Goal: Task Accomplishment & Management: Manage account settings

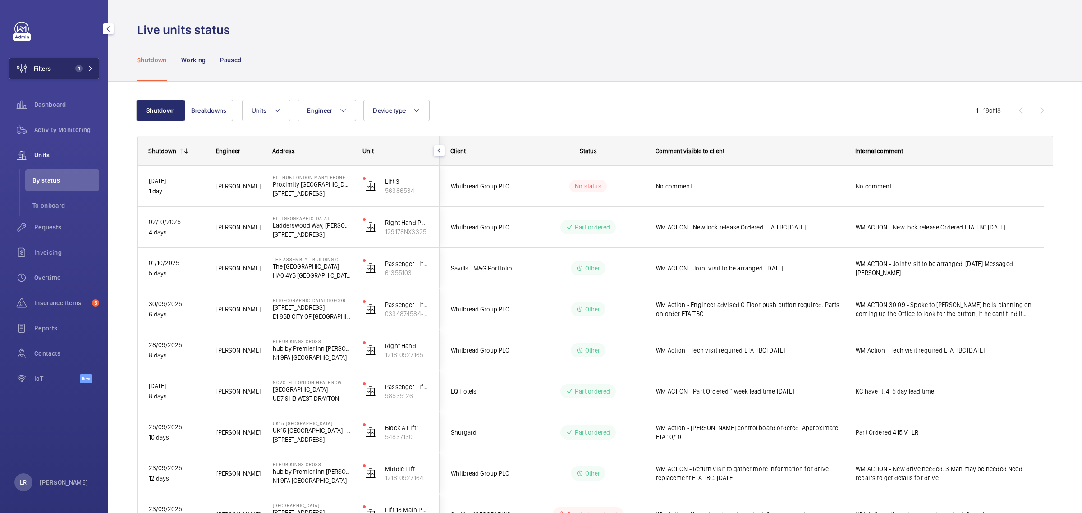
click at [74, 70] on span "1" at bounding box center [77, 68] width 11 height 7
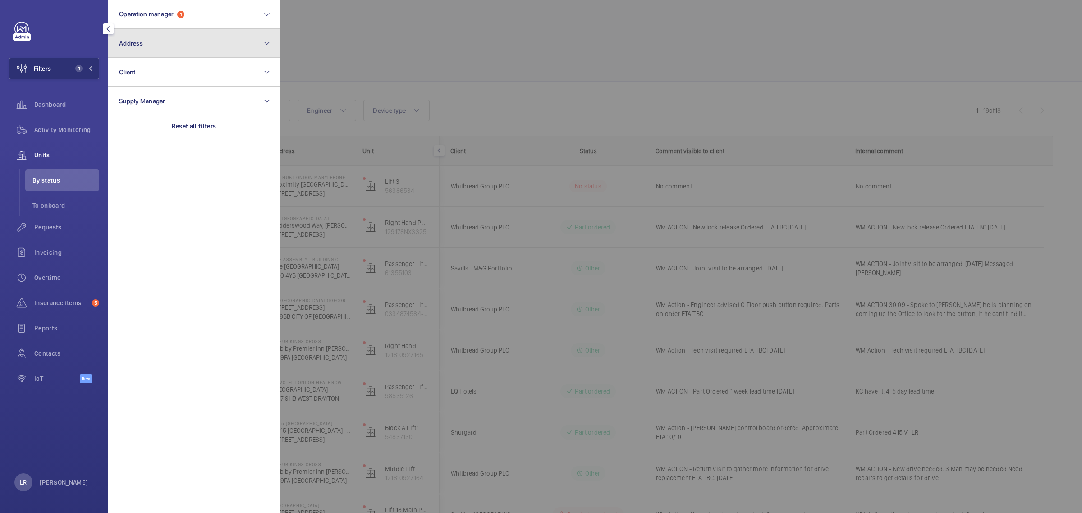
click at [167, 46] on button "Address" at bounding box center [193, 43] width 171 height 29
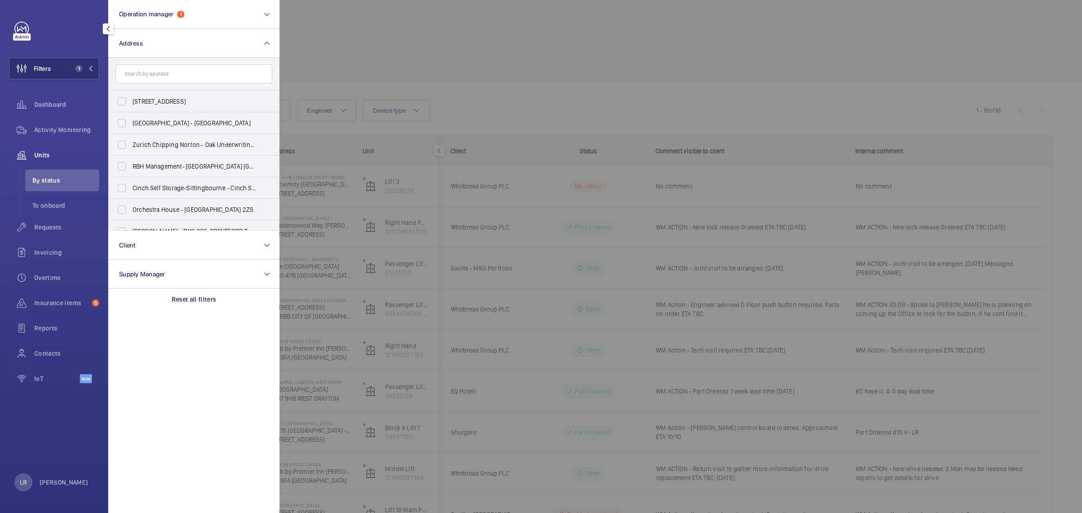
click at [178, 82] on input "text" at bounding box center [193, 73] width 157 height 19
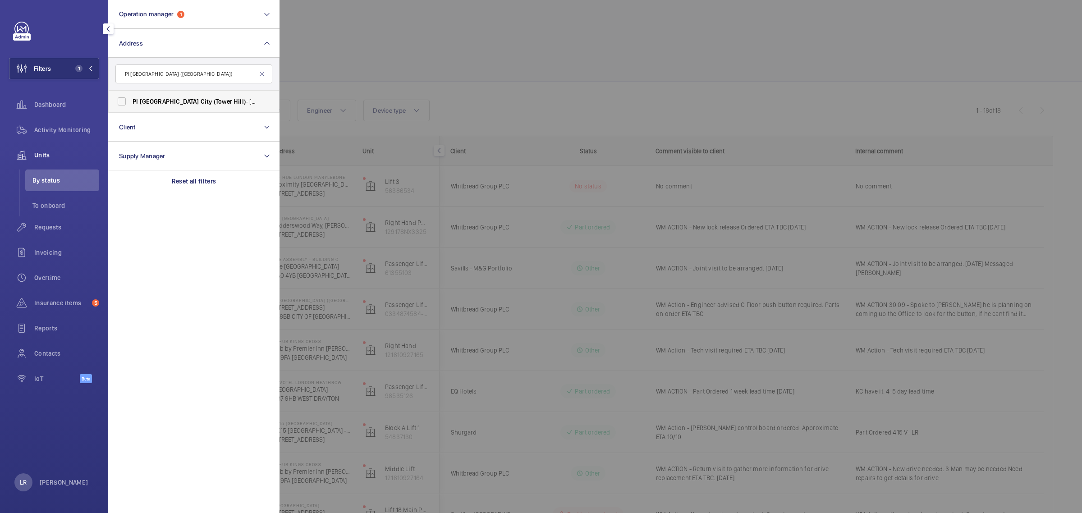
type input "PI [GEOGRAPHIC_DATA] ([GEOGRAPHIC_DATA])"
drag, startPoint x: 201, startPoint y: 102, endPoint x: 205, endPoint y: 97, distance: 6.4
click at [234, 102] on span "Hill)" at bounding box center [240, 101] width 12 height 7
click at [156, 102] on span "London" at bounding box center [170, 101] width 60 height 7
click at [131, 102] on input "PI London City (Tower Hill) - 22-24 Prescot Street, CITY OF LONDON E1 8BB" at bounding box center [122, 101] width 18 height 18
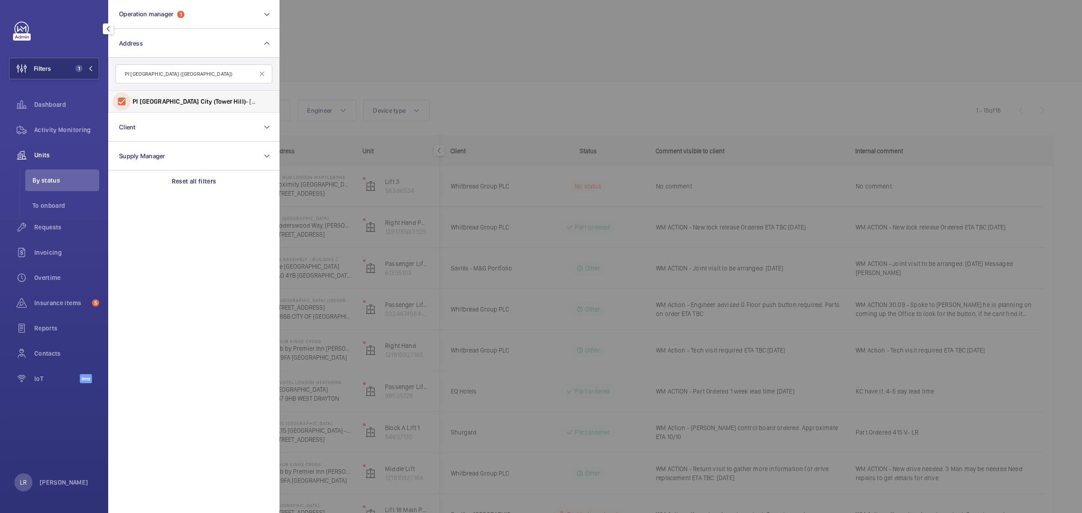
checkbox input "true"
click at [348, 73] on div at bounding box center [821, 256] width 1082 height 513
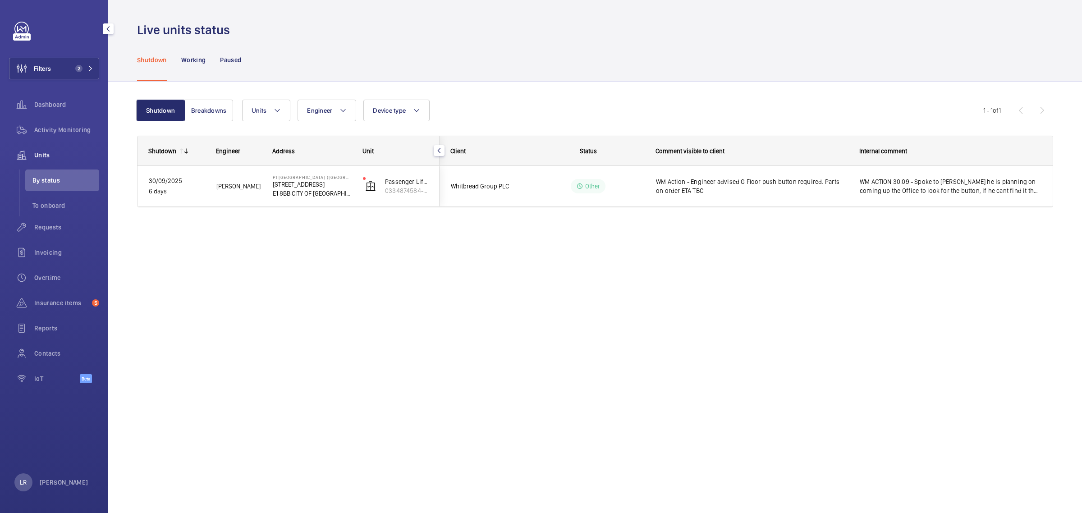
click at [76, 132] on span "Activity Monitoring" at bounding box center [66, 129] width 65 height 9
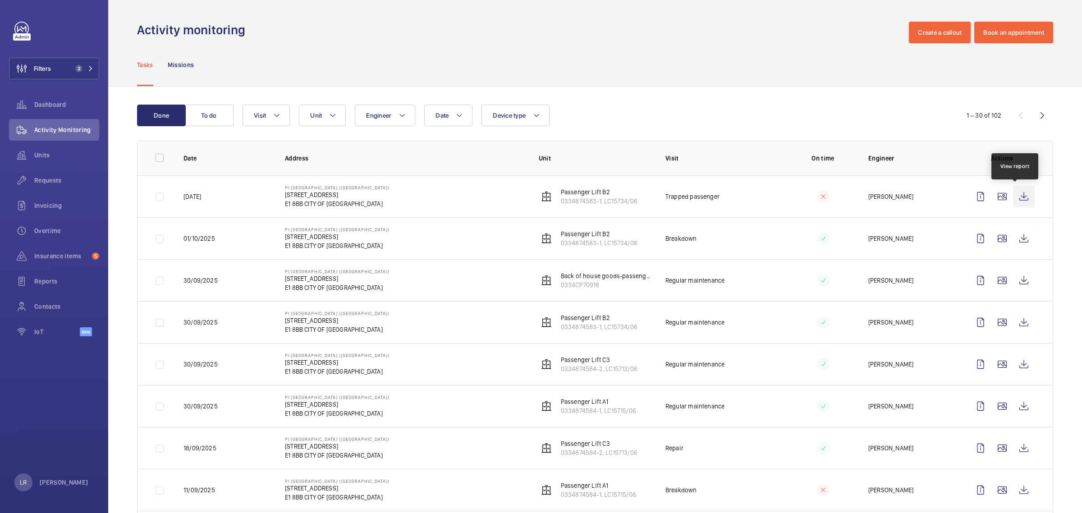
click at [1018, 199] on wm-front-icon-button at bounding box center [1024, 197] width 22 height 22
click at [64, 73] on button "Filters 2" at bounding box center [54, 69] width 90 height 22
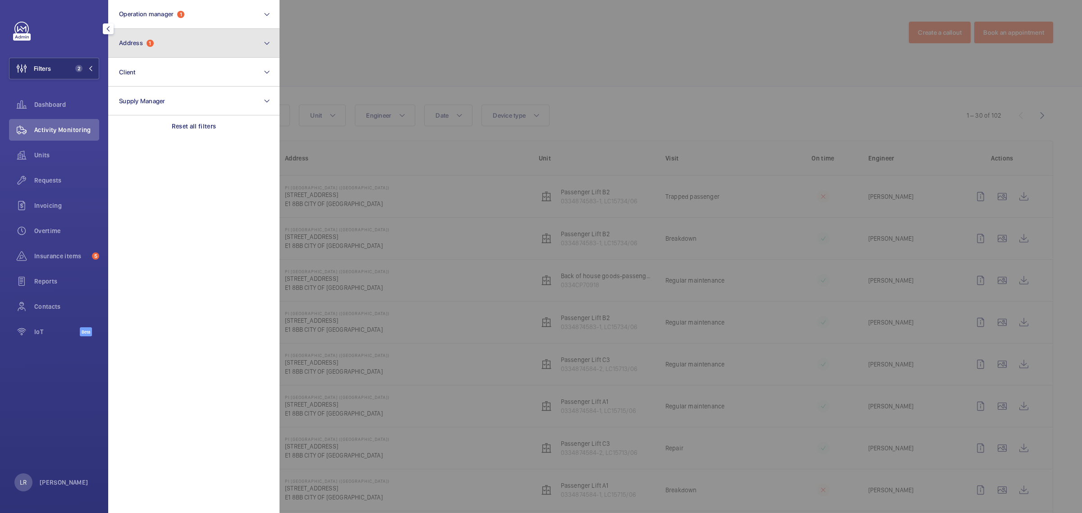
click at [161, 46] on button "Address 1" at bounding box center [193, 43] width 171 height 29
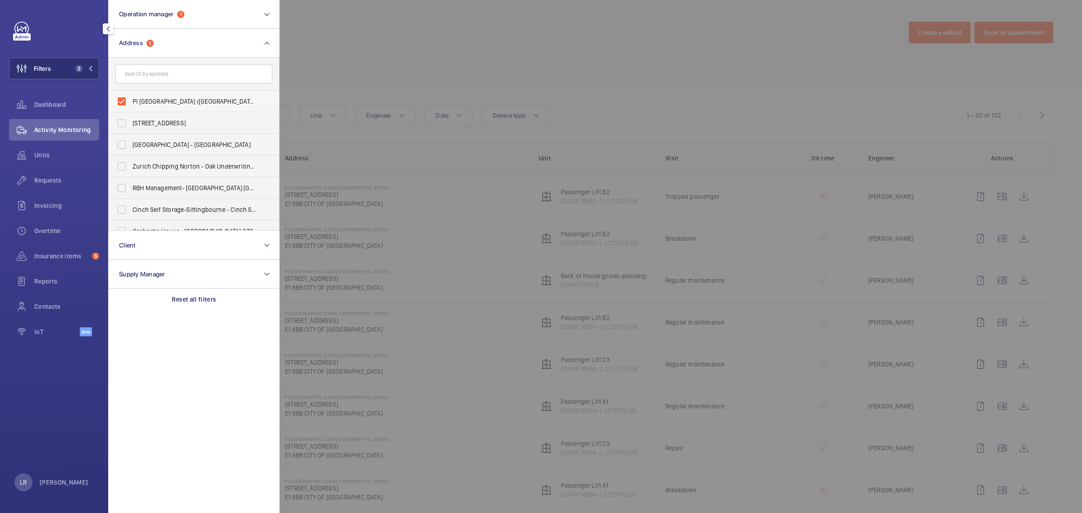
click at [169, 104] on span "PI London City (Tower Hill) - 22-24 Prescot Street, CITY OF LONDON E1 8BB" at bounding box center [195, 101] width 124 height 9
click at [131, 104] on input "PI London City (Tower Hill) - 22-24 Prescot Street, CITY OF LONDON E1 8BB" at bounding box center [122, 101] width 18 height 18
checkbox input "false"
click at [416, 66] on div at bounding box center [821, 256] width 1082 height 513
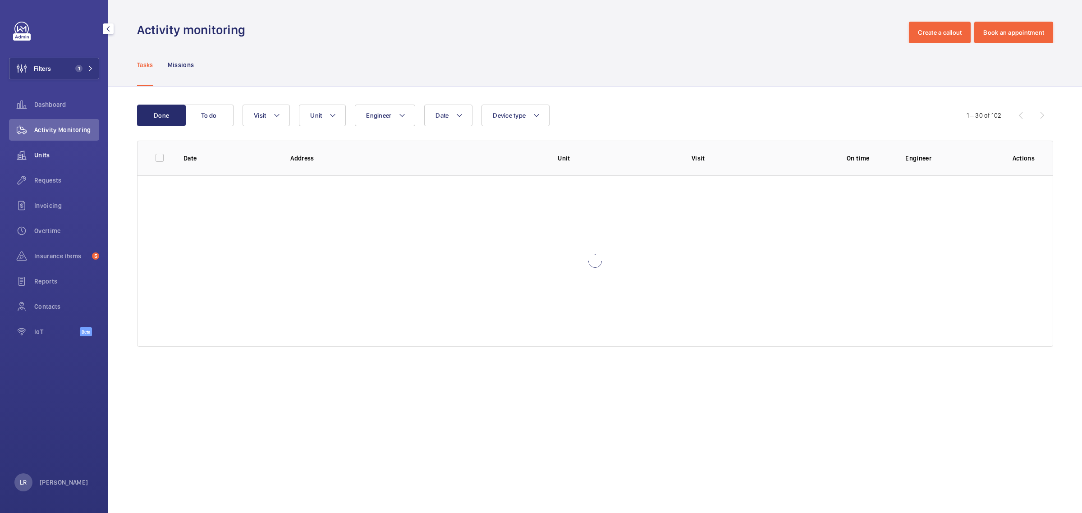
click at [73, 152] on span "Units" at bounding box center [66, 155] width 65 height 9
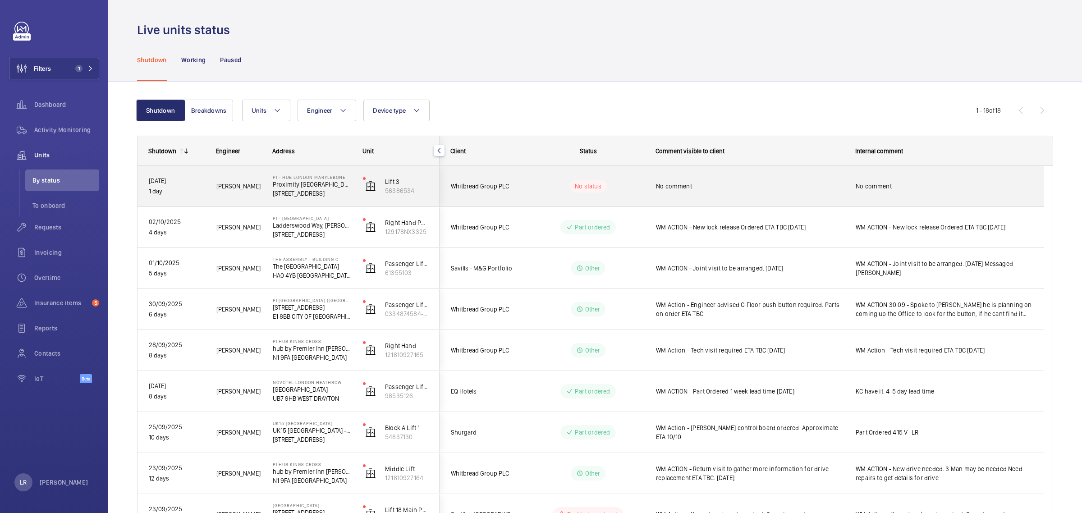
click at [619, 198] on div "No status" at bounding box center [582, 186] width 123 height 31
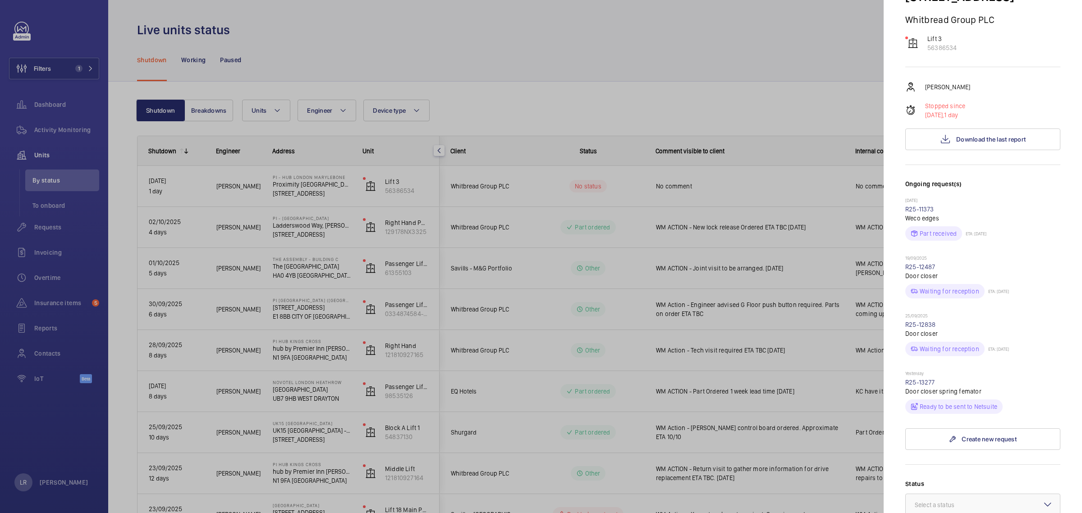
scroll to position [113, 0]
drag, startPoint x: 922, startPoint y: 364, endPoint x: 918, endPoint y: 361, distance: 5.3
click at [922, 380] on link "R25-13277" at bounding box center [920, 383] width 30 height 7
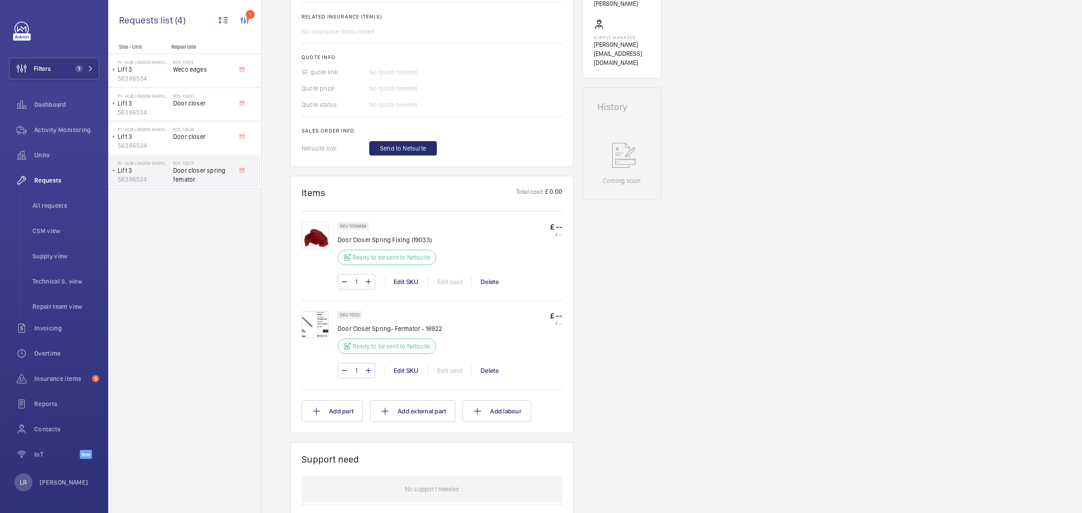
scroll to position [338, 0]
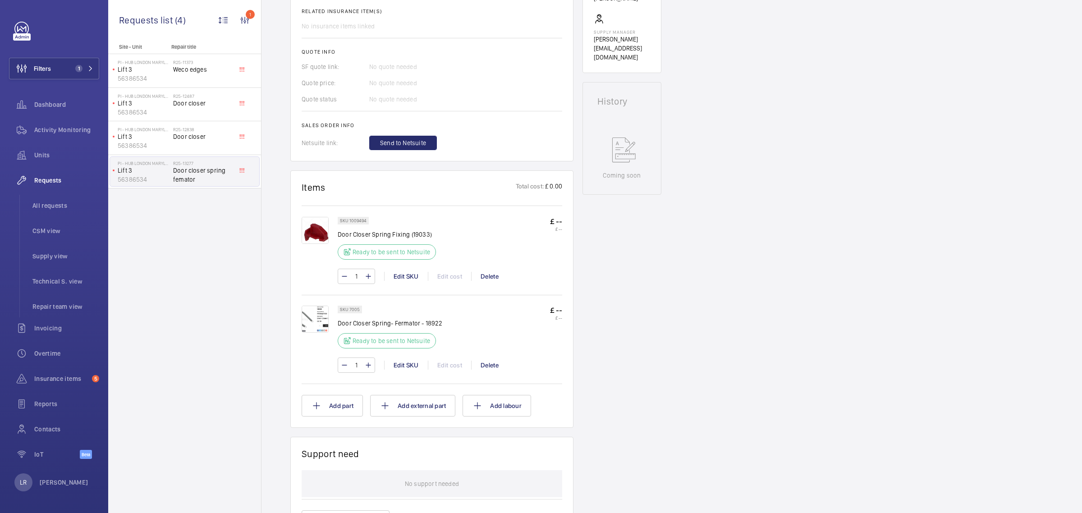
click at [316, 232] on img at bounding box center [315, 230] width 27 height 27
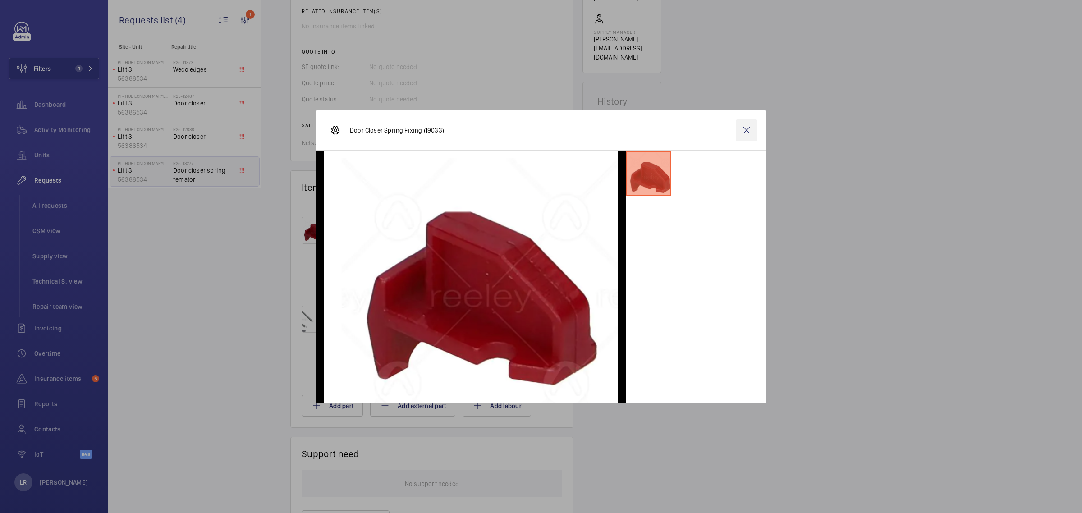
click at [742, 132] on wm-front-icon-button at bounding box center [747, 130] width 22 height 22
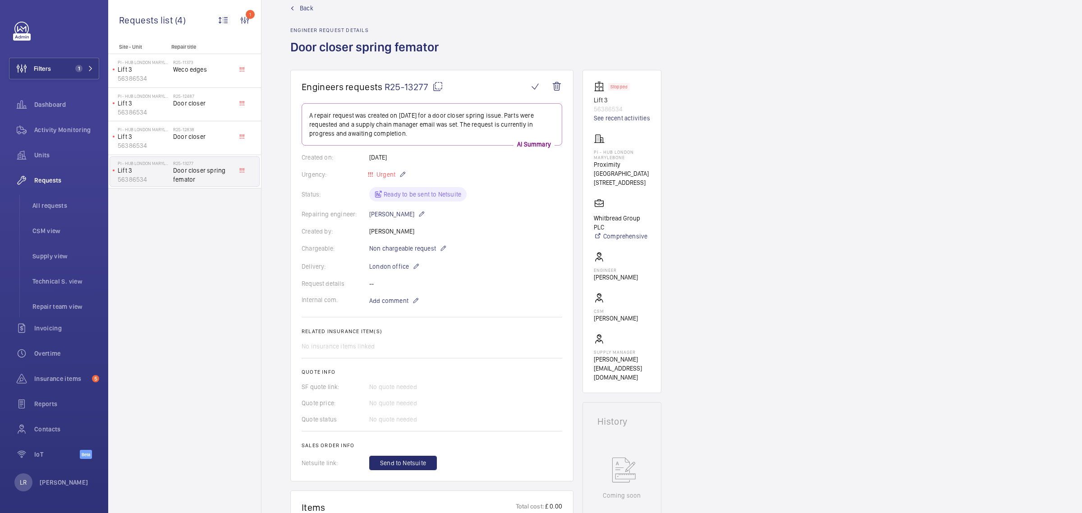
scroll to position [0, 0]
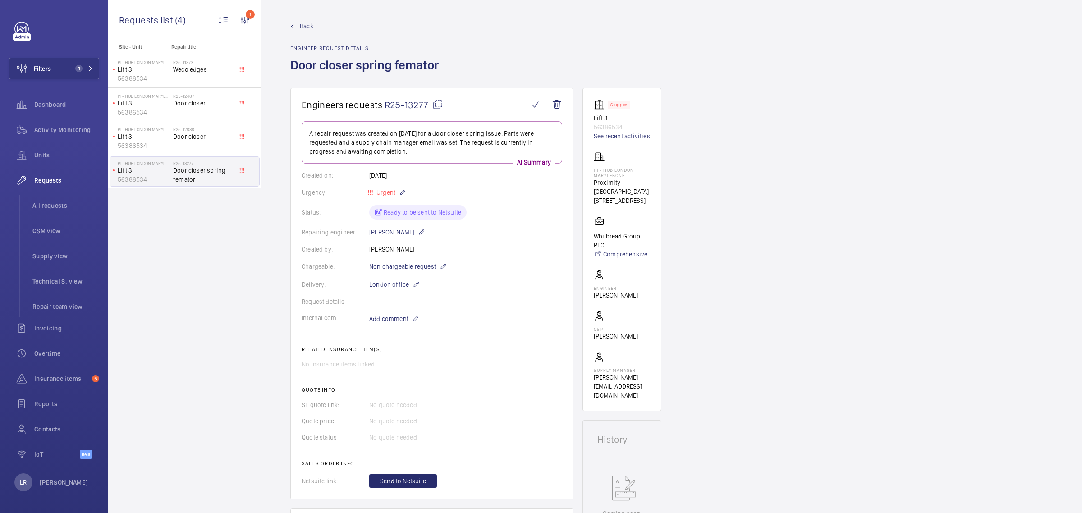
click at [303, 28] on span "Back" at bounding box center [307, 26] width 14 height 9
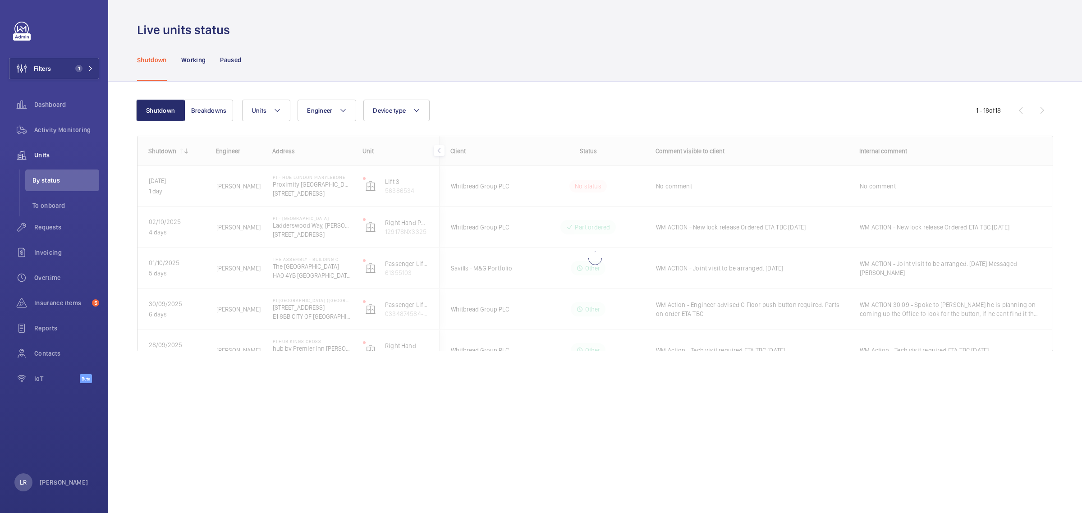
click at [677, 188] on div at bounding box center [595, 243] width 915 height 215
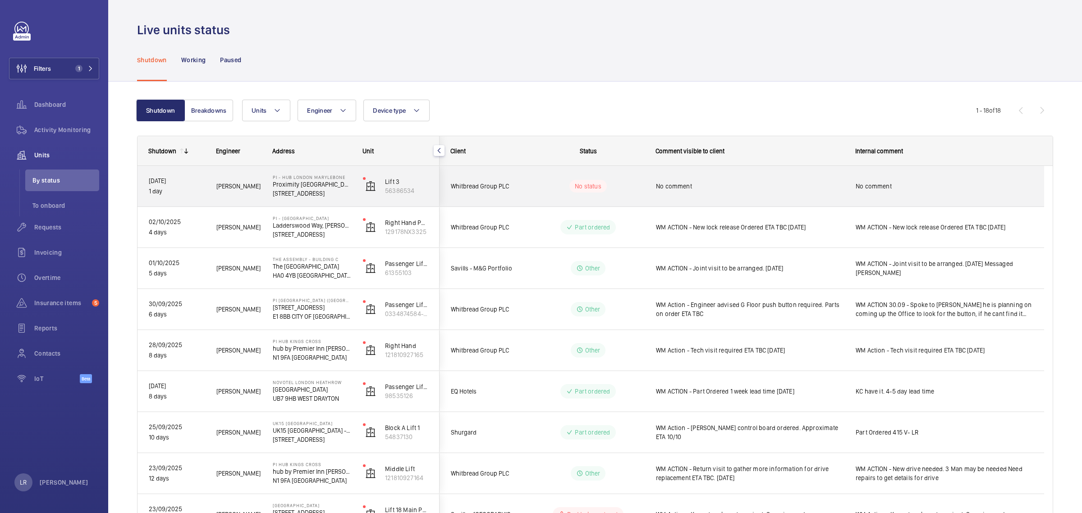
click at [620, 190] on wm-front-pills-cell "No status" at bounding box center [588, 186] width 112 height 13
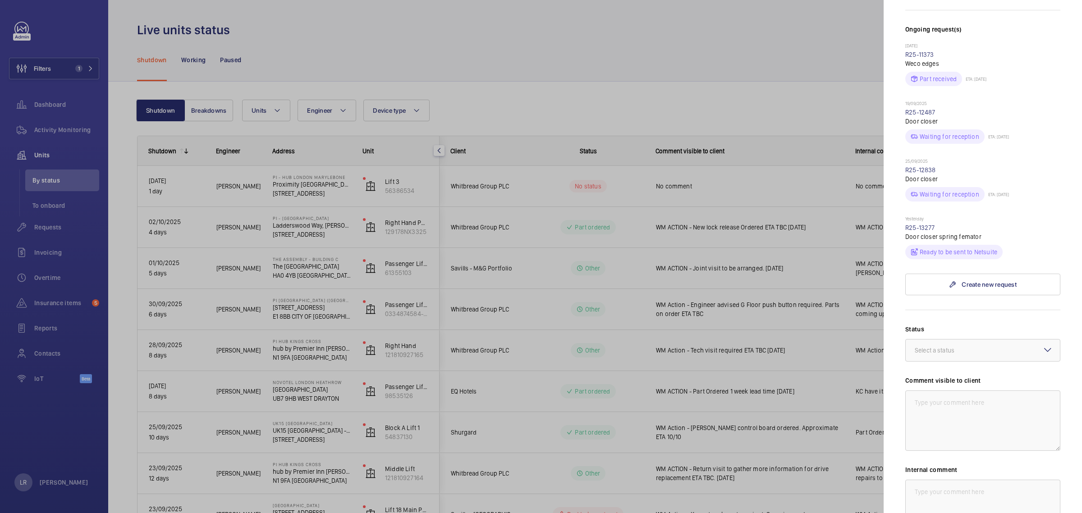
scroll to position [338, 0]
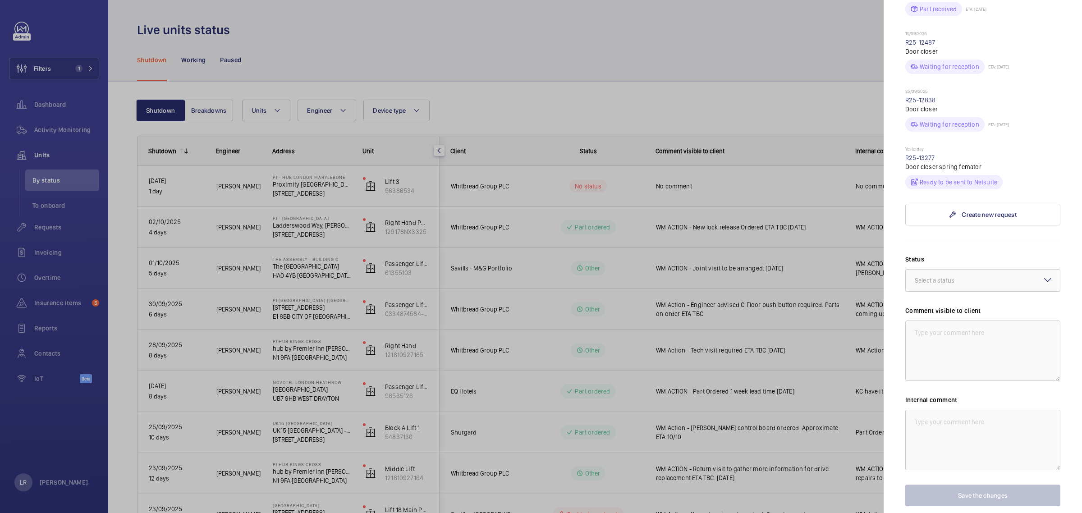
click at [961, 276] on div "Select a status" at bounding box center [946, 280] width 62 height 9
click at [948, 349] on span "Part to be ordered" at bounding box center [983, 353] width 136 height 9
click at [954, 337] on textarea at bounding box center [982, 351] width 155 height 60
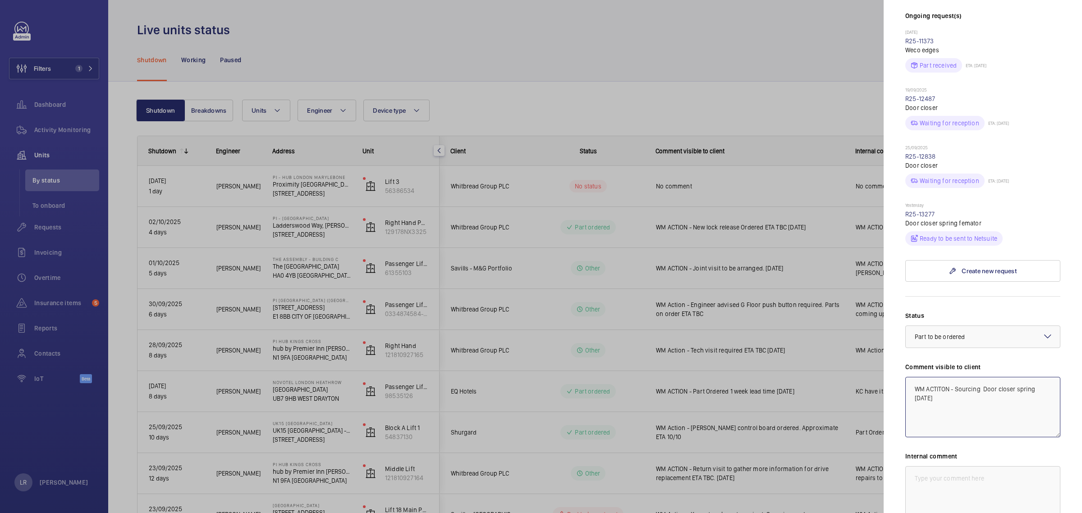
drag, startPoint x: 974, startPoint y: 405, endPoint x: 882, endPoint y: 374, distance: 97.0
click at [882, 374] on mat-sidenav-container "Filters 1 Dashboard Activity Monitoring Units By status To onboard Requests Inv…" at bounding box center [541, 256] width 1082 height 513
type textarea "WM ACTITON - Sourcing Door closer spring 6.10.25"
click at [941, 467] on textarea at bounding box center [982, 496] width 155 height 60
paste textarea "WM ACTITON - Sourcing Door closer spring 6.10.25"
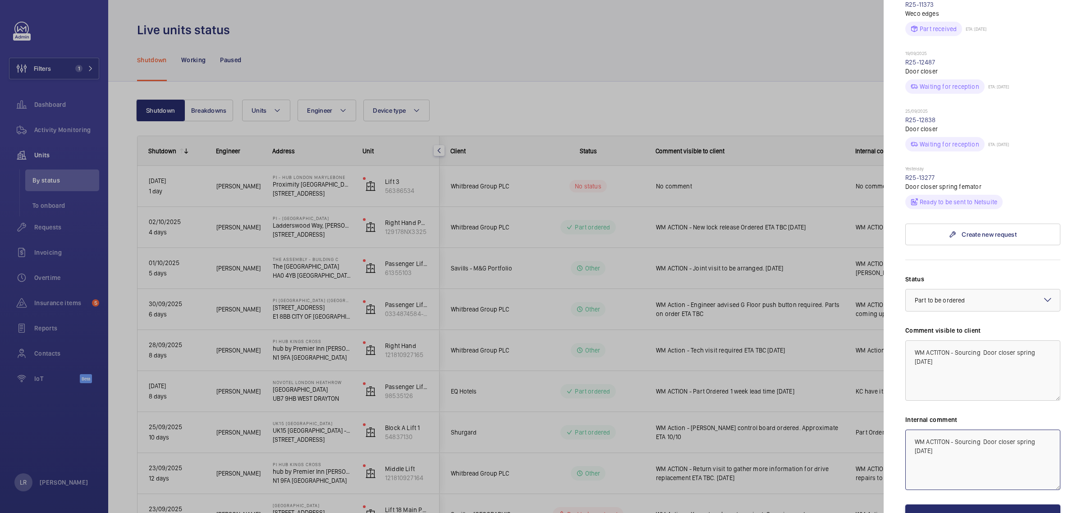
scroll to position [366, 0]
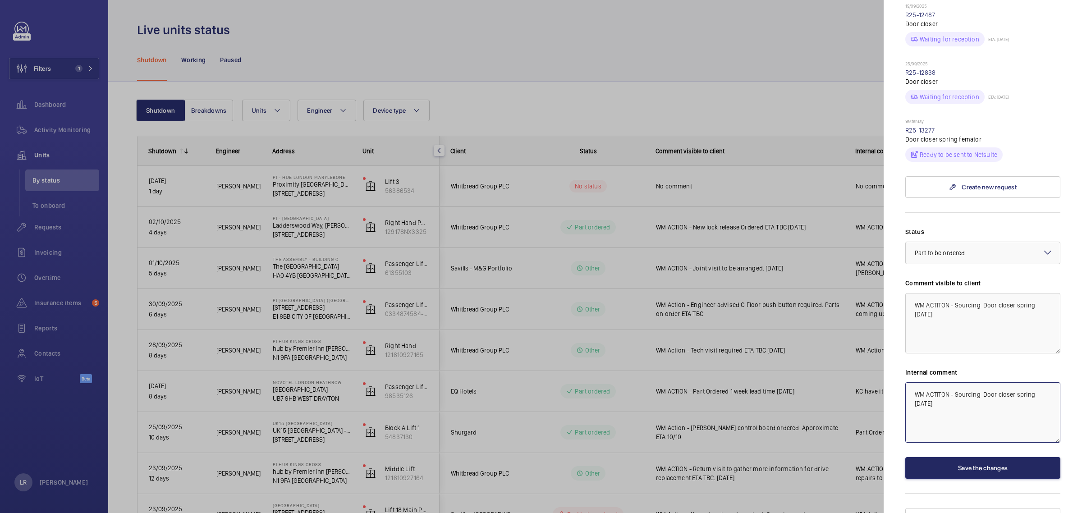
type textarea "WM ACTITON - Sourcing Door closer spring 6.10.25"
click at [977, 457] on button "Save the changes" at bounding box center [982, 468] width 155 height 22
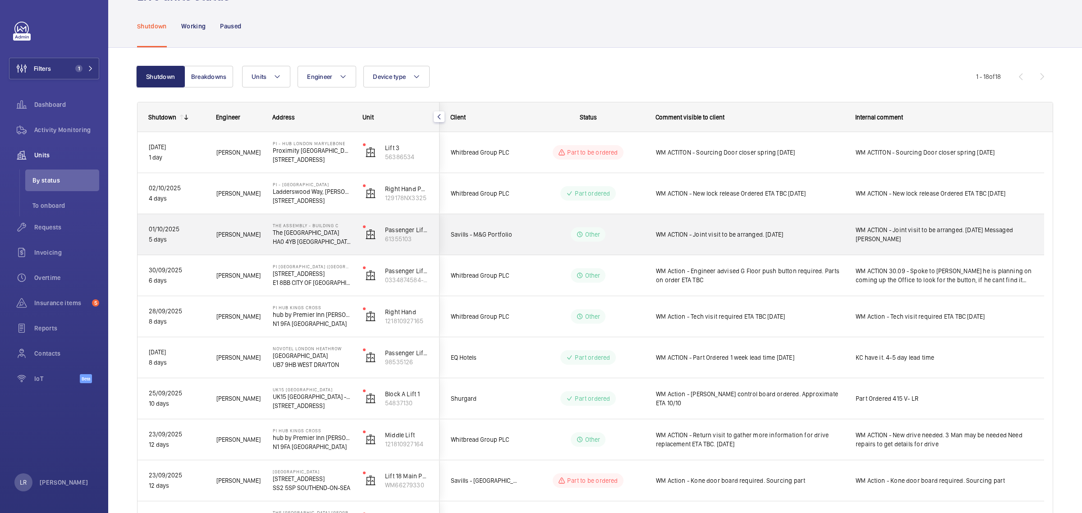
scroll to position [56, 0]
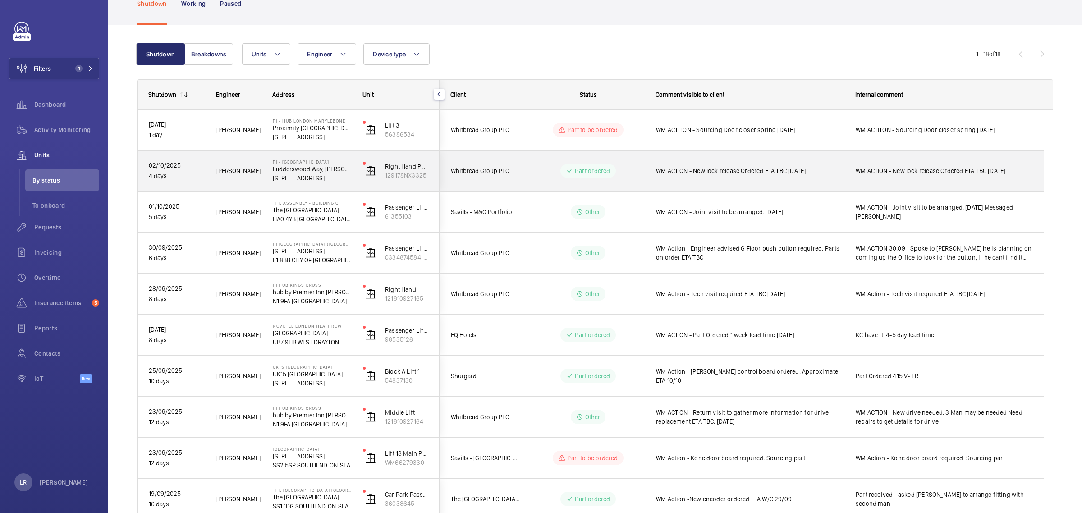
click at [610, 170] on p "Part ordered" at bounding box center [592, 170] width 35 height 9
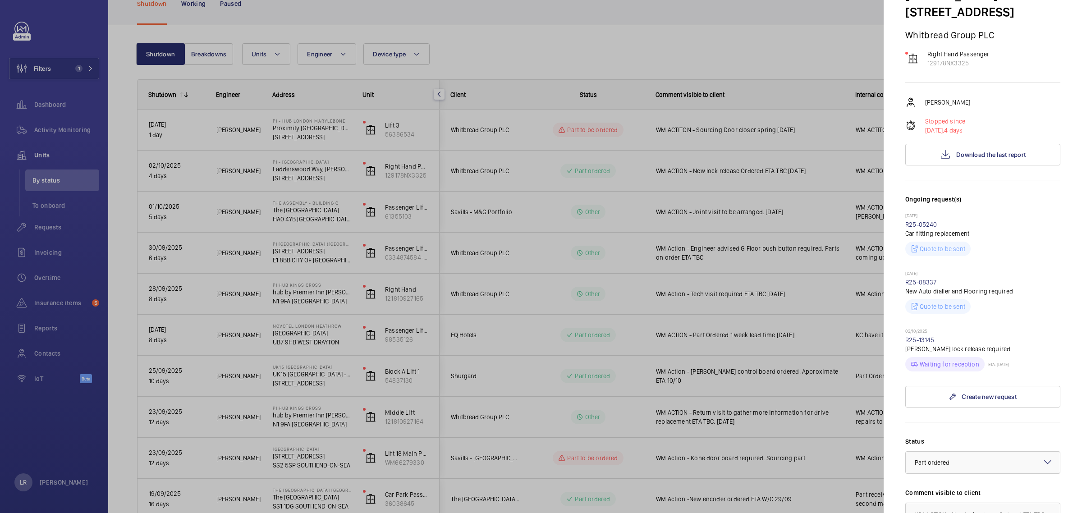
scroll to position [169, 0]
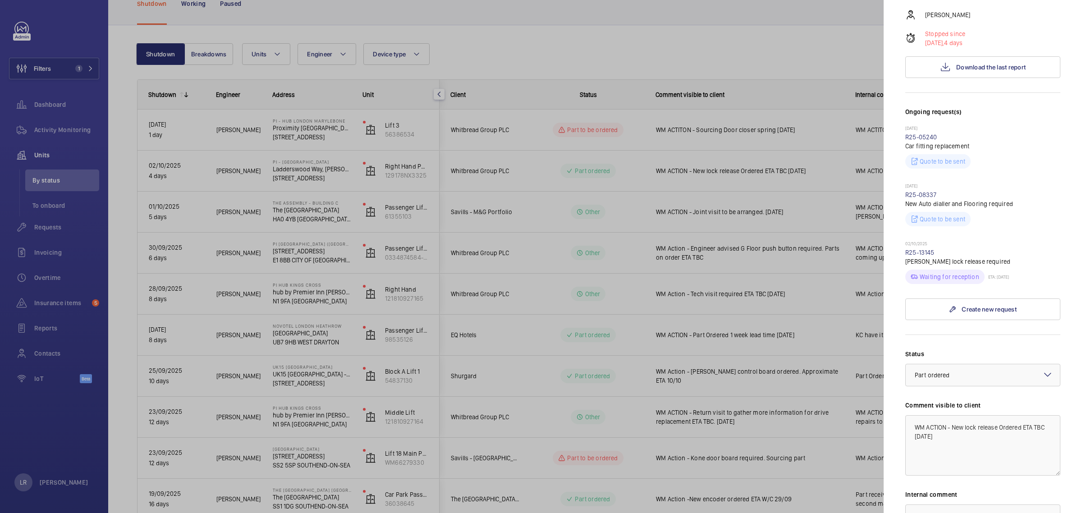
click at [790, 412] on div at bounding box center [541, 256] width 1082 height 513
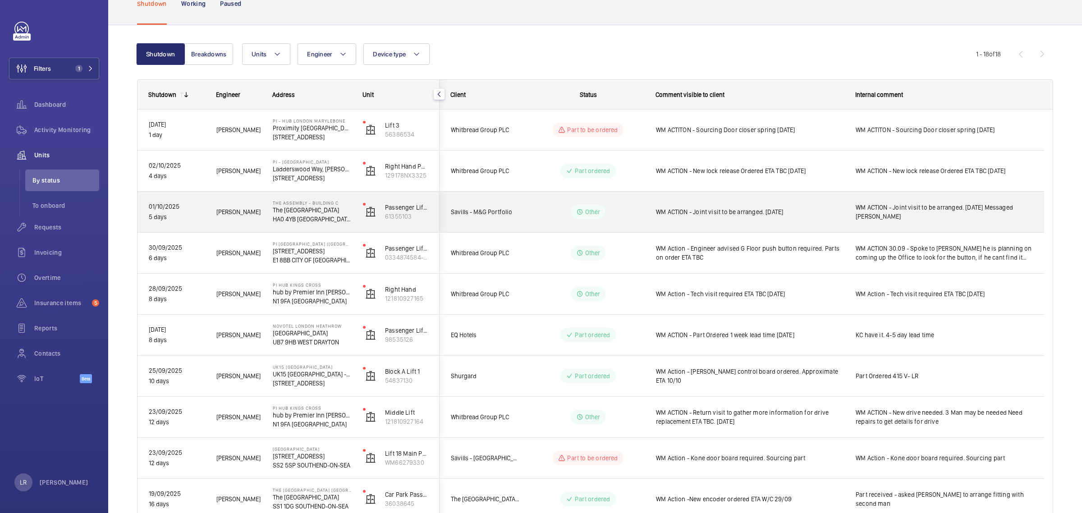
click at [715, 219] on div "WM ACTION - Joint visit to be arranged. 2.10.25" at bounding box center [750, 212] width 188 height 21
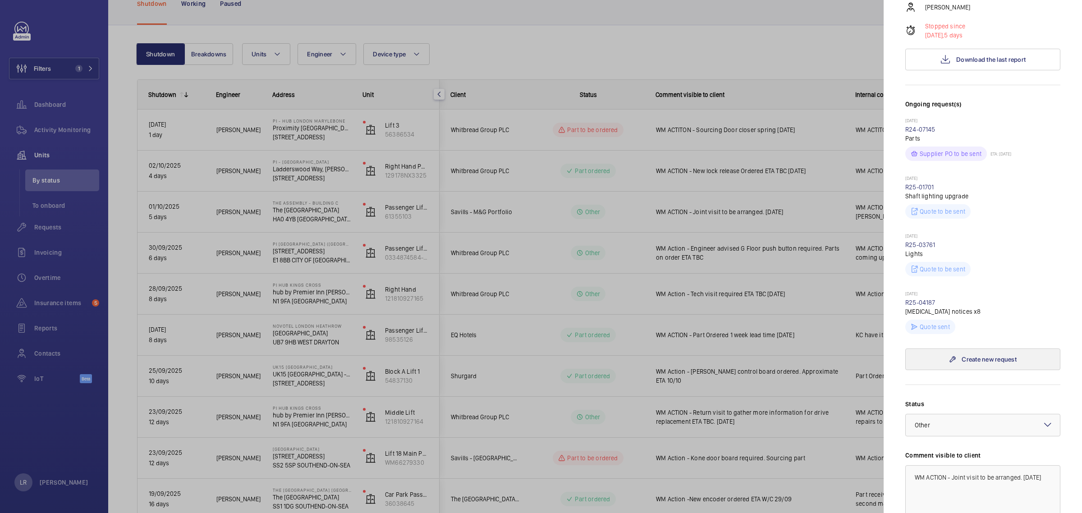
scroll to position [225, 0]
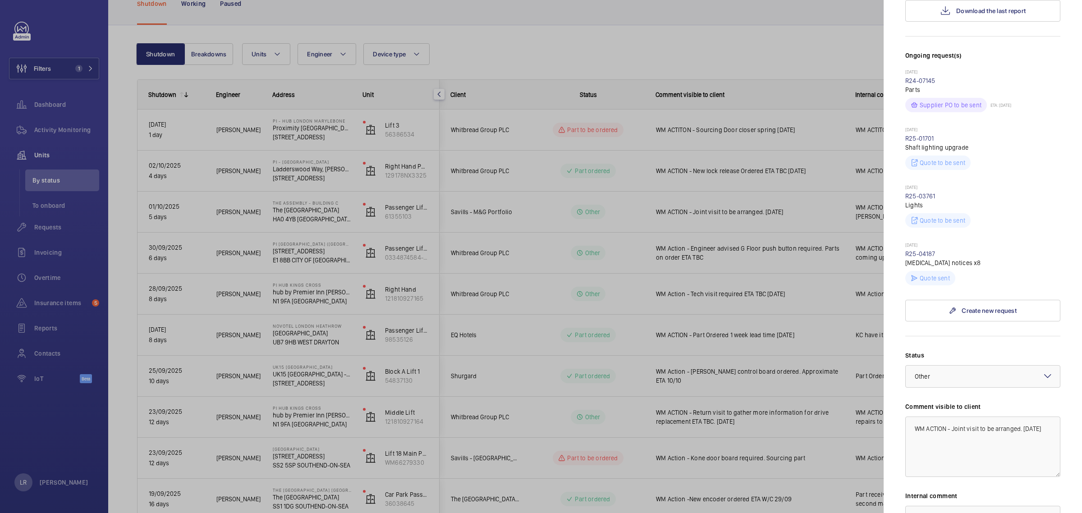
click at [800, 409] on div at bounding box center [541, 256] width 1082 height 513
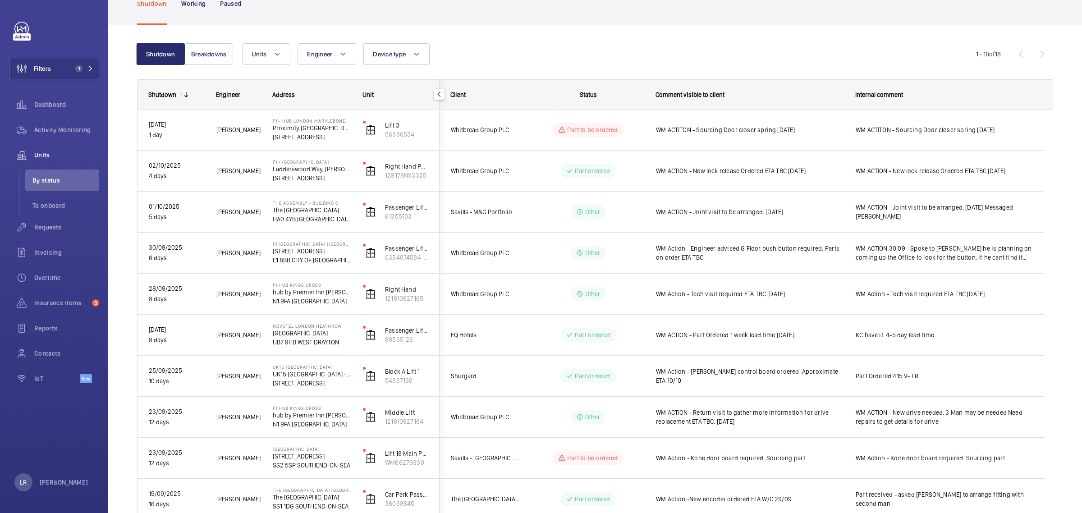
scroll to position [0, 0]
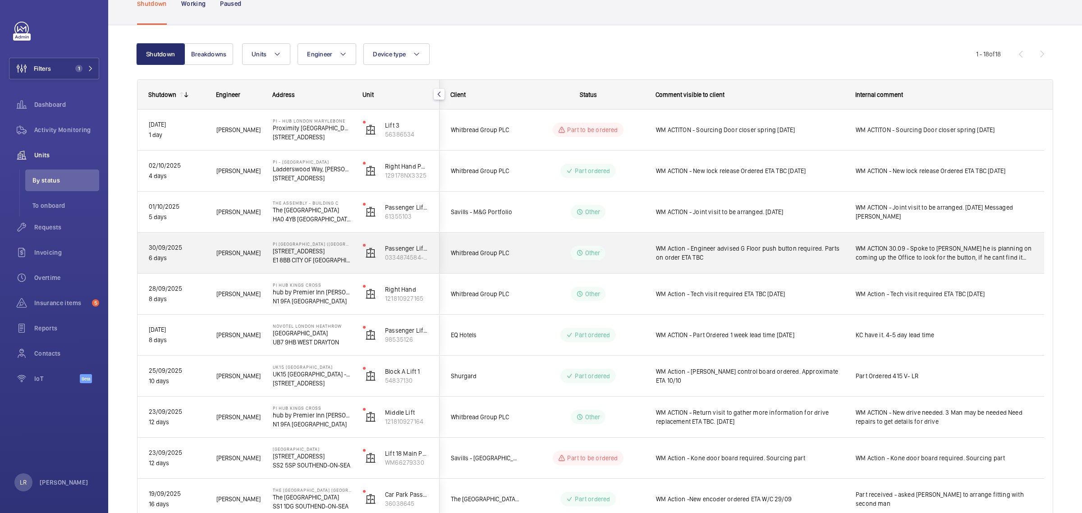
click at [764, 256] on span "WM Action - Engineer advised G Floor push button required. Parts on order ETA T…" at bounding box center [750, 253] width 188 height 18
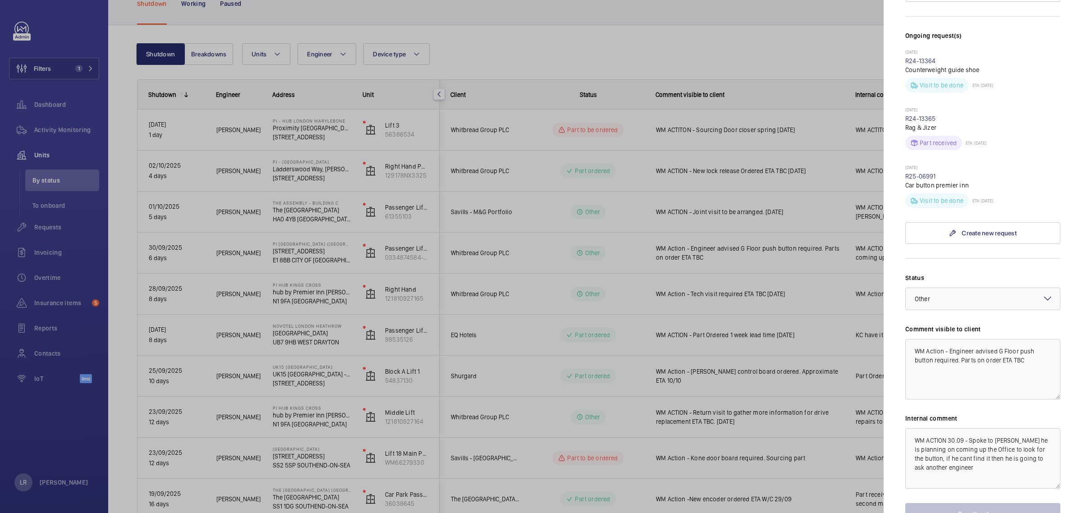
scroll to position [282, 0]
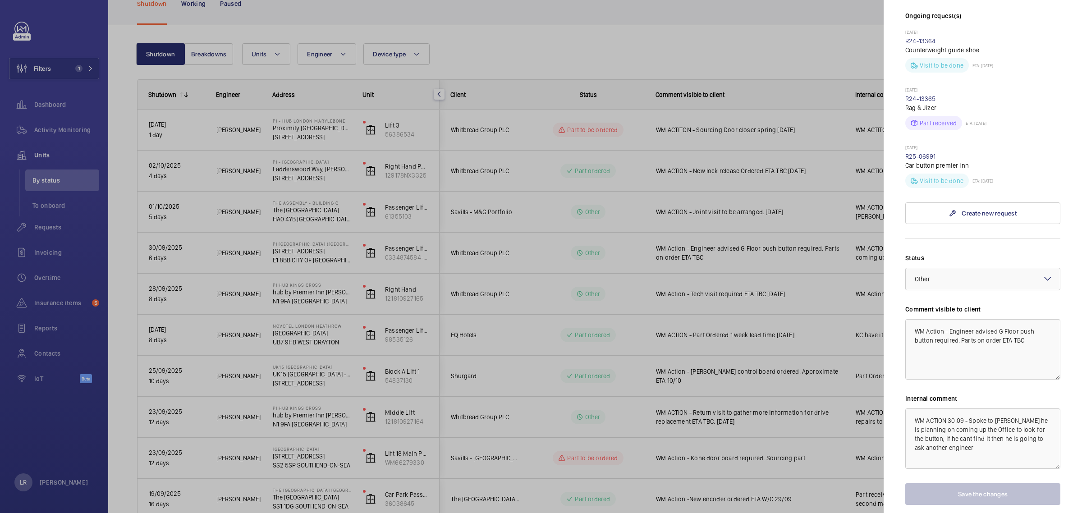
click at [763, 398] on div at bounding box center [541, 256] width 1082 height 513
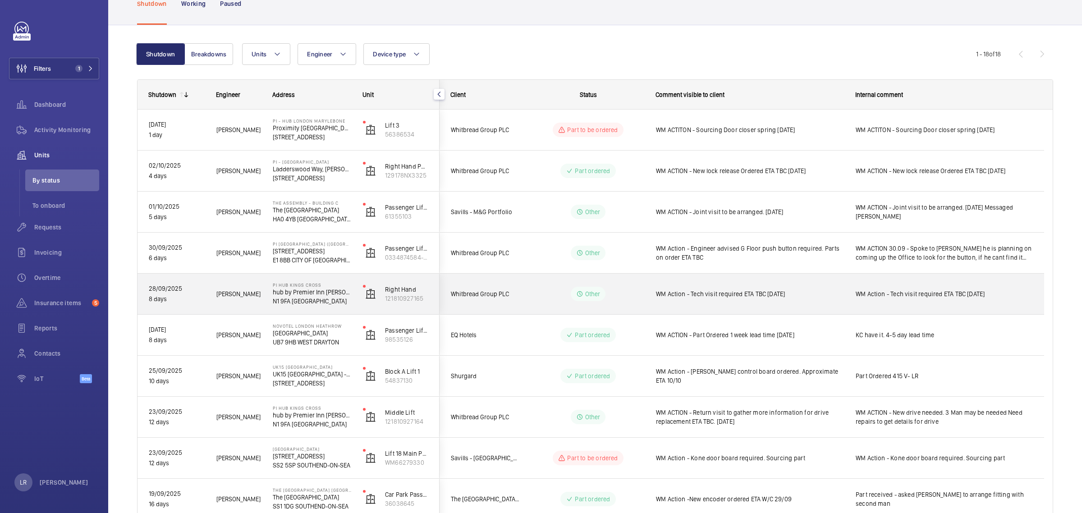
click at [652, 296] on div "WM Action - Tech visit required ETA TBC 1.10.25" at bounding box center [744, 294] width 199 height 39
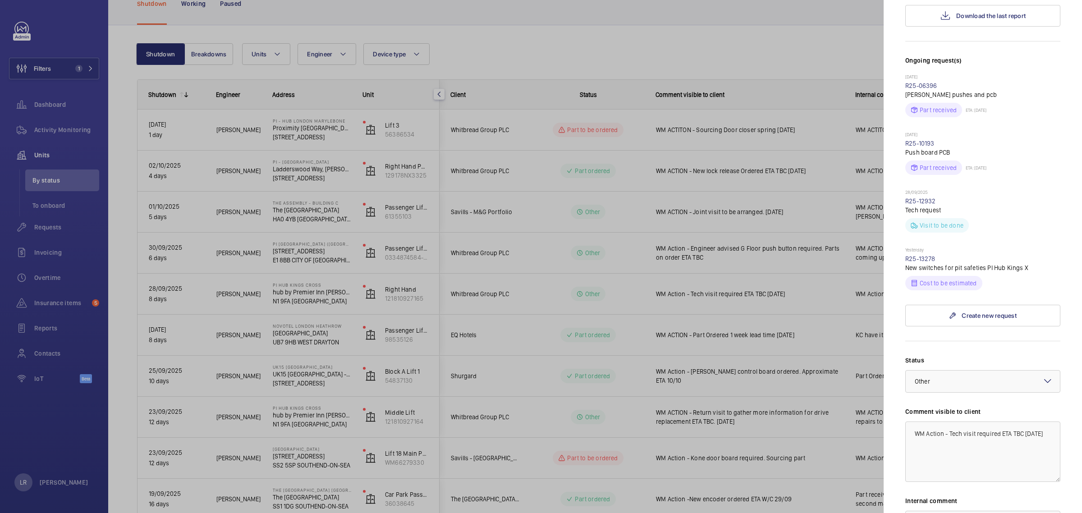
scroll to position [282, 0]
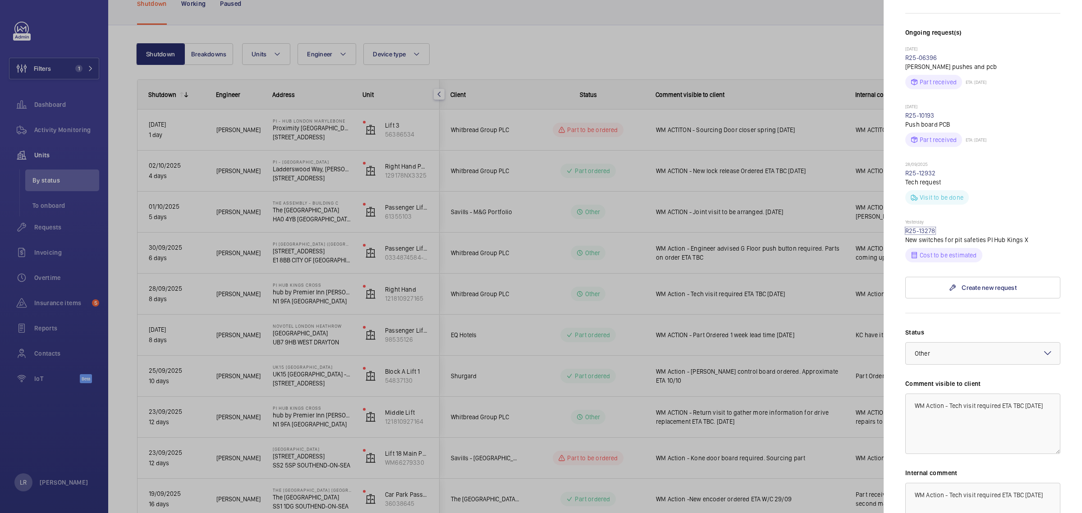
click at [926, 227] on link "R25-13278" at bounding box center [920, 230] width 30 height 7
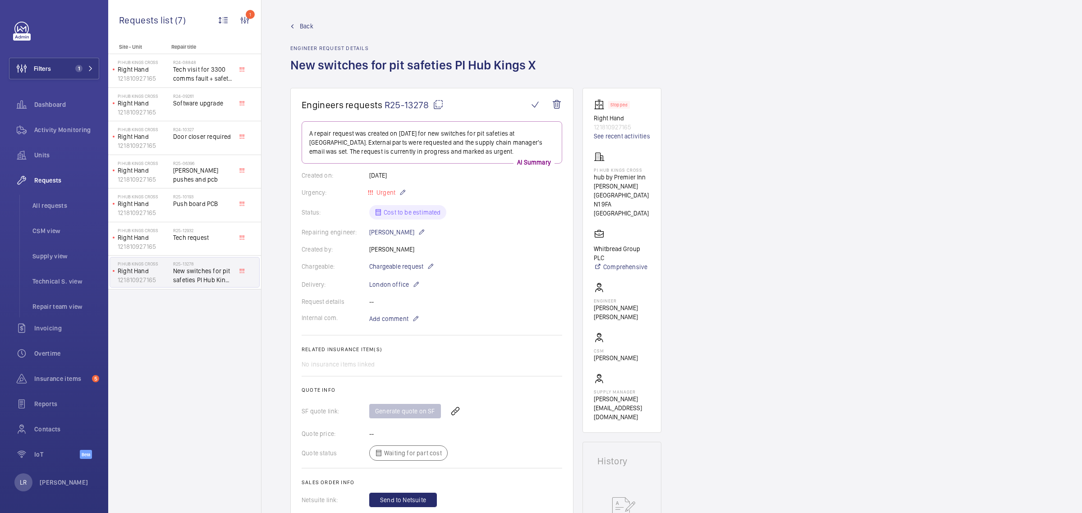
click at [301, 28] on span "Back" at bounding box center [307, 26] width 14 height 9
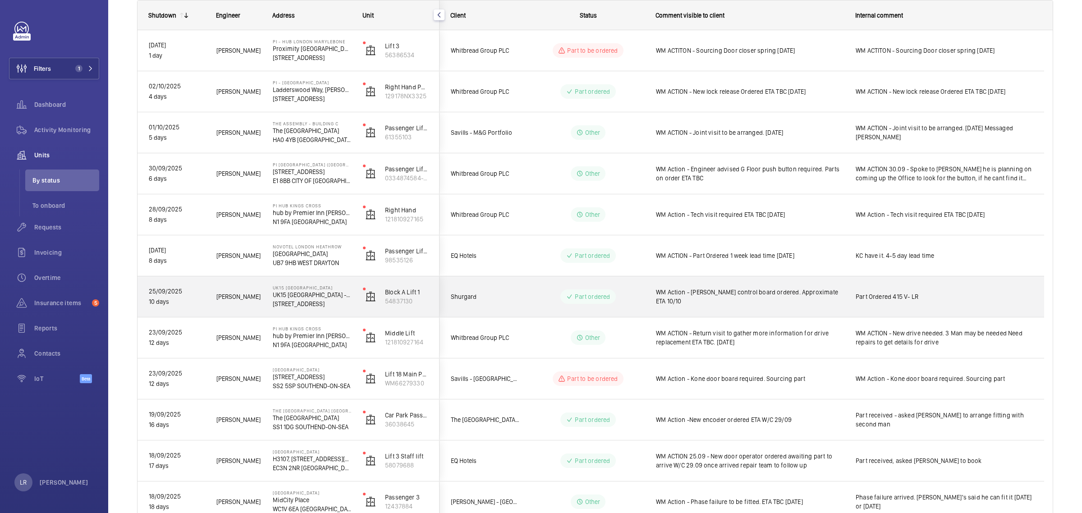
scroll to position [153, 0]
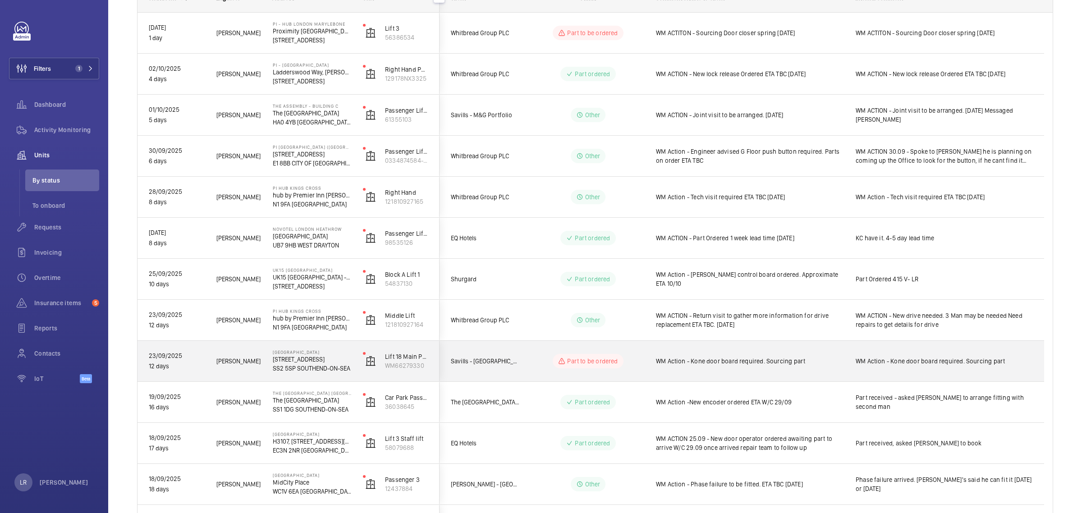
drag, startPoint x: 542, startPoint y: 355, endPoint x: 536, endPoint y: 358, distance: 6.3
click at [541, 355] on wm-front-pills-cell "Part to be ordered" at bounding box center [588, 361] width 112 height 14
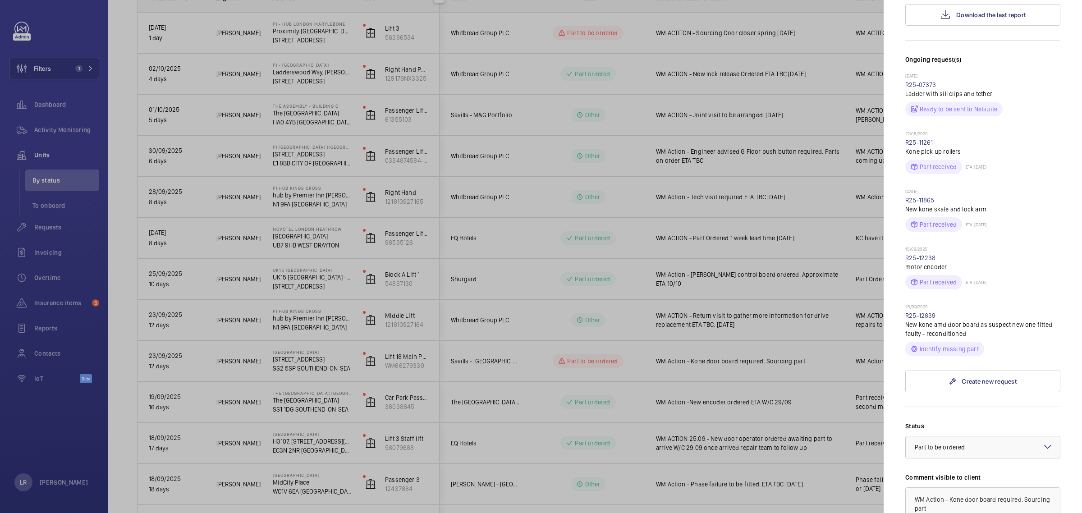
scroll to position [225, 0]
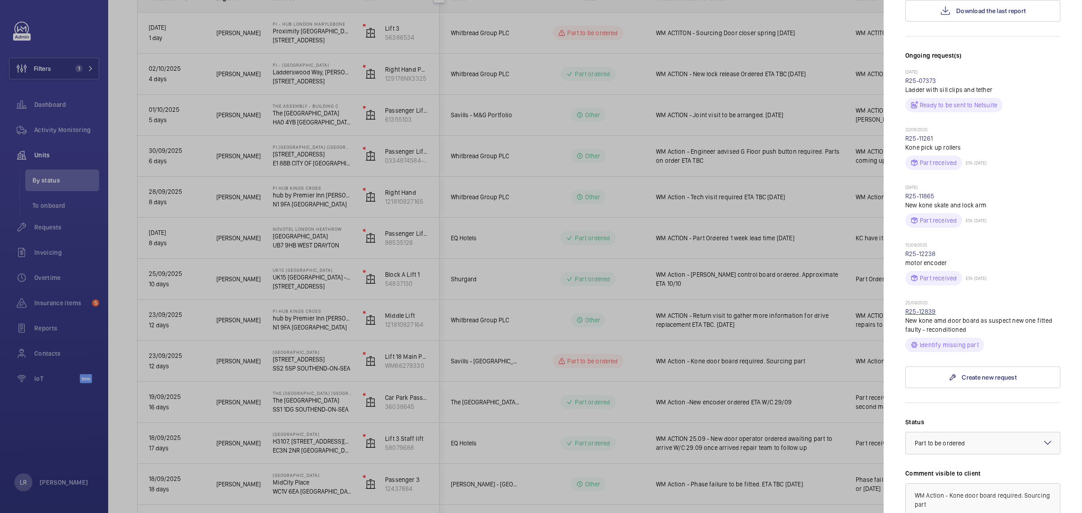
click at [926, 315] on link "R25-12839" at bounding box center [920, 311] width 31 height 7
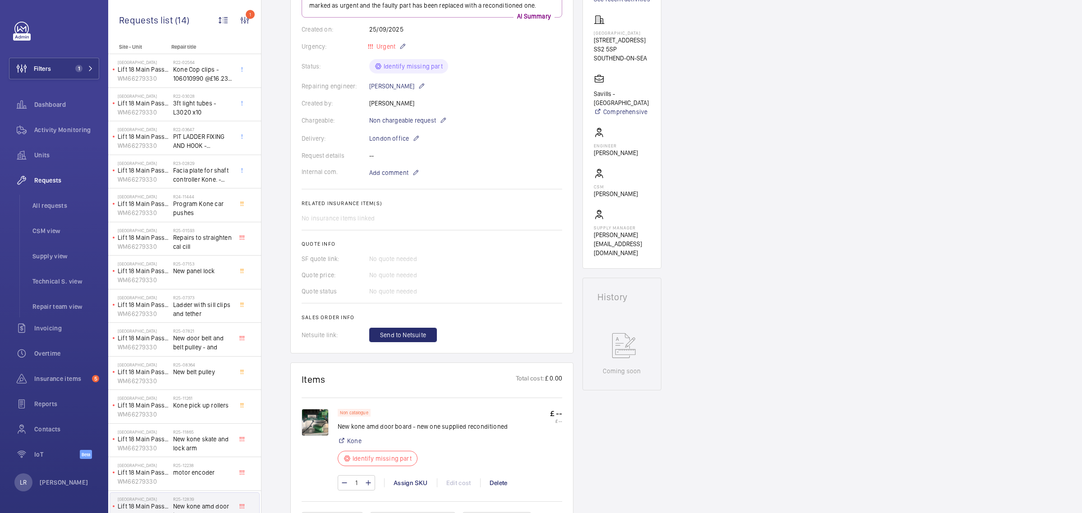
scroll to position [225, 0]
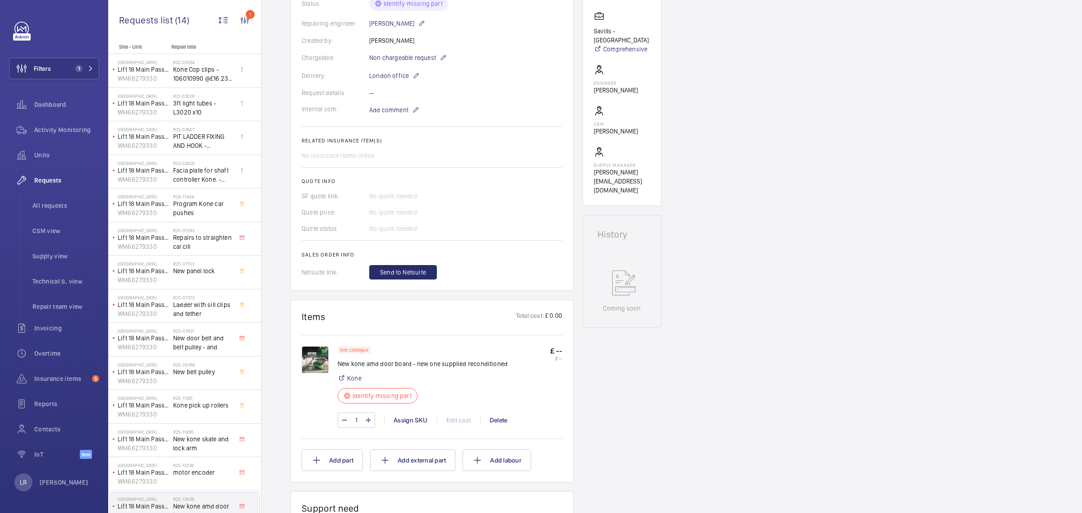
click at [321, 364] on img at bounding box center [315, 359] width 27 height 27
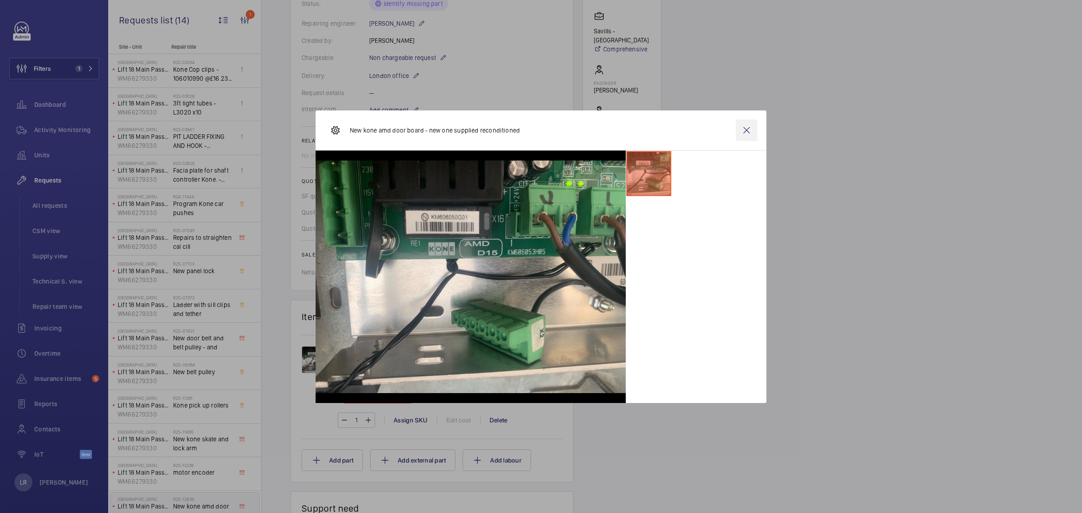
click at [741, 135] on wm-front-icon-button at bounding box center [747, 130] width 22 height 22
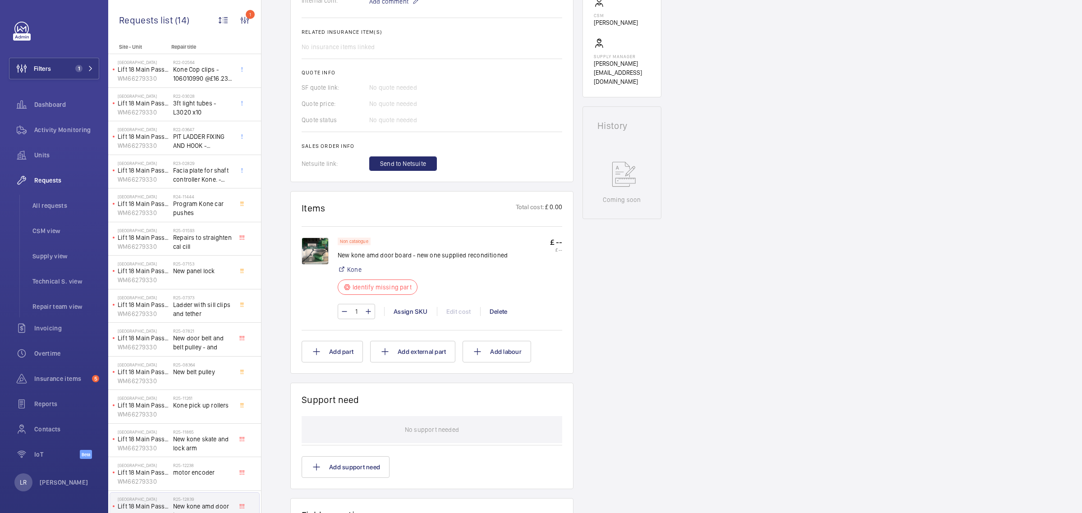
scroll to position [338, 0]
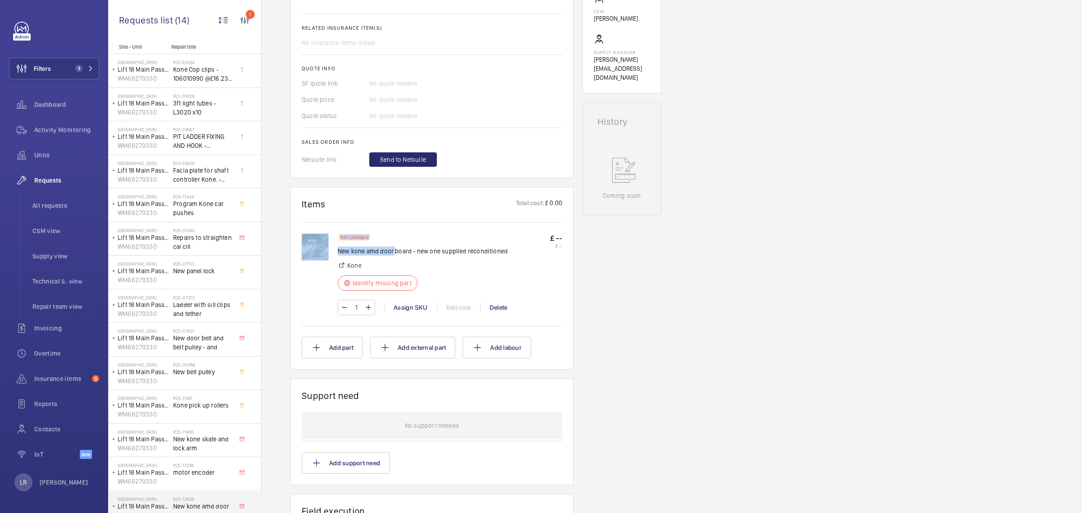
drag, startPoint x: 337, startPoint y: 252, endPoint x: 393, endPoint y: 251, distance: 56.4
click at [393, 251] on div "Non catalogue New kone amd door board - new one supplied reconditioned Kone Ide…" at bounding box center [432, 279] width 261 height 91
click at [398, 228] on div "Non catalogue New kone amd door board - new one supplied reconditioned Kone Ide…" at bounding box center [432, 273] width 261 height 102
drag, startPoint x: 409, startPoint y: 249, endPoint x: 337, endPoint y: 253, distance: 71.8
click at [338, 253] on p "New kone amd door board - new one supplied reconditioned" at bounding box center [423, 251] width 170 height 9
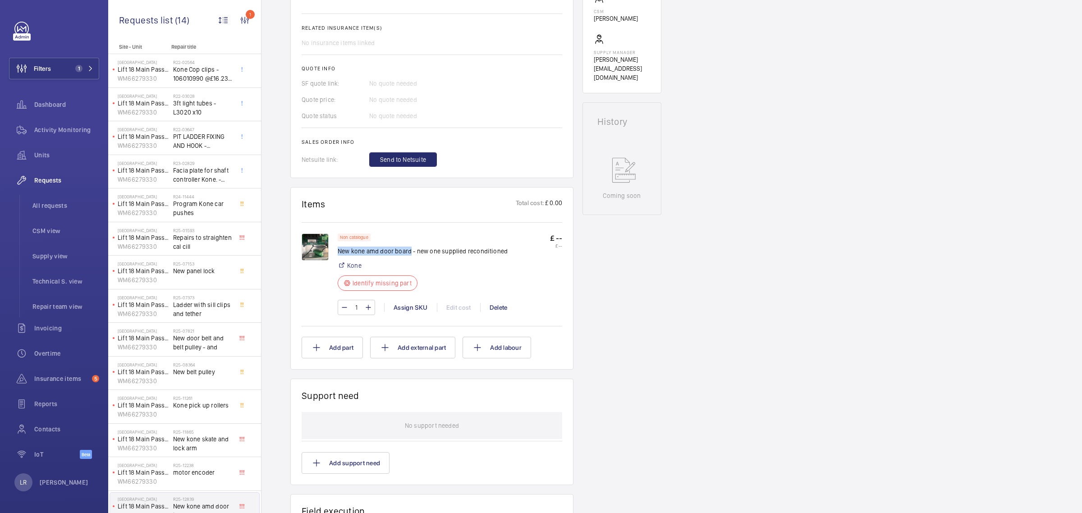
copy p "New kone amd door board"
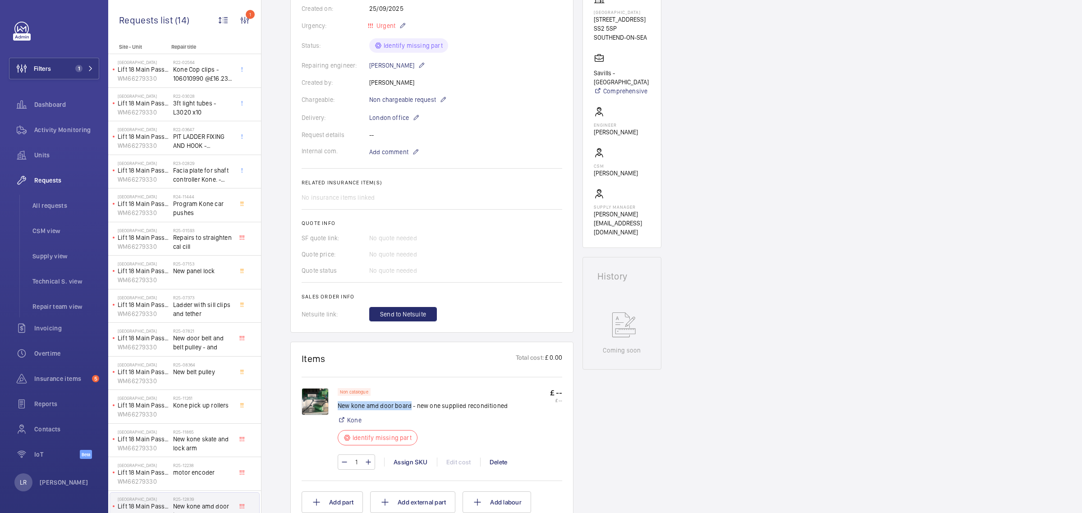
scroll to position [113, 0]
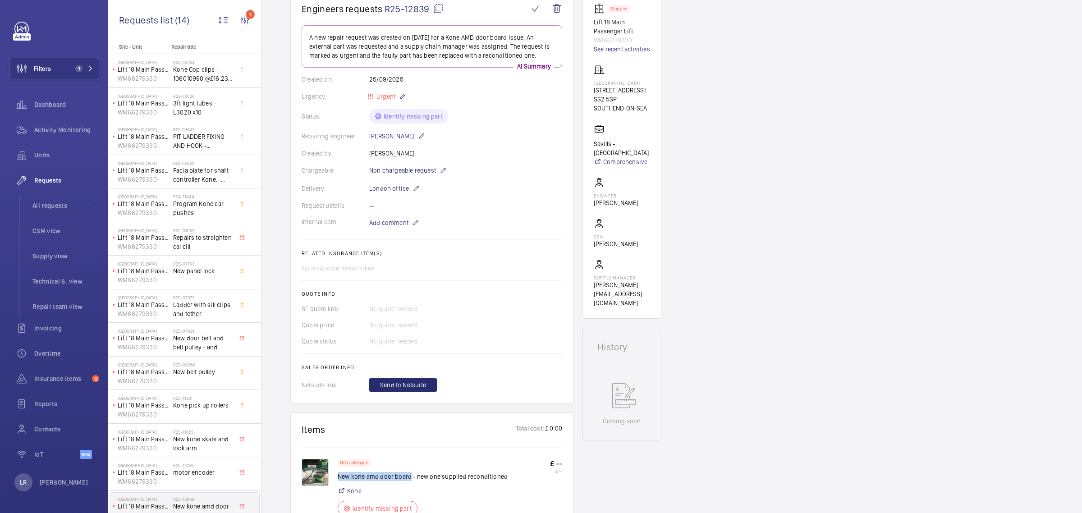
click at [436, 7] on mat-icon at bounding box center [438, 8] width 11 height 11
copy p "New kone amd door board"
drag, startPoint x: 616, startPoint y: 91, endPoint x: 608, endPoint y: 86, distance: 9.9
click at [608, 86] on div "Victoria Shopping Centre 362 Chartwell Square, Southend on Sea SS2 5SP SOUTHEND…" at bounding box center [622, 88] width 56 height 48
click at [622, 86] on p "Victoria Shopping Centre" at bounding box center [622, 82] width 56 height 5
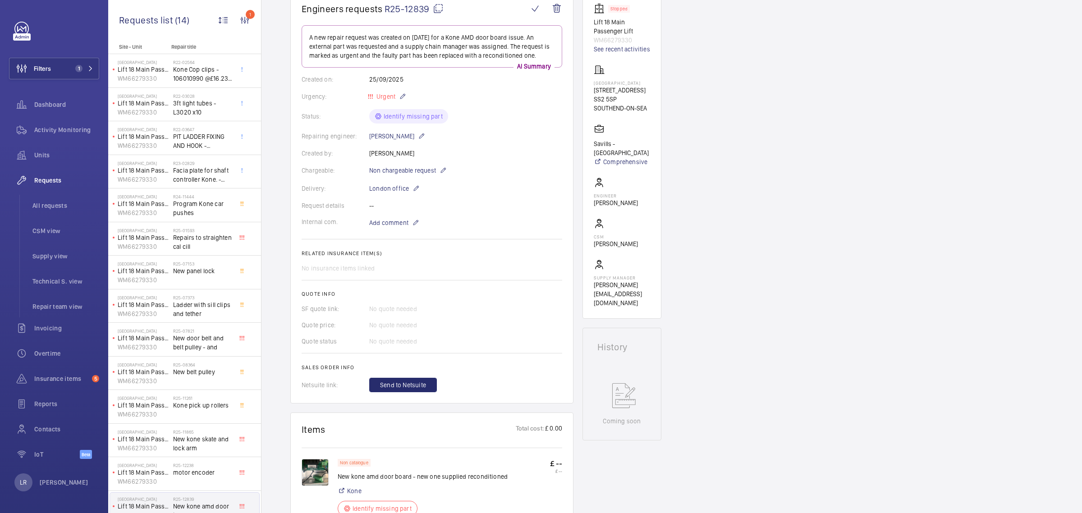
drag, startPoint x: 616, startPoint y: 88, endPoint x: 594, endPoint y: 85, distance: 22.3
click at [594, 85] on p "Victoria Shopping Centre" at bounding box center [622, 82] width 56 height 5
copy p "Victoria Shopping Centre"
click at [396, 222] on span "Add comment" at bounding box center [388, 222] width 39 height 9
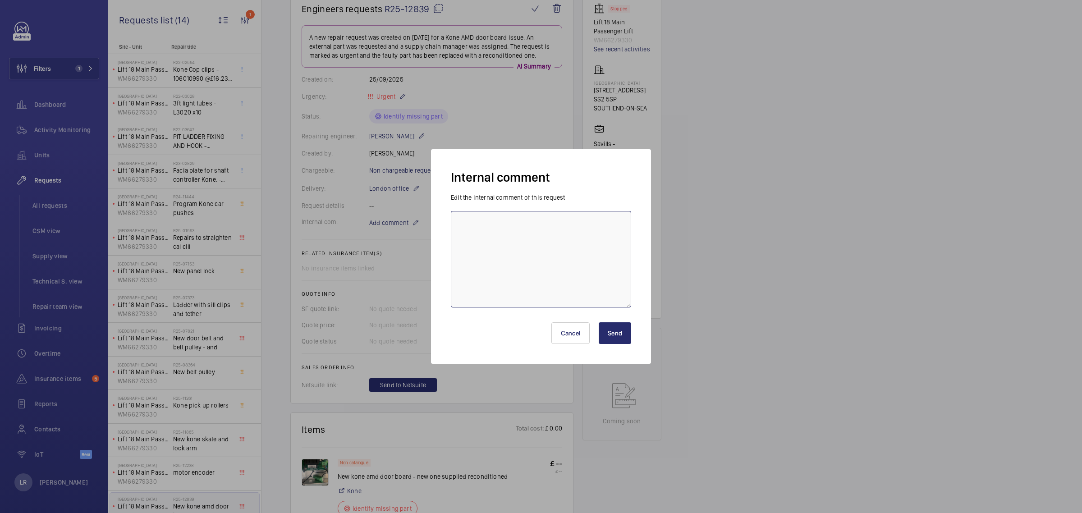
click at [556, 254] on textarea at bounding box center [541, 259] width 180 height 96
type textarea "Emailed Paul Jupp"
click at [623, 336] on button "Send" at bounding box center [615, 333] width 32 height 22
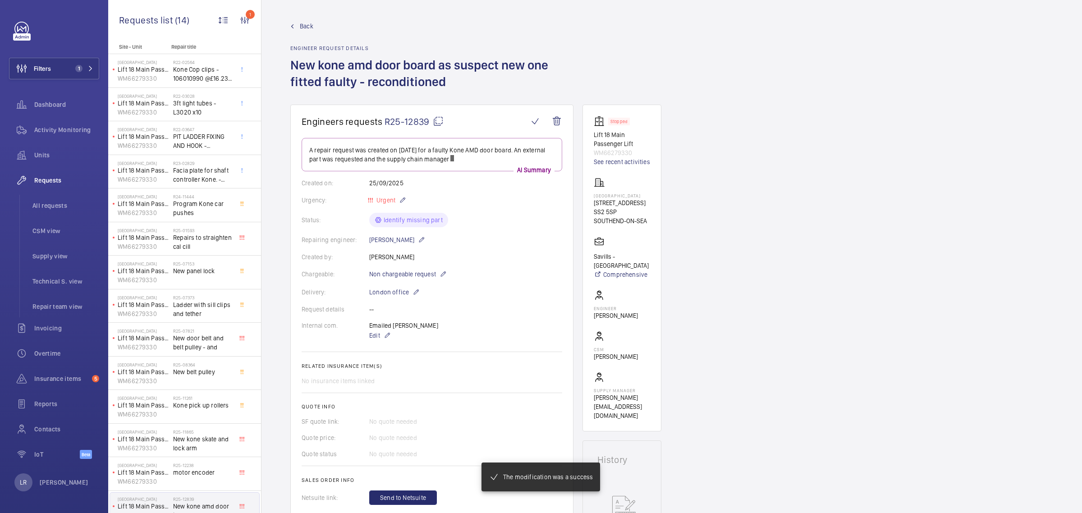
click at [298, 28] on link "Back" at bounding box center [431, 26] width 283 height 9
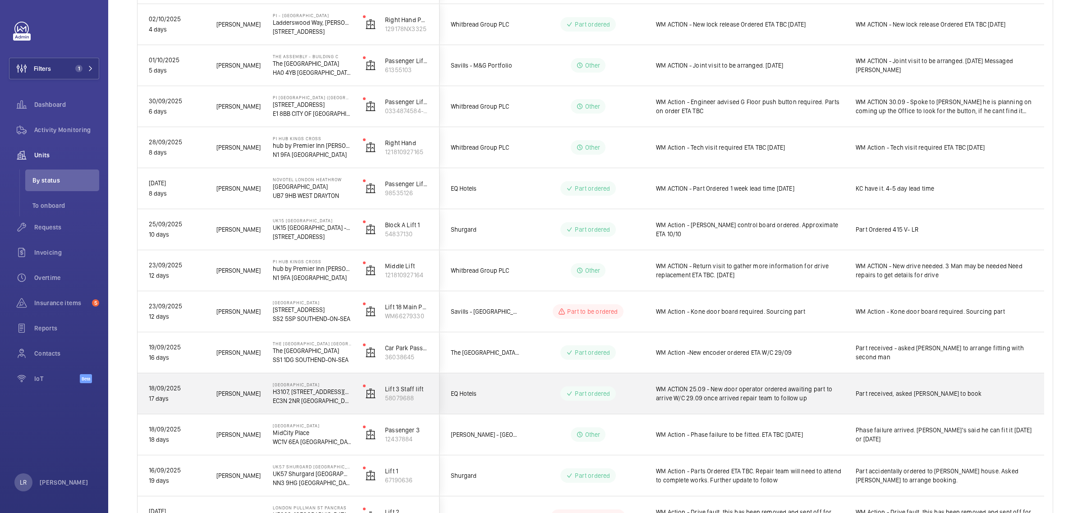
scroll to position [225, 0]
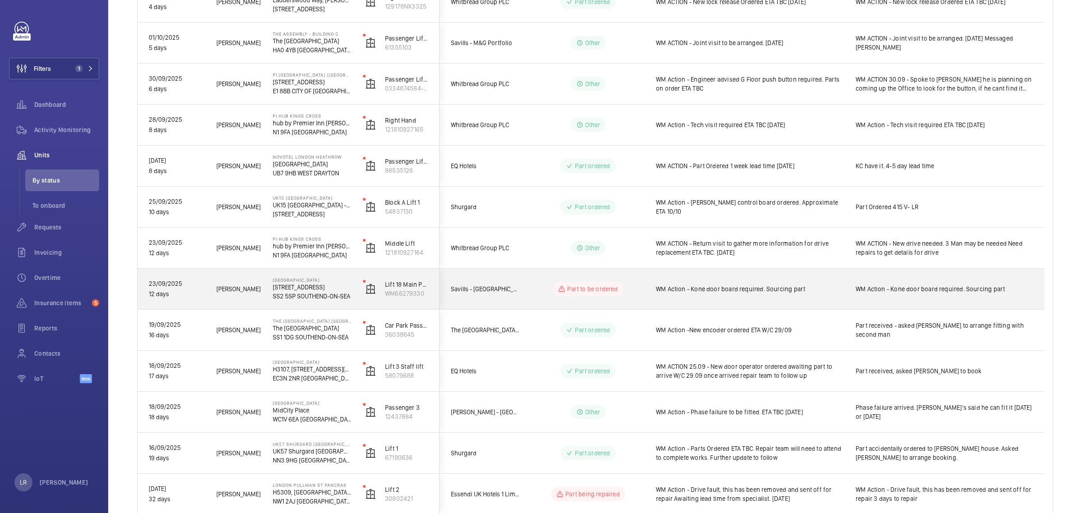
click at [649, 289] on div "WM Action - Kone door board required. Sourcing part" at bounding box center [744, 289] width 199 height 39
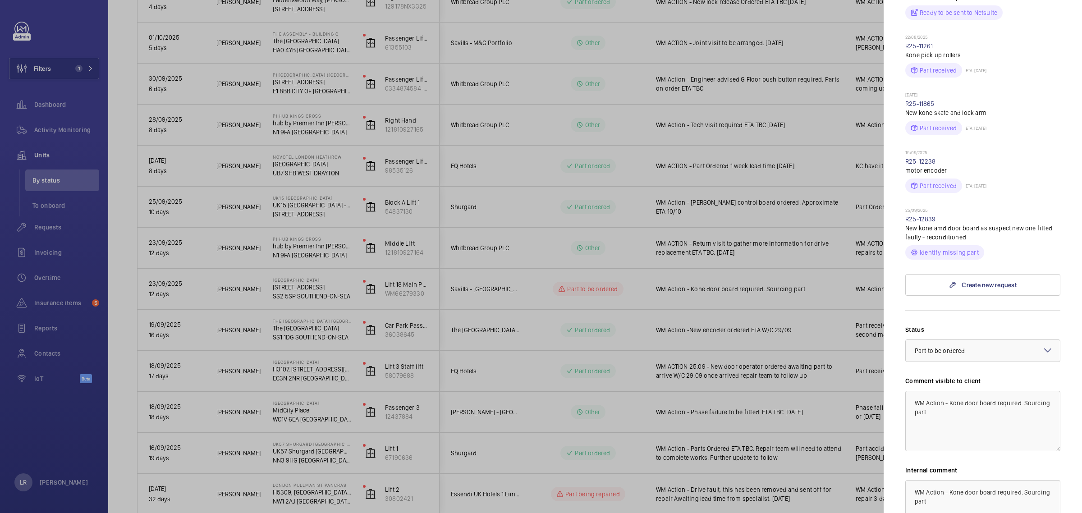
scroll to position [395, 0]
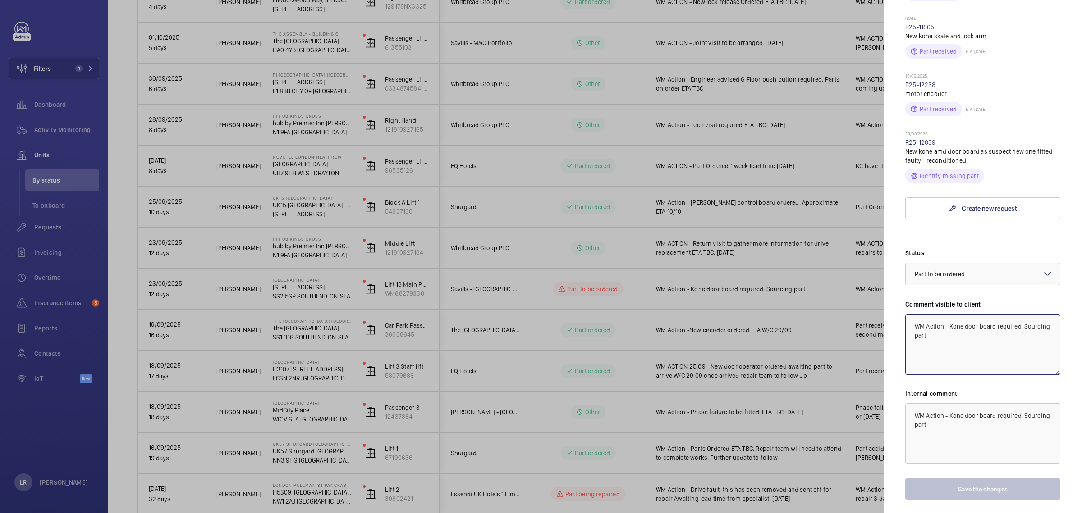
click at [970, 353] on textarea "WM Action - Kone door board required. Sourcing part" at bounding box center [982, 344] width 155 height 60
drag, startPoint x: 988, startPoint y: 361, endPoint x: 901, endPoint y: 353, distance: 87.9
click at [872, 331] on mat-sidenav-container "Filters 1 Dashboard Activity Monitoring Units By status To onboard Requests Inv…" at bounding box center [541, 256] width 1082 height 513
type textarea "WM Action - Kone door board required. Sourcing part [DATE]"
drag, startPoint x: 999, startPoint y: 474, endPoint x: 852, endPoint y: 423, distance: 155.7
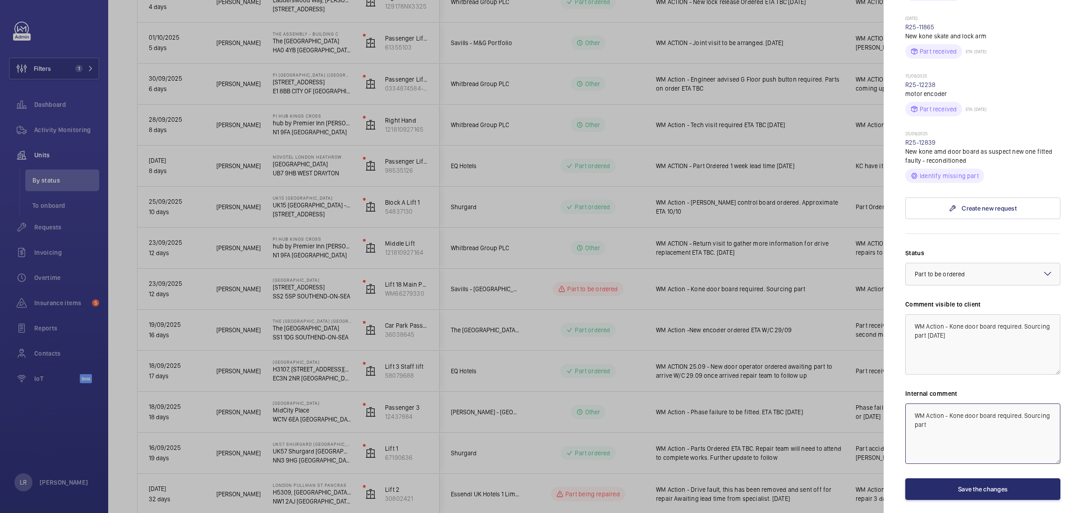
click at [852, 423] on mat-sidenav-container "Filters 1 Dashboard Activity Monitoring Units By status To onboard Requests Inv…" at bounding box center [541, 256] width 1082 height 513
paste textarea "6.10.25"
type textarea "WM Action - Kone door board required. Sourcing part [DATE]"
click at [1024, 500] on button "Save the changes" at bounding box center [982, 489] width 155 height 22
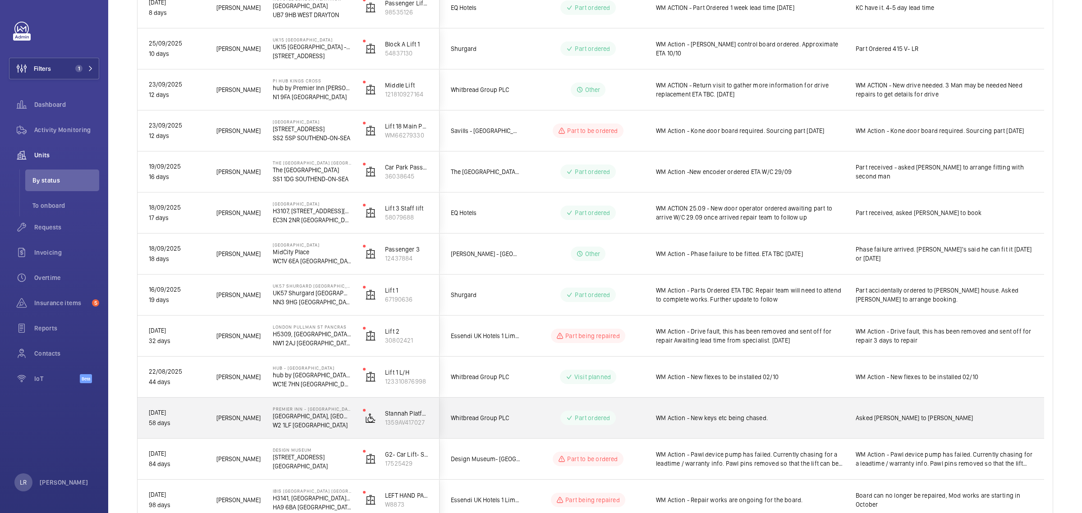
scroll to position [435, 0]
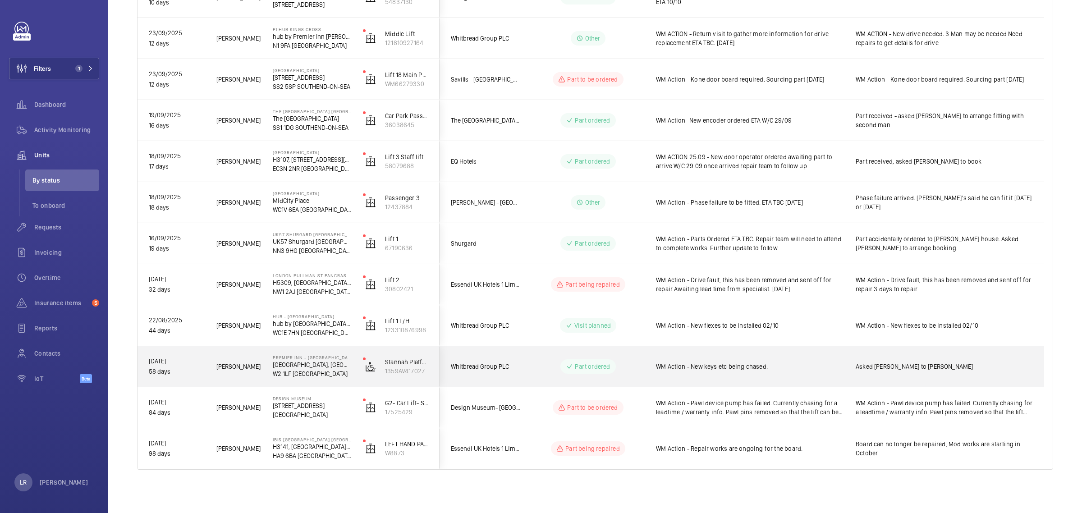
click at [634, 368] on wm-front-pills-cell "Part ordered" at bounding box center [588, 366] width 112 height 14
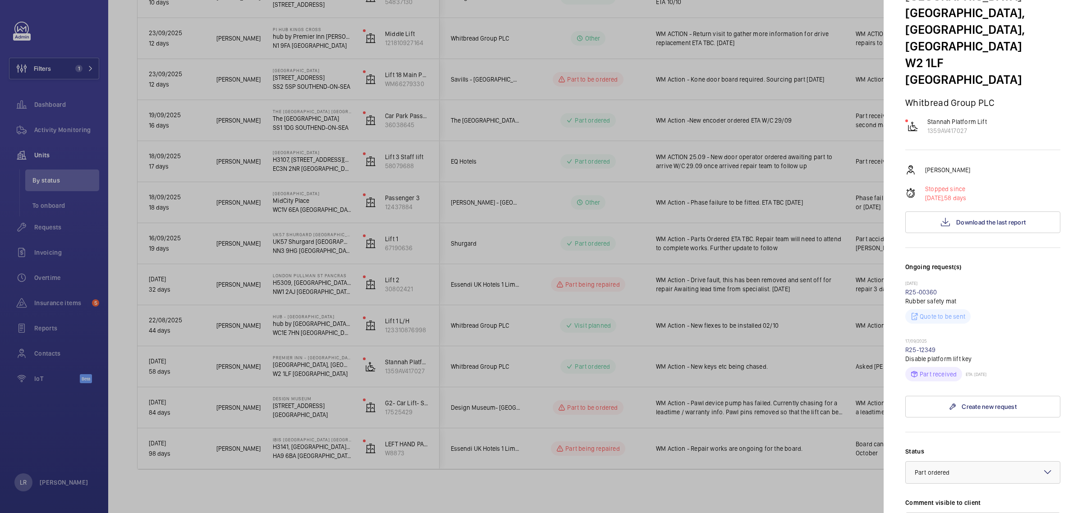
scroll to position [113, 0]
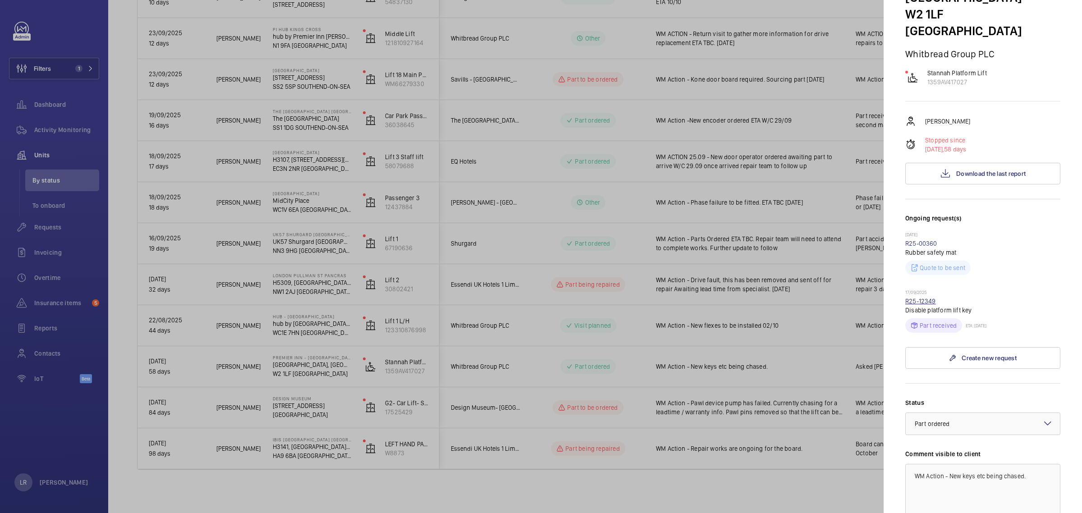
drag, startPoint x: 946, startPoint y: 281, endPoint x: 921, endPoint y: 285, distance: 24.6
click at [921, 289] on div "17/09/2025 R25-12349 Disable platform lift key Part received ETA: 22/09/2025" at bounding box center [982, 310] width 155 height 43
click at [957, 289] on div "17/09/2025 R25-12349 Disable platform lift key Part received ETA: 22/09/2025" at bounding box center [982, 310] width 155 height 43
click at [924, 298] on link "R25-12349" at bounding box center [920, 301] width 31 height 7
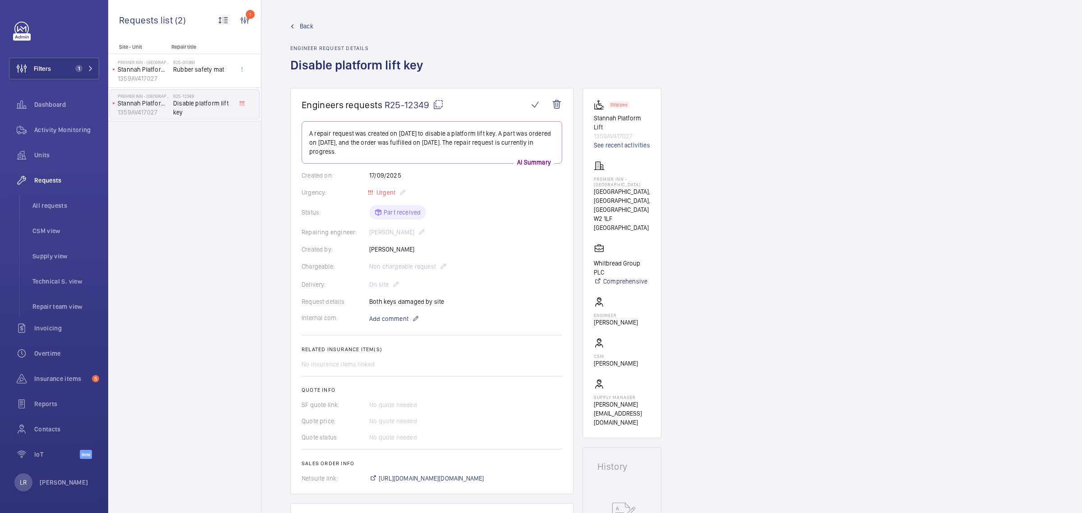
click at [301, 30] on span "Back" at bounding box center [307, 26] width 14 height 9
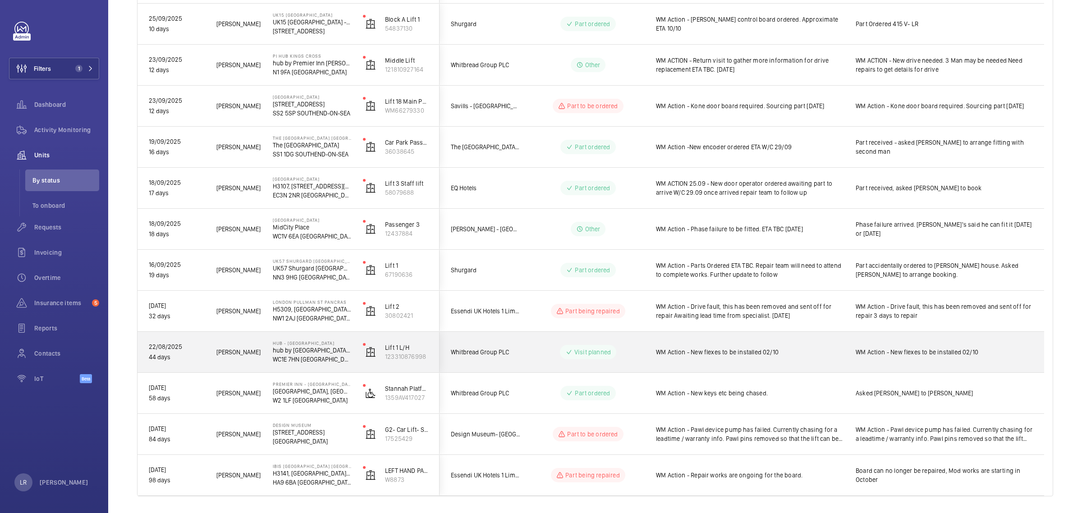
scroll to position [435, 0]
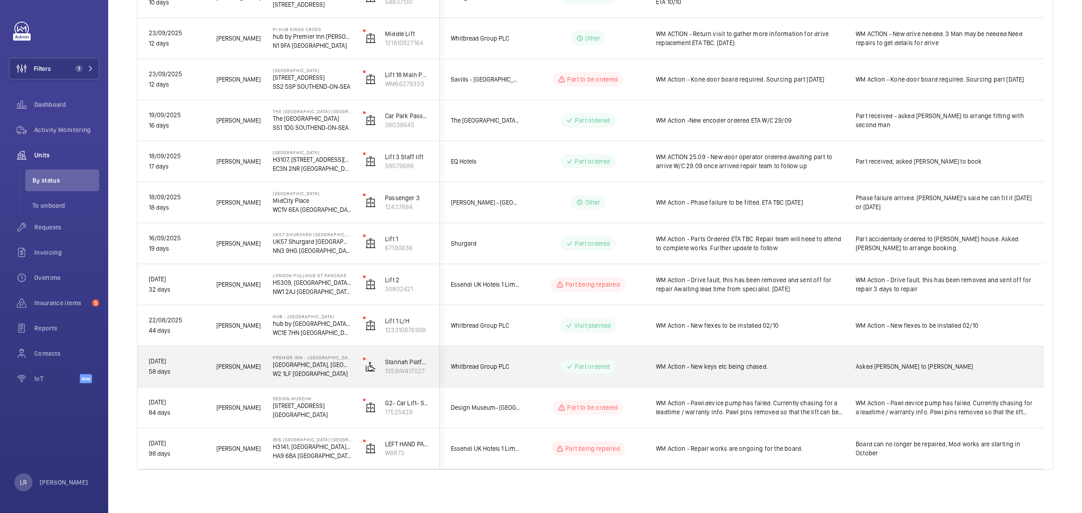
click at [631, 361] on wm-front-pills-cell "Part ordered" at bounding box center [588, 366] width 112 height 14
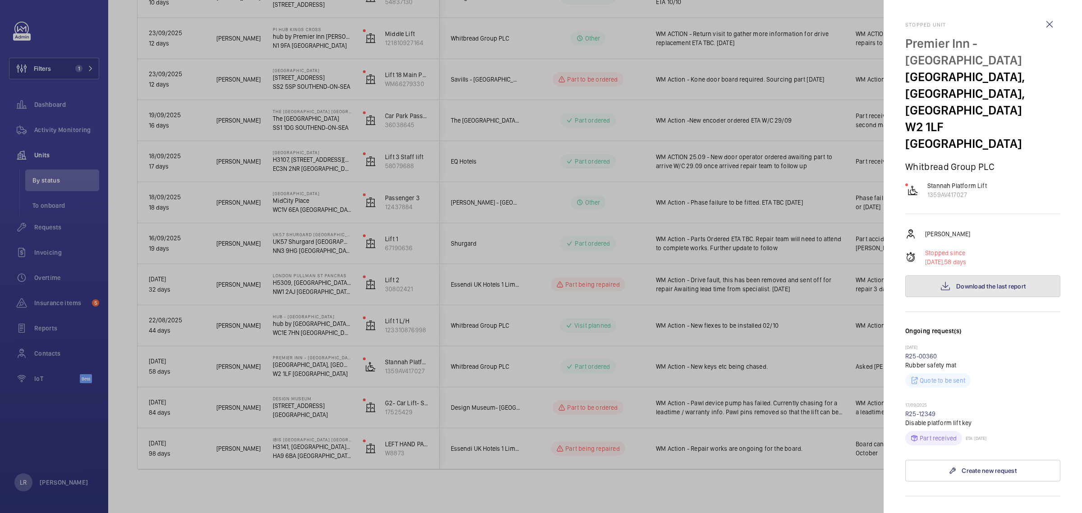
click at [968, 278] on button "Download the last report" at bounding box center [982, 287] width 155 height 22
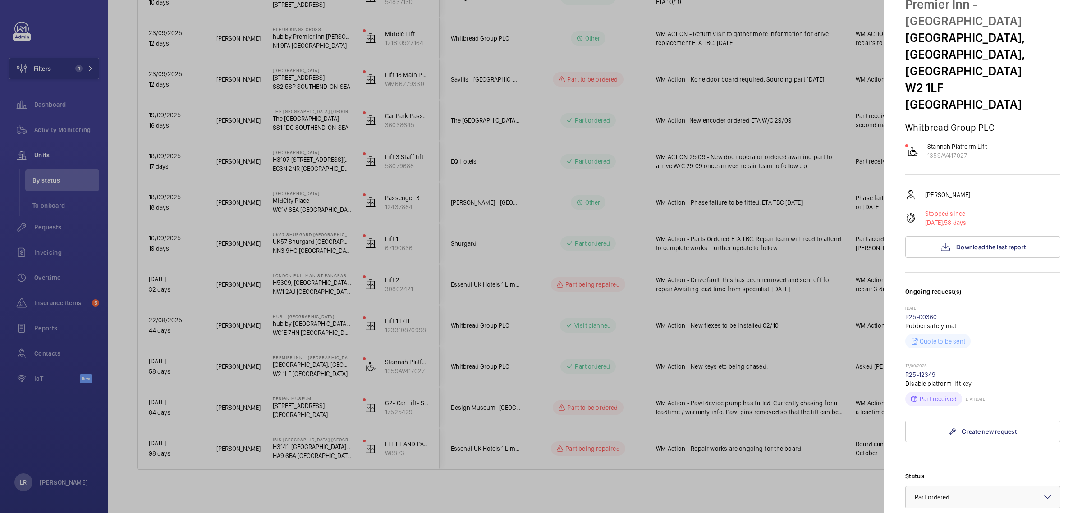
scroll to position [56, 0]
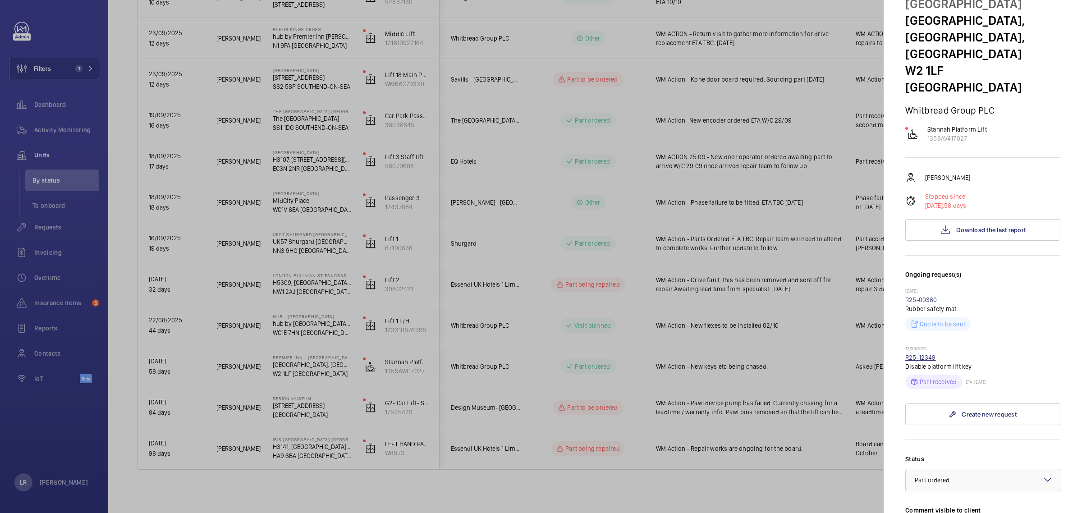
click at [920, 354] on link "R25-12349" at bounding box center [920, 357] width 31 height 7
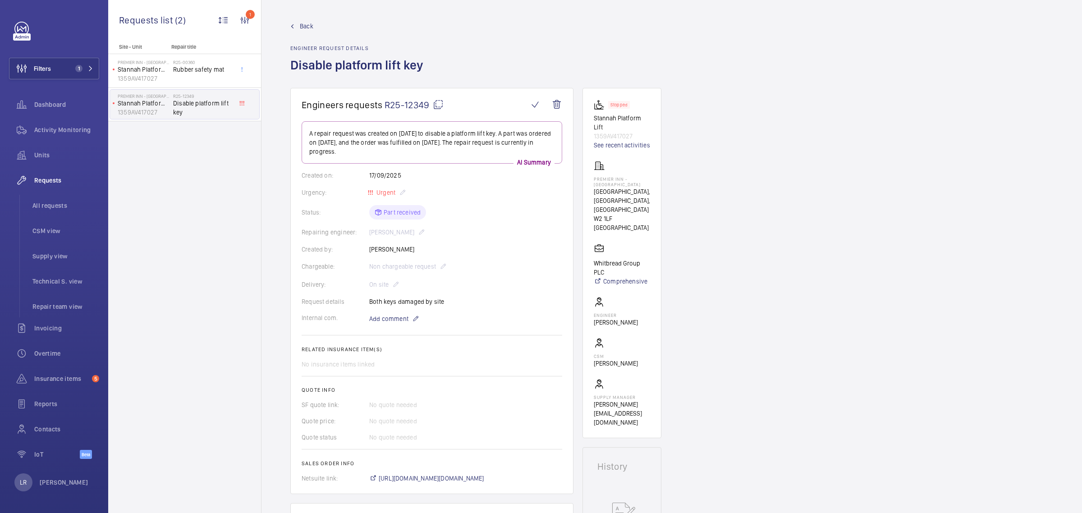
click at [305, 25] on span "Back" at bounding box center [307, 26] width 14 height 9
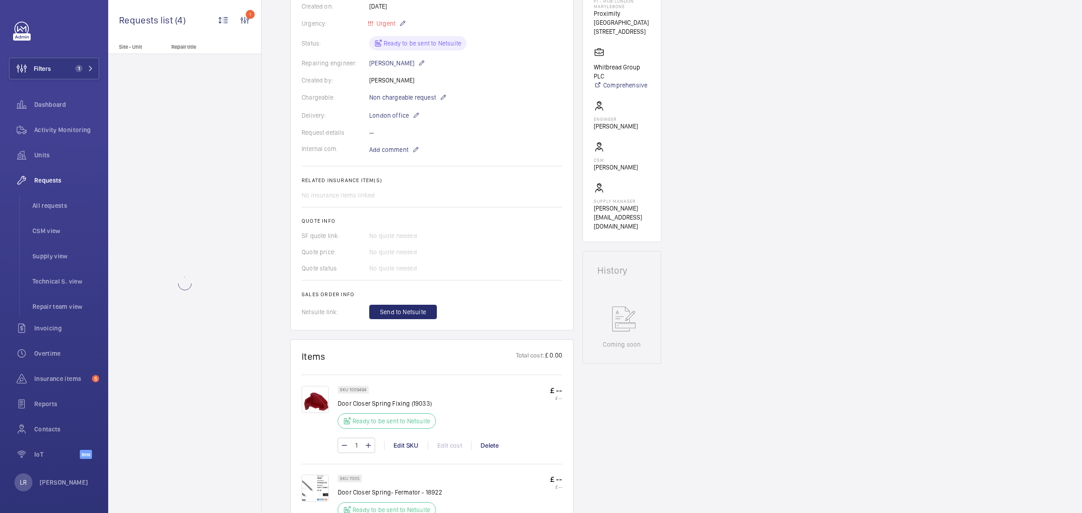
scroll to position [225, 0]
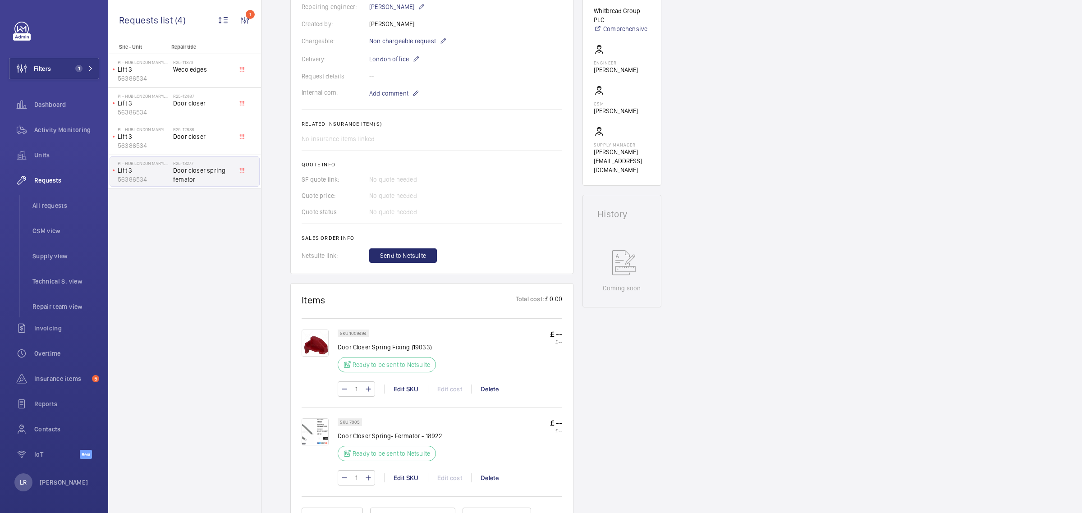
click at [316, 425] on img at bounding box center [315, 431] width 27 height 27
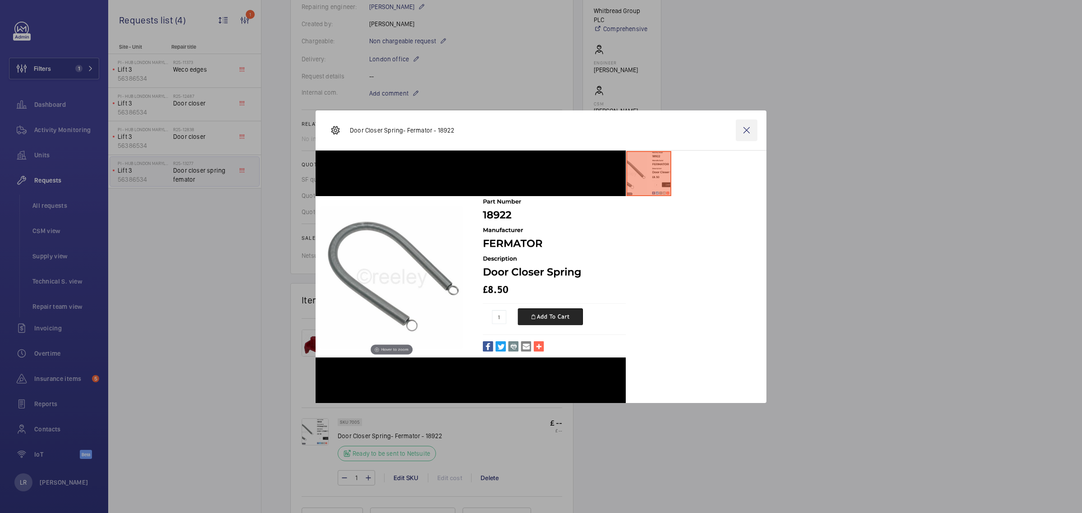
click at [752, 132] on wm-front-icon-button at bounding box center [747, 130] width 22 height 22
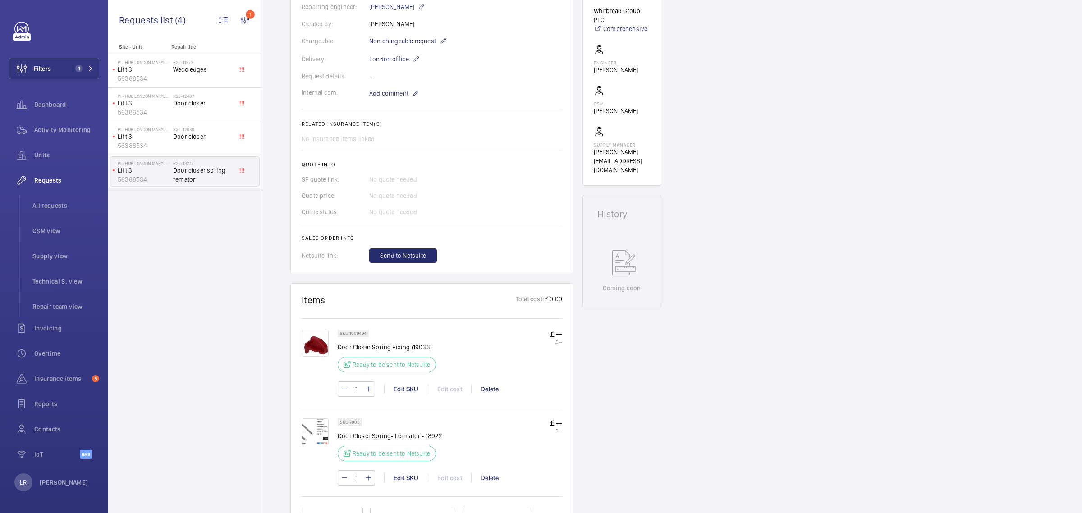
click at [325, 349] on img at bounding box center [315, 343] width 27 height 27
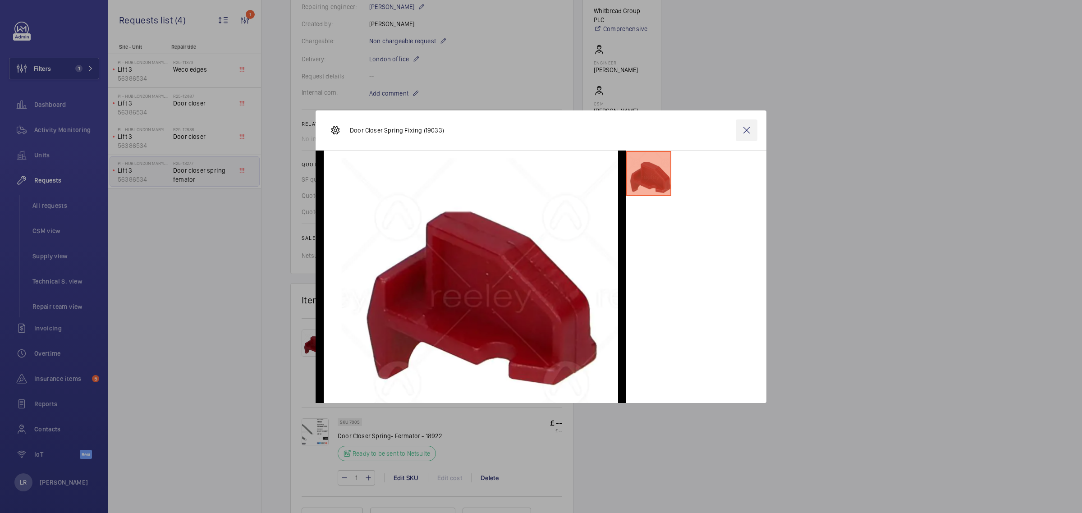
click at [749, 127] on wm-front-icon-button at bounding box center [747, 130] width 22 height 22
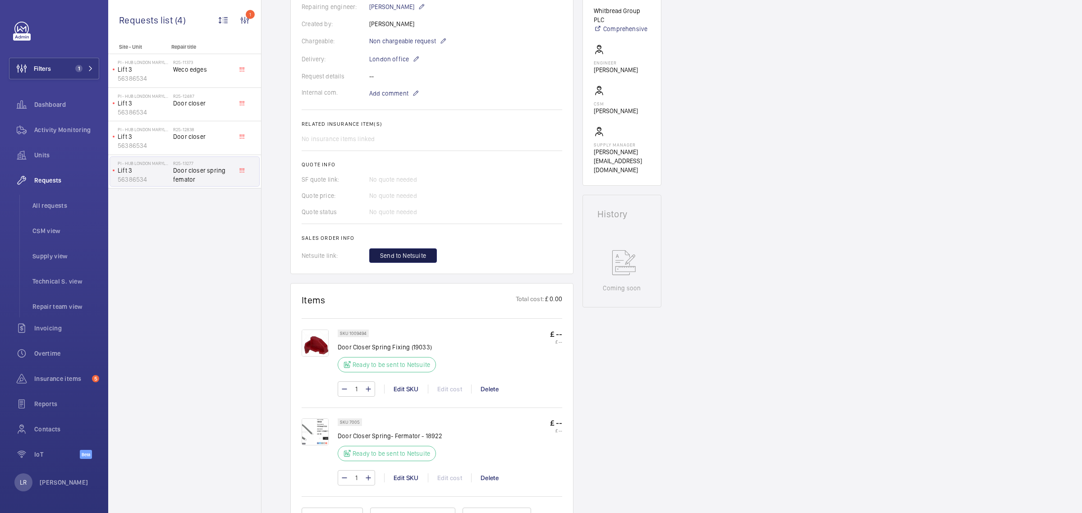
click at [395, 257] on span "Send to Netsuite" at bounding box center [403, 255] width 46 height 9
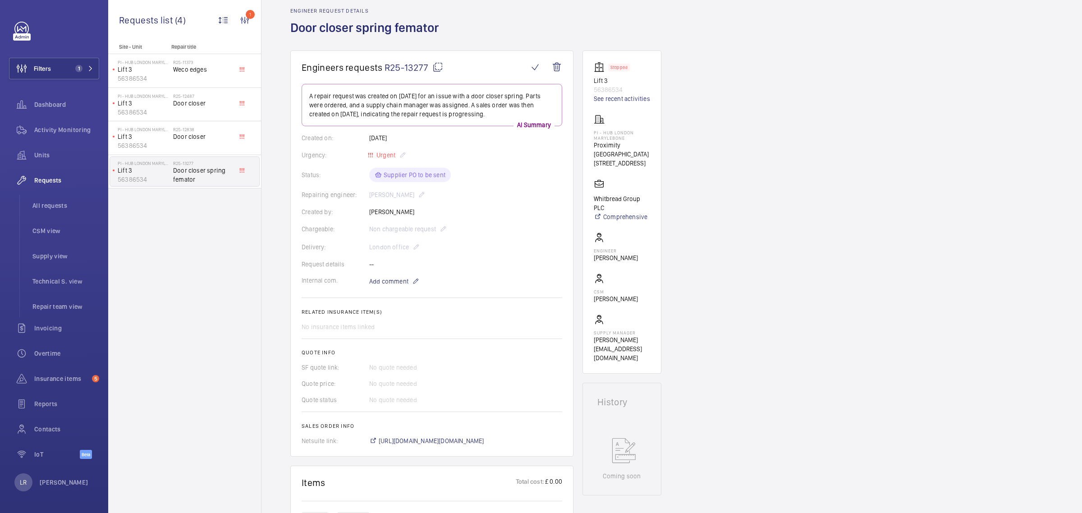
scroll to position [0, 0]
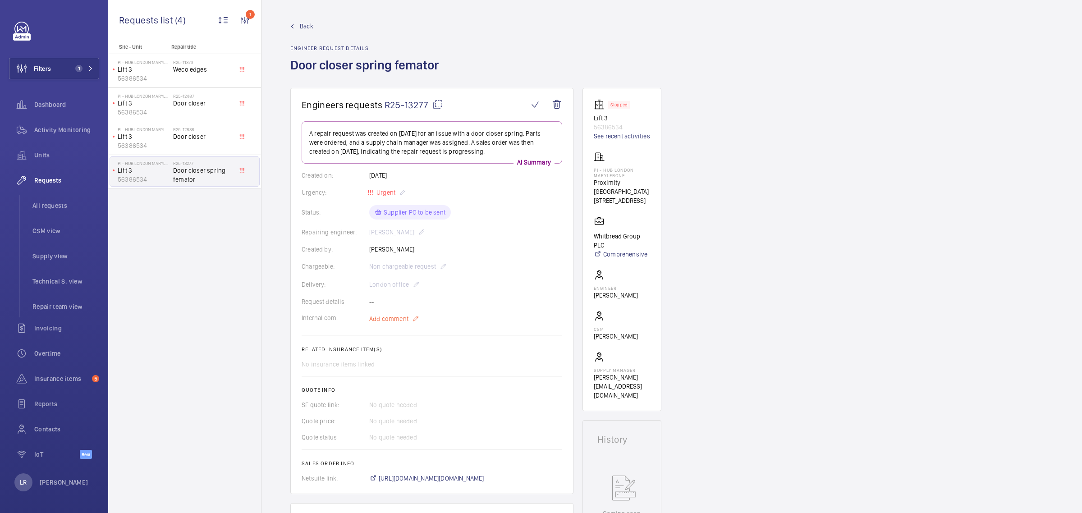
click at [409, 321] on p "Add comment" at bounding box center [403, 318] width 68 height 11
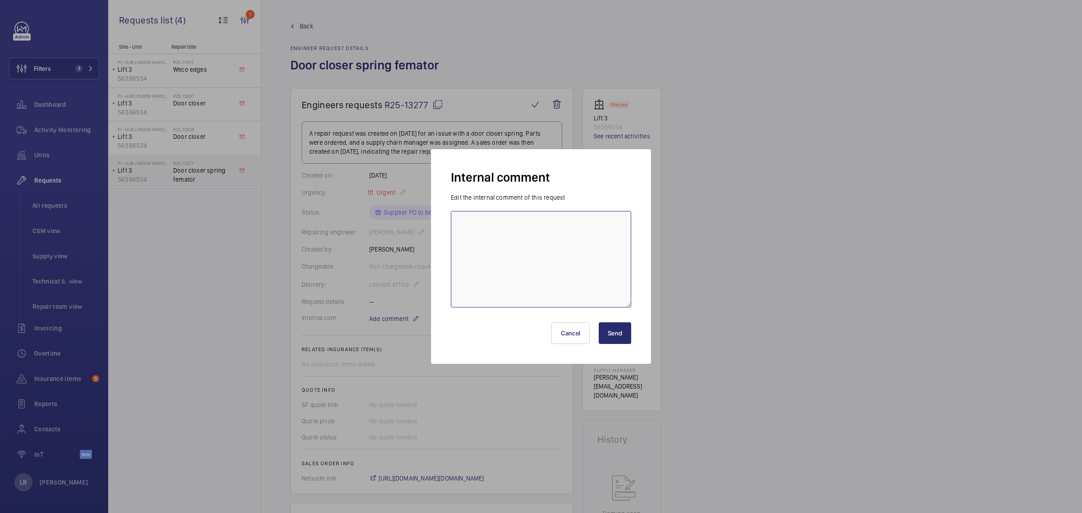
click at [592, 274] on textarea at bounding box center [541, 259] width 180 height 96
type textarea "Reeleys"
click at [628, 330] on button "Send" at bounding box center [615, 333] width 32 height 22
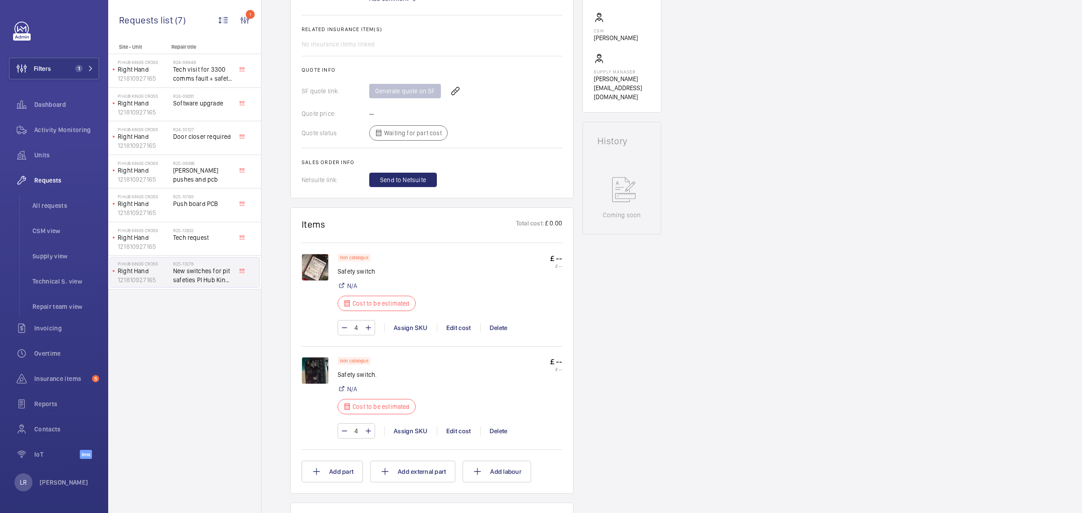
scroll to position [338, 0]
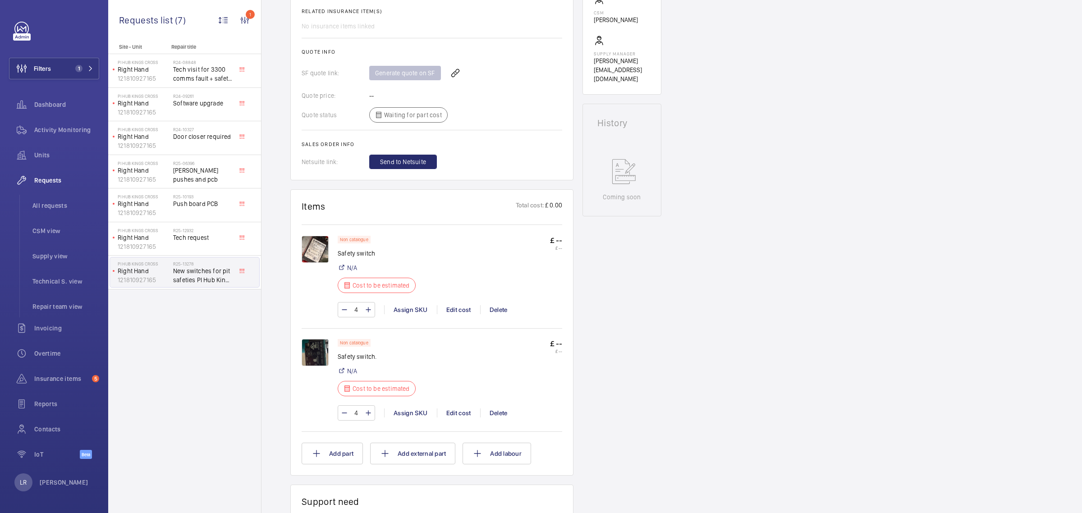
click at [318, 248] on img at bounding box center [315, 249] width 27 height 27
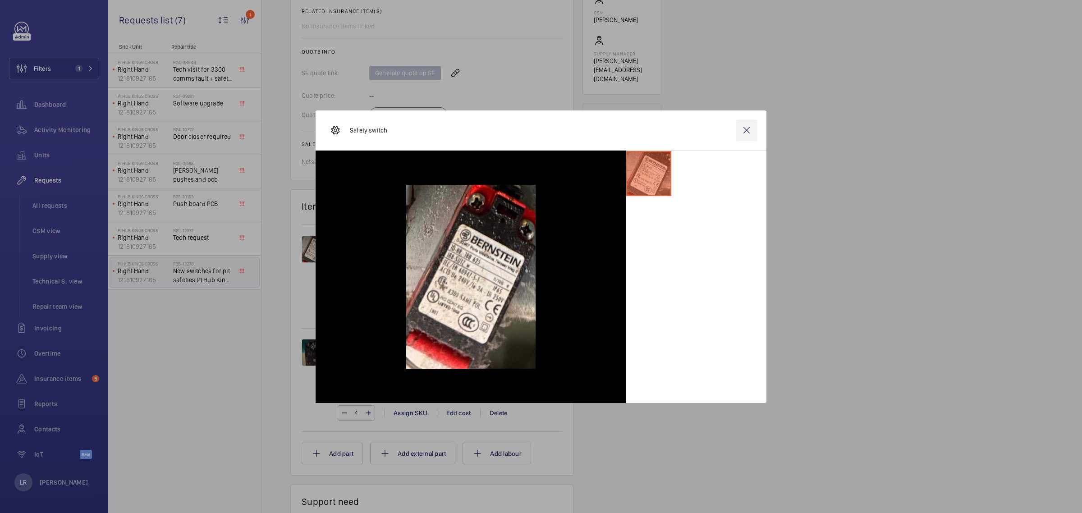
click at [745, 135] on wm-front-icon-button at bounding box center [747, 130] width 22 height 22
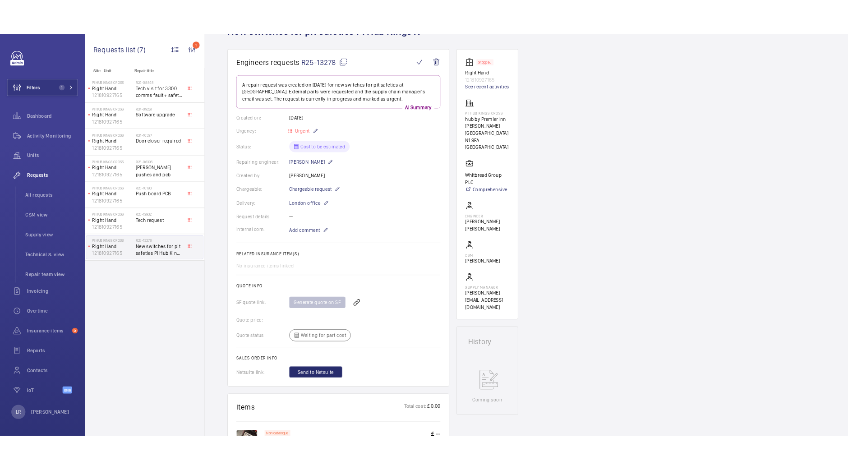
scroll to position [0, 0]
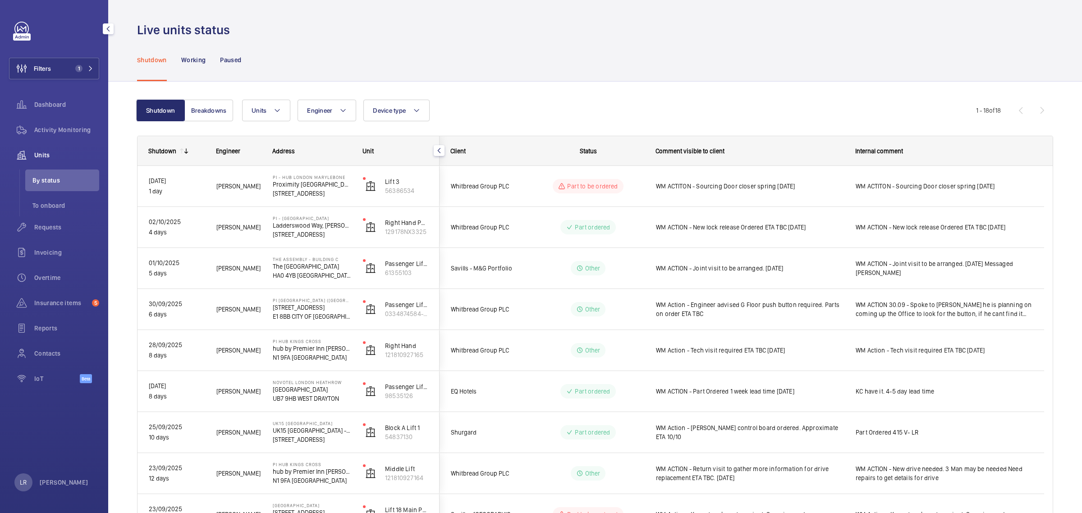
click at [74, 142] on div "Activity Monitoring" at bounding box center [54, 131] width 90 height 25
click at [74, 140] on div "Activity Monitoring" at bounding box center [54, 130] width 90 height 22
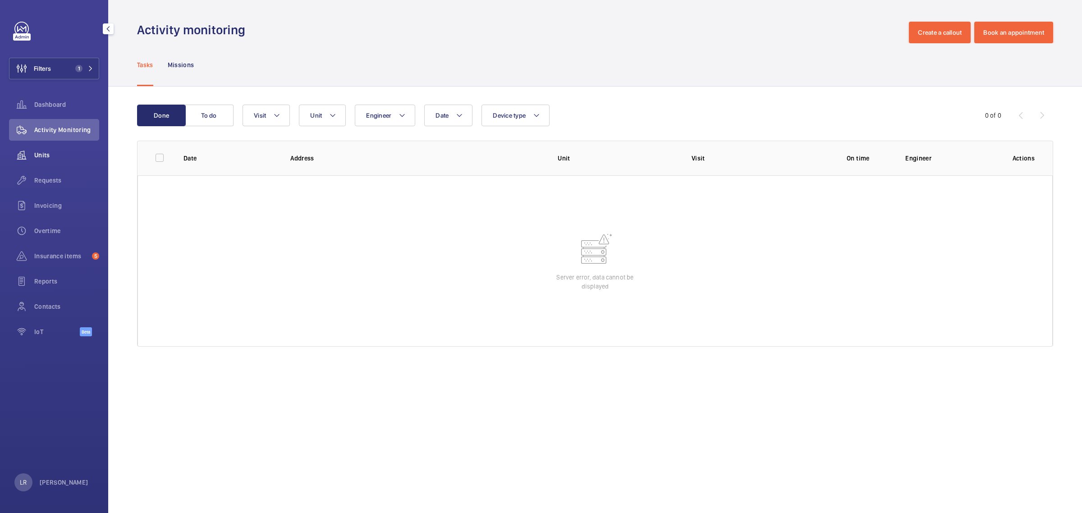
click at [41, 162] on div "Units" at bounding box center [54, 155] width 90 height 22
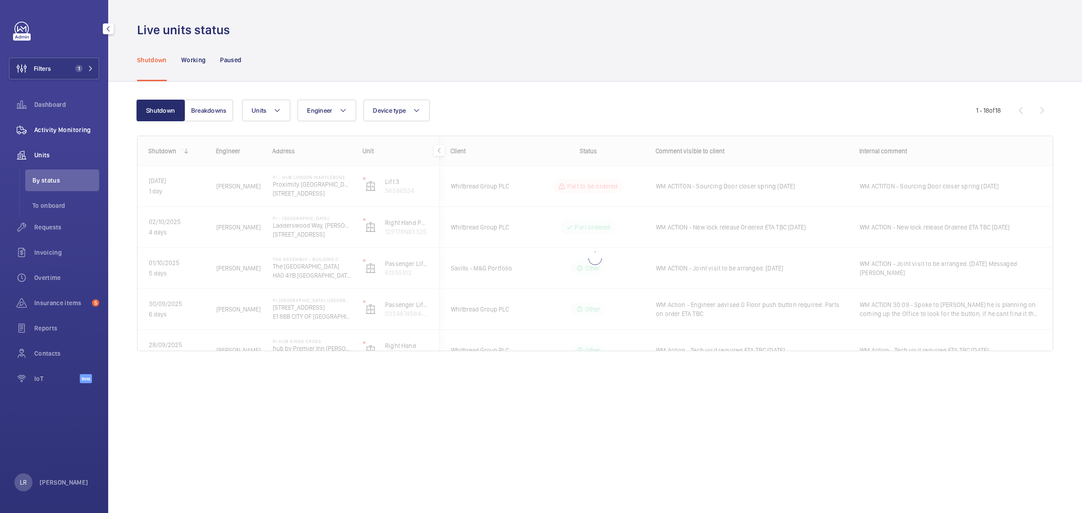
click at [57, 135] on div "Activity Monitoring" at bounding box center [54, 130] width 90 height 22
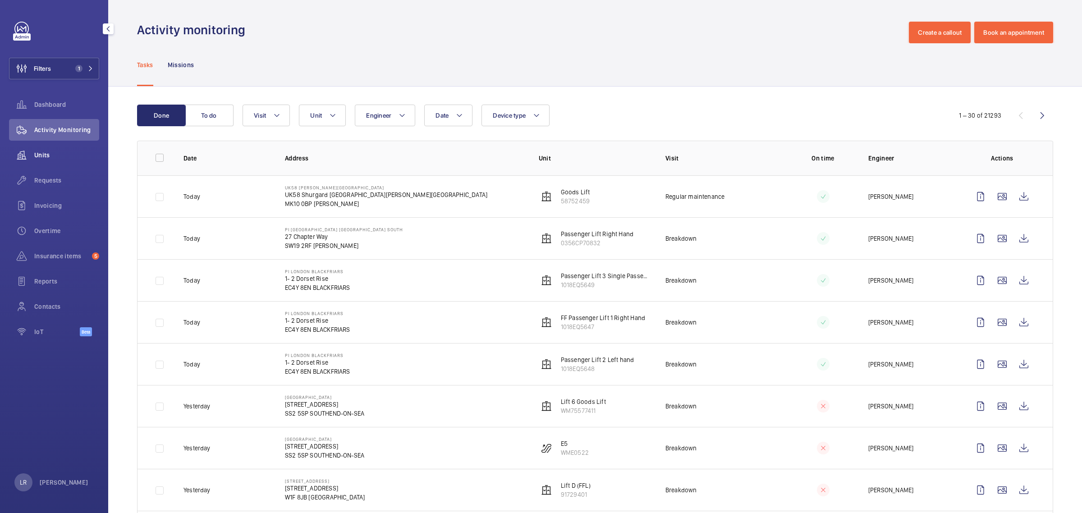
click at [73, 154] on span "Units" at bounding box center [66, 155] width 65 height 9
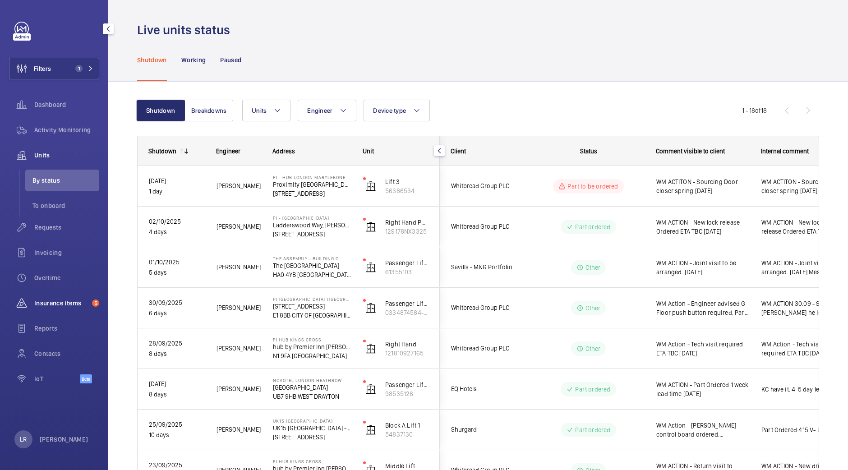
click at [70, 301] on span "Insurance items" at bounding box center [61, 303] width 54 height 9
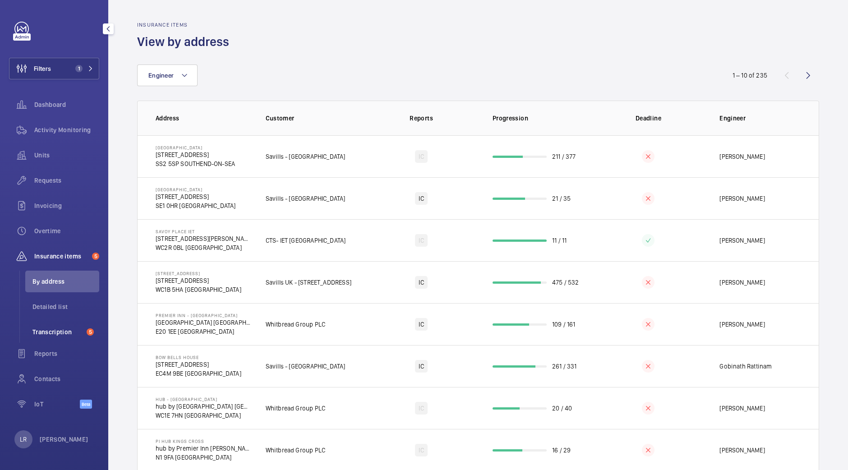
click at [66, 337] on li "Transcription 5" at bounding box center [62, 332] width 74 height 22
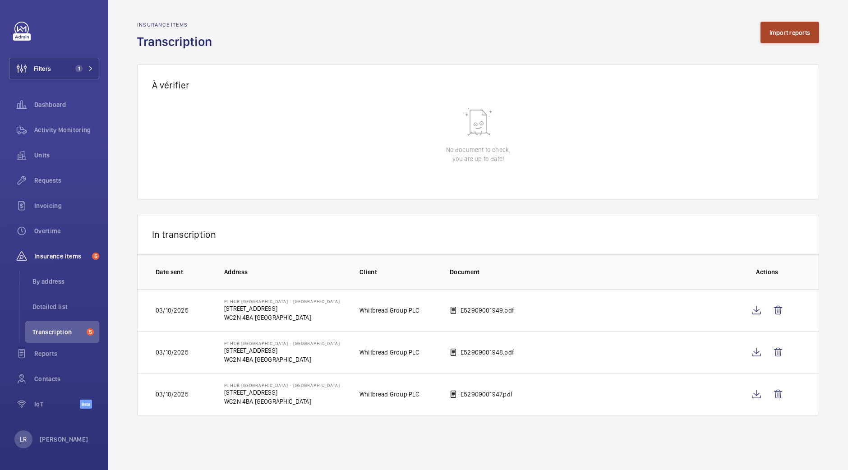
click at [773, 30] on button "Import reports" at bounding box center [789, 33] width 59 height 22
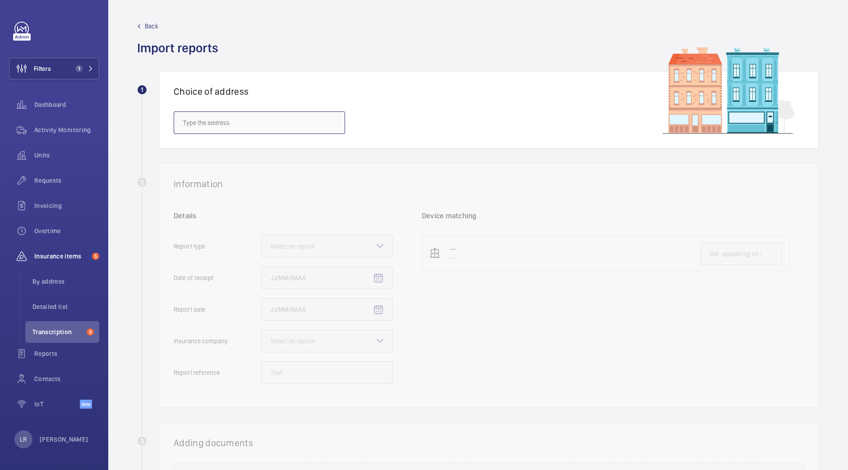
click at [214, 124] on input "text" at bounding box center [259, 122] width 171 height 23
type input "P"
type input "H"
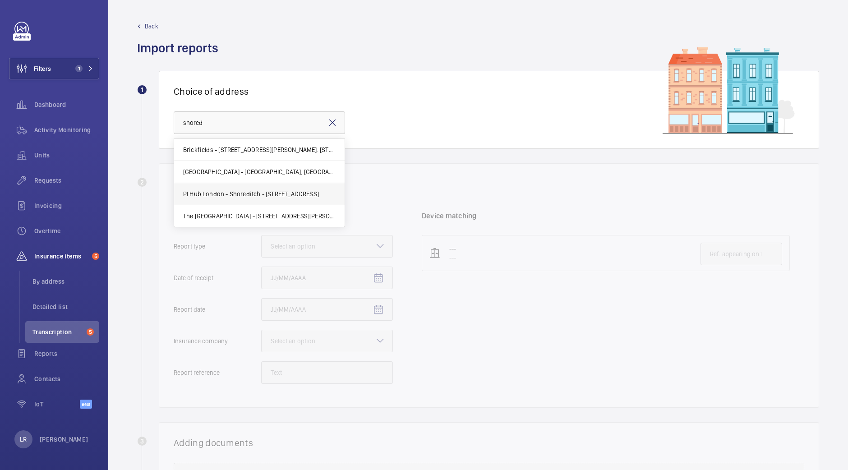
click at [220, 193] on span "PI Hub London - Shoreditch - Quaker Street, SHOREDITCH E1 6SN" at bounding box center [251, 193] width 136 height 9
type input "PI Hub London - Shoreditch - Quaker Street, SHOREDITCH E1 6SN"
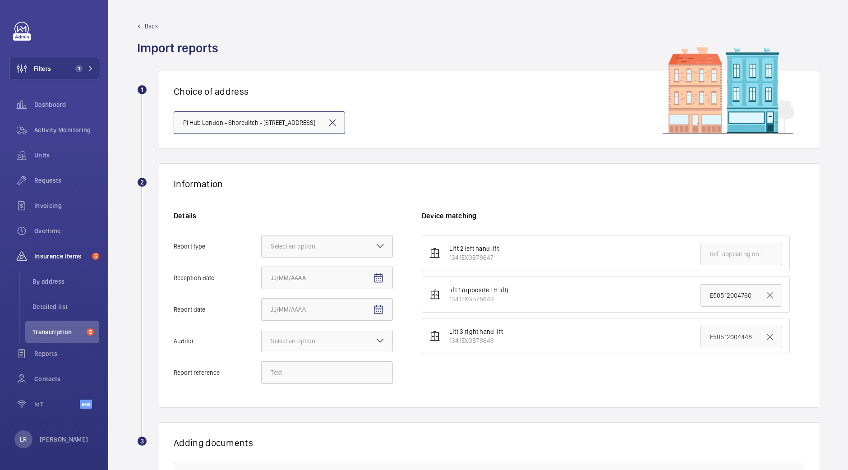
scroll to position [0, 32]
click at [364, 248] on div at bounding box center [327, 246] width 131 height 22
click at [262, 248] on input "Report type Select an option" at bounding box center [262, 246] width 0 height 22
click at [322, 270] on span "Insurance company" at bounding box center [327, 273] width 113 height 9
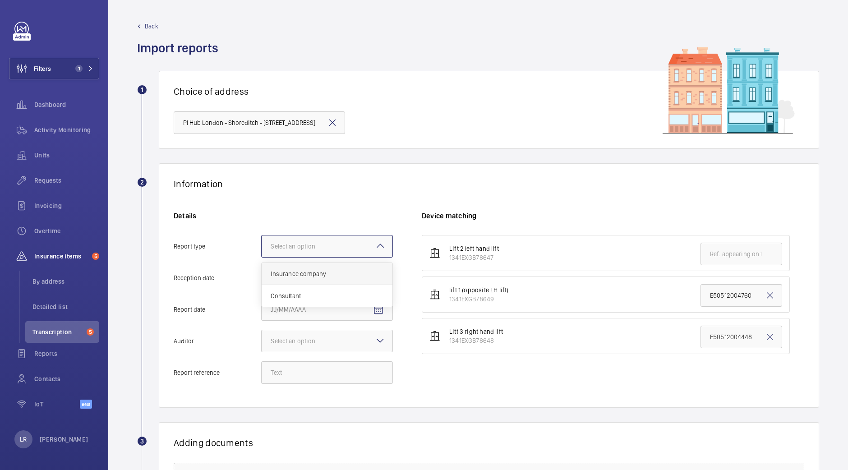
click at [262, 257] on input "Report type Select an option Insurance company Consultant" at bounding box center [262, 246] width 0 height 22
click at [377, 279] on mat-icon "Open calendar" at bounding box center [378, 278] width 11 height 11
click at [291, 365] on span "6" at bounding box center [292, 369] width 16 height 16
type input "10/6/2025"
click at [381, 308] on mat-icon "Open calendar" at bounding box center [378, 309] width 11 height 11
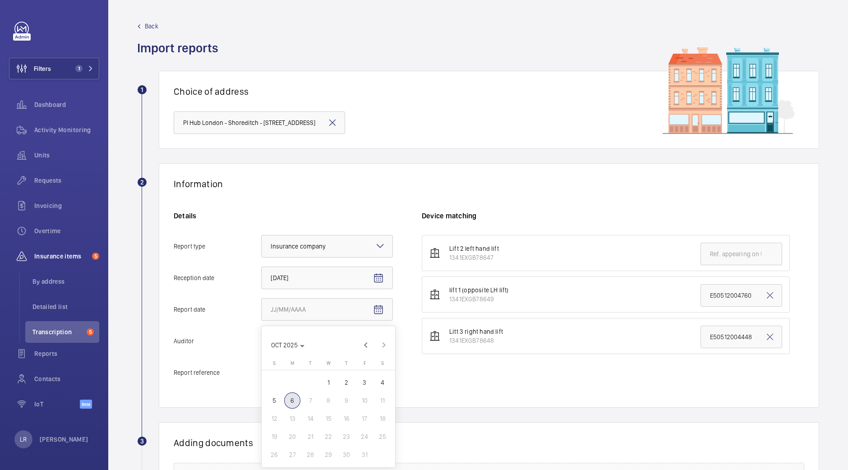
click at [341, 382] on span "2" at bounding box center [346, 382] width 16 height 16
type input "10/2/2025"
click at [379, 344] on mat-icon at bounding box center [380, 340] width 11 height 11
click at [262, 344] on input "Auditor Select an option" at bounding box center [262, 341] width 0 height 22
click at [314, 430] on span "Allianz" at bounding box center [327, 434] width 113 height 9
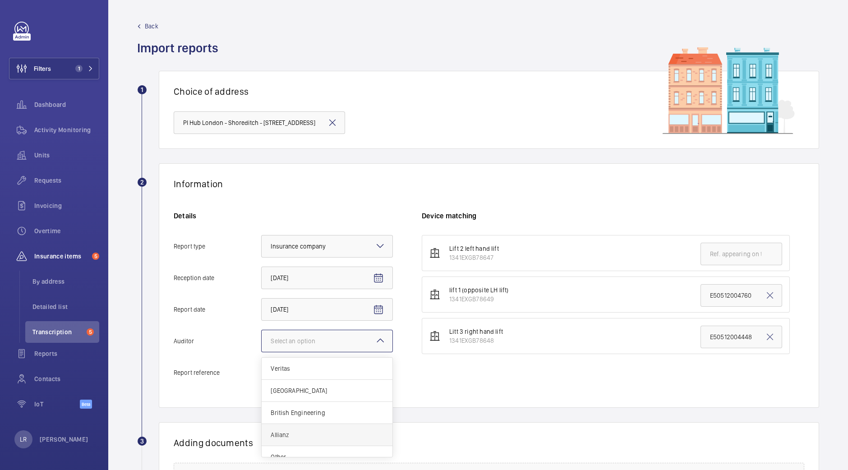
click at [262, 352] on input "Auditor Select an option Veritas Zurich British Engineering Allianz Other" at bounding box center [262, 341] width 0 height 22
click at [328, 375] on input "Report reference" at bounding box center [327, 372] width 132 height 23
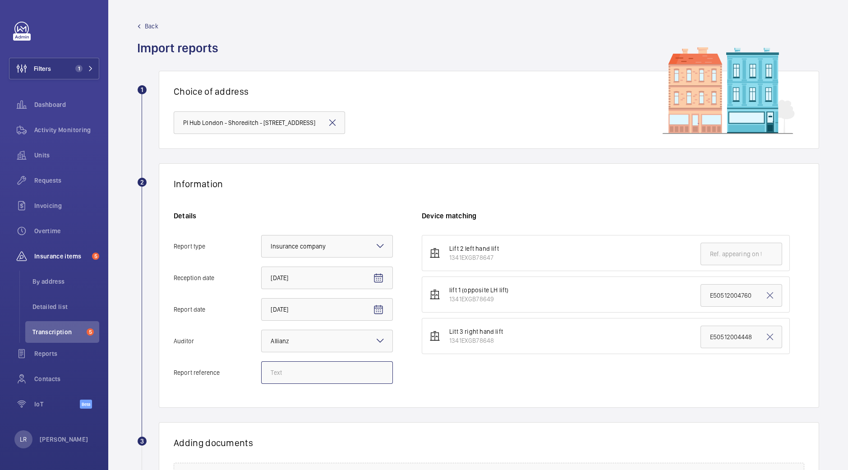
paste input "E50512005237"
type input "E50512005237"
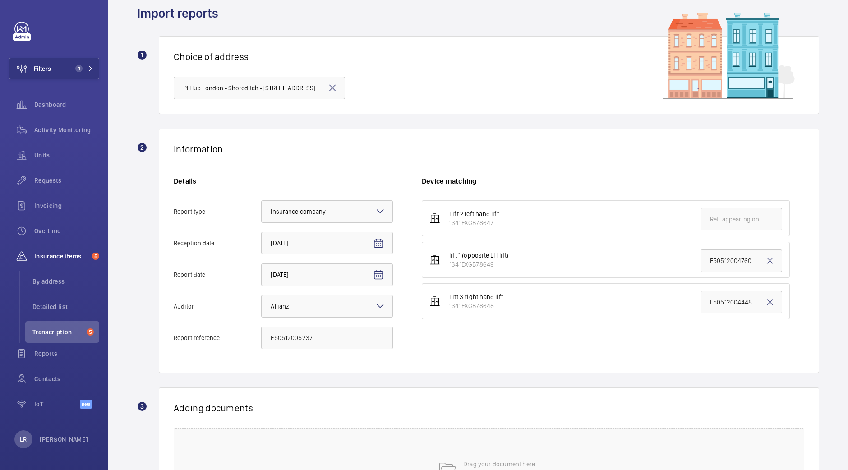
scroll to position [112, 0]
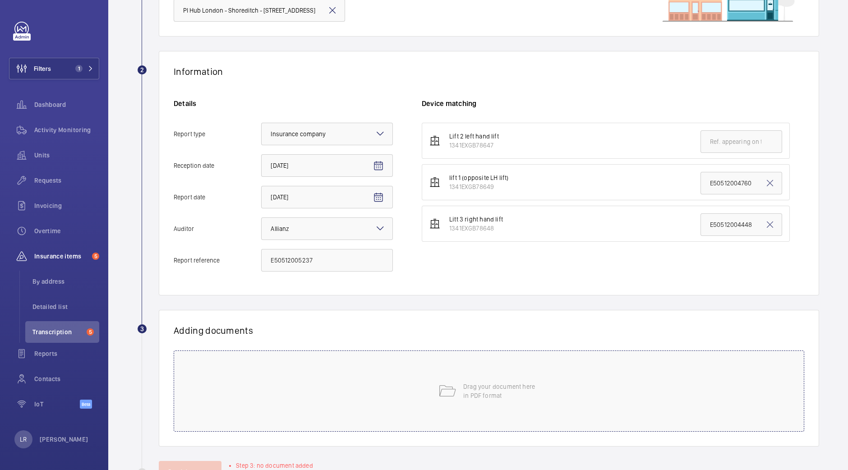
drag, startPoint x: 436, startPoint y: 386, endPoint x: 439, endPoint y: 381, distance: 5.6
click at [439, 382] on mat-icon at bounding box center [447, 391] width 18 height 18
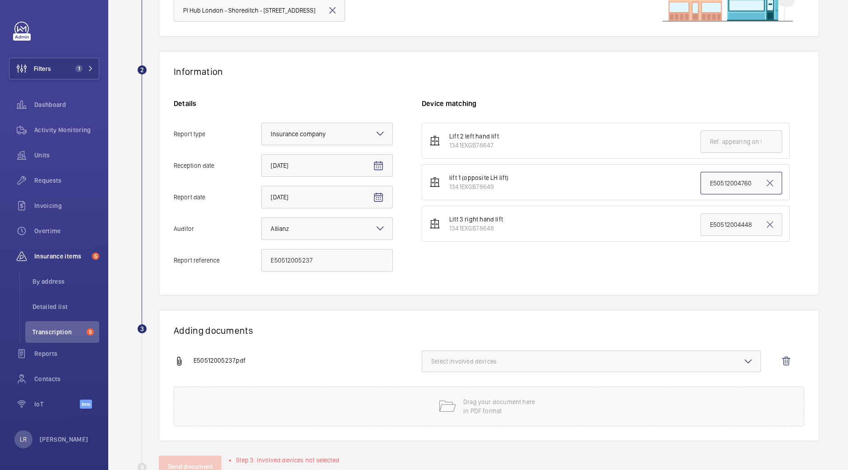
drag, startPoint x: 698, startPoint y: 179, endPoint x: 782, endPoint y: 181, distance: 83.9
click at [782, 181] on ul "Lift 2 left hand lift 1341EXGB78647 lift 1 (opposite LH lift) 1341EXGB78649 E50…" at bounding box center [613, 182] width 382 height 119
click at [651, 213] on li "Litt 3 right hand lift 1341EXGB78648 E50512004448" at bounding box center [606, 224] width 368 height 36
click at [287, 241] on div "Details Report type Select an option × Insurance company × Reception date 10/6/…" at bounding box center [298, 190] width 248 height 182
drag, startPoint x: 695, startPoint y: 180, endPoint x: 787, endPoint y: 180, distance: 92.4
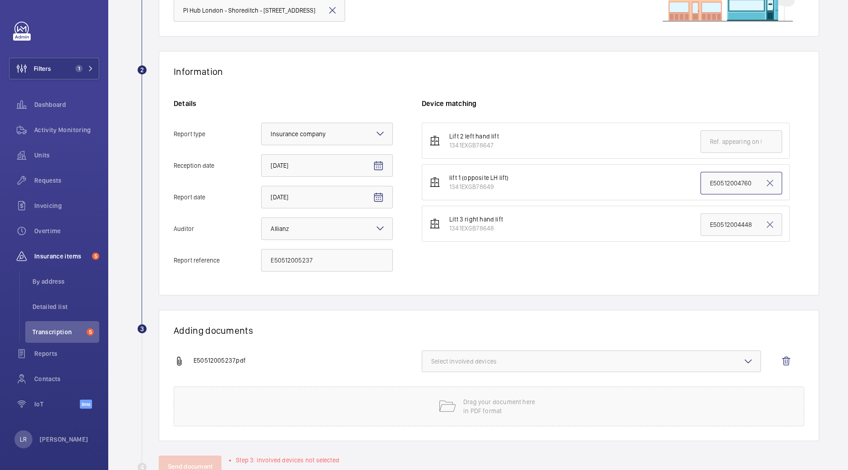
click at [787, 180] on ul "Lift 2 left hand lift 1341EXGB78647 lift 1 (opposite LH lift) 1341EXGB78649 E50…" at bounding box center [613, 182] width 382 height 119
click at [736, 141] on input "text" at bounding box center [741, 141] width 82 height 23
click at [625, 192] on li "lift 1 (opposite LH lift) 1341EXGB78649 E50512004760" at bounding box center [606, 182] width 368 height 36
click at [732, 142] on input "text" at bounding box center [741, 141] width 82 height 23
paste input "E50512005237"
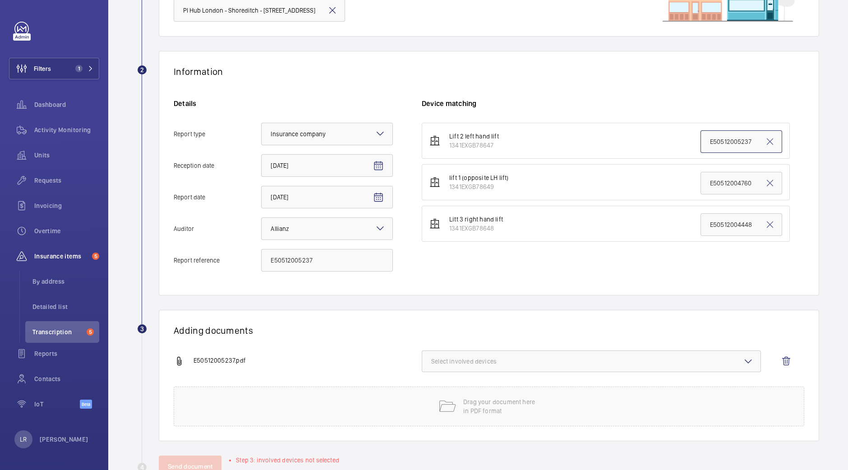
type input "E50512005237"
click at [570, 278] on div "Lift 2 left hand lift 1341EXGB78647 E50512005237 lift 1 (opposite LH lift) 1341…" at bounding box center [613, 202] width 382 height 158
click at [764, 143] on mat-icon at bounding box center [769, 141] width 11 height 11
drag, startPoint x: 750, startPoint y: 180, endPoint x: 675, endPoint y: 185, distance: 75.0
click at [675, 185] on li "lift 1 (opposite LH lift) 1341EXGB78649 E50512004760" at bounding box center [606, 182] width 368 height 36
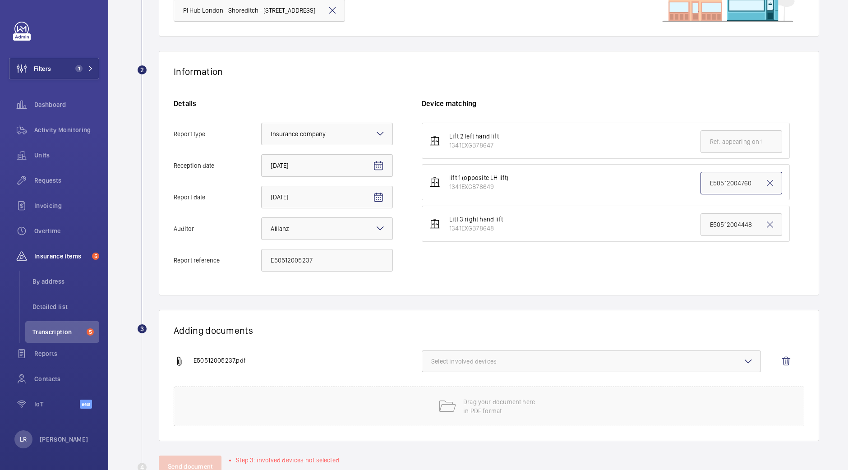
paste input "5237"
type input "E50512005237"
click at [519, 271] on div "Lift 2 left hand lift 1341EXGB78647 lift 1 (opposite LH lift) 1341EXGB78649 E50…" at bounding box center [613, 202] width 382 height 158
click at [519, 366] on button "Select involved devices" at bounding box center [591, 361] width 339 height 22
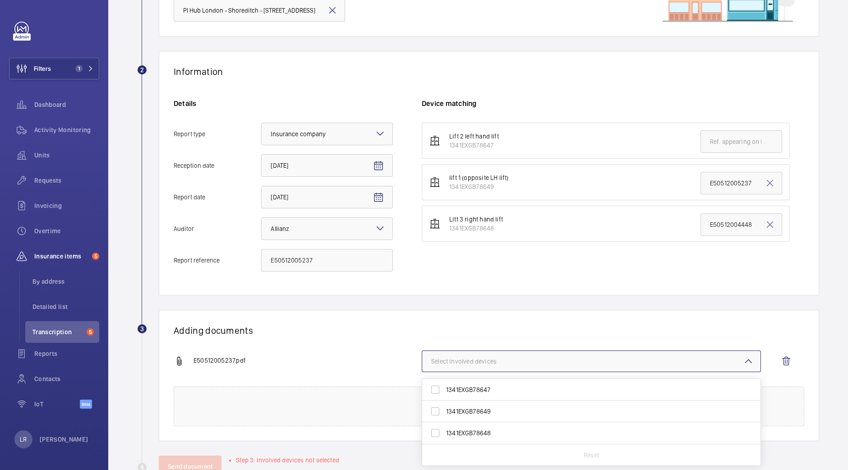
click at [476, 407] on span "1341EXGB78649" at bounding box center [592, 411] width 292 height 9
click at [444, 406] on input "1341EXGB78649" at bounding box center [435, 411] width 18 height 18
checkbox input "true"
click at [482, 340] on div "Adding documents E50512005237.pdf 1 device out of 3 involved 1341EXGB78647 1341…" at bounding box center [489, 375] width 660 height 131
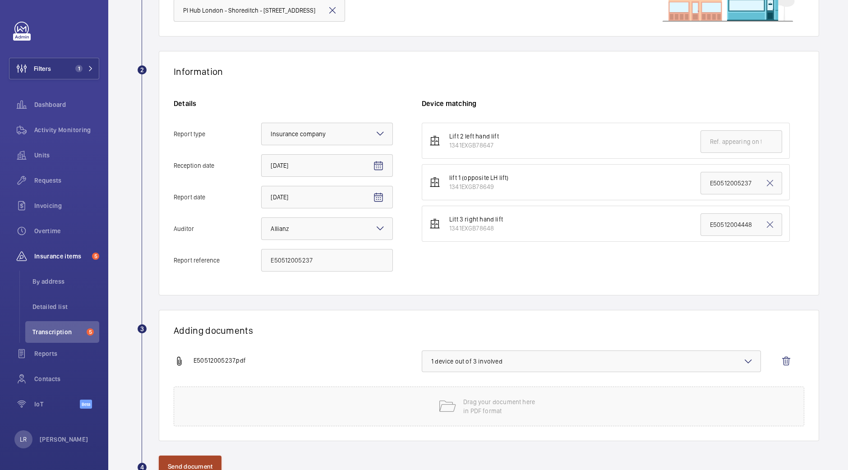
click at [201, 459] on button "Send document" at bounding box center [190, 466] width 63 height 22
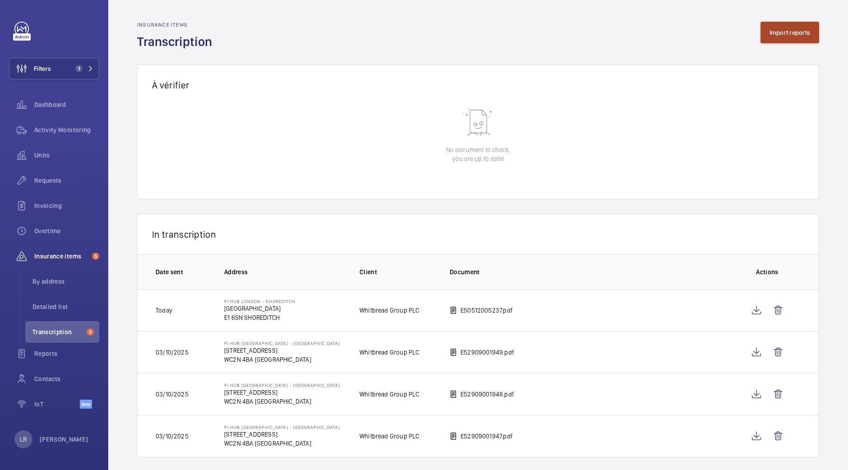
click at [787, 37] on button "Import reports" at bounding box center [789, 33] width 59 height 22
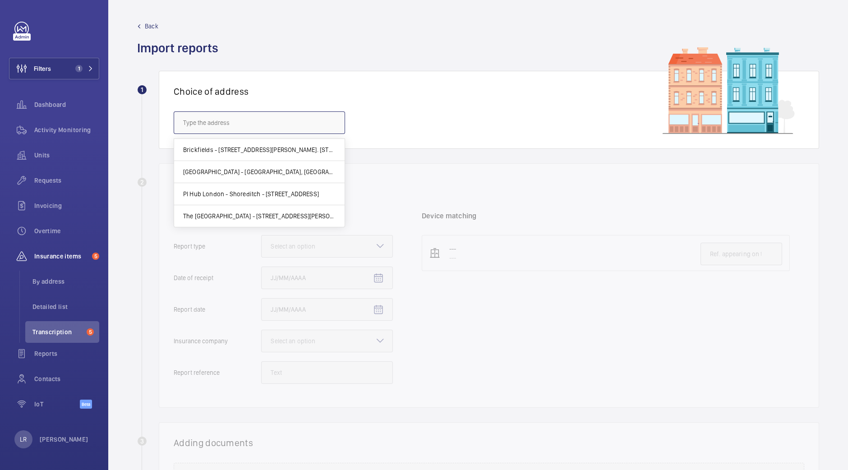
click at [294, 129] on input "text" at bounding box center [259, 122] width 171 height 23
click at [275, 191] on span "PI Hub London - Shoreditch - Quaker Street, SHOREDITCH E1 6SN" at bounding box center [251, 193] width 136 height 9
type input "PI Hub London - Shoreditch - Quaker Street, SHOREDITCH E1 6SN"
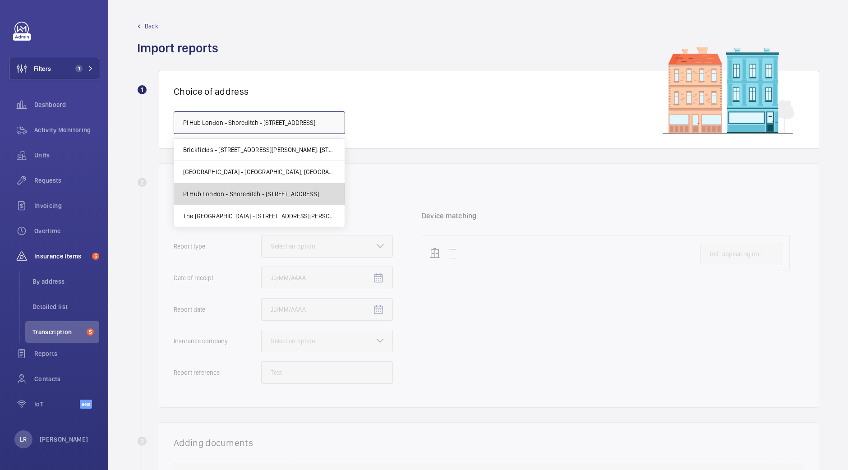
scroll to position [0, 32]
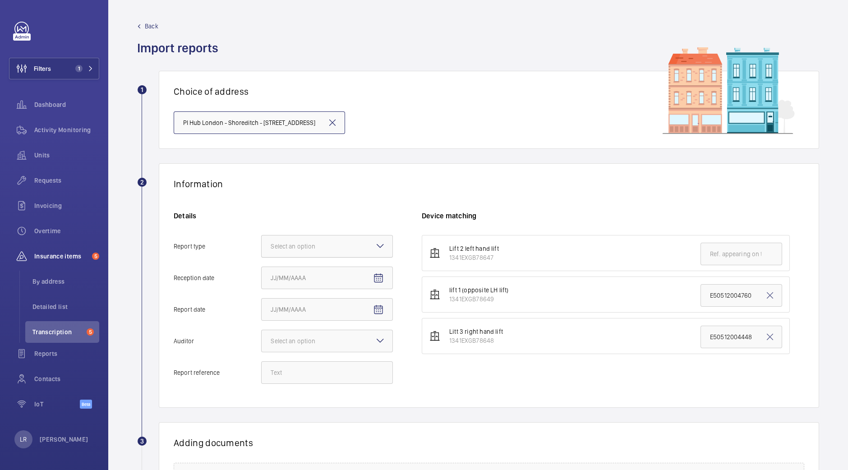
click at [335, 255] on div at bounding box center [327, 246] width 131 height 22
click at [262, 255] on input "Report type Select an option" at bounding box center [262, 246] width 0 height 22
click at [347, 278] on div "Insurance company" at bounding box center [327, 274] width 131 height 22
click at [262, 257] on input "Report type Select an option Insurance company Consultant" at bounding box center [262, 246] width 0 height 22
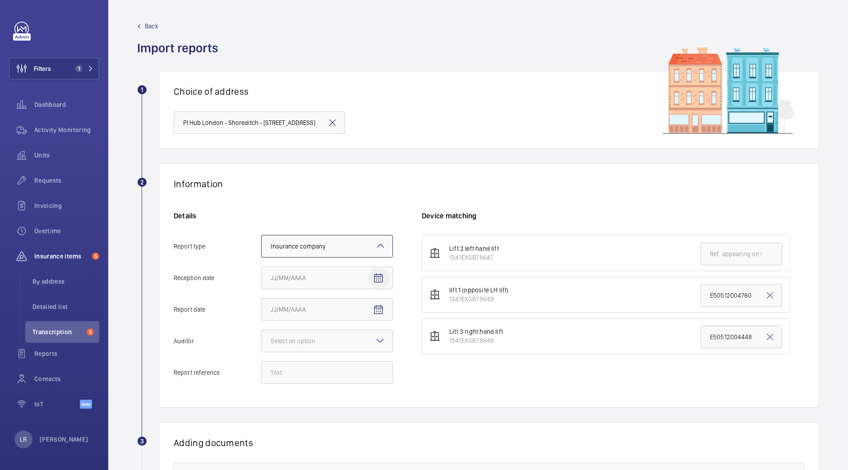
click at [371, 285] on span "Open calendar" at bounding box center [378, 278] width 22 height 22
click at [289, 371] on span "6" at bounding box center [292, 369] width 16 height 16
type input "10/6/2025"
click at [375, 317] on span "Open calendar" at bounding box center [378, 310] width 22 height 22
click at [347, 378] on span "2" at bounding box center [346, 382] width 16 height 16
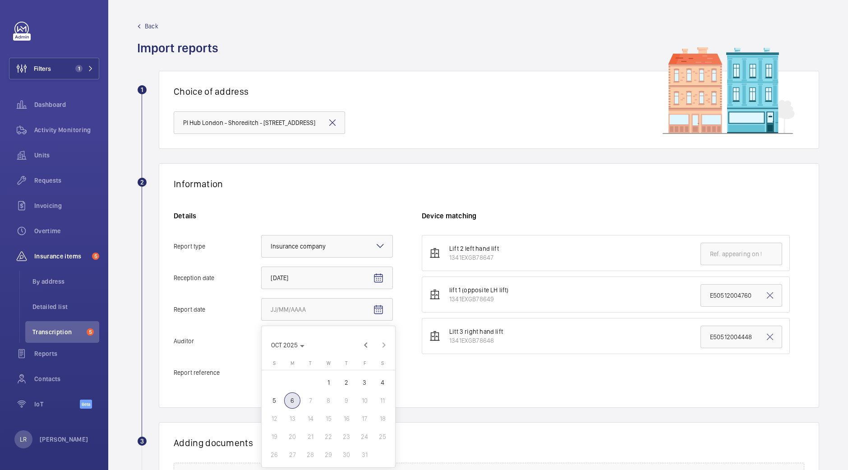
type input "10/2/2025"
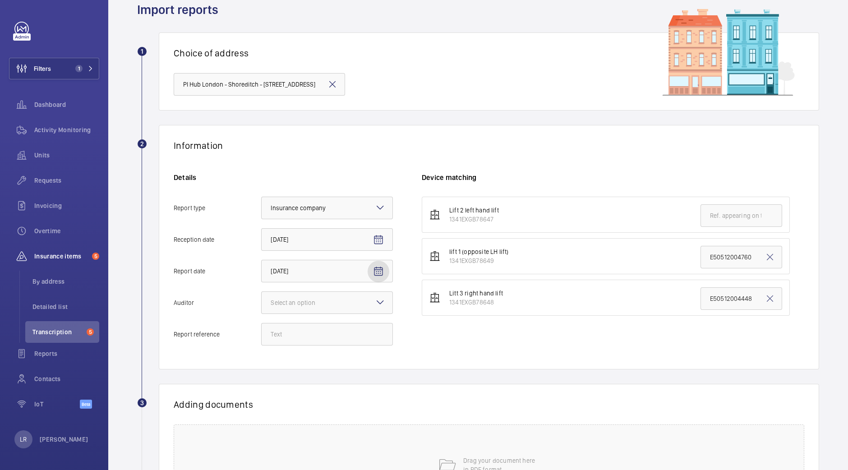
scroll to position [56, 0]
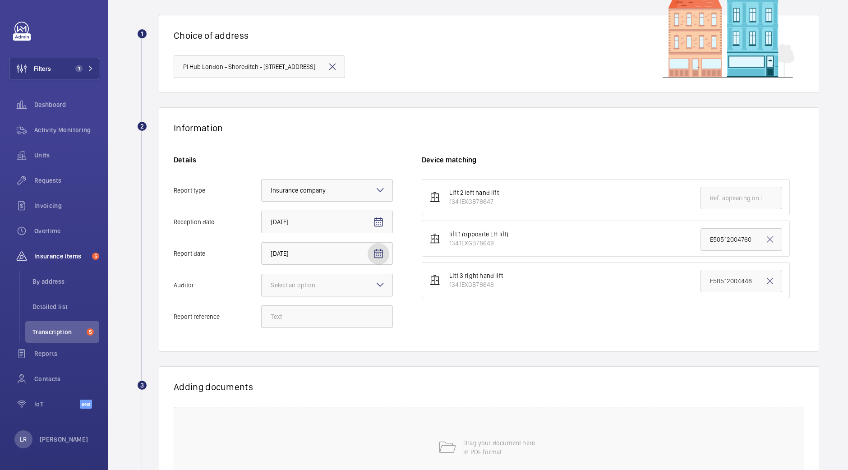
click at [325, 280] on div "Select an option" at bounding box center [304, 284] width 67 height 9
click at [262, 280] on input "Auditor Select an option" at bounding box center [262, 285] width 0 height 22
click at [300, 371] on div "Allianz" at bounding box center [327, 379] width 131 height 22
click at [262, 296] on input "Auditor Select an option Veritas Zurich British Engineering Allianz Other" at bounding box center [262, 285] width 0 height 22
click at [301, 320] on input "Report reference" at bounding box center [327, 316] width 132 height 23
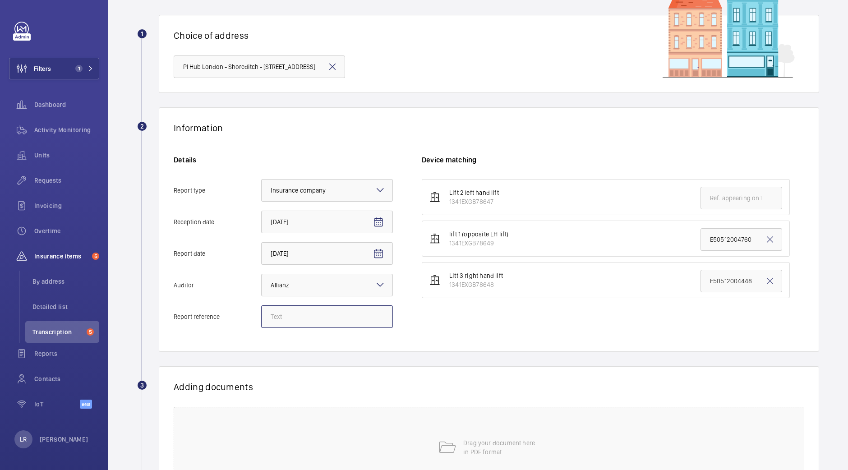
paste input "E50512005238"
type input "E50512005238"
drag, startPoint x: 699, startPoint y: 280, endPoint x: 802, endPoint y: 278, distance: 102.8
click at [816, 280] on wm-front-admin-audit-upload "Back Import reports 1 Choice of address PI Hub London - Shoreditch - Quaker Str…" at bounding box center [477, 252] width 739 height 616
paste input "523"
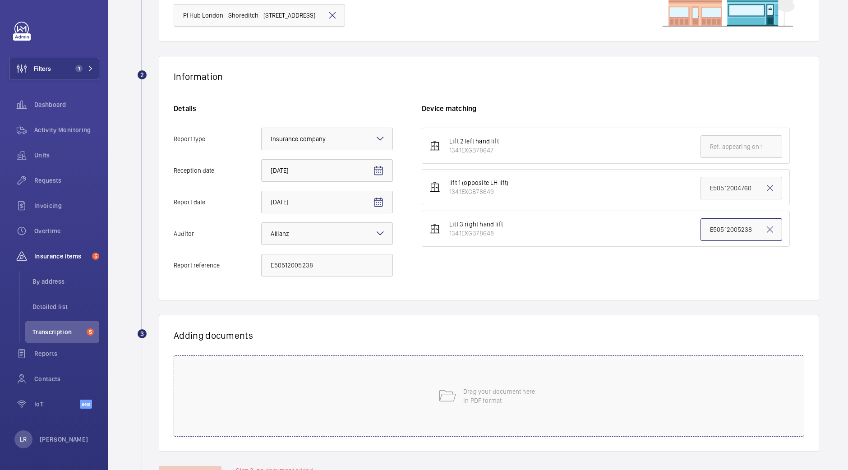
scroll to position [146, 0]
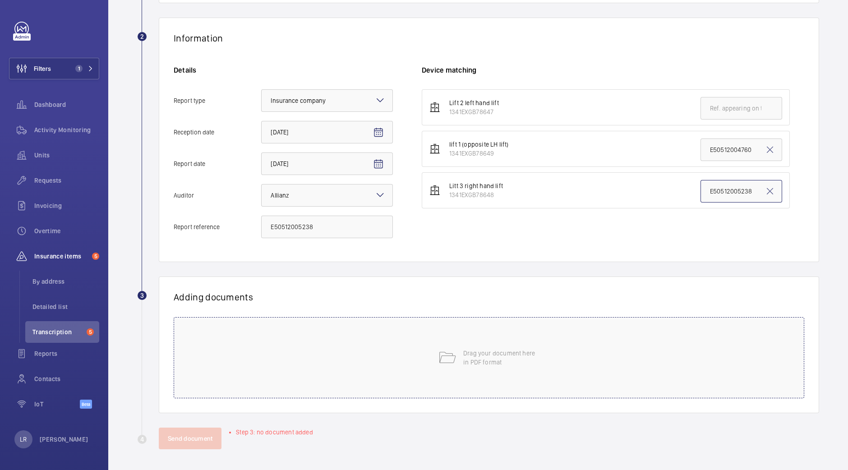
type input "E50512005238"
click at [420, 361] on div "Drag your document here in PDF format" at bounding box center [489, 357] width 630 height 81
click at [340, 362] on div "Drag your document here in PDF format" at bounding box center [489, 357] width 630 height 81
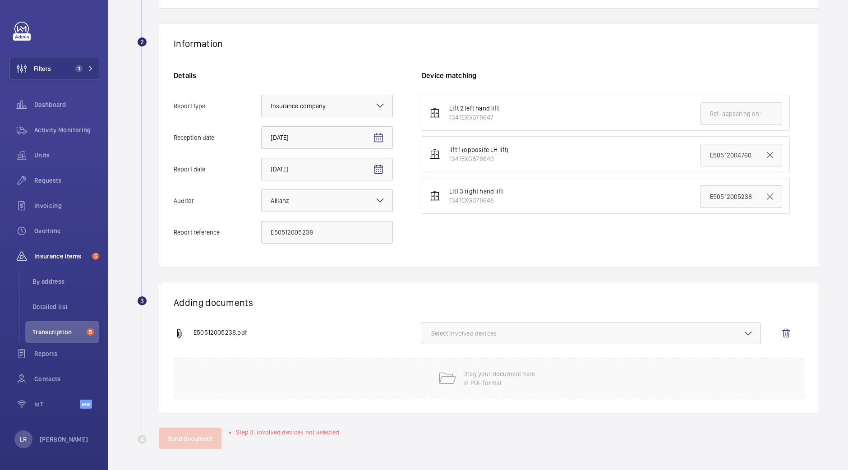
click at [496, 326] on button "Select involved devices" at bounding box center [591, 333] width 339 height 22
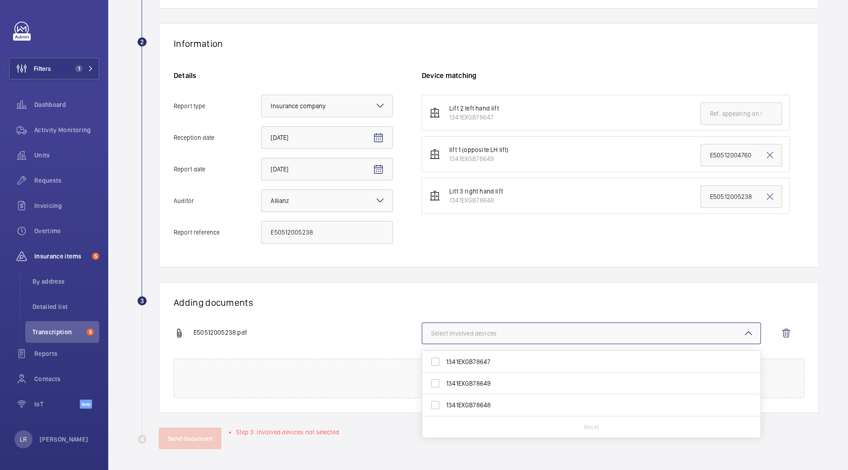
click at [481, 403] on span "1341EXGB78648" at bounding box center [592, 404] width 292 height 9
click at [444, 403] on input "1341EXGB78648" at bounding box center [435, 405] width 18 height 18
checkbox input "true"
click at [448, 290] on div "Adding documents E50512005238.pdf 1 device out of 3 involved 1341EXGB78647 1341…" at bounding box center [489, 347] width 660 height 131
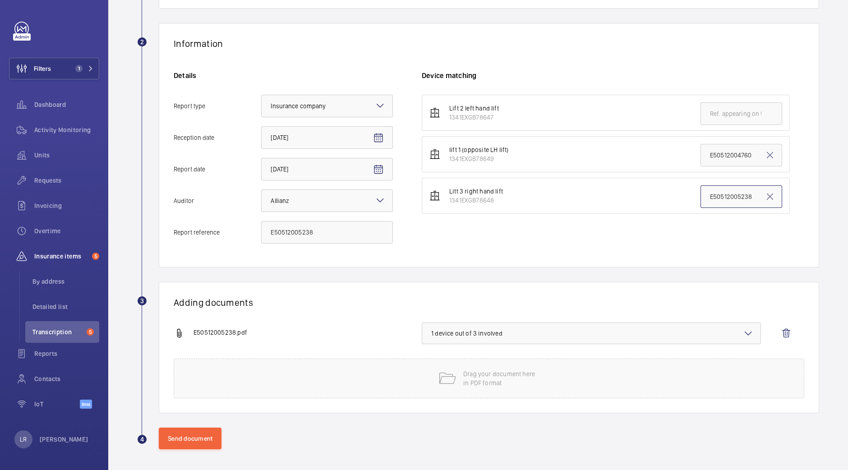
drag, startPoint x: 698, startPoint y: 188, endPoint x: 792, endPoint y: 201, distance: 95.1
click at [792, 201] on ul "Lift 2 left hand lift 1341EXGB78647 lift 1 (opposite LH lift) 1341EXGB78649 E50…" at bounding box center [613, 154] width 382 height 119
drag, startPoint x: 199, startPoint y: 434, endPoint x: 201, endPoint y: 429, distance: 5.3
click at [198, 433] on button "Send document" at bounding box center [190, 438] width 63 height 22
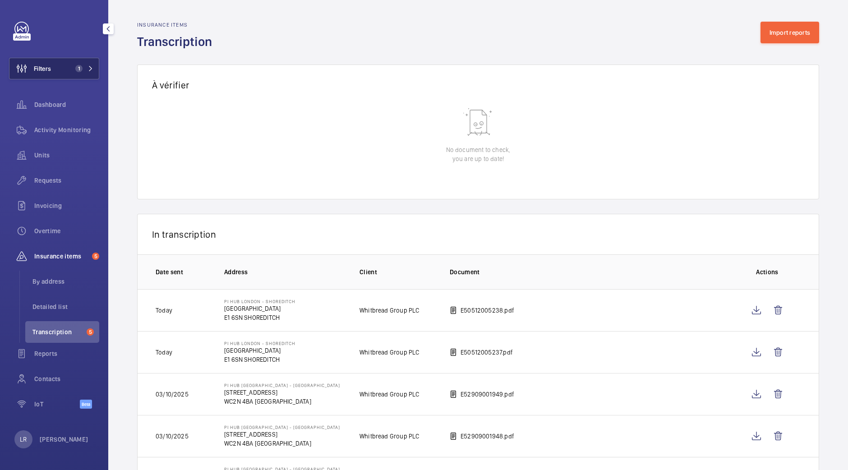
click at [81, 68] on span "1" at bounding box center [78, 68] width 7 height 7
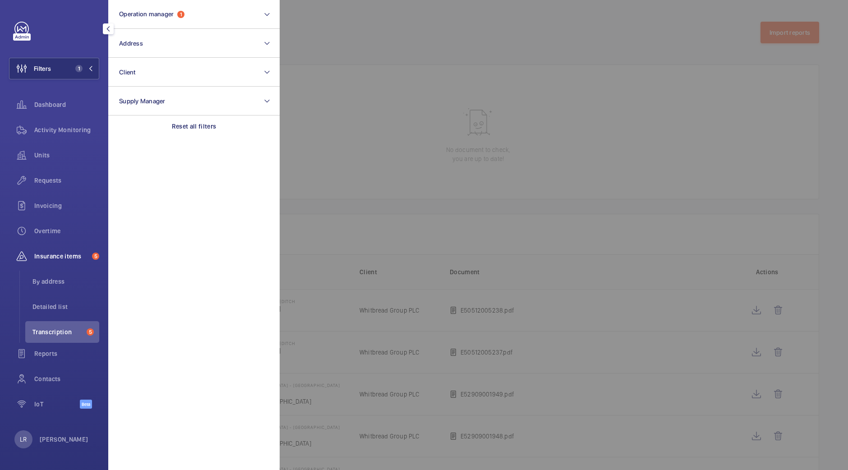
click at [314, 46] on div at bounding box center [704, 235] width 848 height 470
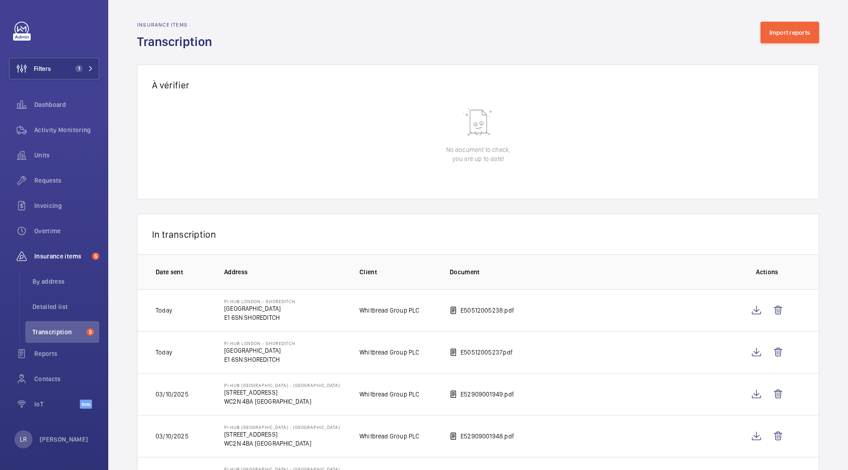
drag, startPoint x: 67, startPoint y: 69, endPoint x: 55, endPoint y: 84, distance: 19.6
click at [55, 84] on div "Filters 1 Dashboard Activity Monitoring Units Requests Invoicing Overtime Insur…" at bounding box center [54, 220] width 90 height 397
click at [50, 69] on span "Filters" at bounding box center [42, 68] width 17 height 9
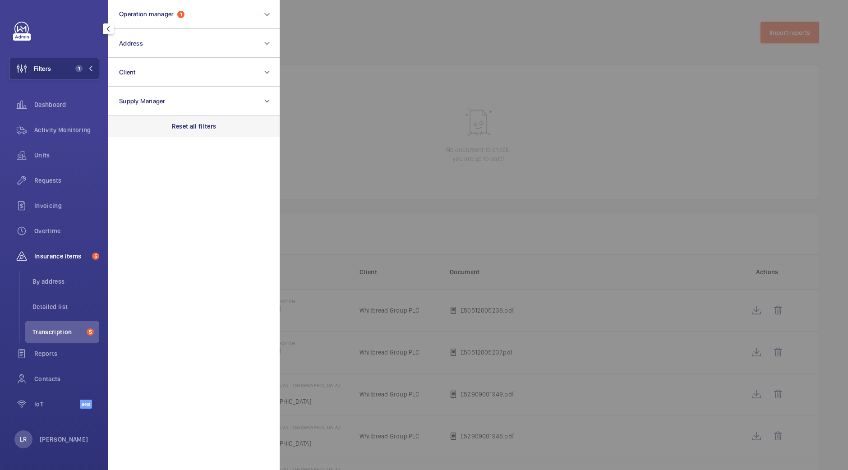
click at [198, 130] on p "Reset all filters" at bounding box center [194, 126] width 45 height 9
click at [55, 178] on span "Requests" at bounding box center [66, 180] width 65 height 9
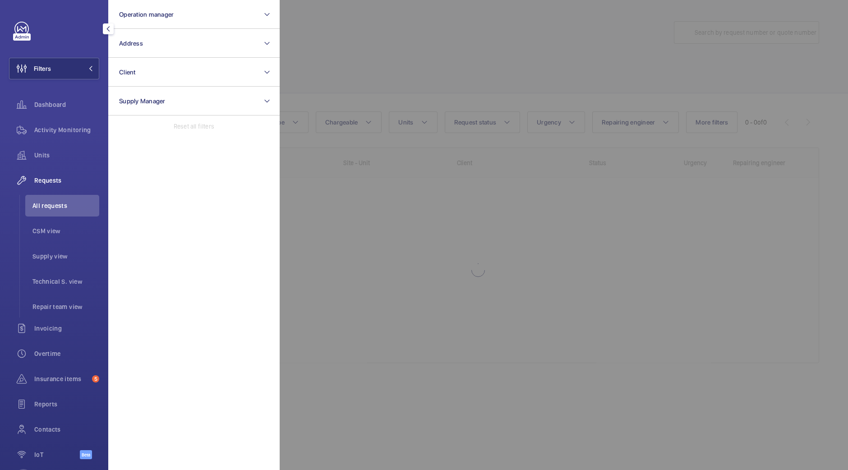
click at [637, 134] on div at bounding box center [704, 235] width 848 height 470
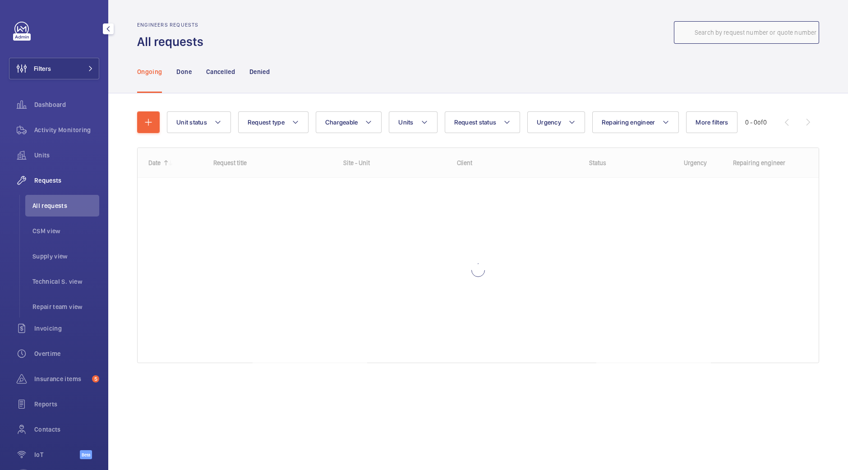
click at [753, 33] on input "text" at bounding box center [746, 32] width 145 height 23
click at [691, 37] on input "R25-11599" at bounding box center [746, 32] width 145 height 23
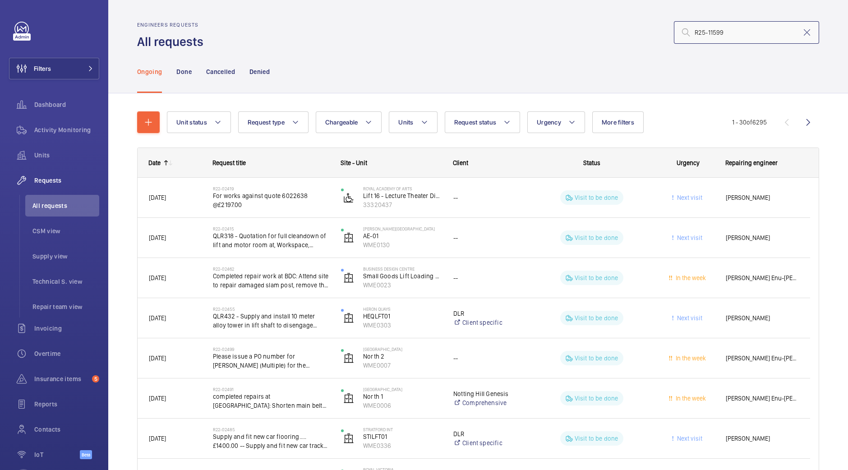
click at [744, 28] on input "R25-11599" at bounding box center [746, 32] width 145 height 23
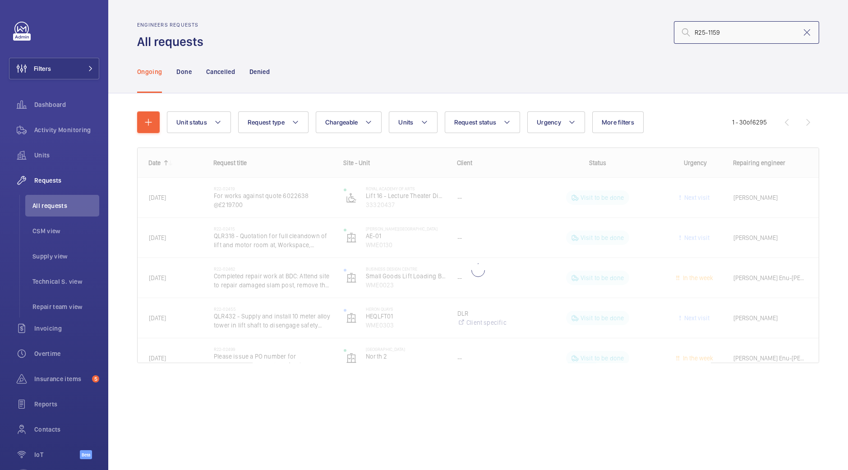
type input "R25-11599"
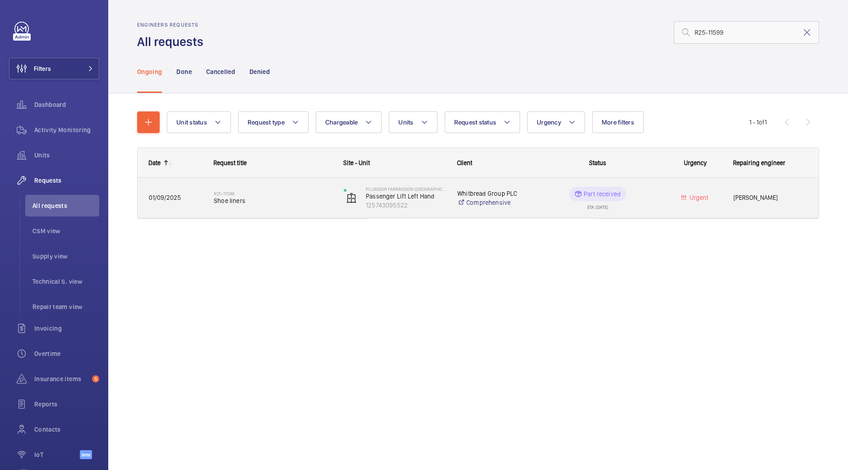
click at [266, 188] on div "R25-11599 Shoe liners" at bounding box center [273, 198] width 118 height 26
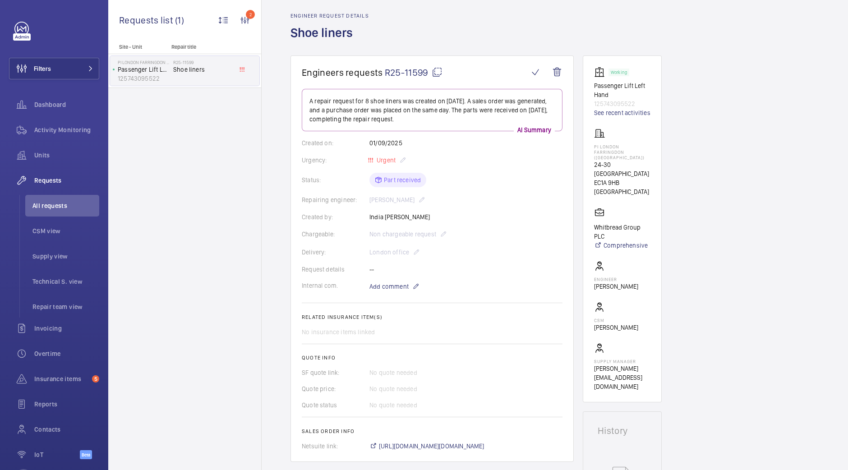
scroll to position [218, 0]
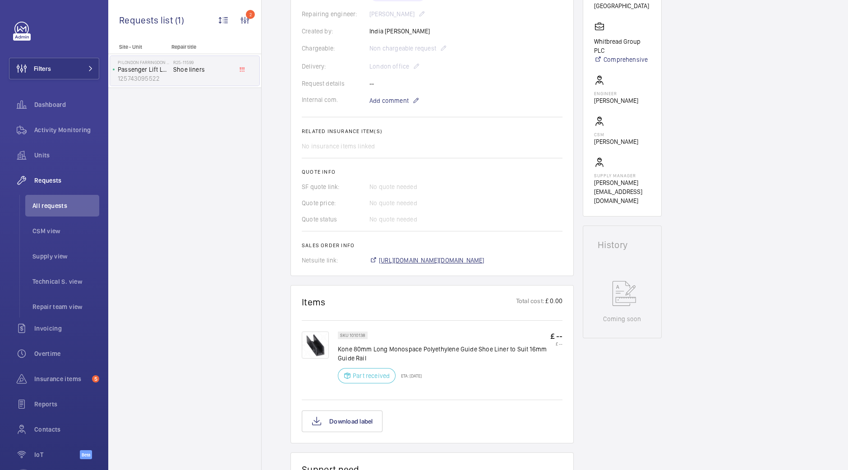
click at [441, 258] on span "https://6461500.app.netsuite.com/app/accounting/transactions/salesord.nl?id=296…" at bounding box center [432, 260] width 106 height 9
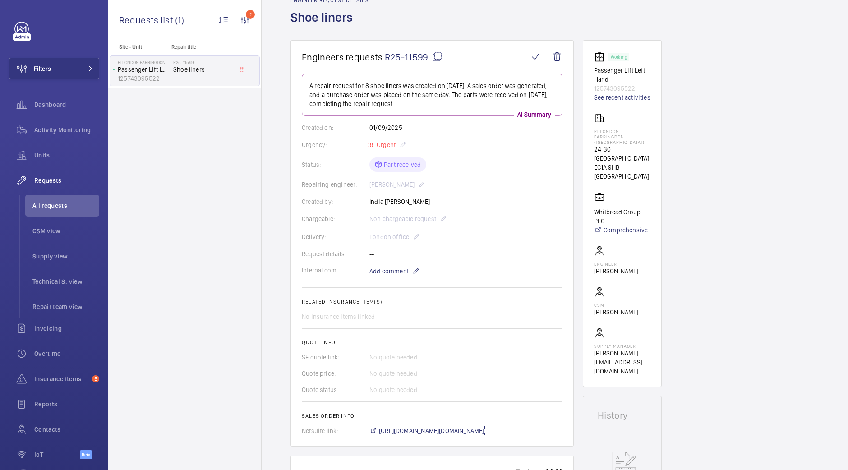
scroll to position [48, 0]
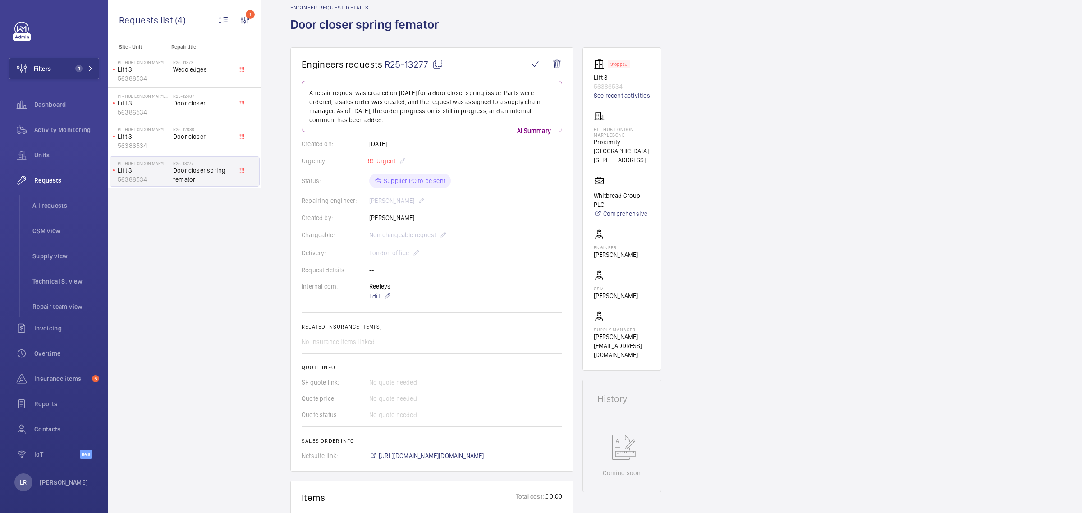
scroll to position [41, 0]
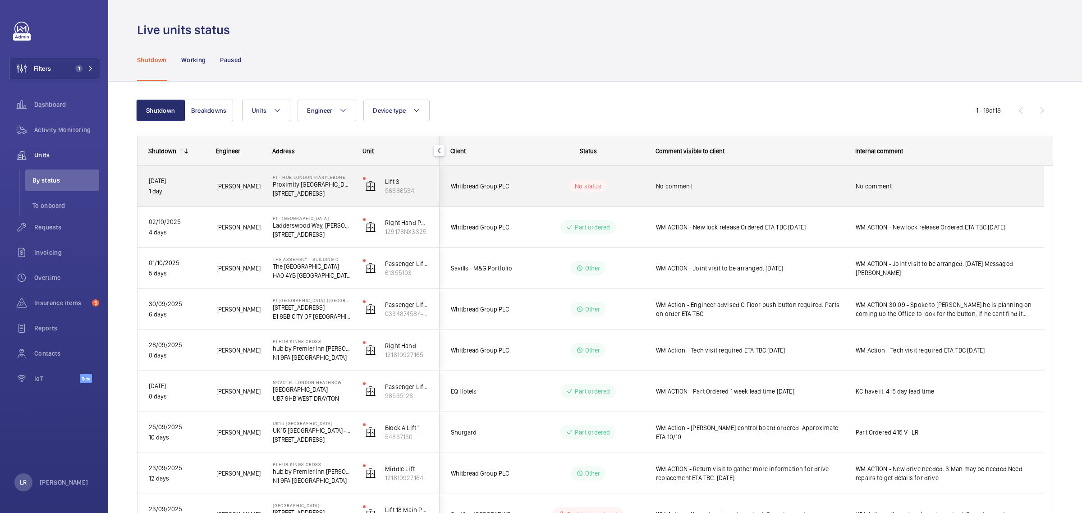
click at [560, 188] on wm-front-pills-cell "No status" at bounding box center [588, 186] width 112 height 13
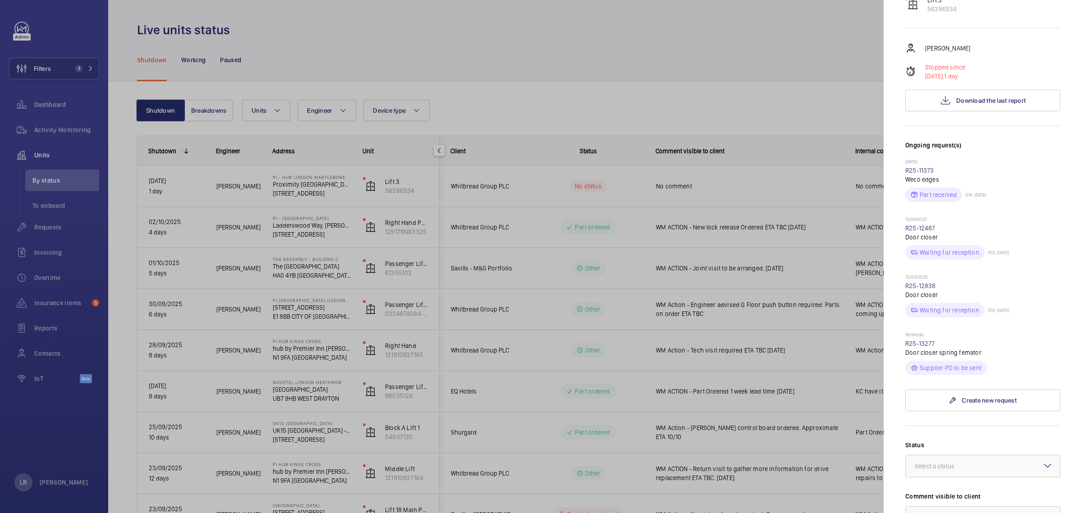
scroll to position [169, 0]
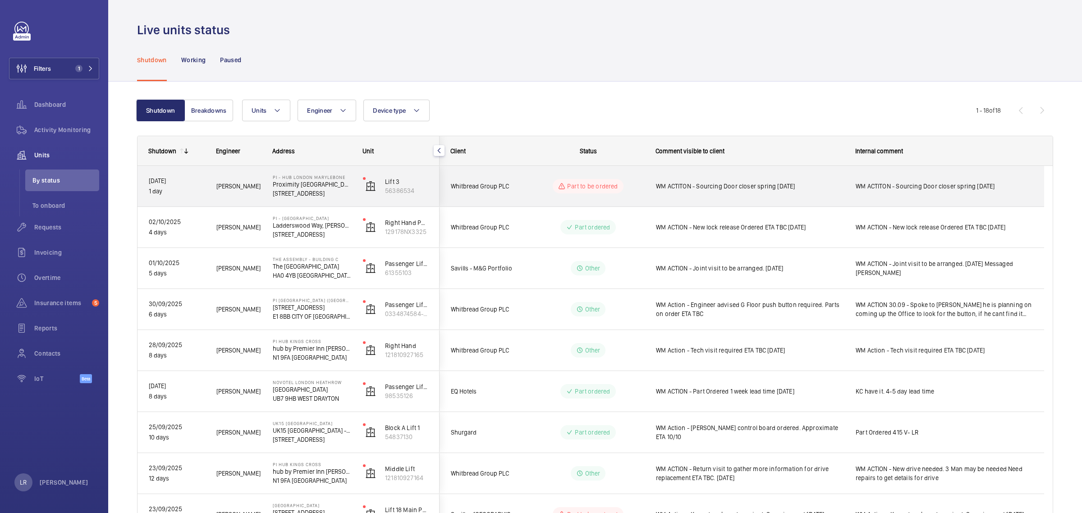
drag, startPoint x: 664, startPoint y: 192, endPoint x: 670, endPoint y: 192, distance: 5.9
click at [664, 192] on div "WM ACTITON - Sourcing Door closer spring 6.10.25" at bounding box center [750, 186] width 188 height 21
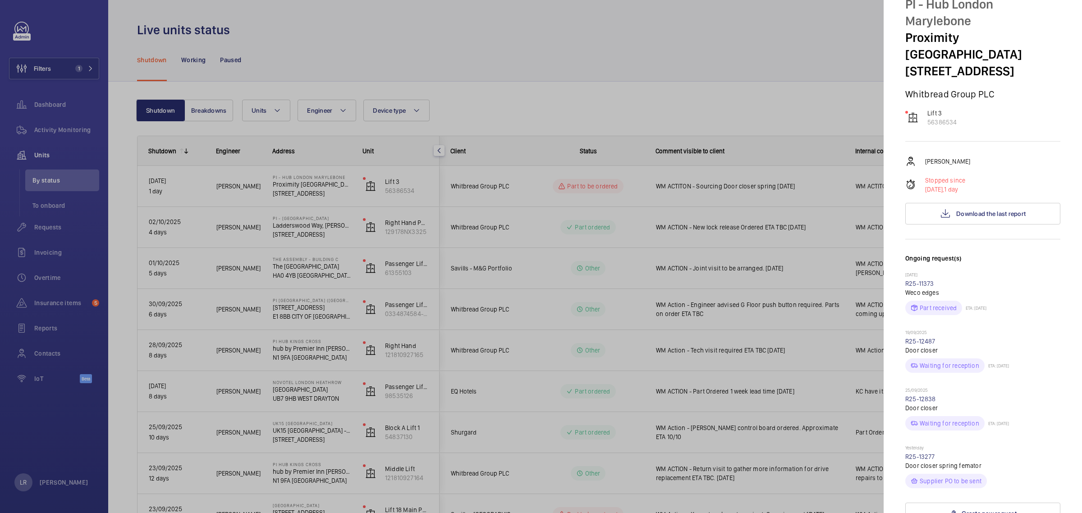
scroll to position [169, 0]
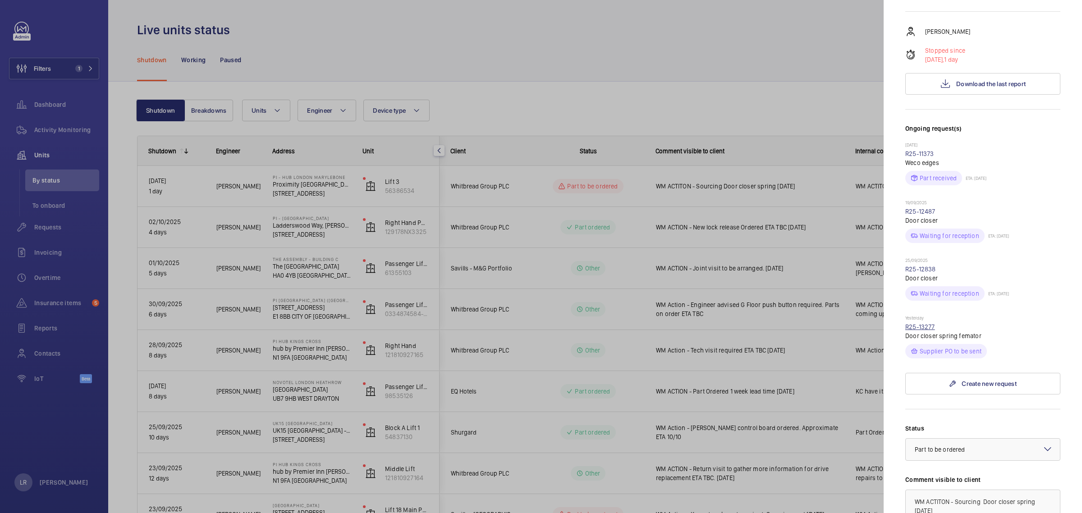
click at [932, 323] on link "R25-13277" at bounding box center [920, 326] width 30 height 7
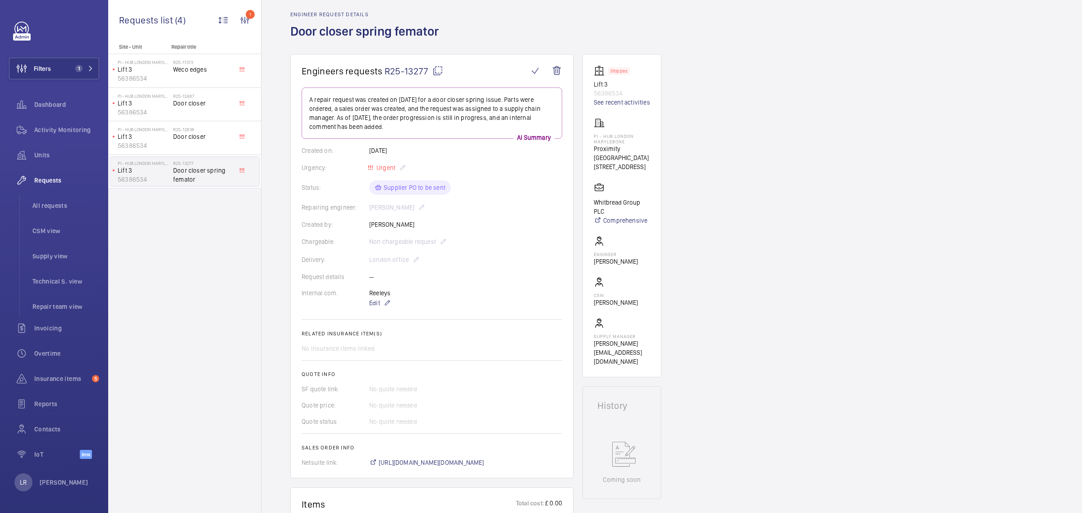
scroll to position [169, 0]
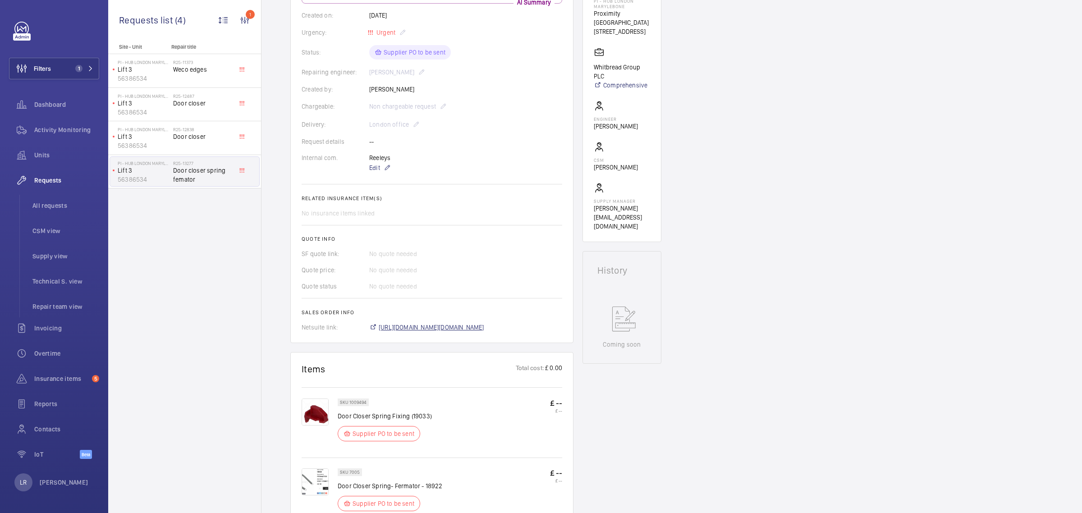
click at [430, 329] on span "https://6461500.app.netsuite.com/app/accounting/transactions/salesord.nl?id=306…" at bounding box center [432, 327] width 106 height 9
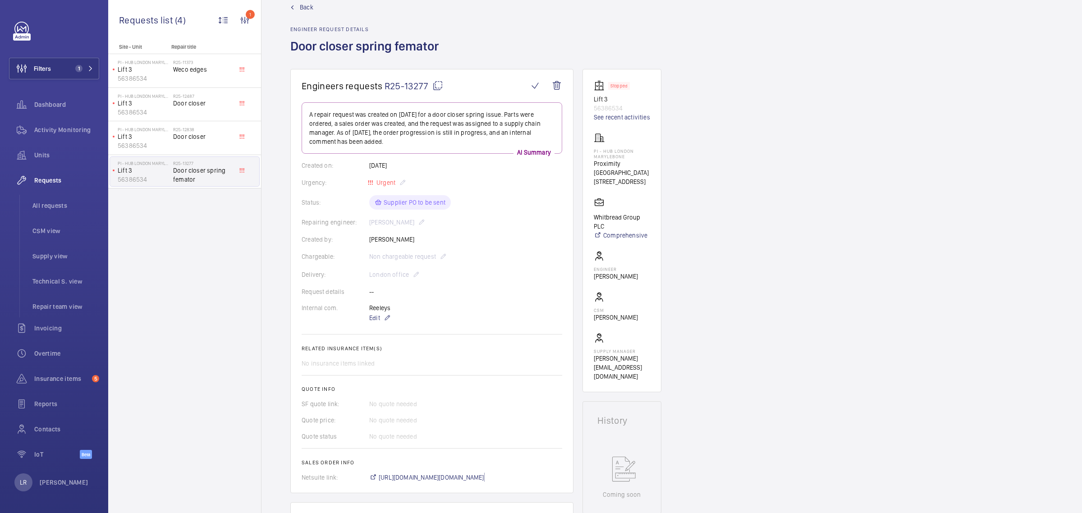
scroll to position [0, 0]
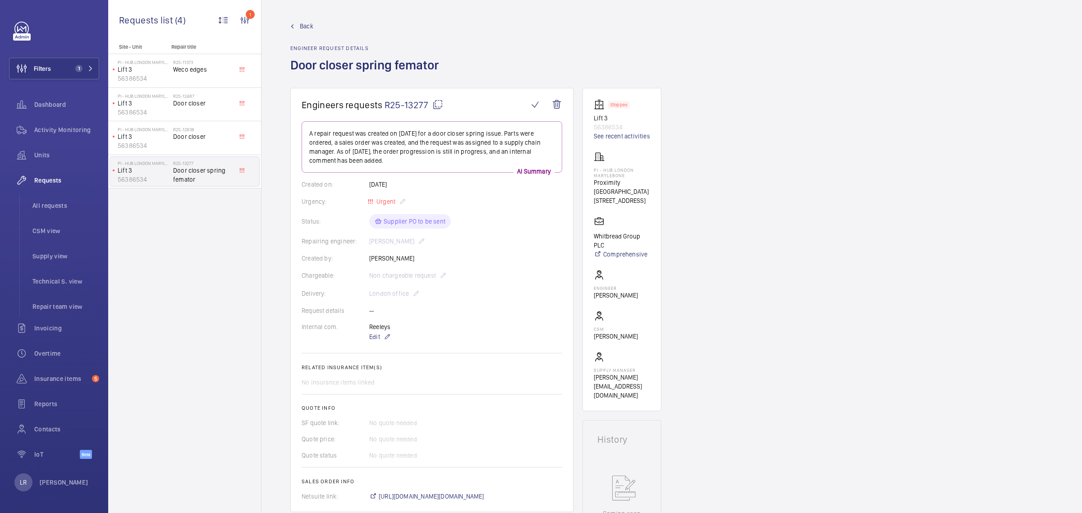
click at [306, 27] on span "Back" at bounding box center [307, 26] width 14 height 9
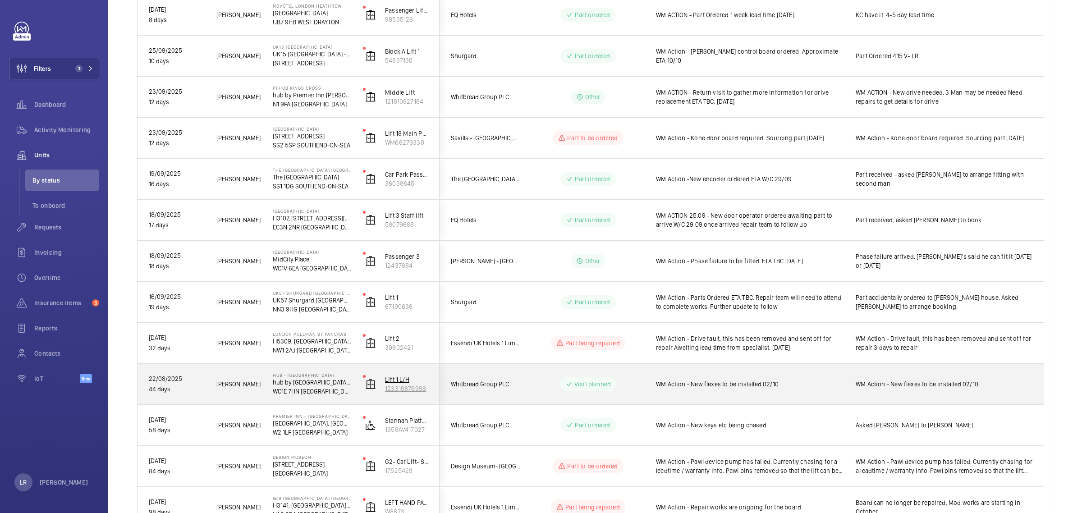
scroll to position [435, 0]
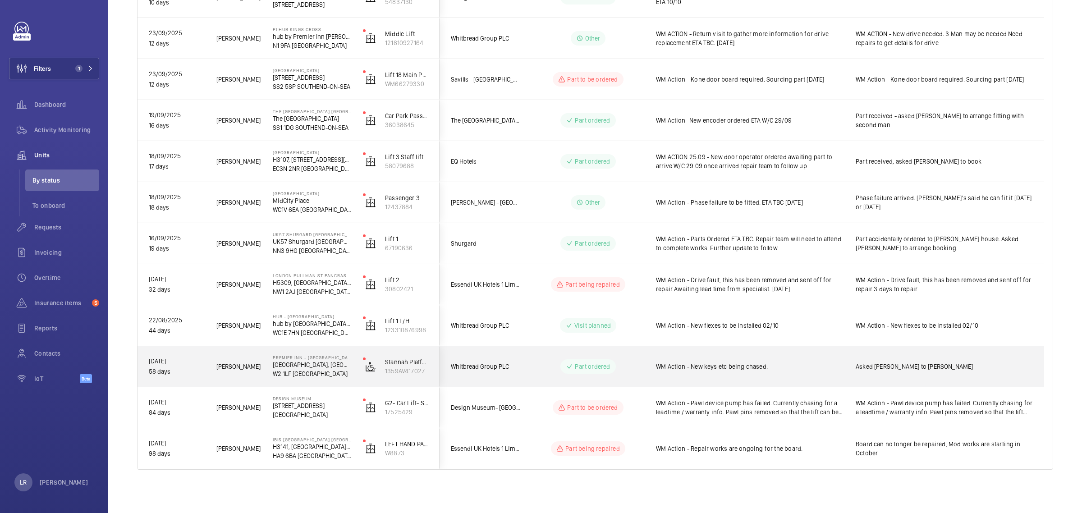
click at [509, 362] on span "Whitbread Group PLC" at bounding box center [485, 367] width 69 height 10
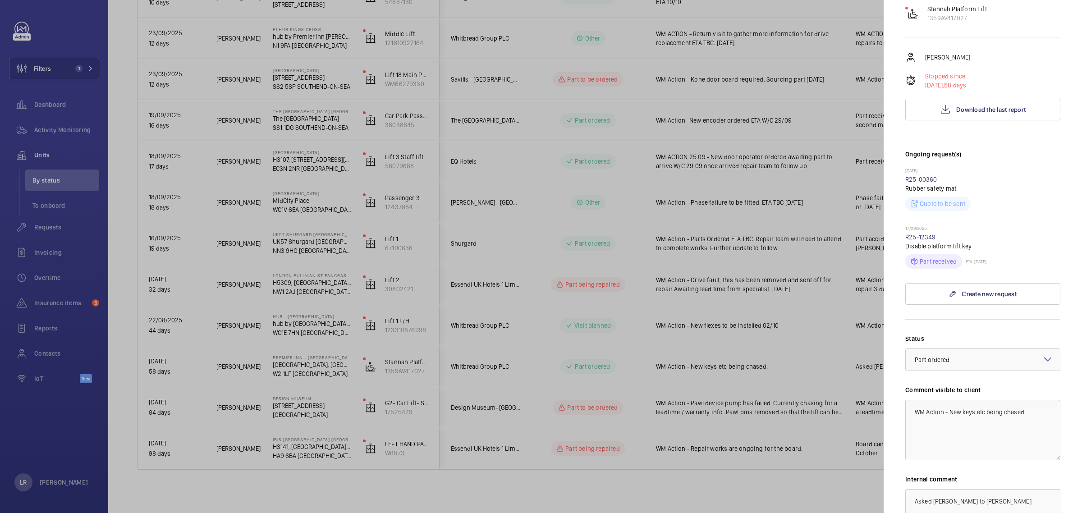
scroll to position [225, 0]
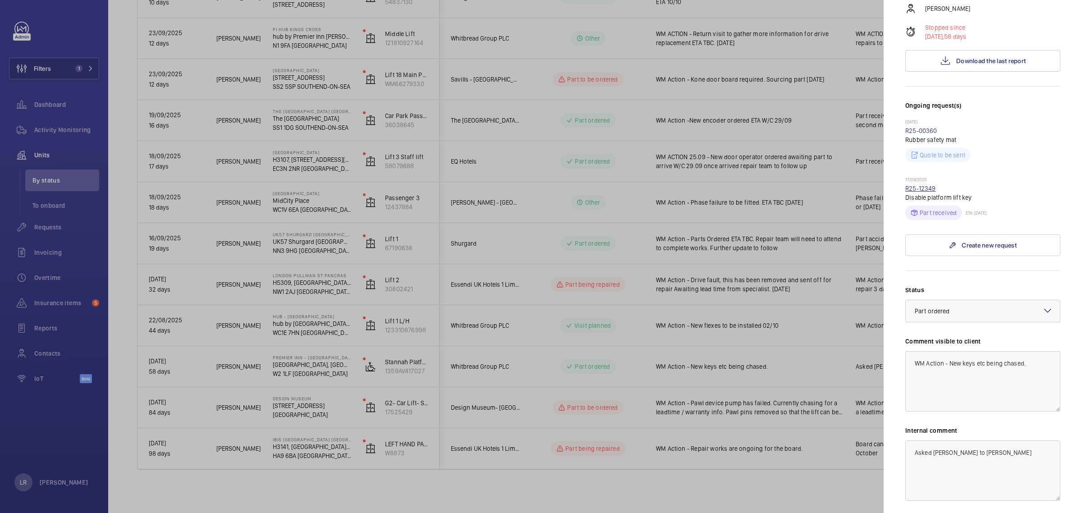
click at [924, 185] on link "R25-12349" at bounding box center [920, 188] width 31 height 7
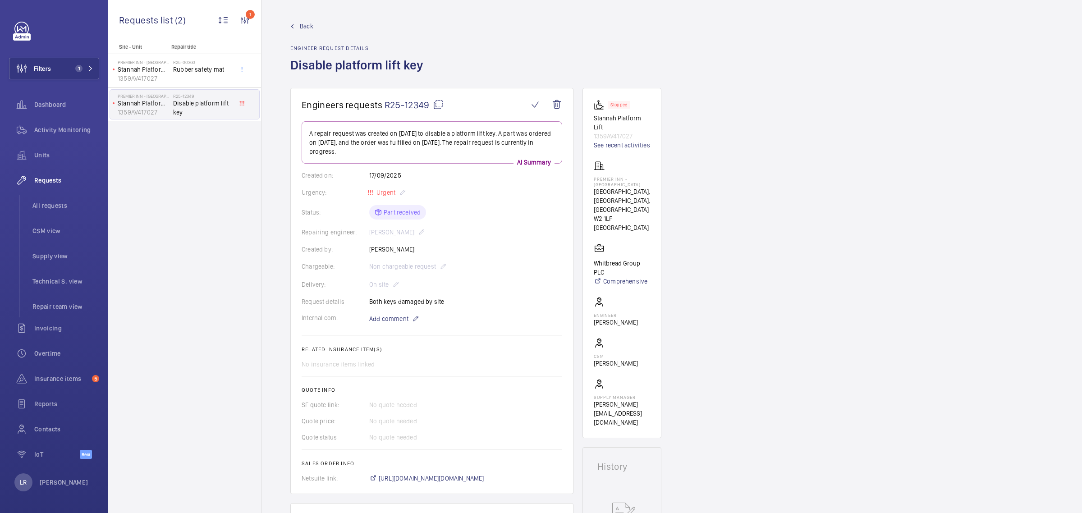
click at [303, 25] on span "Back" at bounding box center [307, 26] width 14 height 9
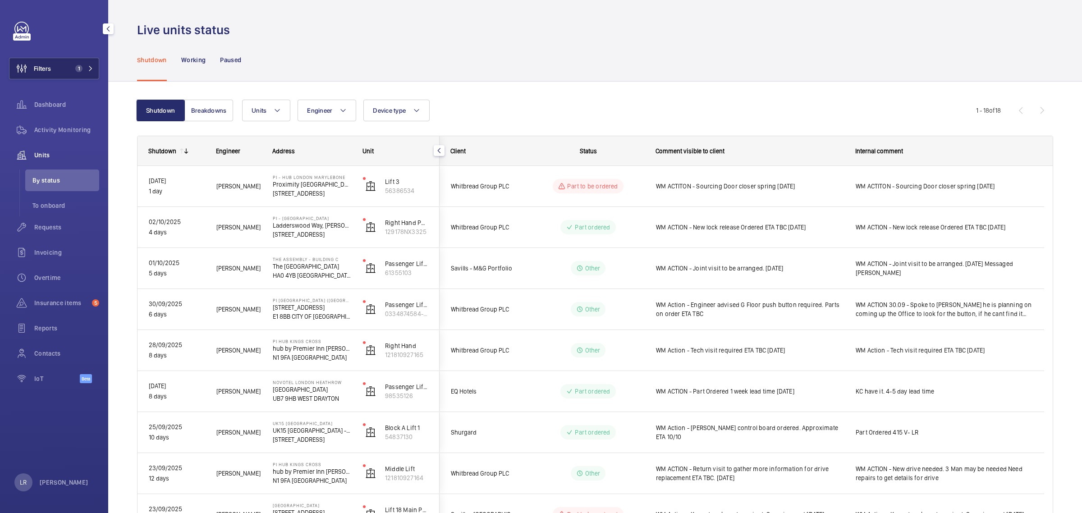
click at [57, 66] on button "Filters 1" at bounding box center [54, 69] width 90 height 22
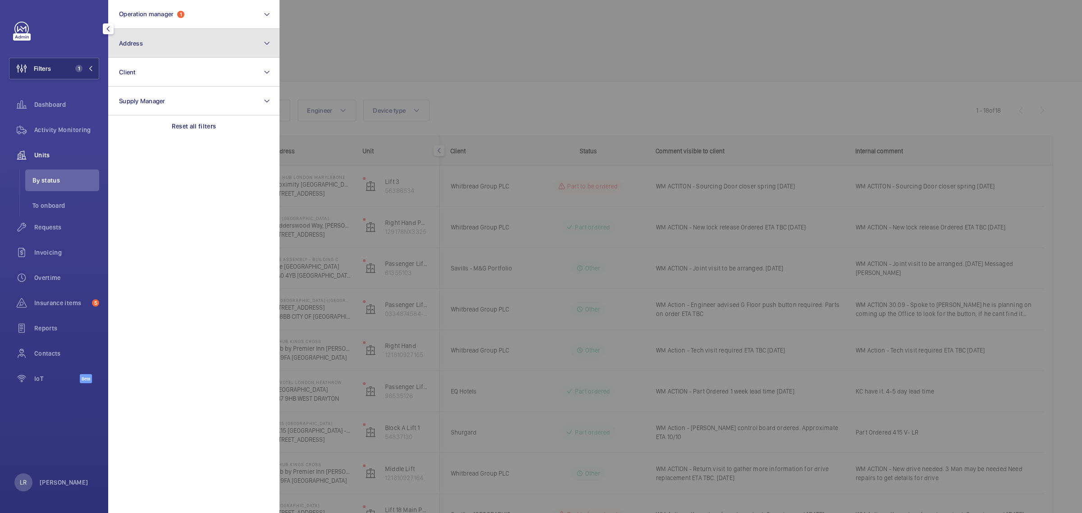
click at [161, 43] on button "Address" at bounding box center [193, 43] width 171 height 29
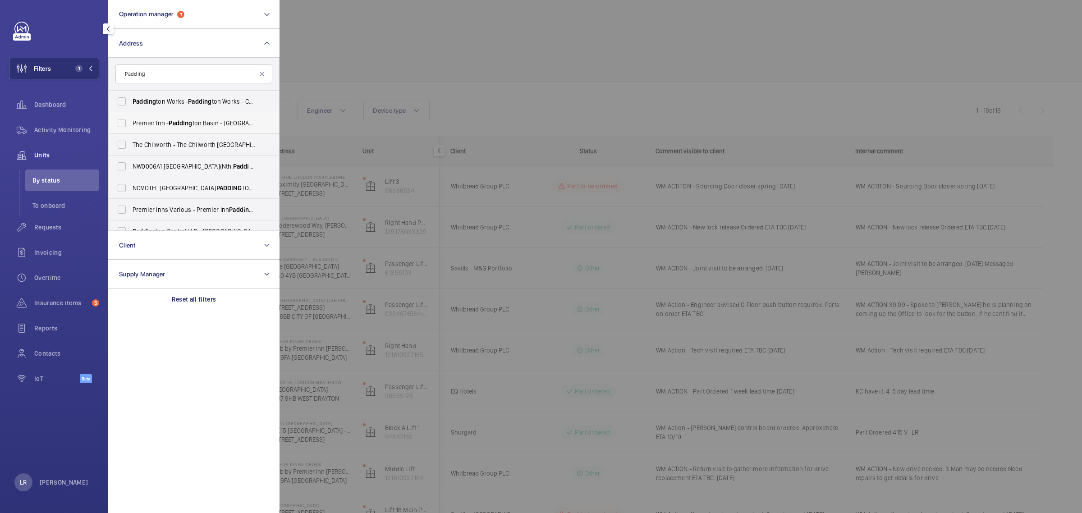
type input "Padding"
click at [231, 122] on span "Premier Inn - Padding ton Basin - Premier Inn, Padding ton Exchange, North Whar…" at bounding box center [195, 123] width 124 height 9
click at [131, 122] on input "Premier Inn - Padding ton Basin - Premier Inn, Padding ton Exchange, North Whar…" at bounding box center [122, 123] width 18 height 18
checkbox input "true"
click at [401, 54] on div at bounding box center [821, 256] width 1082 height 513
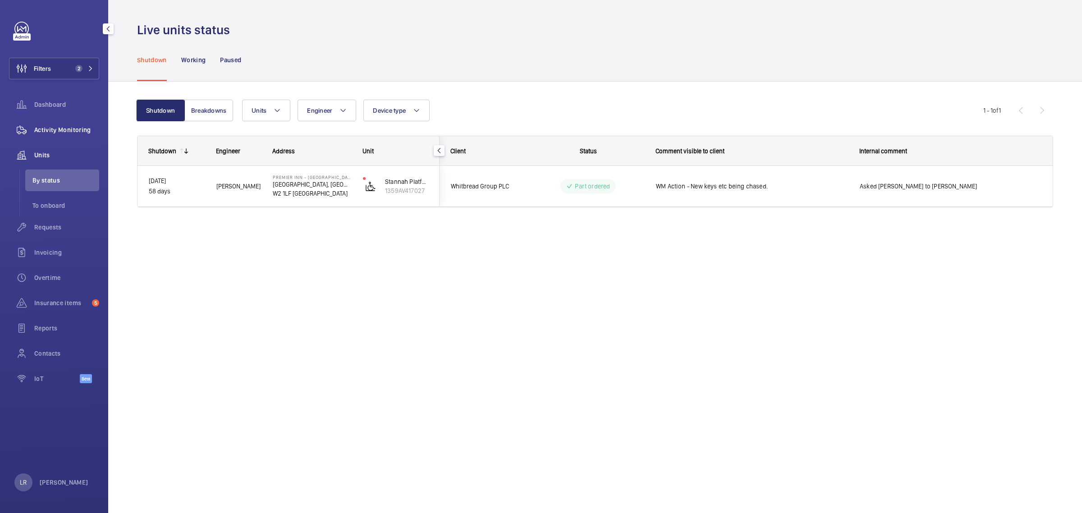
click at [68, 123] on div "Activity Monitoring" at bounding box center [54, 130] width 90 height 22
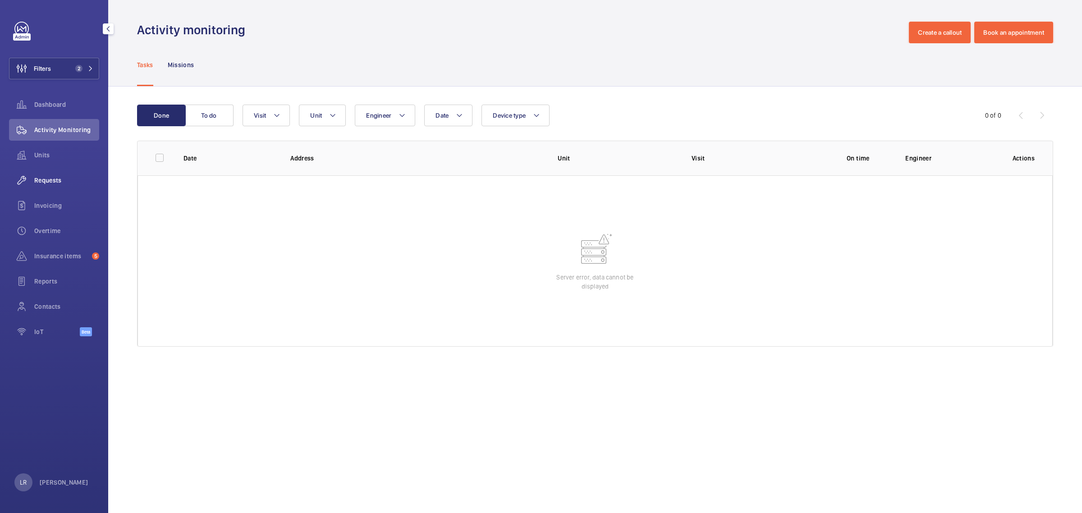
click at [57, 186] on div "Requests" at bounding box center [54, 181] width 90 height 22
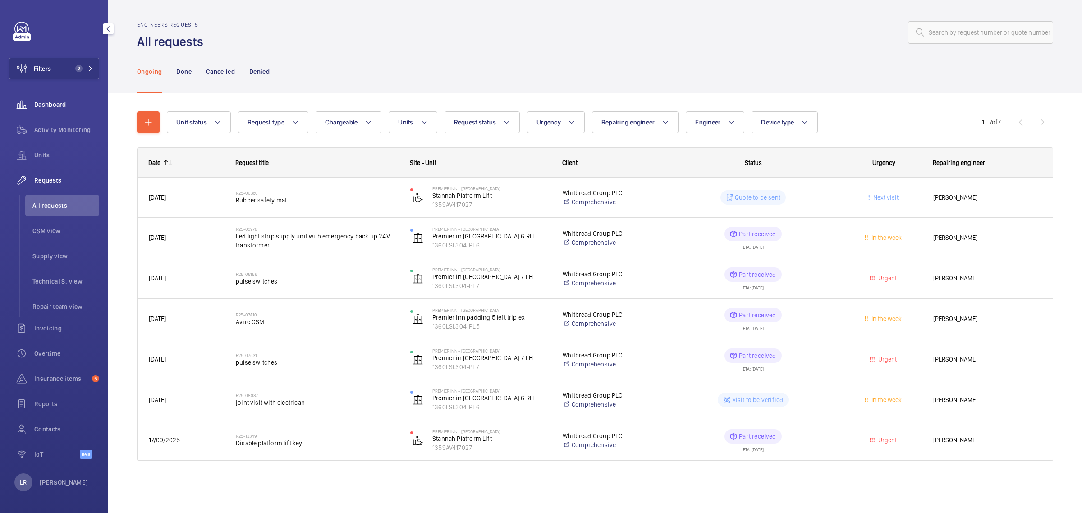
click at [44, 106] on span "Dashboard" at bounding box center [66, 104] width 65 height 9
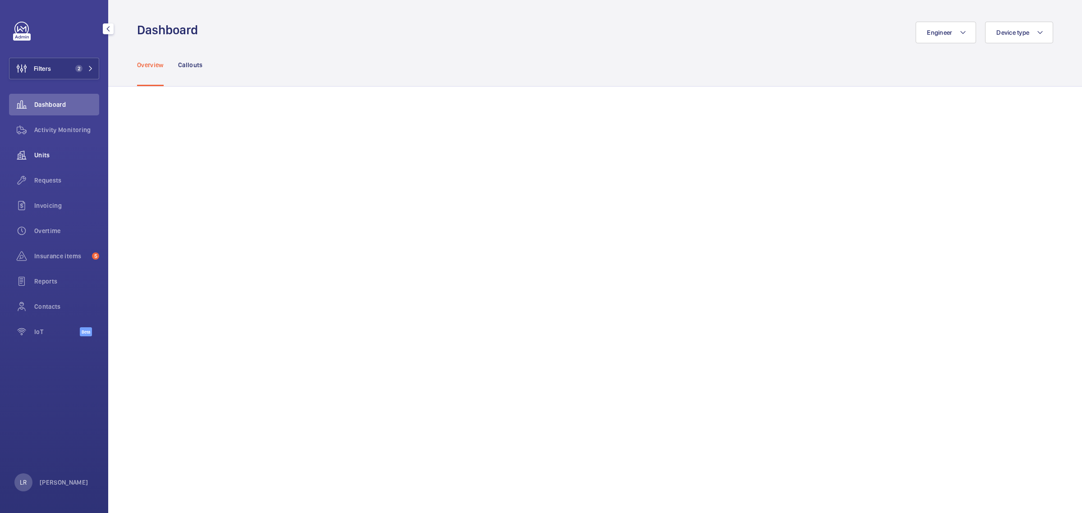
click at [64, 151] on span "Units" at bounding box center [66, 155] width 65 height 9
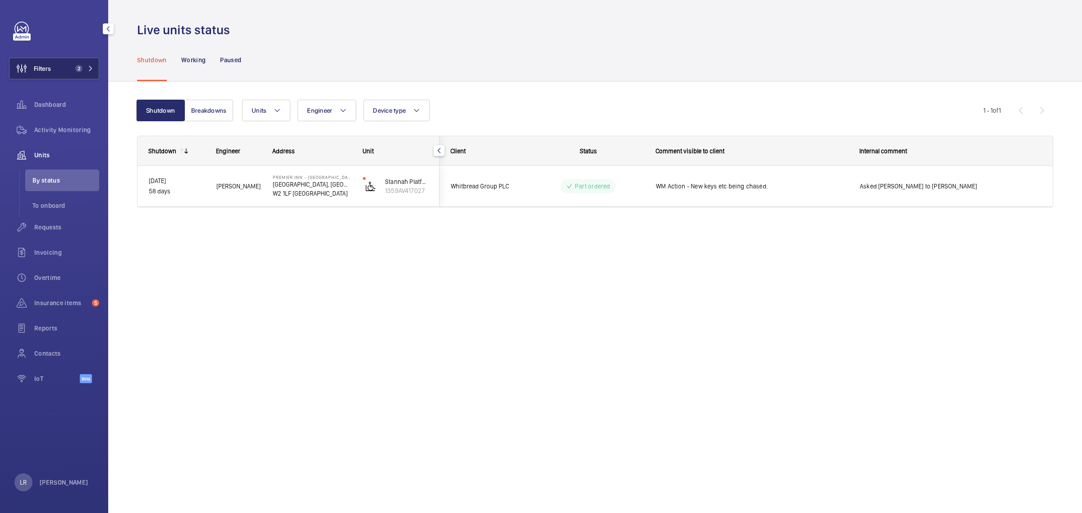
drag, startPoint x: 79, startPoint y: 69, endPoint x: 91, endPoint y: 57, distance: 16.3
click at [85, 62] on button "Filters 2" at bounding box center [54, 69] width 90 height 22
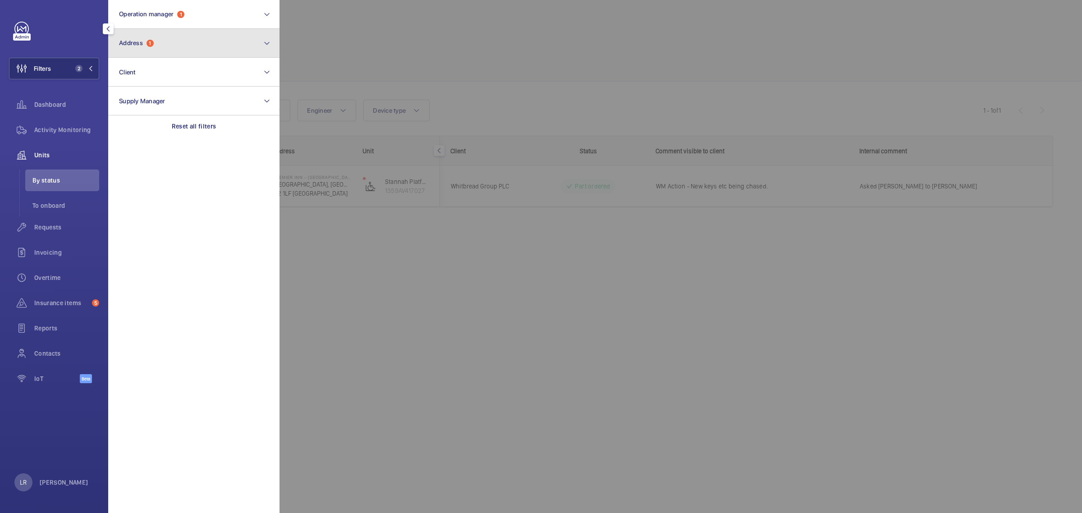
click at [160, 35] on button "Address 1" at bounding box center [193, 43] width 171 height 29
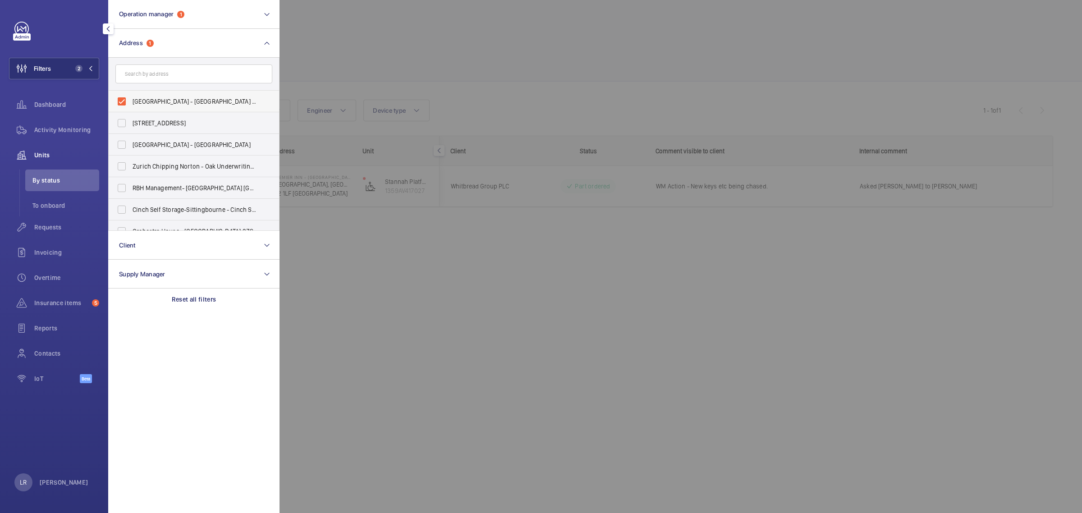
click at [175, 106] on label "Premier Inn - Paddington Basin - Premier Inn, Paddington Exchange, North Wharf …" at bounding box center [187, 102] width 157 height 22
click at [131, 106] on input "Premier Inn - Paddington Basin - Premier Inn, Paddington Exchange, North Wharf …" at bounding box center [122, 101] width 18 height 18
checkbox input "false"
click at [364, 70] on div at bounding box center [821, 256] width 1082 height 513
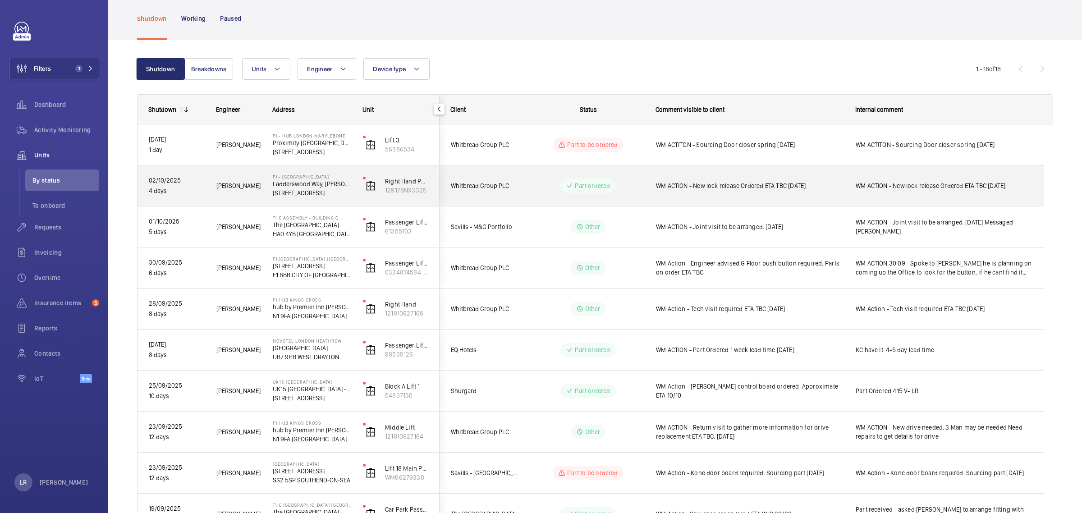
scroll to position [56, 0]
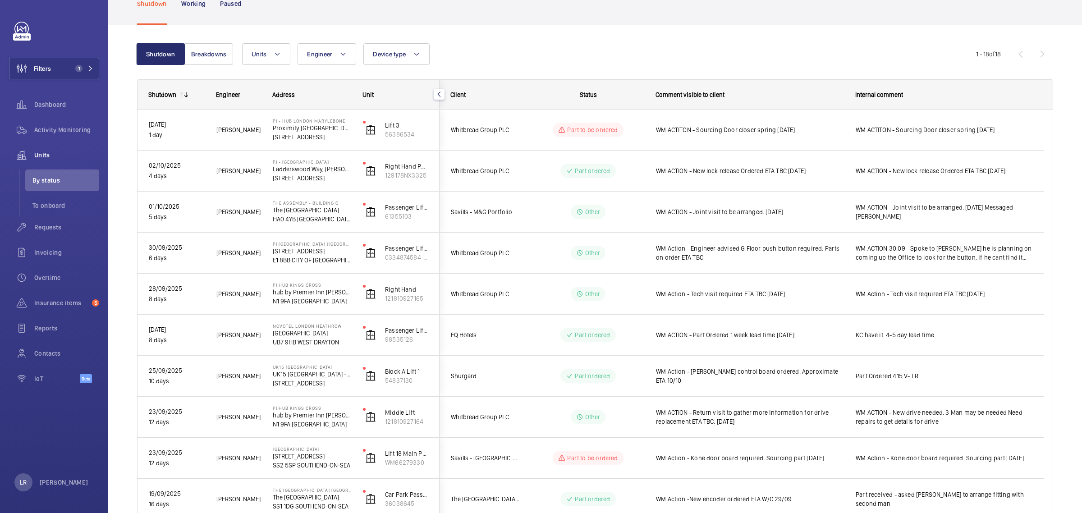
click at [519, 118] on div "Whitbread Group PLC" at bounding box center [480, 130] width 80 height 28
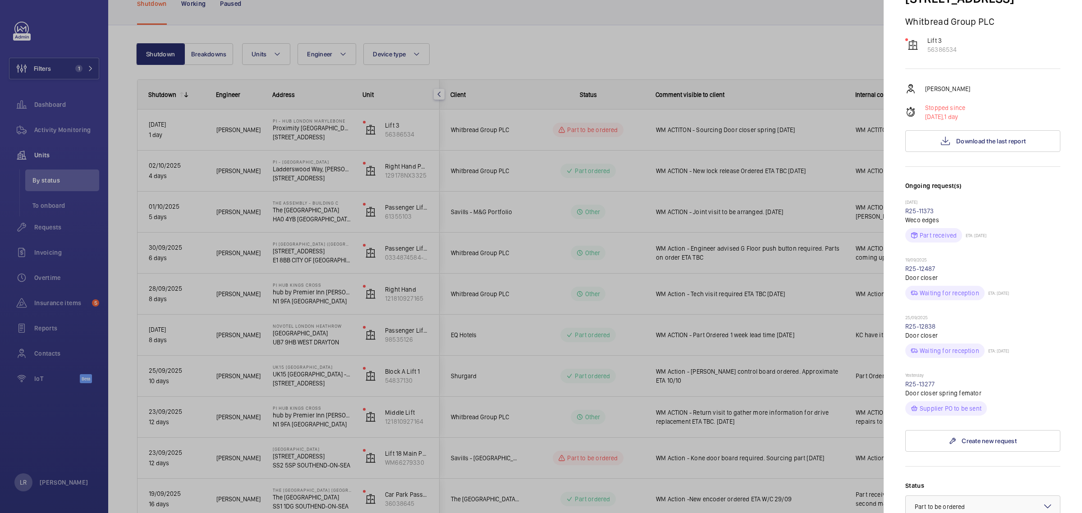
scroll to position [225, 0]
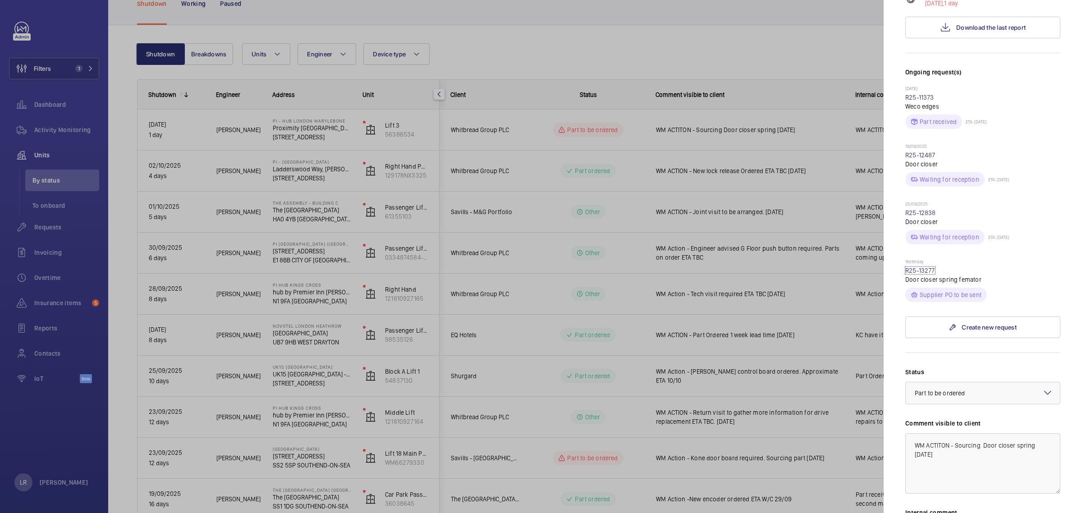
click at [921, 267] on link "R25-13277" at bounding box center [920, 270] width 30 height 7
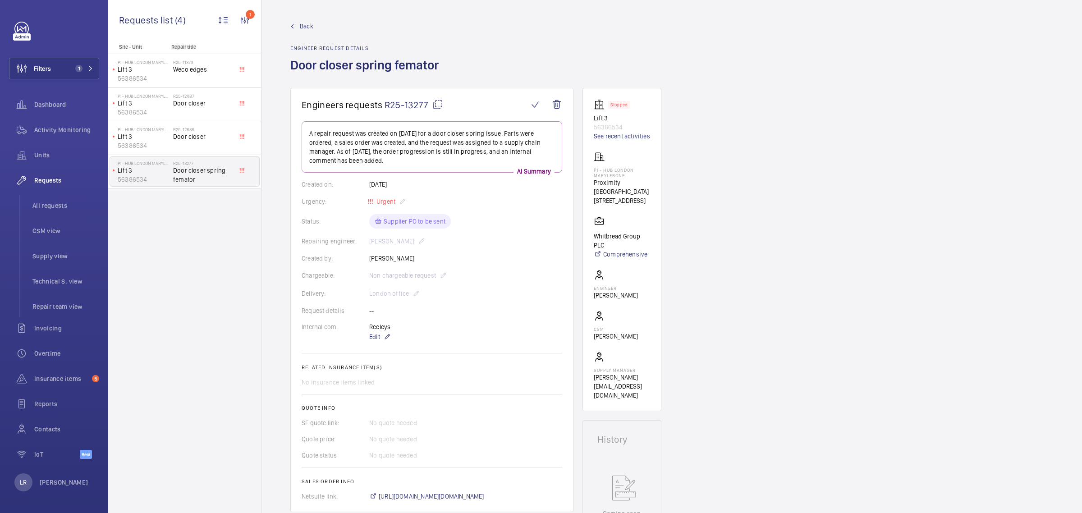
click at [306, 25] on span "Back" at bounding box center [307, 26] width 14 height 9
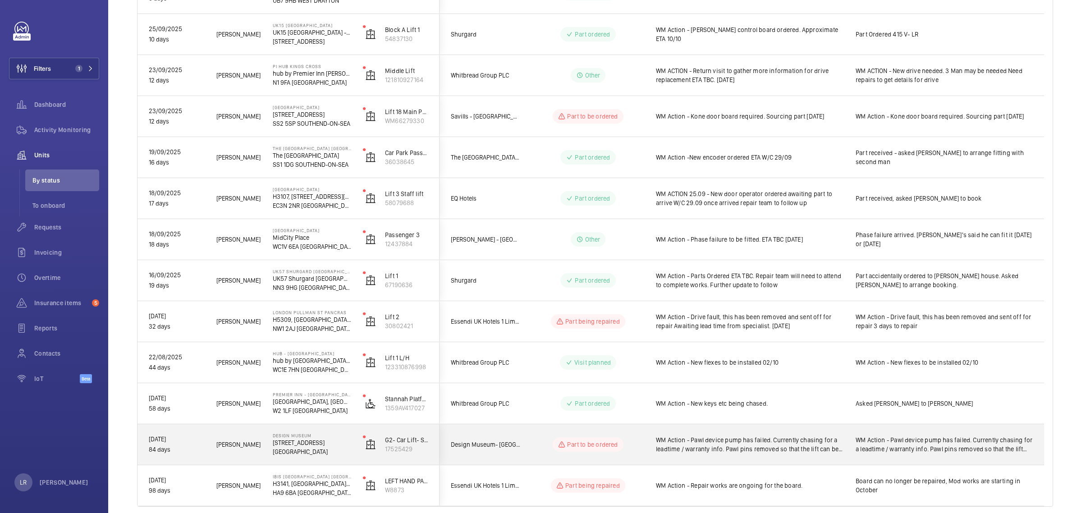
scroll to position [435, 0]
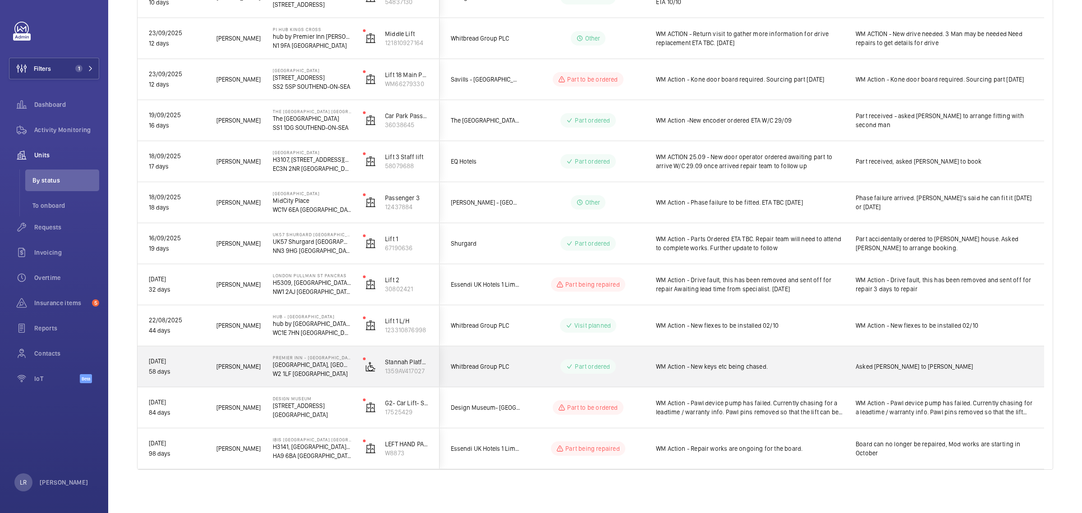
click at [515, 368] on span "Whitbread Group PLC" at bounding box center [485, 367] width 69 height 10
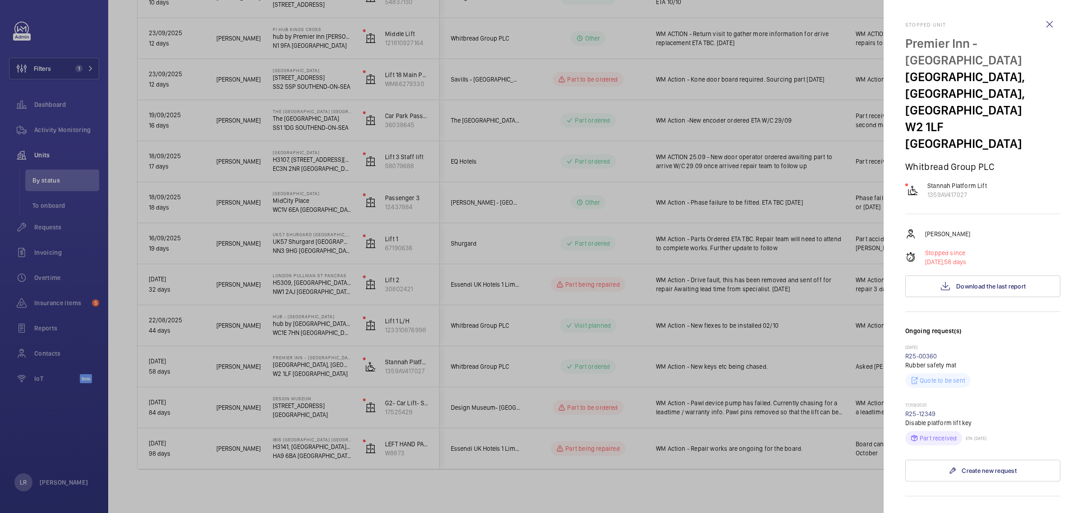
click at [637, 129] on div at bounding box center [541, 256] width 1082 height 513
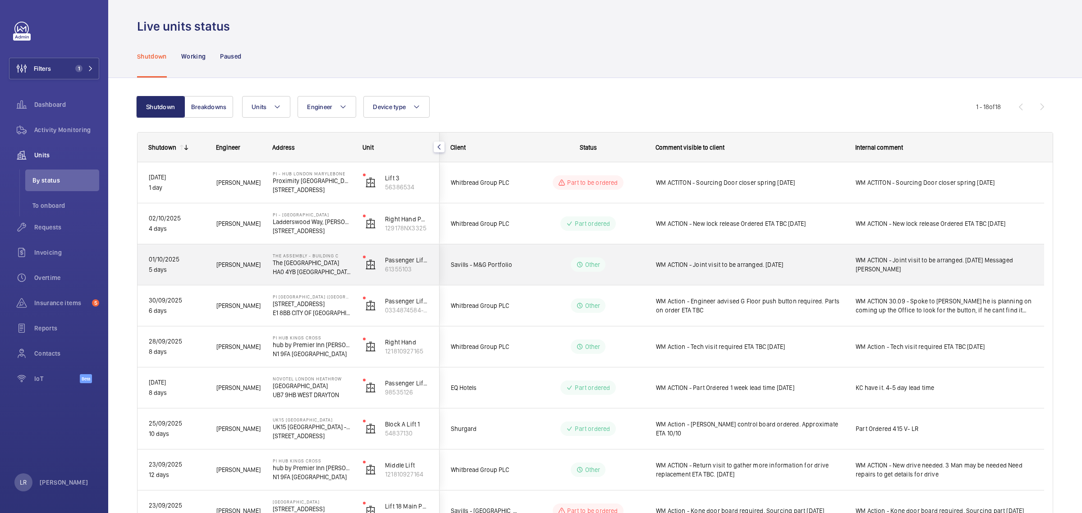
scroll to position [0, 0]
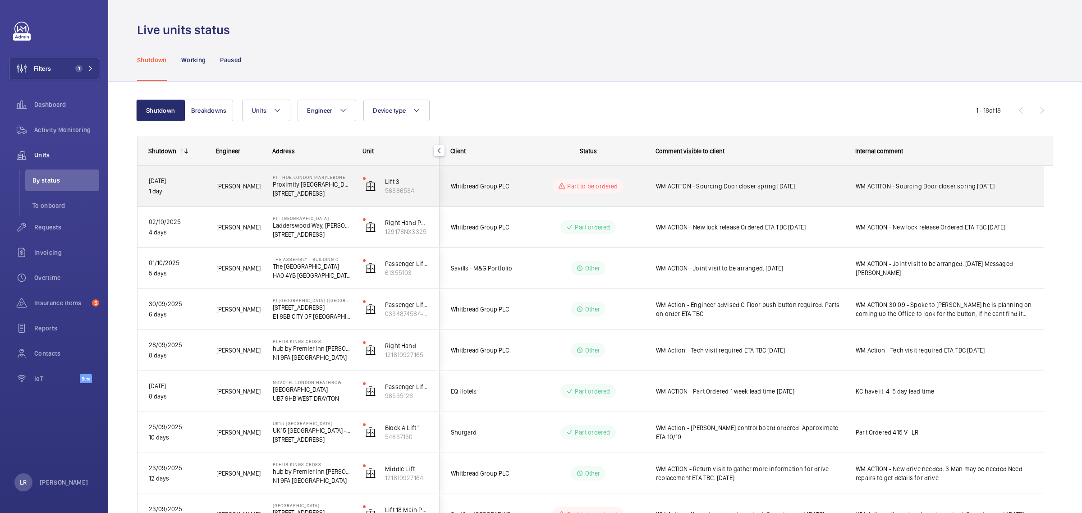
click at [528, 179] on div "Part to be ordered" at bounding box center [582, 186] width 123 height 32
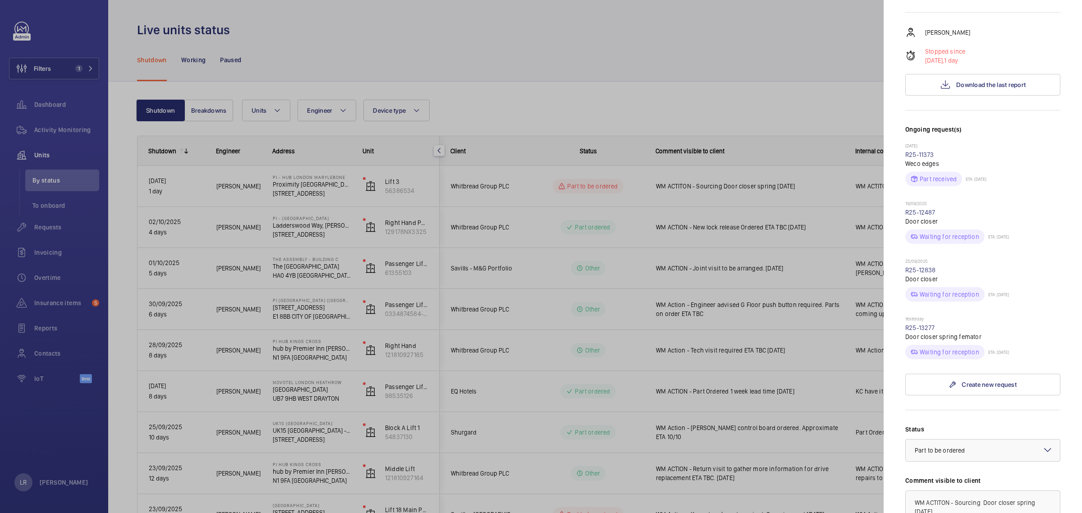
scroll to position [169, 0]
click at [929, 323] on link "R25-13277" at bounding box center [920, 326] width 30 height 7
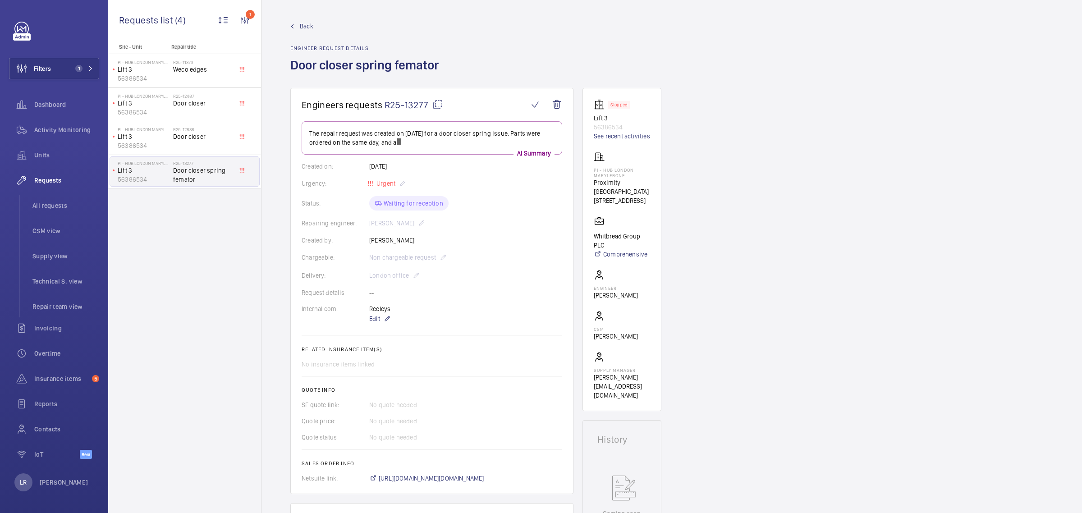
click at [435, 104] on mat-icon at bounding box center [437, 104] width 11 height 11
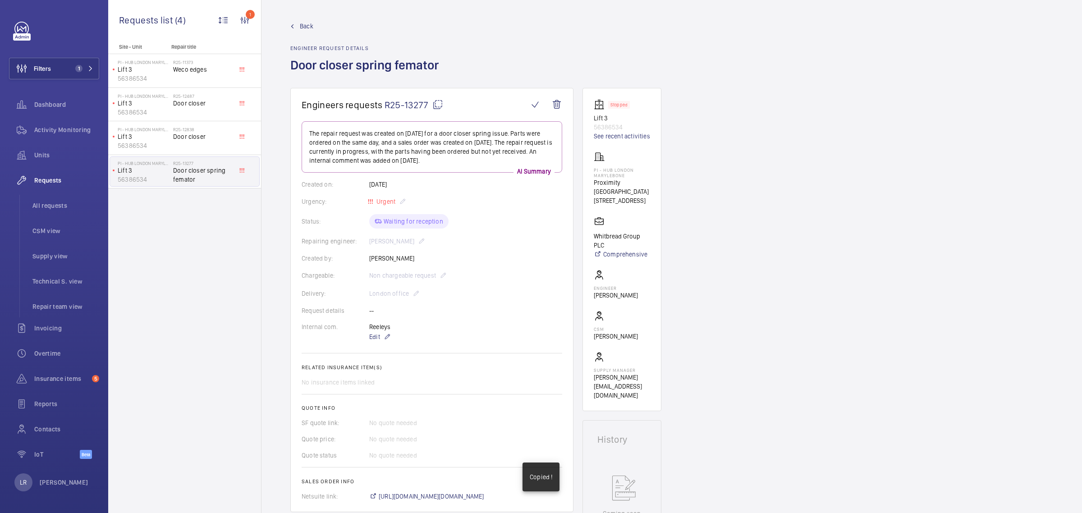
drag, startPoint x: 634, startPoint y: 179, endPoint x: 599, endPoint y: 168, distance: 36.2
click at [599, 168] on div "PI - Hub London Marylebone Proximity London NW1 5RJ LONDON" at bounding box center [622, 179] width 56 height 54
click at [648, 179] on p "Proximity London" at bounding box center [622, 187] width 56 height 18
drag, startPoint x: 628, startPoint y: 175, endPoint x: 592, endPoint y: 170, distance: 35.9
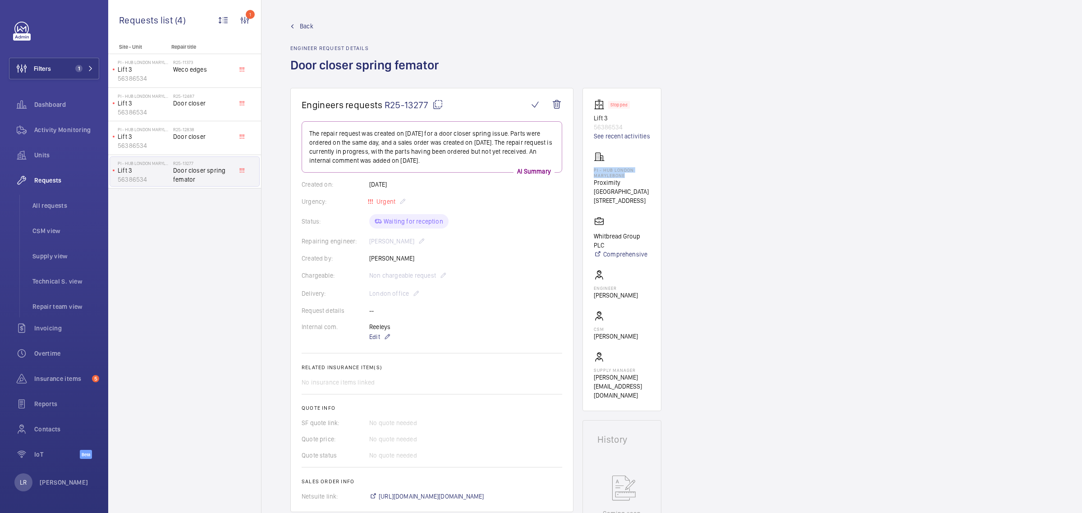
click at [592, 170] on wm-front-card "Stopped Lift 3 56386534 See recent activities PI - Hub London Marylebone Proxim…" at bounding box center [622, 249] width 79 height 323
copy p "PI - Hub London Marylebone"
click at [309, 28] on span "Back" at bounding box center [307, 26] width 14 height 9
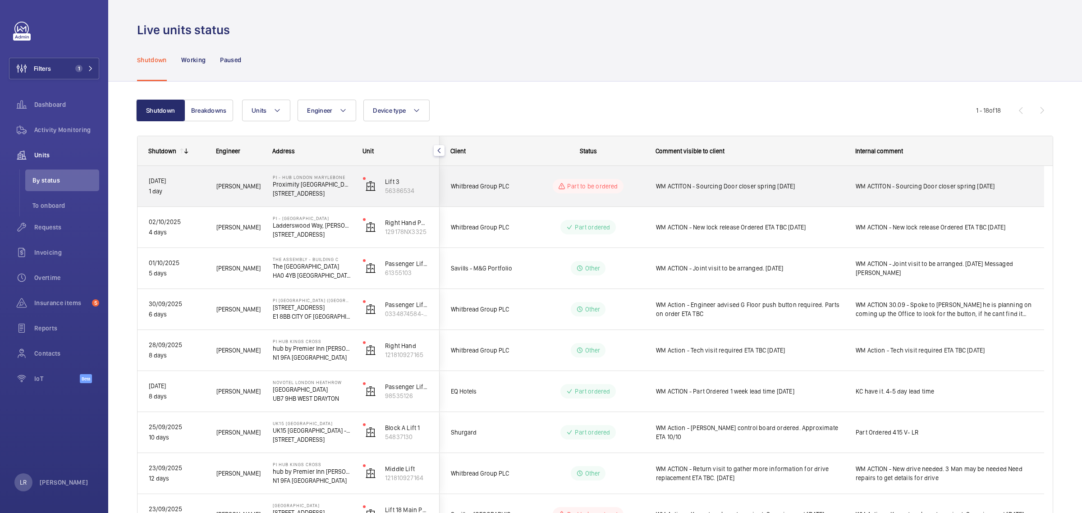
click at [546, 188] on wm-front-pills-cell "Part to be ordered" at bounding box center [588, 186] width 112 height 14
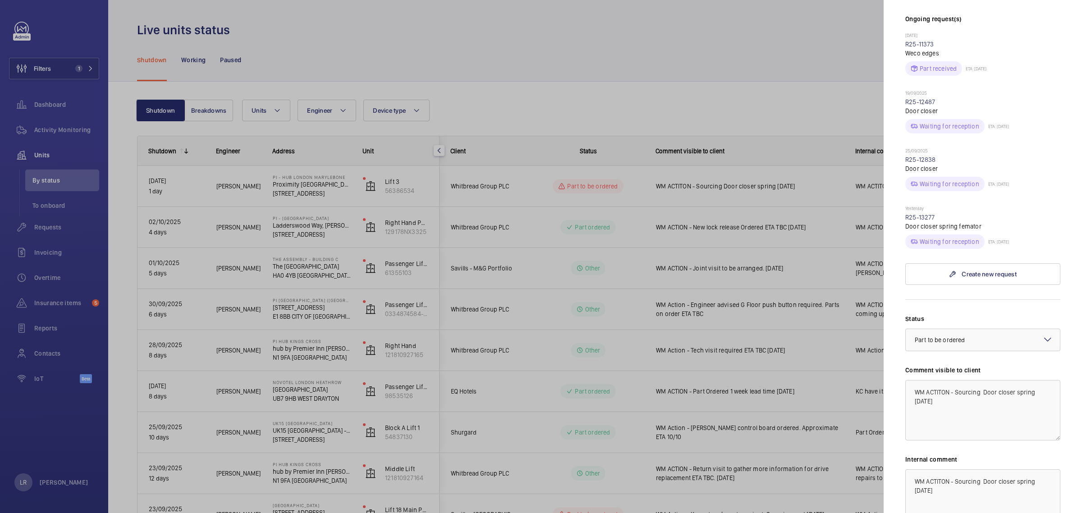
scroll to position [282, 0]
click at [972, 332] on div "× Part to be ordered" at bounding box center [951, 336] width 73 height 9
click at [957, 392] on span "Part ordered" at bounding box center [983, 396] width 136 height 9
click at [981, 377] on textarea "WM ACTITON - Sourcing Door closer spring 6.10.25" at bounding box center [982, 407] width 155 height 60
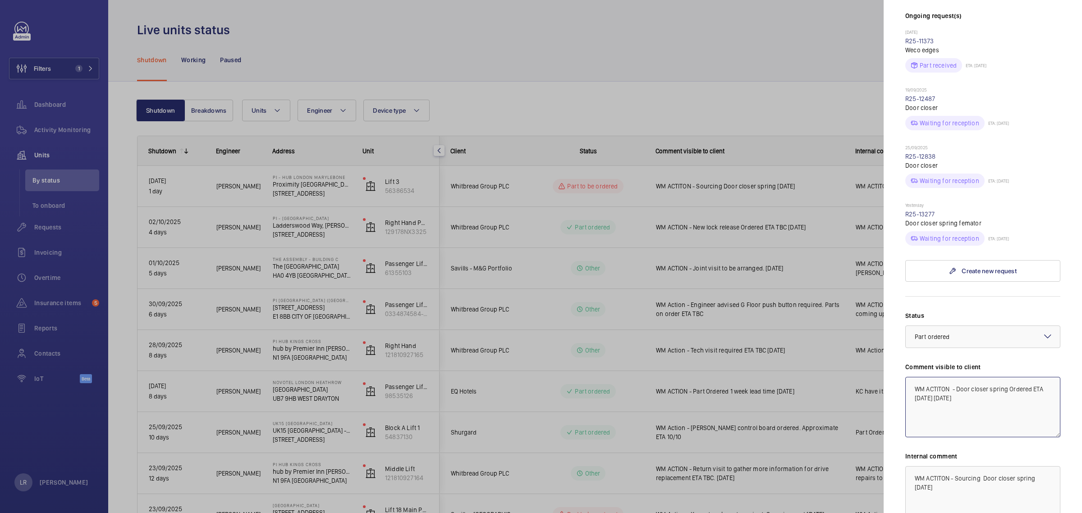
drag, startPoint x: 937, startPoint y: 381, endPoint x: 967, endPoint y: 381, distance: 30.7
click at [967, 381] on textarea "WM ACTITON - Door closer spring Ordered ETA 9.10.25 6.10.25" at bounding box center [982, 407] width 155 height 60
click at [951, 377] on textarea "WM ACTITON - Door closer spring Ordered ETA 9.10.25 6.10.25" at bounding box center [982, 407] width 155 height 60
paste textarea "6.10.25"
click at [1003, 396] on textarea "WM ACTITON 6.10.25 - Door closer spring Ordered ETA 9.10.25 6.10.25" at bounding box center [982, 407] width 155 height 60
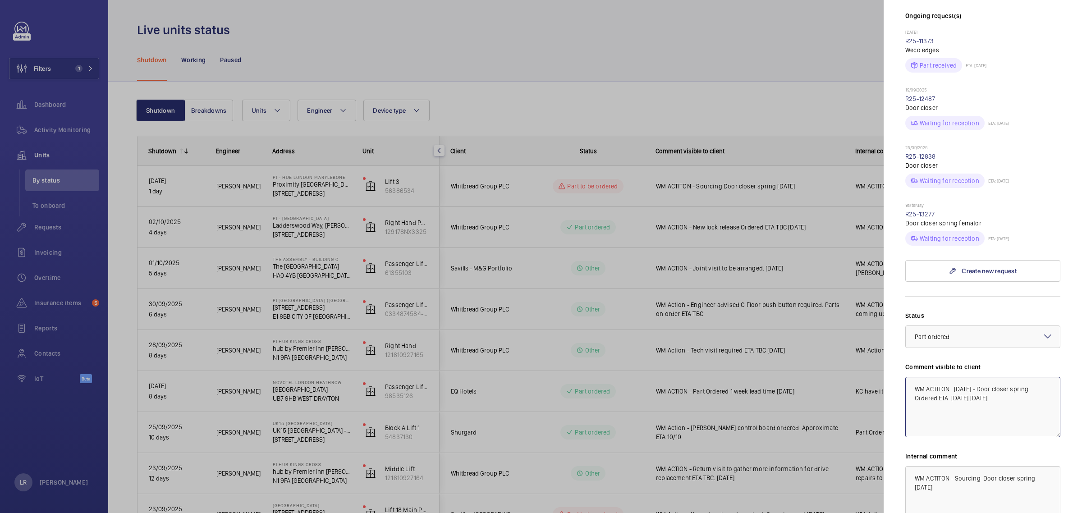
drag, startPoint x: 995, startPoint y: 386, endPoint x: 972, endPoint y: 382, distance: 22.8
click at [972, 382] on textarea "WM ACTITON 6.10.25 - Door closer spring Ordered ETA 9.10.25 6.10.25" at bounding box center [982, 407] width 155 height 60
drag, startPoint x: 979, startPoint y: 386, endPoint x: 906, endPoint y: 364, distance: 75.8
click at [906, 377] on textarea "WM ACTITON 6.10.25 - Door closer spring Ordered ETA 9.10.25" at bounding box center [982, 407] width 155 height 60
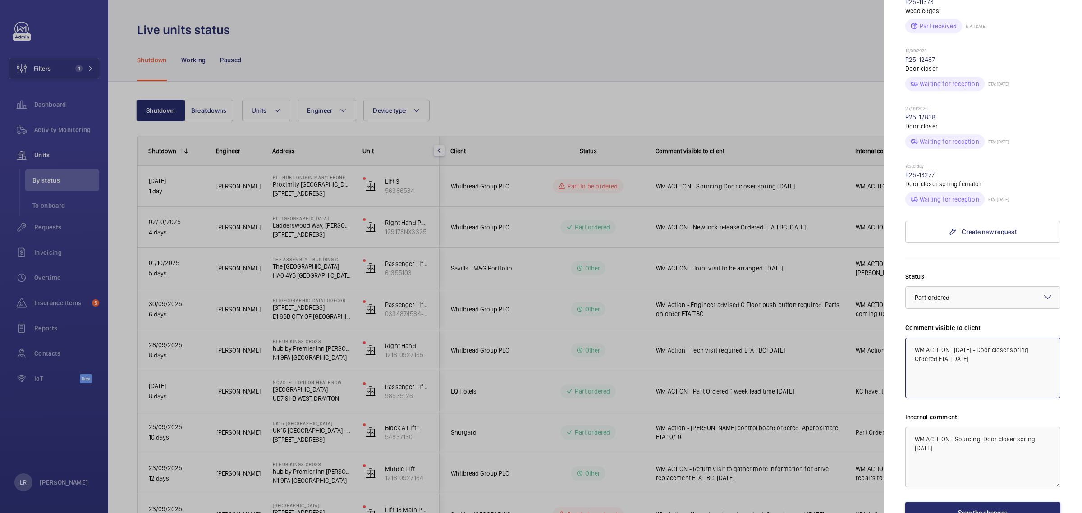
scroll to position [338, 0]
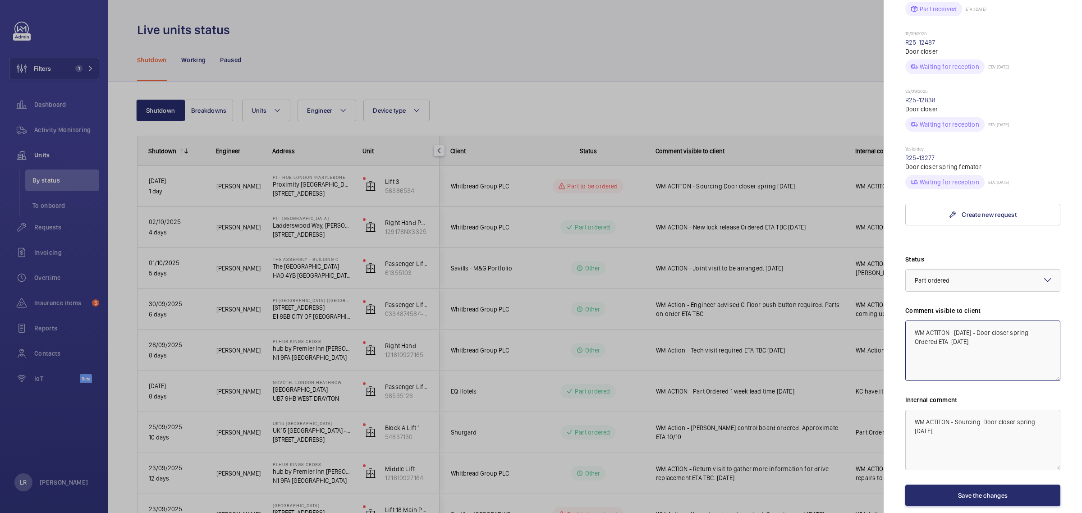
type textarea "WM ACTITON 6.10.25 - Door closer spring Ordered ETA 9.10.25"
drag, startPoint x: 957, startPoint y: 429, endPoint x: 907, endPoint y: 395, distance: 60.0
click at [907, 410] on textarea "WM ACTITON - Sourcing Door closer spring 6.10.25" at bounding box center [982, 440] width 155 height 60
paste textarea "6.10.25 - Door closer spring Ordered ETA 9.10.25"
click at [950, 416] on textarea "WM ACTITON 6.10.25 - Door closer spring Ordered ETA Next day." at bounding box center [982, 440] width 155 height 60
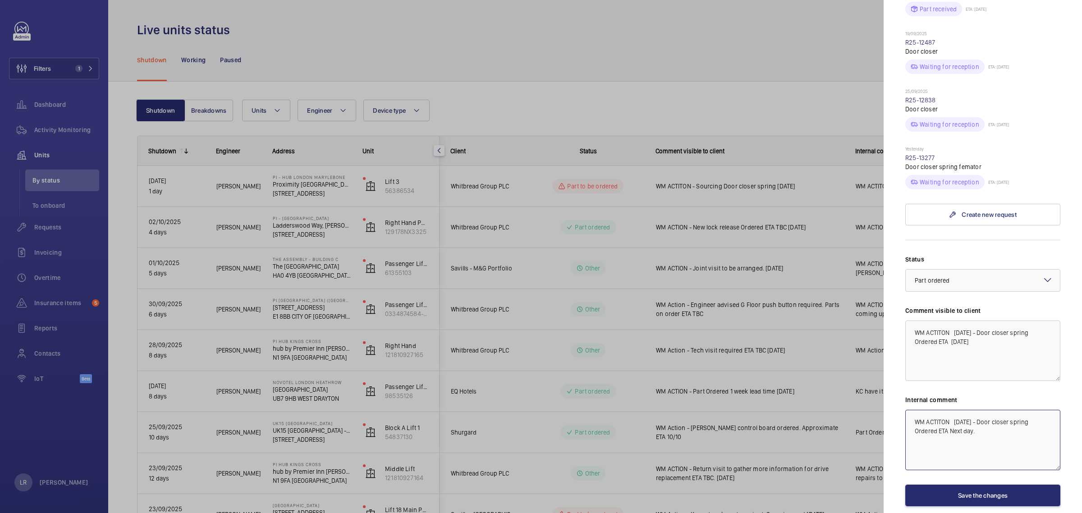
click at [999, 410] on textarea "WM ACTITON 6.10.25 - Door closer spring Ordered ETA Next day." at bounding box center [982, 440] width 155 height 60
click at [1000, 416] on textarea "WM ACTITON 6.10.25 - Door closer spring Ordered ETA Next day." at bounding box center [982, 440] width 155 height 60
type textarea "WM ACTITON [DATE] - Door closer spring Ordered ETA Next day. - LR"
click at [974, 486] on button "Save the changes" at bounding box center [982, 496] width 155 height 22
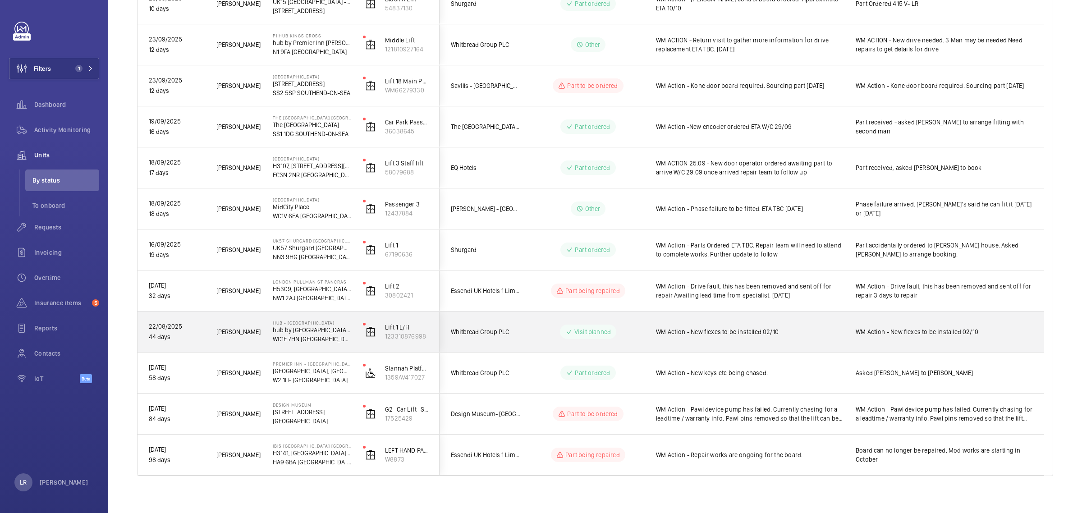
scroll to position [435, 0]
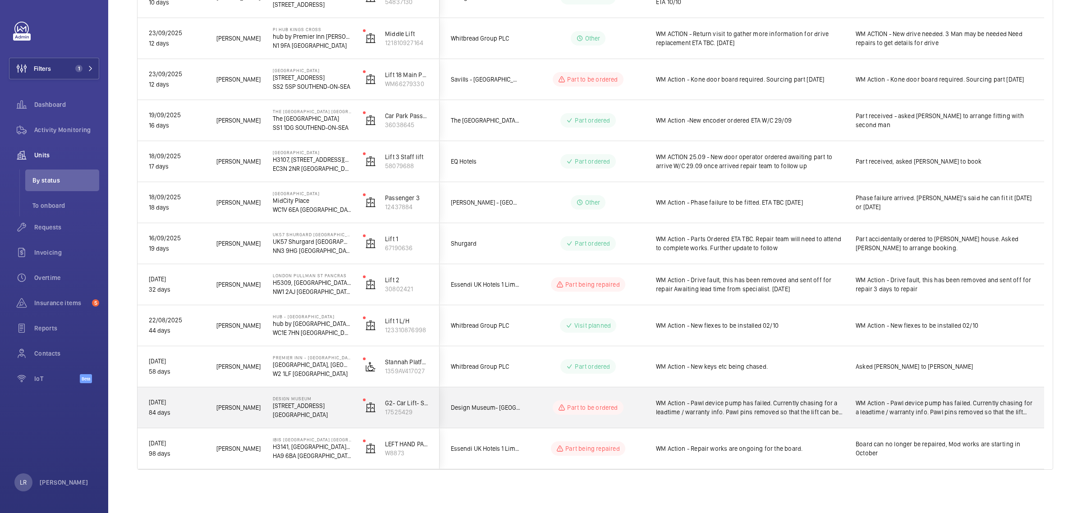
click at [641, 411] on wm-front-pills-cell "Part to be ordered" at bounding box center [588, 407] width 112 height 14
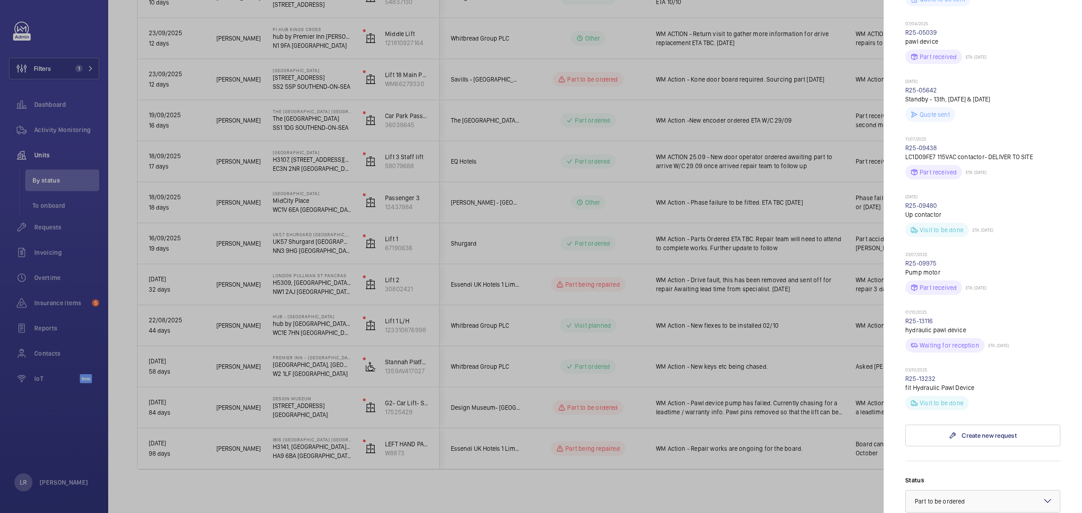
scroll to position [395, 0]
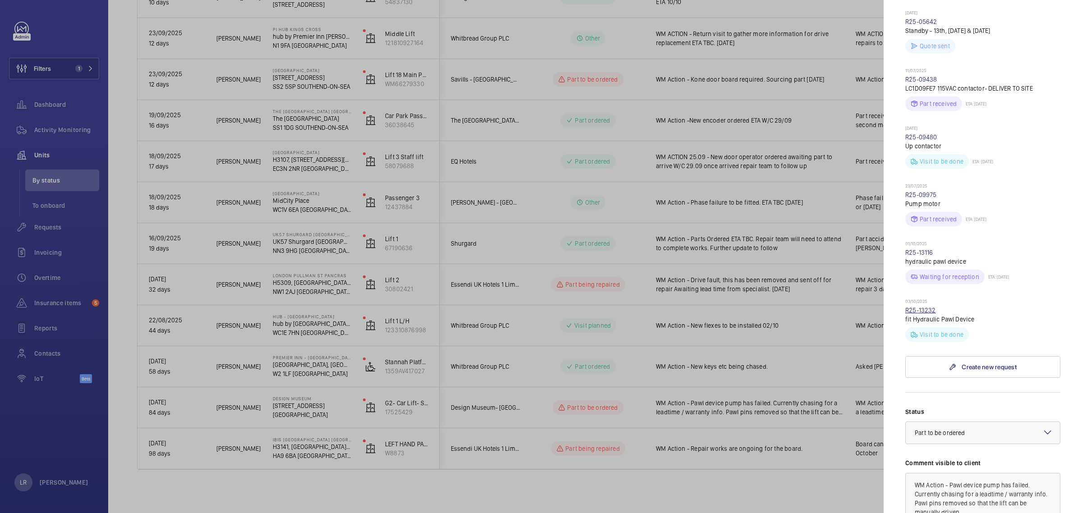
click at [929, 314] on link "R25-13232" at bounding box center [920, 310] width 31 height 7
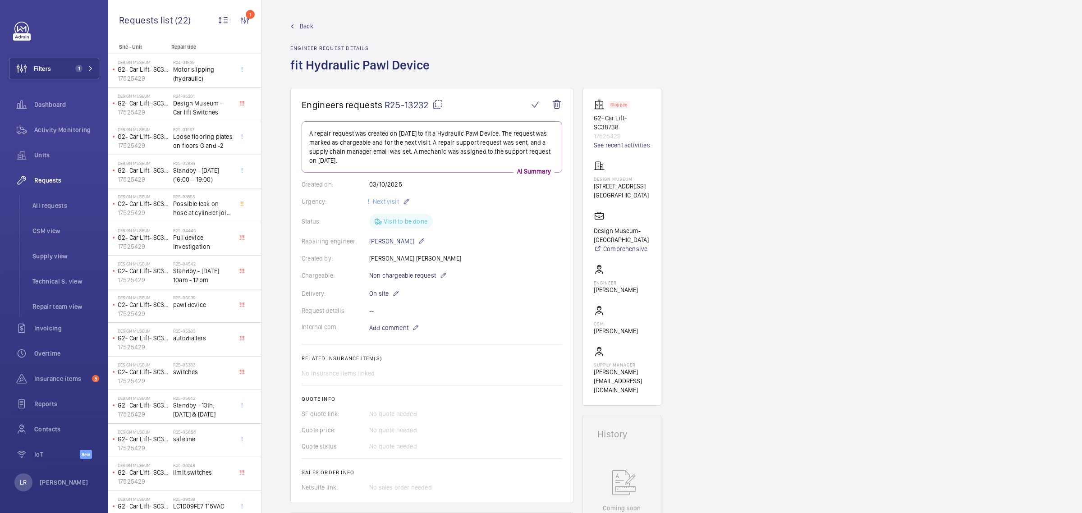
click at [298, 23] on link "Back" at bounding box center [362, 26] width 145 height 9
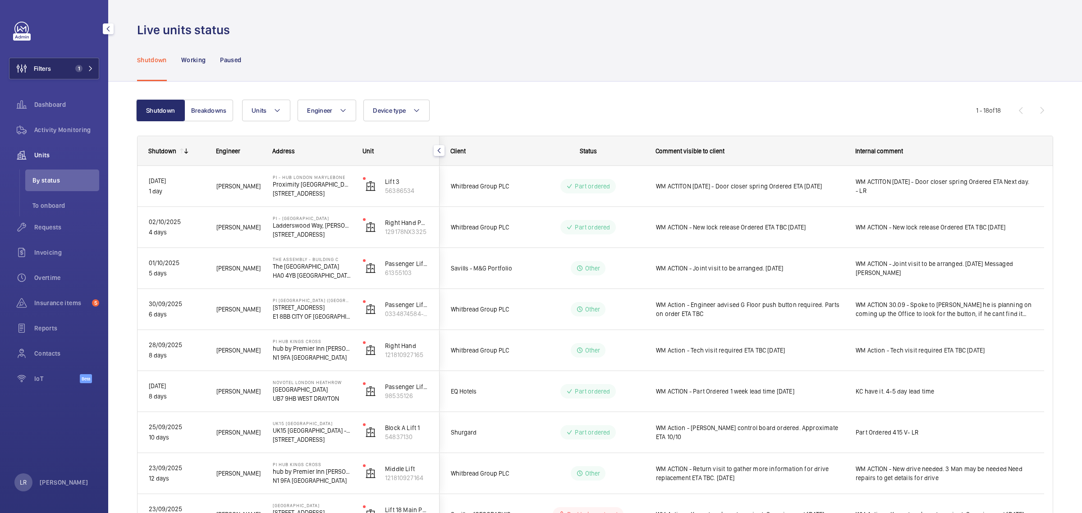
click at [88, 70] on mat-icon at bounding box center [90, 68] width 5 height 5
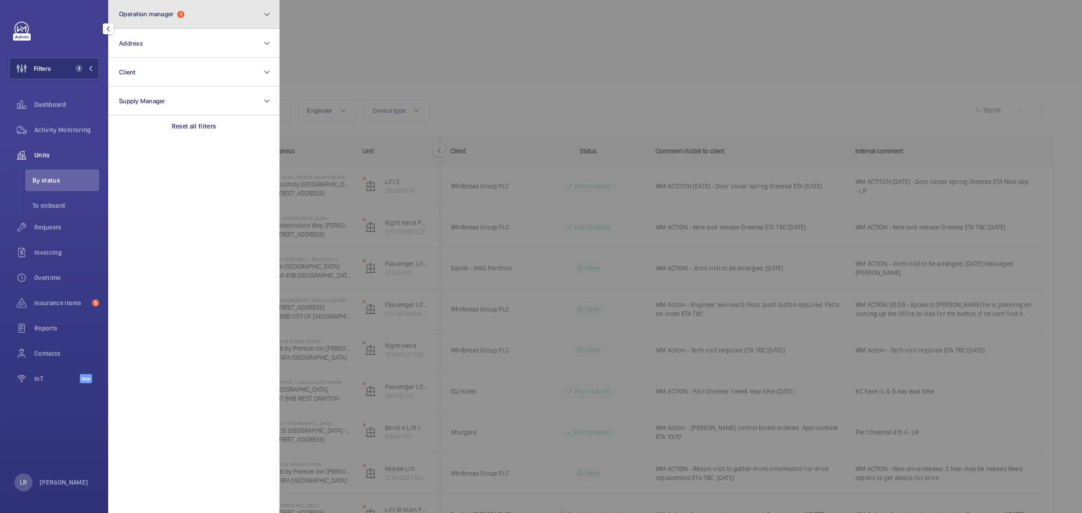
click at [159, 18] on button "Operation manager 1" at bounding box center [193, 14] width 171 height 29
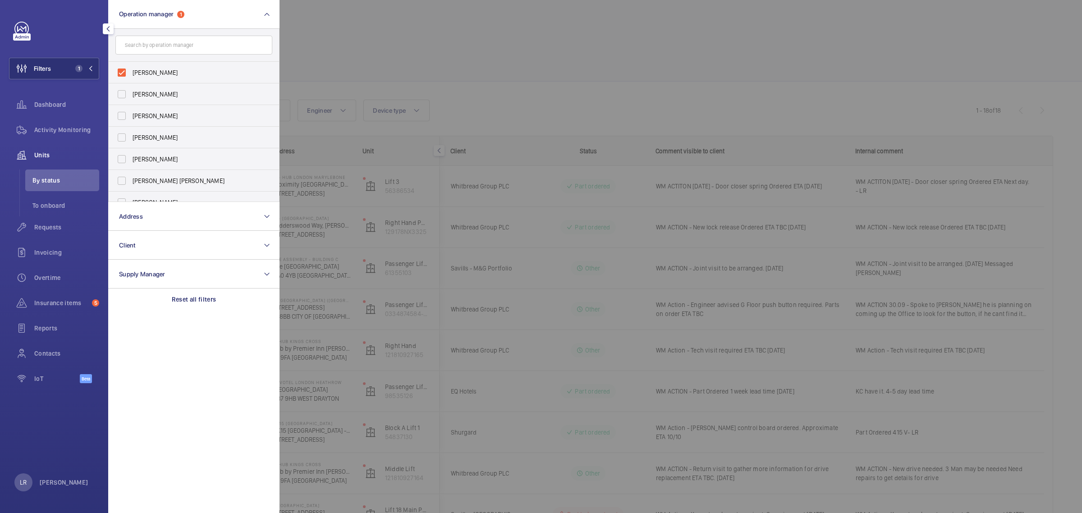
click at [347, 64] on div at bounding box center [821, 256] width 1082 height 513
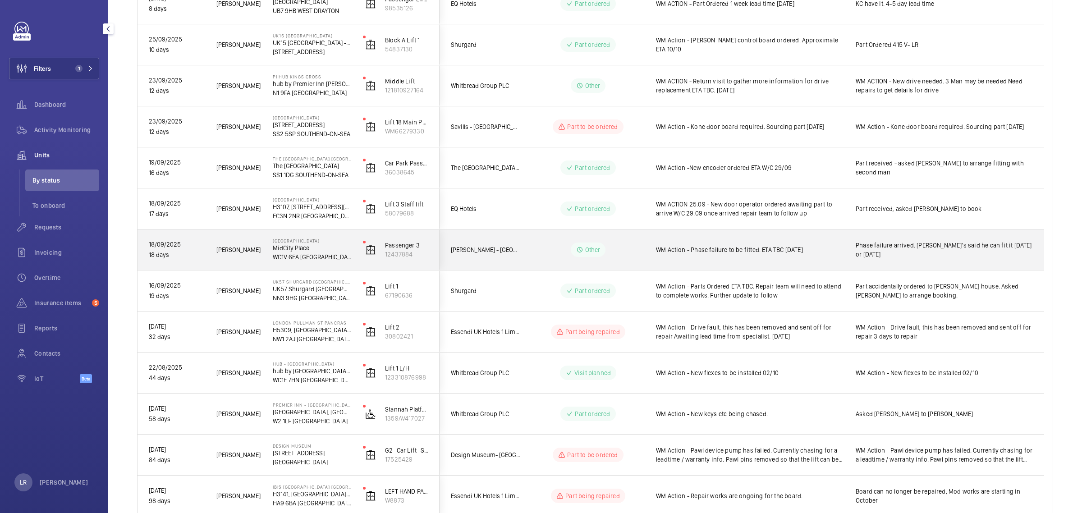
scroll to position [435, 0]
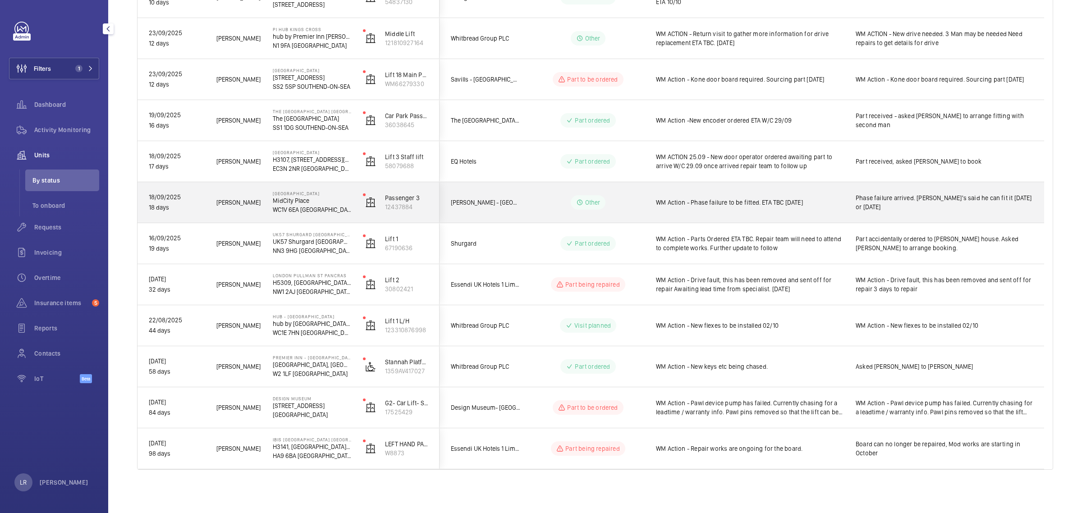
click at [643, 193] on div "Other" at bounding box center [582, 202] width 123 height 32
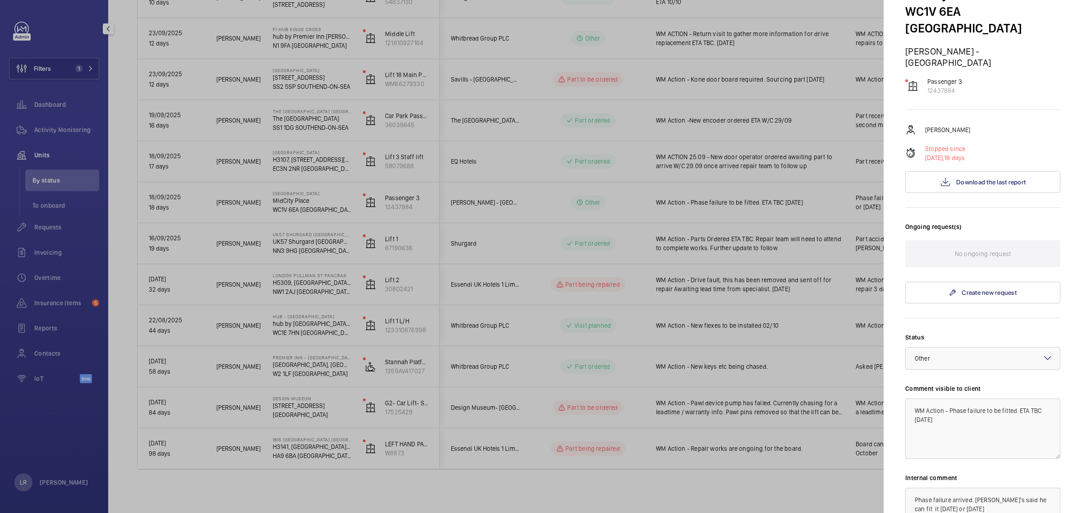
scroll to position [113, 0]
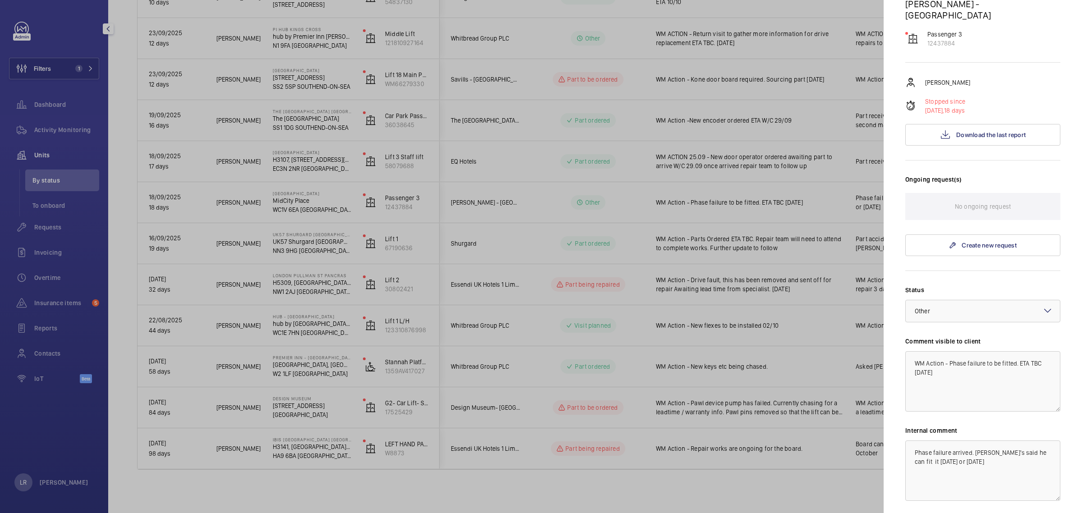
click at [805, 287] on div at bounding box center [541, 256] width 1082 height 513
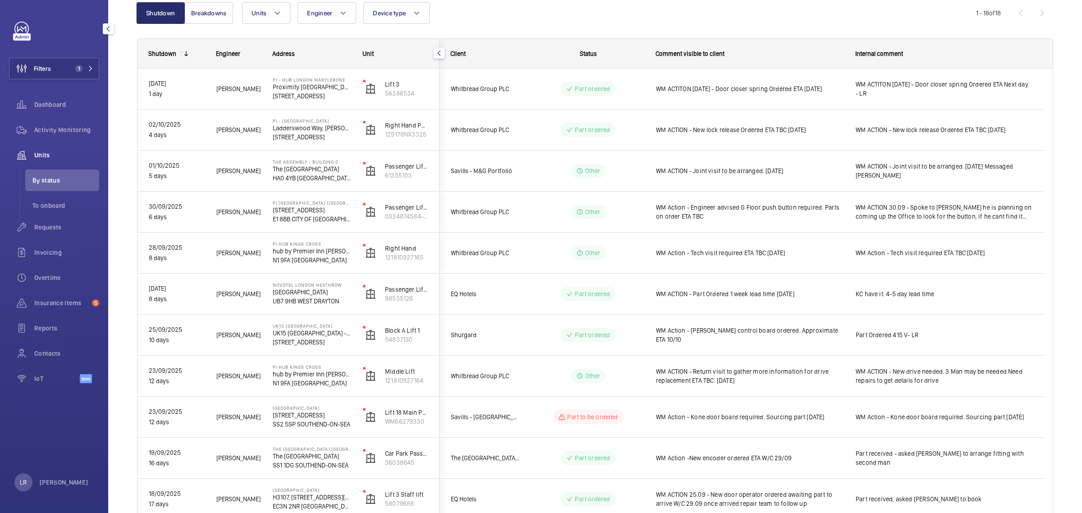
scroll to position [97, 0]
click at [82, 68] on span "1" at bounding box center [78, 68] width 7 height 7
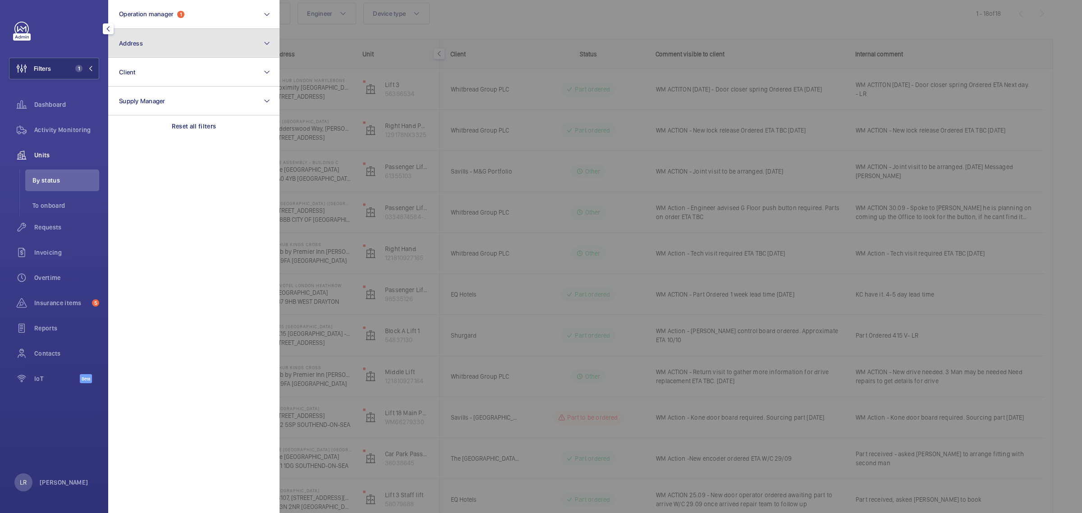
click at [145, 38] on button "Address" at bounding box center [193, 43] width 171 height 29
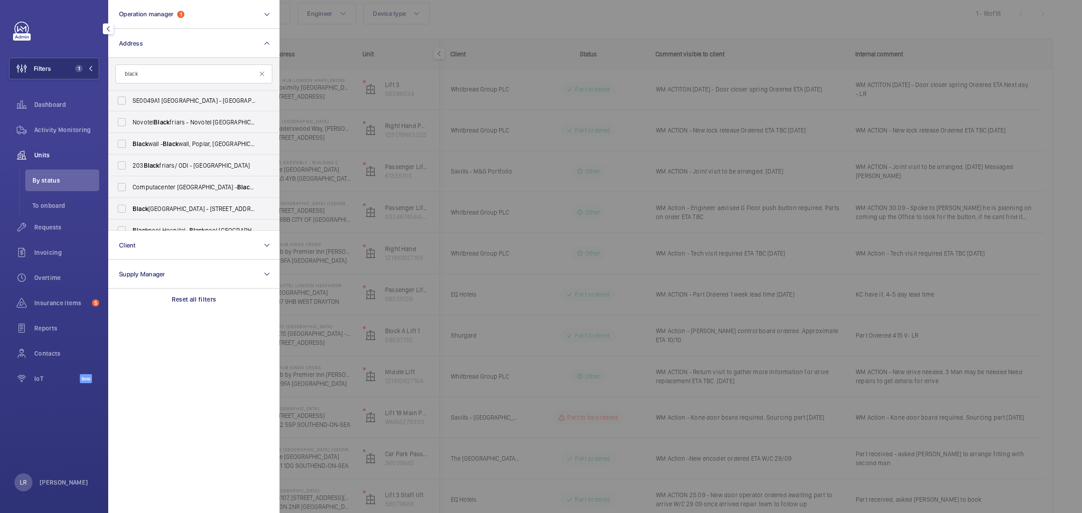
scroll to position [56, 0]
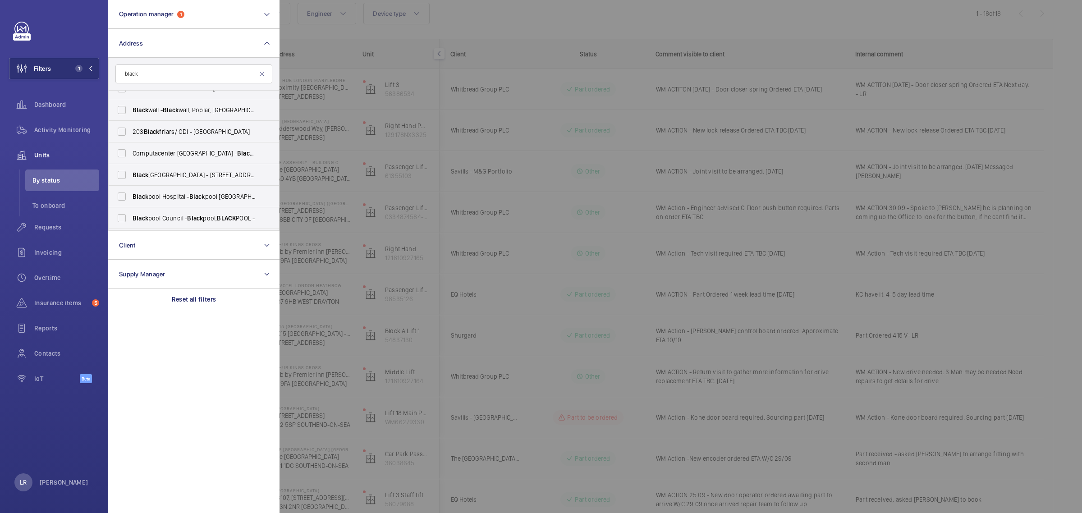
type input "black"
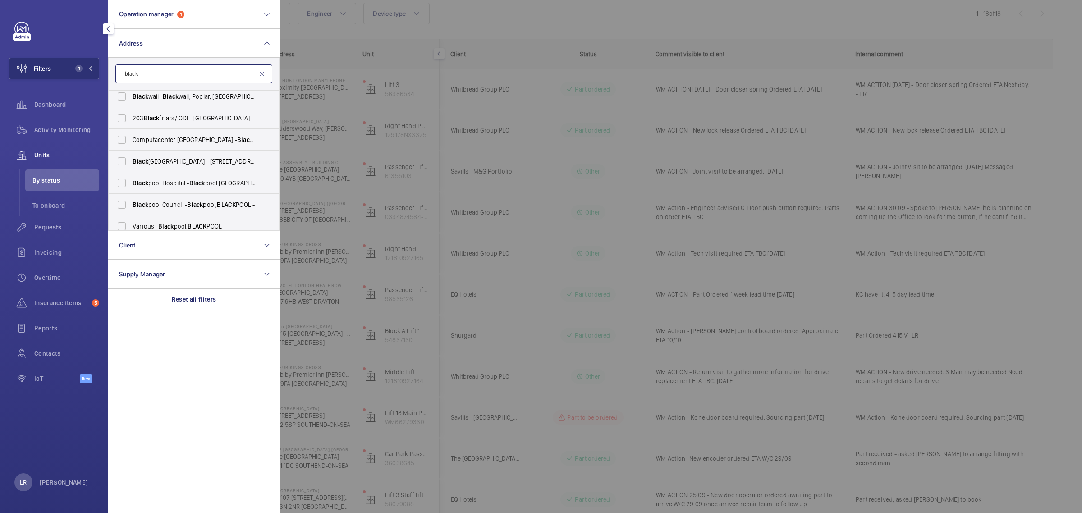
scroll to position [0, 0]
click at [262, 75] on mat-icon at bounding box center [261, 73] width 7 height 7
click at [174, 81] on input "text" at bounding box center [193, 73] width 157 height 19
paste input "SE1 8NZ"
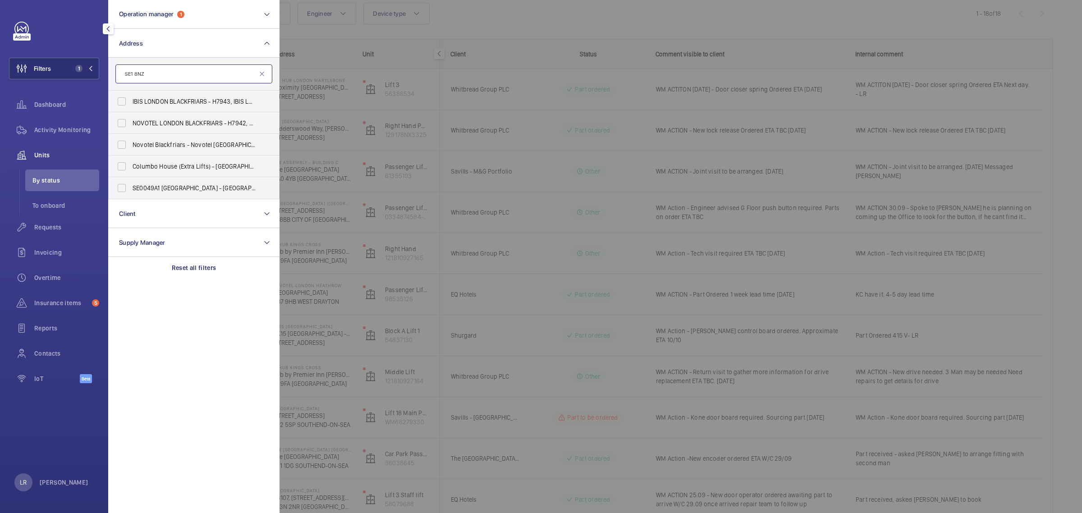
type input "SE1 8NZ"
click at [322, 56] on div at bounding box center [821, 256] width 1082 height 513
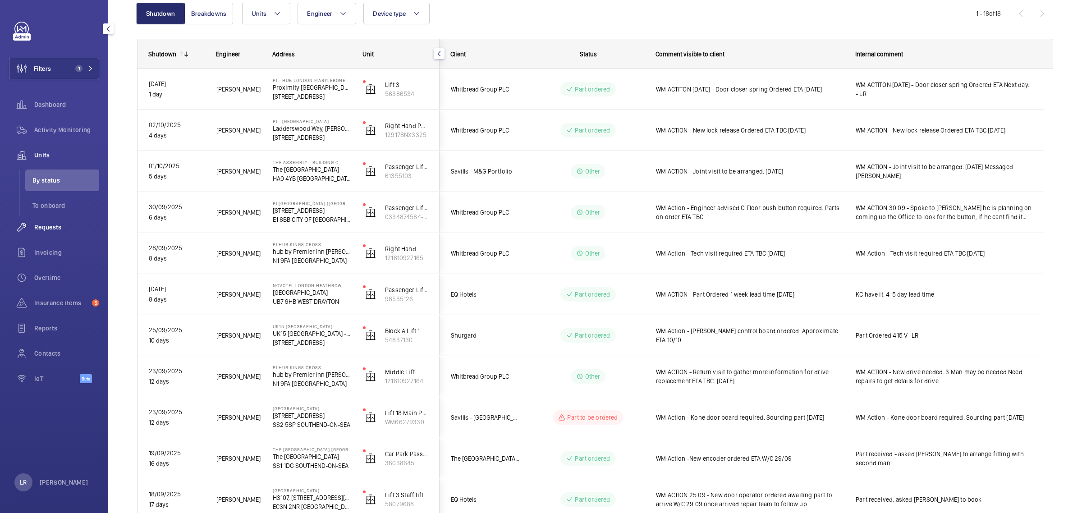
click at [56, 232] on div "Requests" at bounding box center [54, 227] width 90 height 22
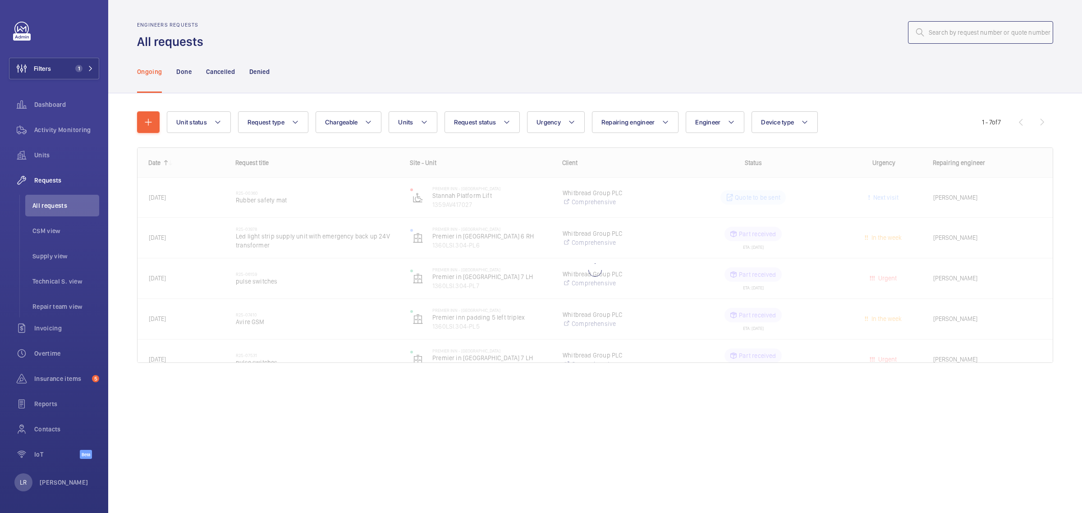
click at [940, 32] on input "text" at bounding box center [980, 32] width 145 height 23
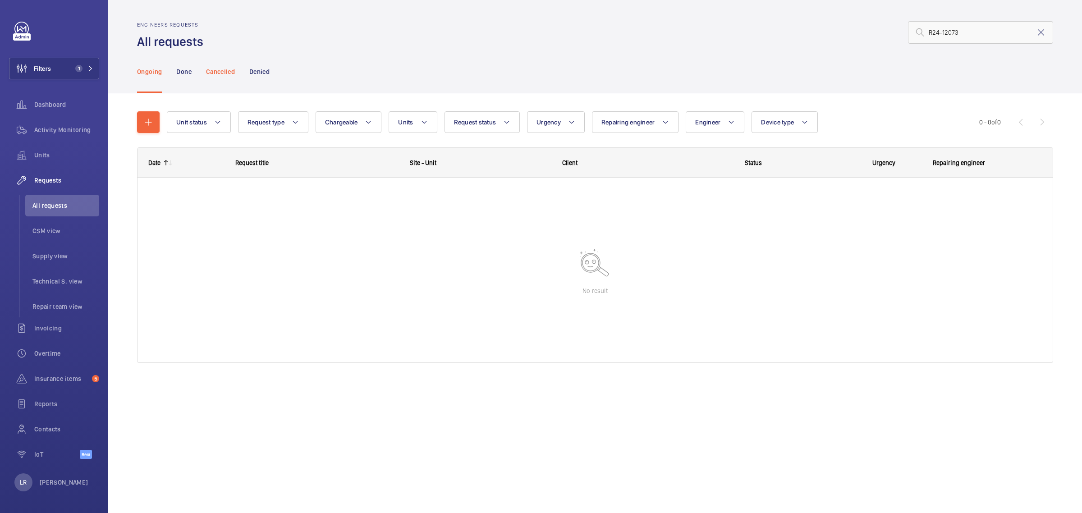
click at [216, 77] on div "Cancelled" at bounding box center [220, 71] width 29 height 43
click at [247, 71] on nav "Ongoing Done Cancelled Denied" at bounding box center [203, 71] width 133 height 43
click at [259, 75] on p "Denied" at bounding box center [259, 71] width 20 height 9
click at [177, 68] on p "Done" at bounding box center [183, 71] width 15 height 9
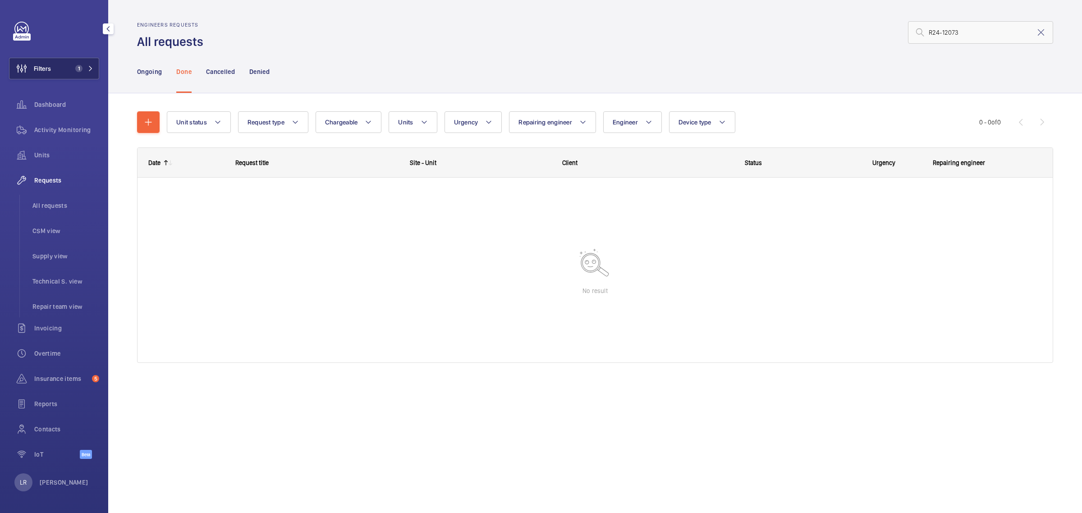
click at [82, 71] on span "1" at bounding box center [77, 68] width 11 height 7
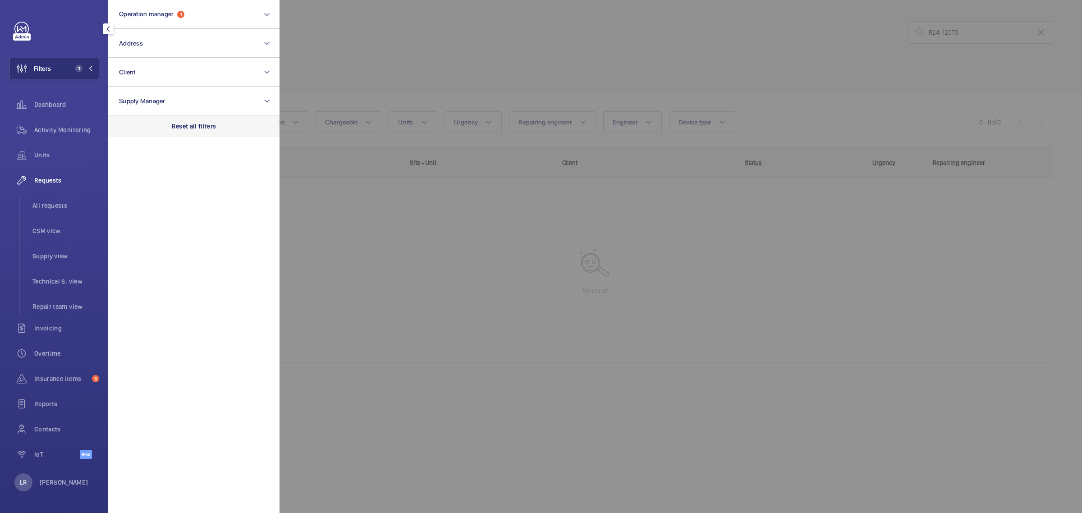
click at [178, 130] on p "Reset all filters" at bounding box center [194, 126] width 45 height 9
click at [462, 88] on div at bounding box center [821, 256] width 1082 height 513
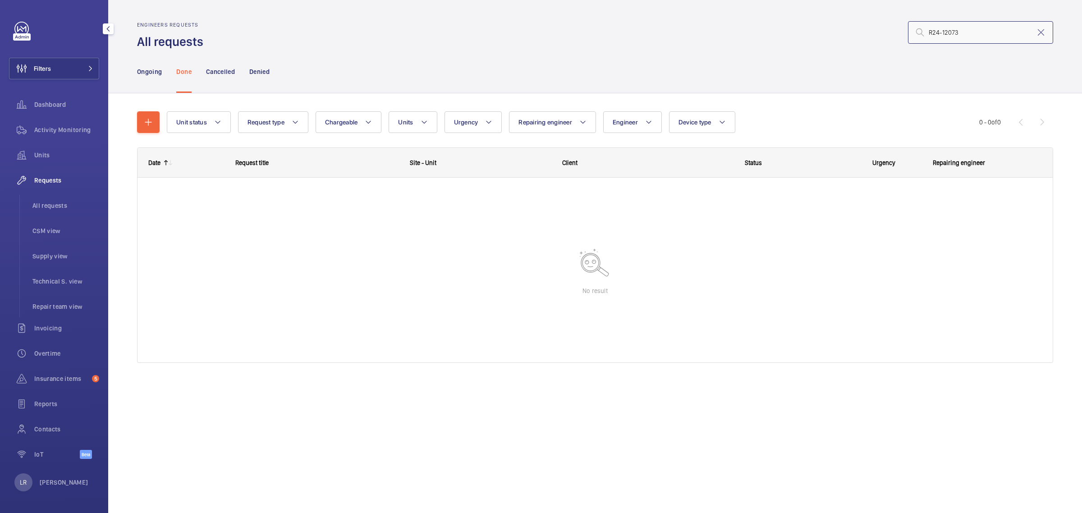
click at [930, 31] on input "R24-12073" at bounding box center [980, 32] width 145 height 23
type input "R24-12073"
click at [214, 71] on p "Cancelled" at bounding box center [220, 71] width 29 height 9
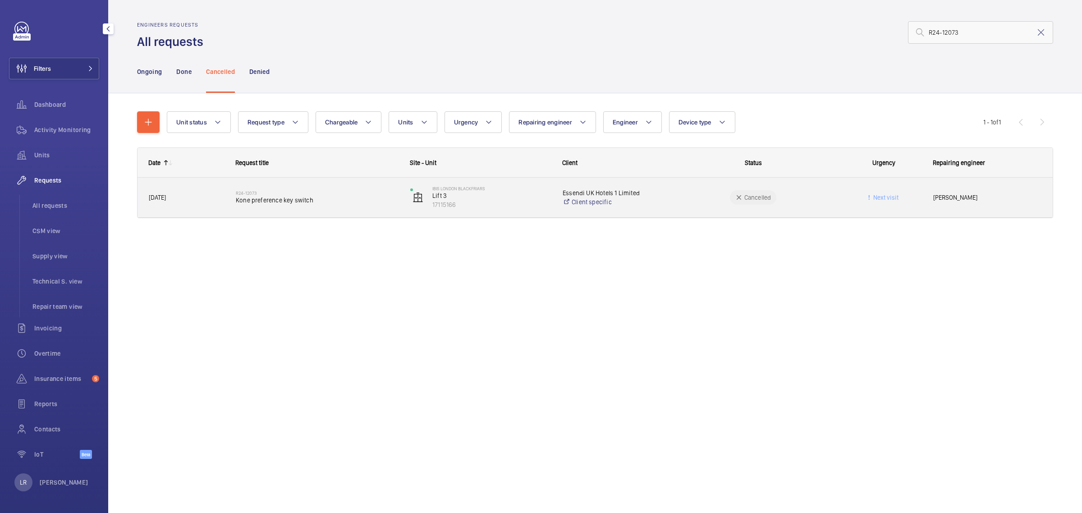
click at [308, 193] on h2 "R24-12073" at bounding box center [317, 192] width 163 height 5
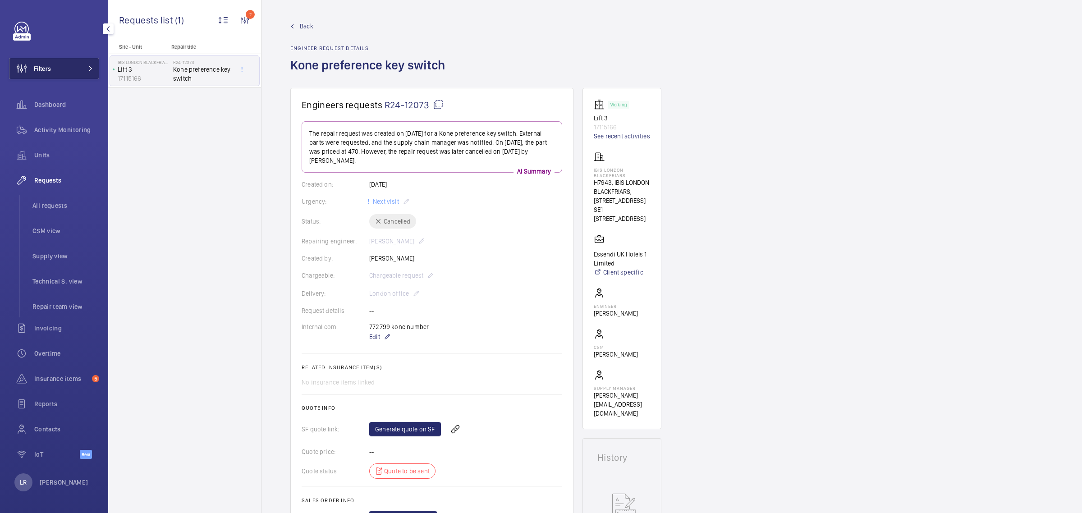
click at [64, 71] on button "Filters" at bounding box center [54, 69] width 90 height 22
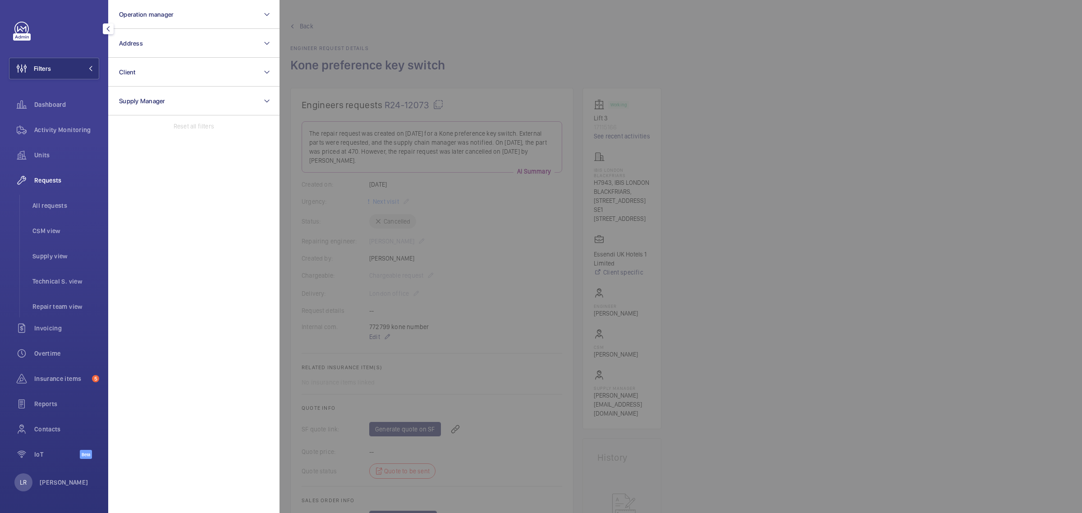
click at [412, 71] on div at bounding box center [821, 256] width 1082 height 513
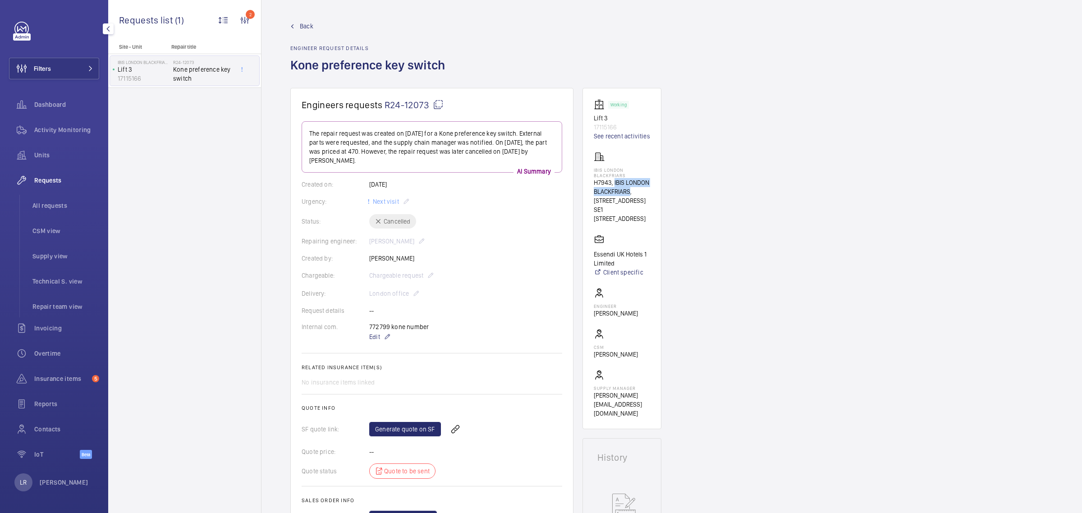
drag, startPoint x: 629, startPoint y: 194, endPoint x: 614, endPoint y: 181, distance: 20.2
click at [614, 181] on p "H7943, IBIS LONDON BLACKFRIARS, 49 Blackfriars Rd" at bounding box center [622, 191] width 56 height 27
copy p "IBIS LONDON BLACKFRIARS"
click at [87, 61] on button "Filters" at bounding box center [54, 69] width 90 height 22
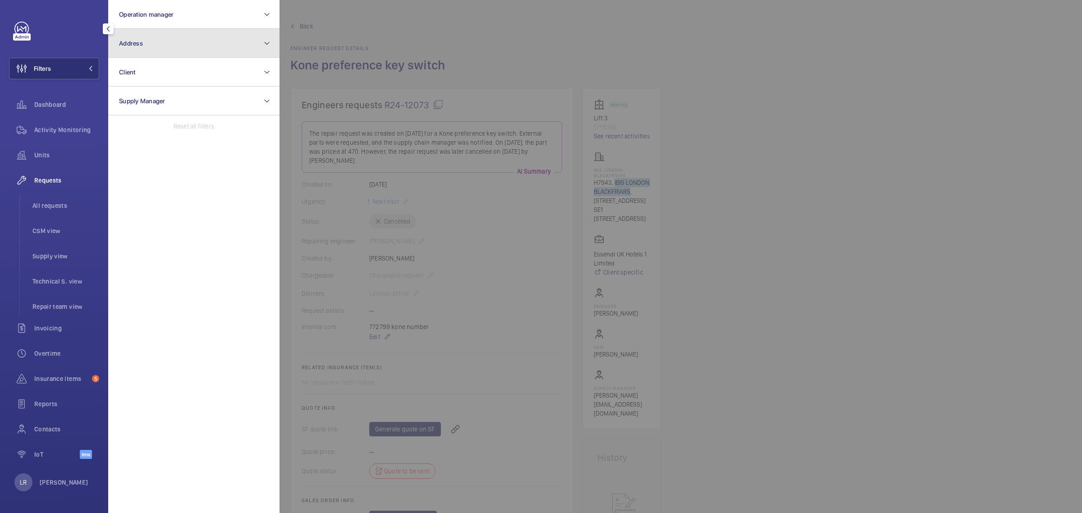
click at [188, 55] on button "Address" at bounding box center [193, 43] width 171 height 29
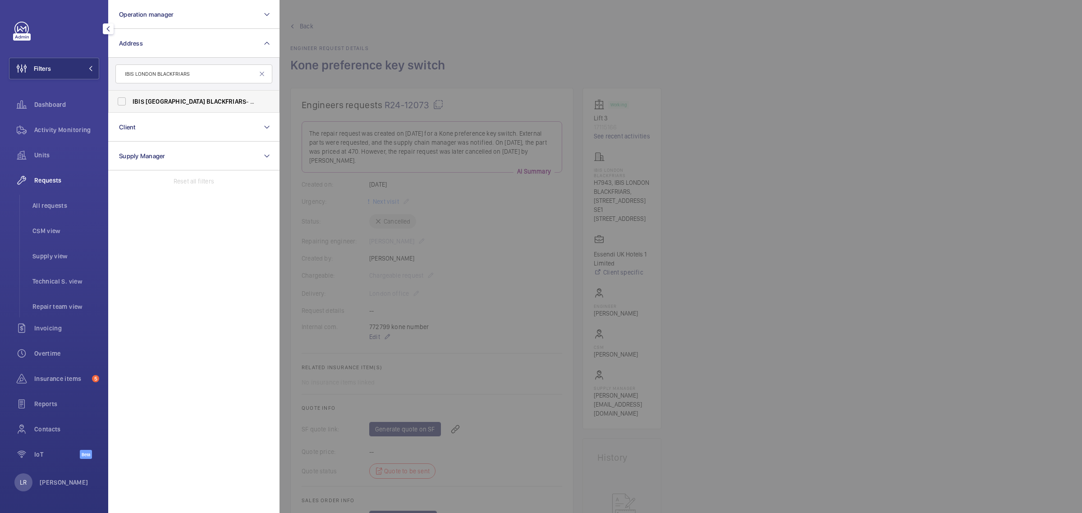
type input "IBIS LONDON BLACKFRIARS"
click at [179, 96] on label "IBIS LONDON BLACKFRIARS - H7943, IBIS LONDON BLACKFRIARS , 49 Blackfriars Rd, B…" at bounding box center [187, 102] width 157 height 22
click at [131, 96] on input "IBIS LONDON BLACKFRIARS - H7943, IBIS LONDON BLACKFRIARS , 49 Blackfriars Rd, B…" at bounding box center [122, 101] width 18 height 18
checkbox input "true"
click at [398, 106] on div at bounding box center [821, 256] width 1082 height 513
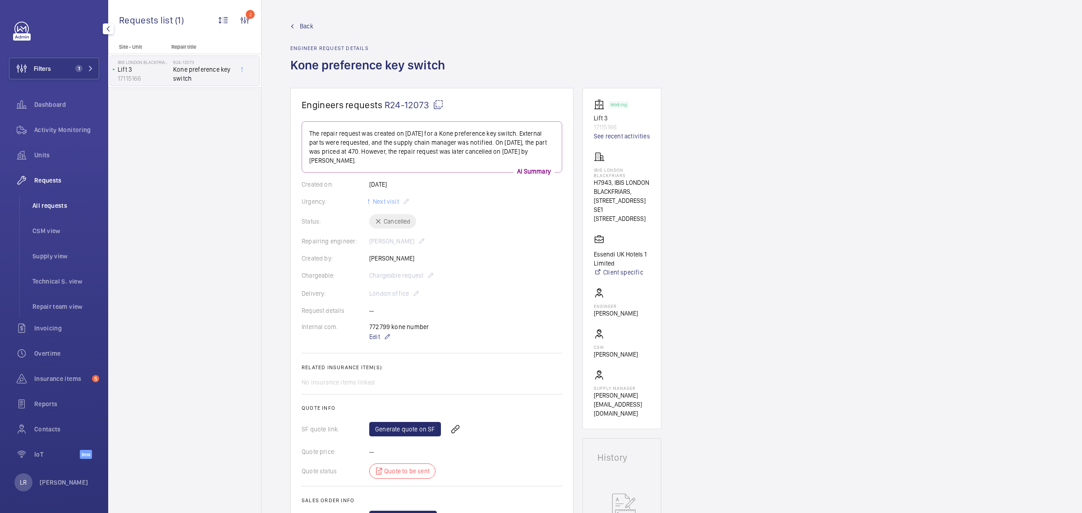
click at [52, 200] on li "All requests" at bounding box center [62, 206] width 74 height 22
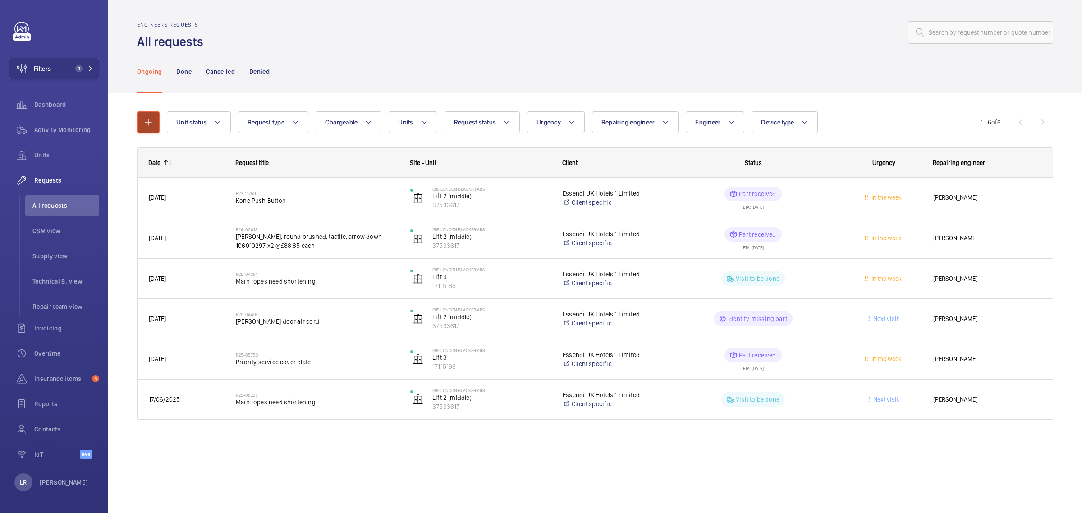
click at [143, 122] on mat-icon "button" at bounding box center [148, 122] width 11 height 11
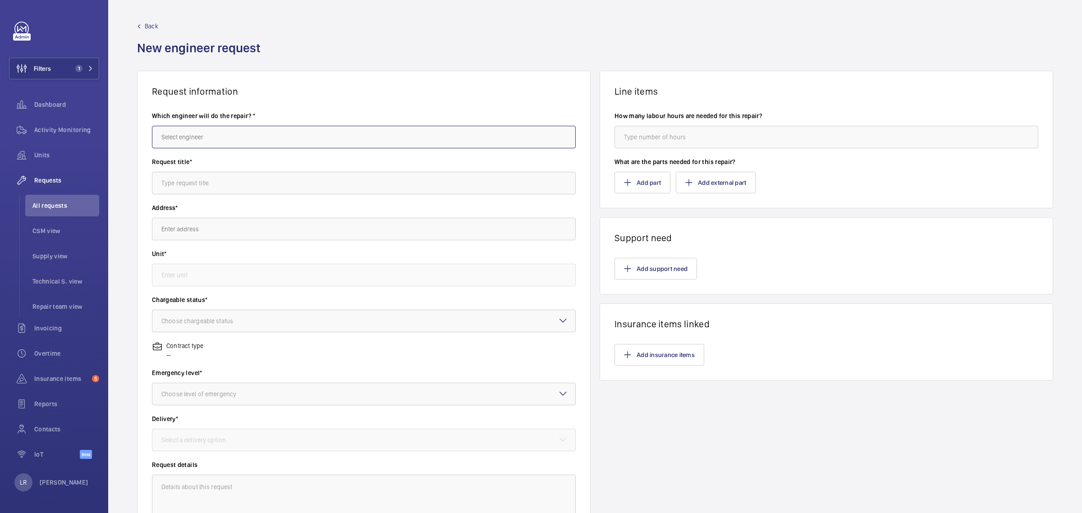
click at [217, 138] on input "text" at bounding box center [364, 137] width 424 height 23
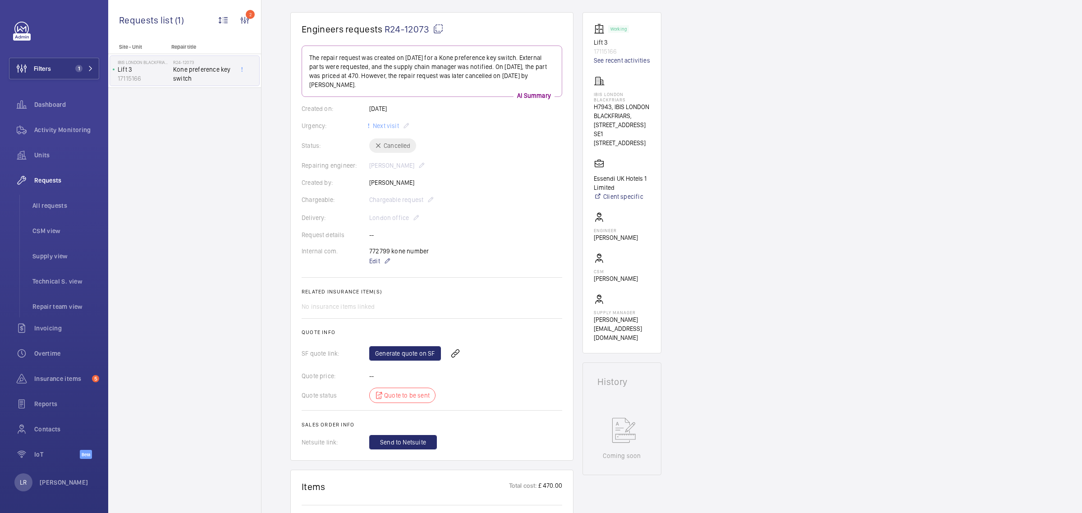
scroll to position [56, 0]
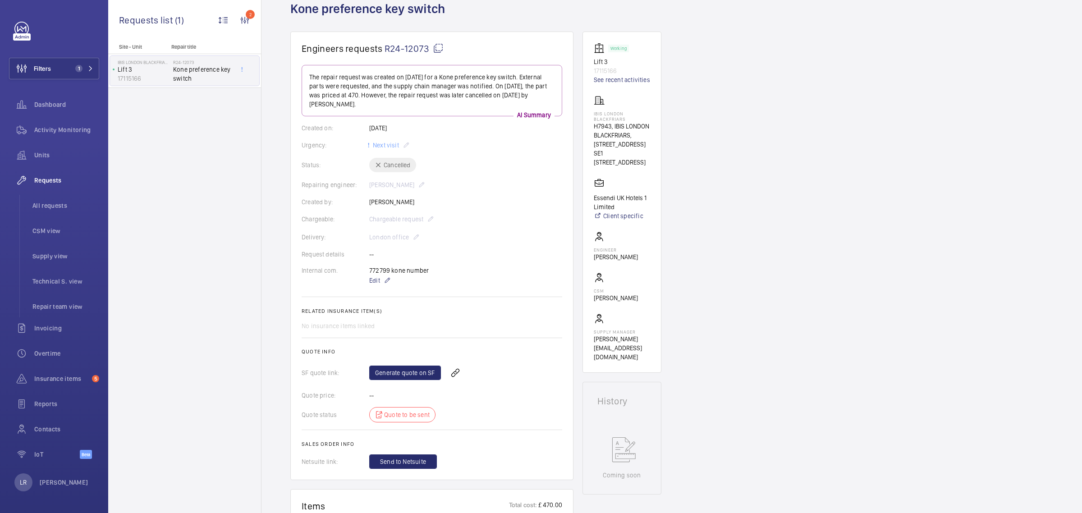
drag, startPoint x: 452, startPoint y: 273, endPoint x: 349, endPoint y: 267, distance: 102.5
click at [349, 267] on div "Internal com. 772799 kone number Edit" at bounding box center [432, 276] width 261 height 20
click at [351, 260] on wm-front-card-body "The repair request was created on 2024-11-05 for a Kone preference key switch. …" at bounding box center [432, 267] width 261 height 404
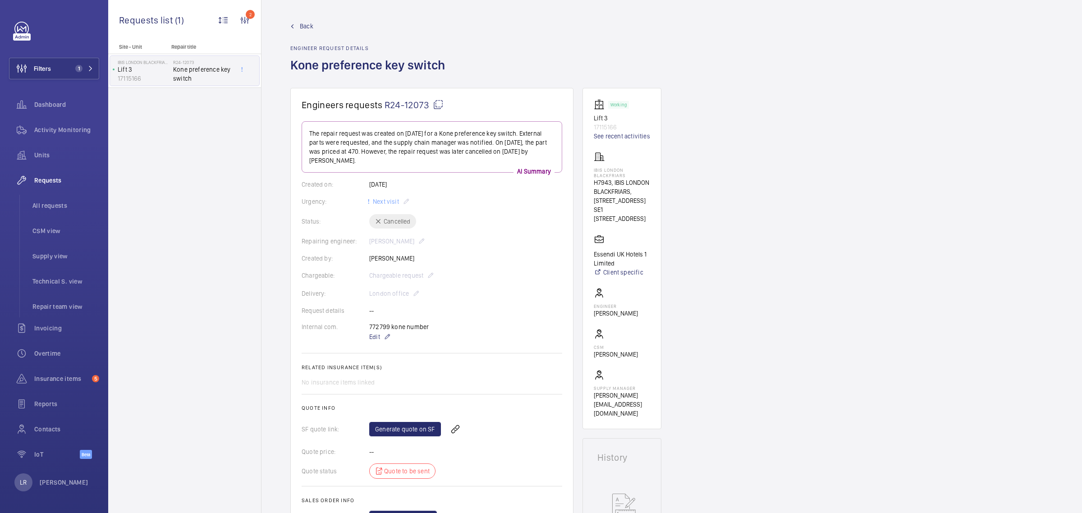
click at [298, 28] on link "Back" at bounding box center [370, 26] width 160 height 9
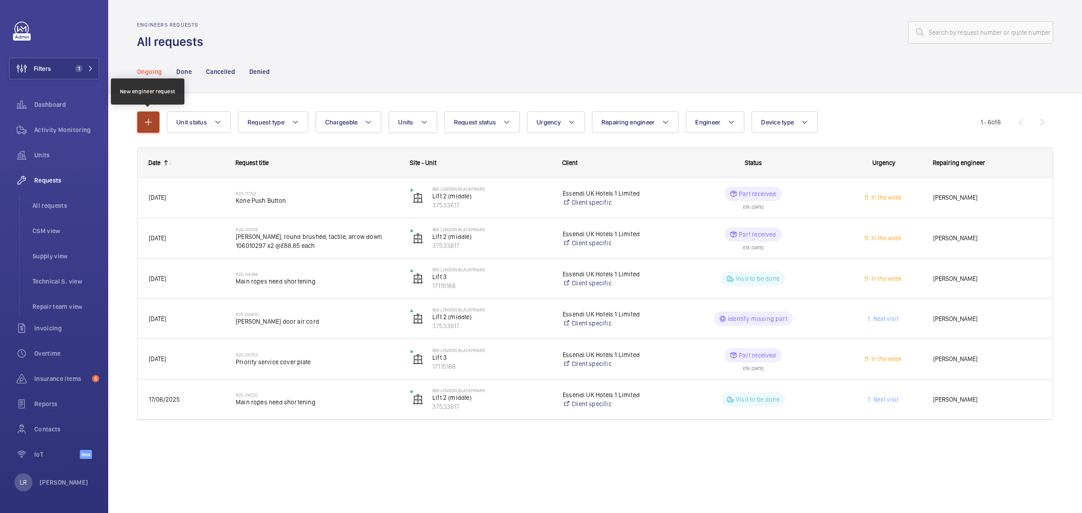
click at [155, 124] on button "button" at bounding box center [148, 122] width 23 height 22
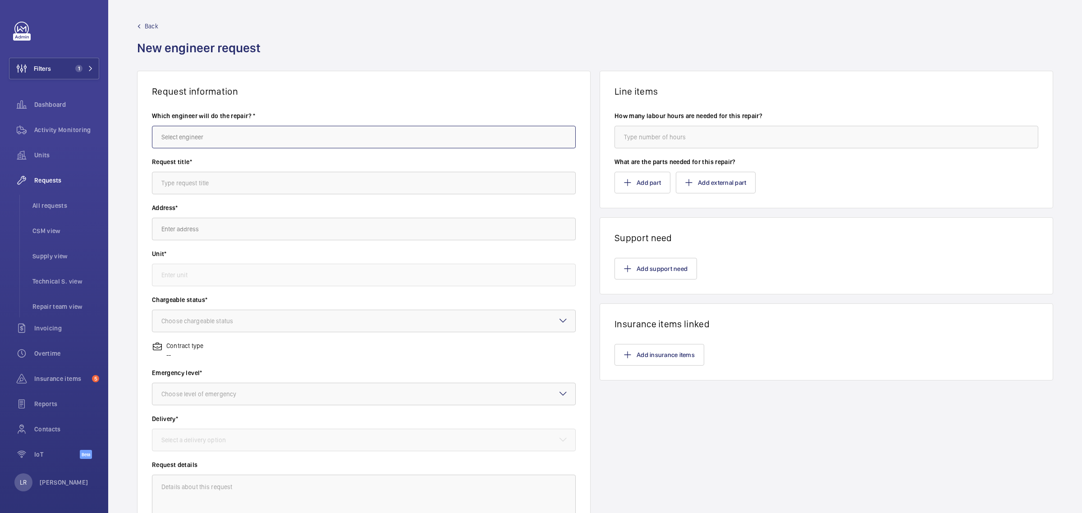
click at [298, 138] on input "text" at bounding box center [364, 137] width 424 height 23
click at [237, 167] on mat-option "[PERSON_NAME]" at bounding box center [361, 164] width 418 height 22
type input "[PERSON_NAME]"
click at [225, 185] on input "text" at bounding box center [364, 183] width 424 height 23
paste input "Door close button"
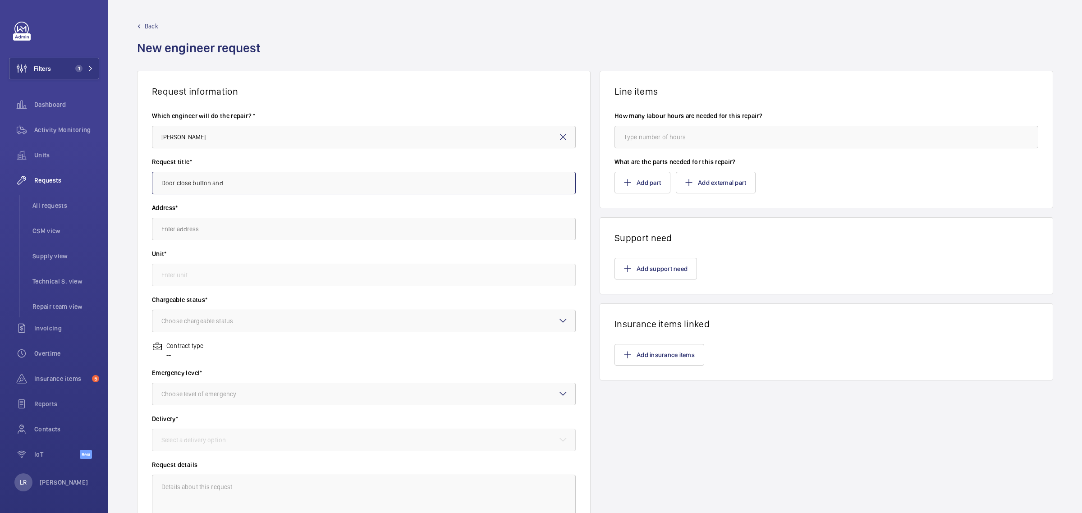
paste input "1 key switch"
type input "Door close button and 1 key switch"
click at [294, 225] on input "text" at bounding box center [364, 229] width 424 height 23
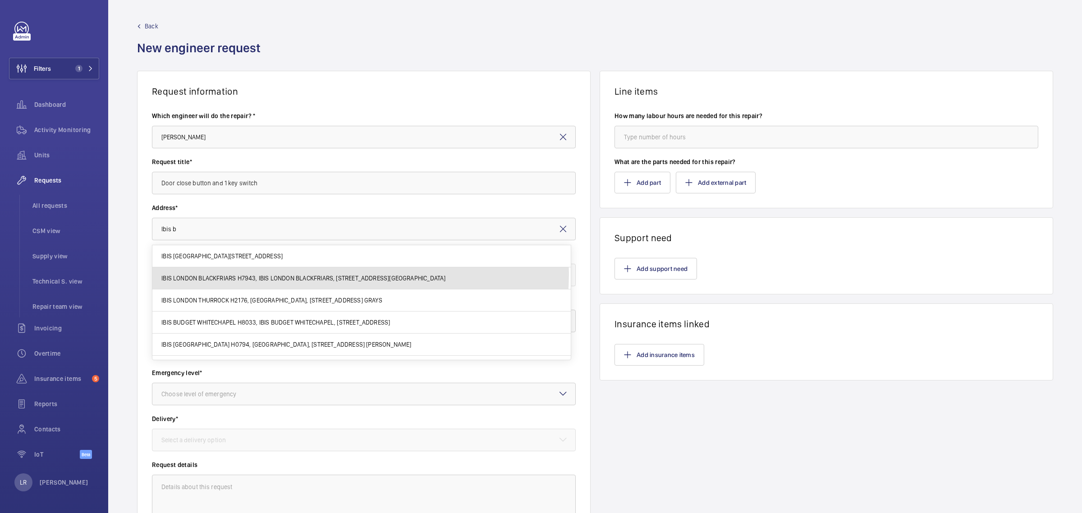
click at [341, 274] on span "IBIS LONDON BLACKFRIARS H7943, IBIS LONDON BLACKFRIARS, [STREET_ADDRESS][GEOGRA…" at bounding box center [303, 278] width 284 height 9
type input "IBIS LONDON BLACKFRIARS H7943, IBIS LONDON BLACKFRIARS, [STREET_ADDRESS][GEOGRA…"
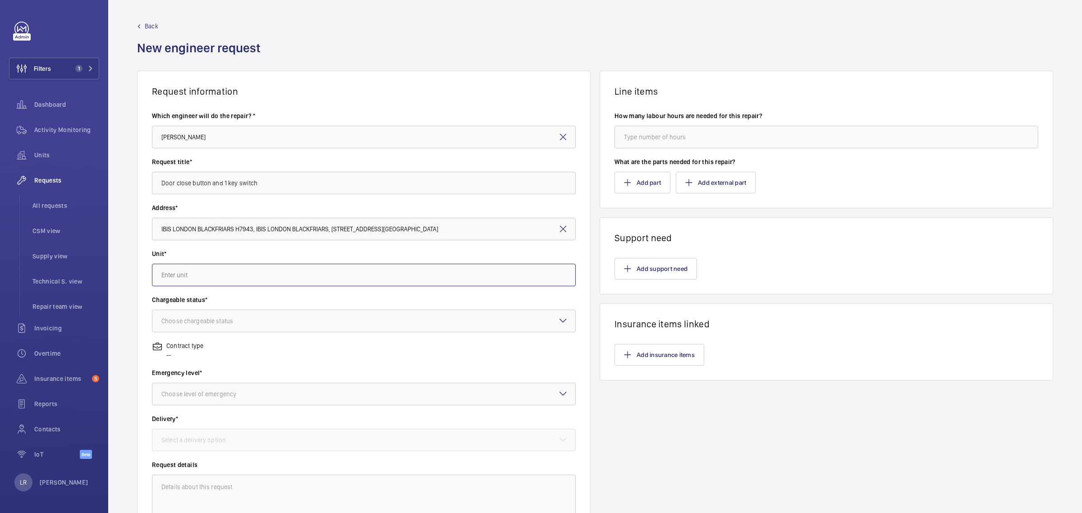
click at [366, 269] on input "text" at bounding box center [364, 275] width 424 height 23
click at [703, 139] on input "number" at bounding box center [827, 137] width 424 height 23
click at [642, 185] on button "Add part" at bounding box center [643, 183] width 56 height 22
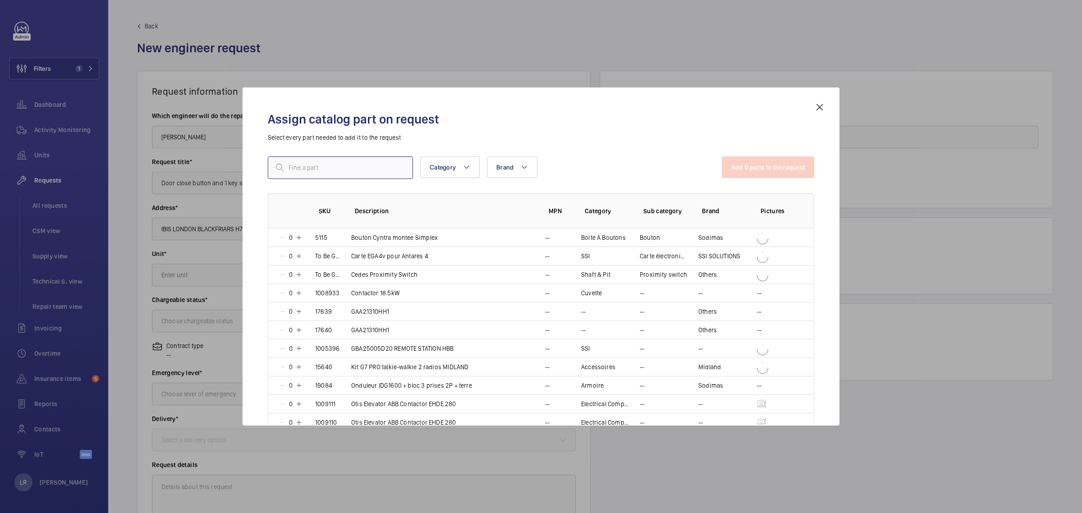
click at [381, 172] on input "text" at bounding box center [340, 167] width 145 height 23
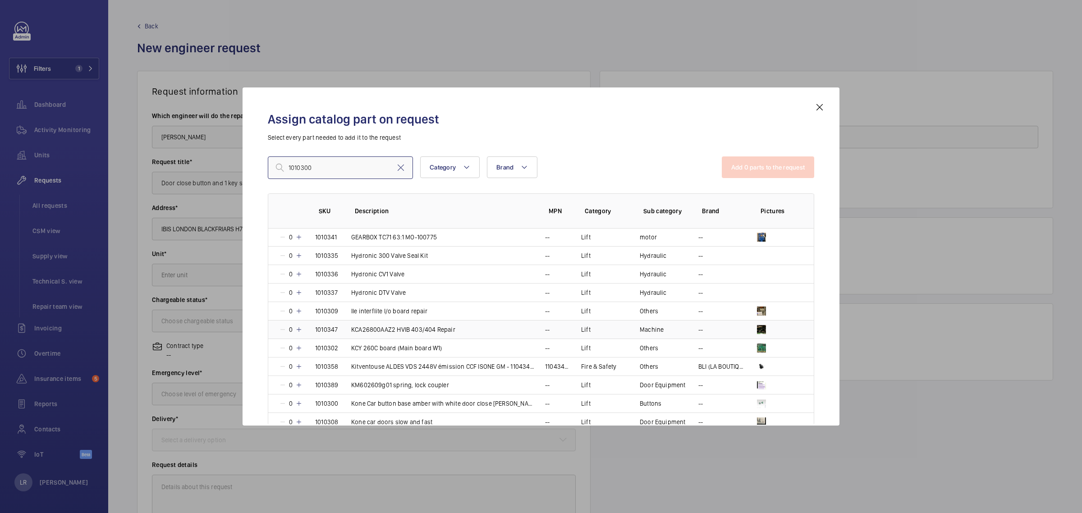
scroll to position [1070, 0]
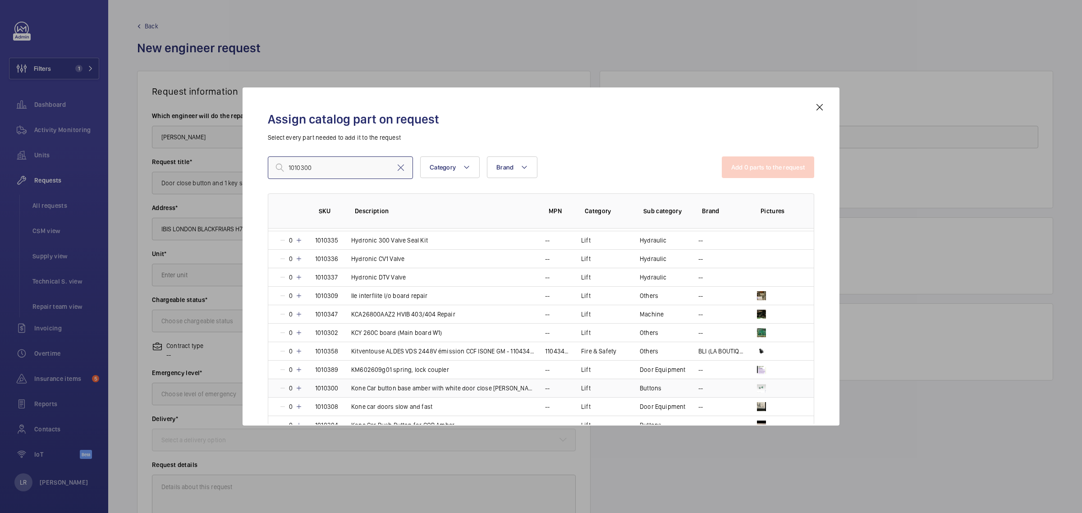
type input "1010300"
click at [541, 397] on td "--" at bounding box center [552, 388] width 36 height 18
click at [731, 163] on button "Add 1 parts to the request" at bounding box center [769, 167] width 92 height 22
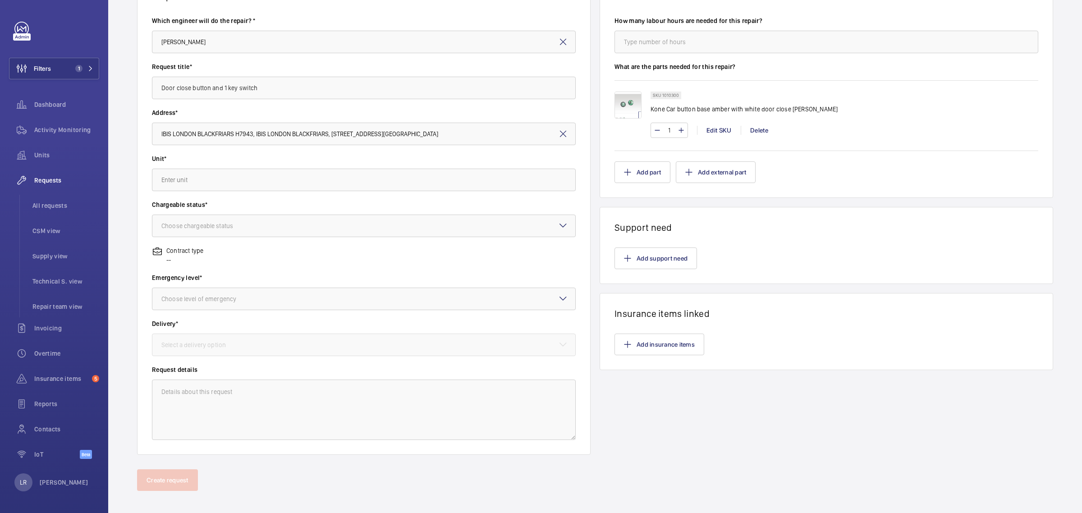
scroll to position [102, 0]
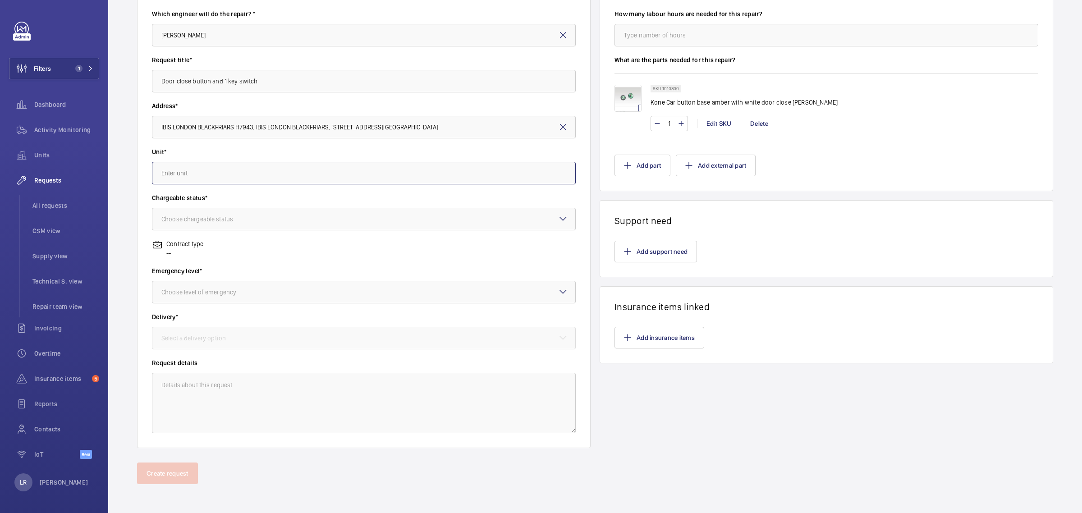
click at [392, 171] on input "text" at bounding box center [364, 173] width 424 height 23
click at [310, 228] on mat-option "17115166 - Lift 3" at bounding box center [361, 222] width 418 height 22
type input "17115166 - Lift 3"
click at [341, 294] on div at bounding box center [363, 292] width 423 height 22
click at [265, 270] on label "Emergency level*" at bounding box center [364, 270] width 424 height 9
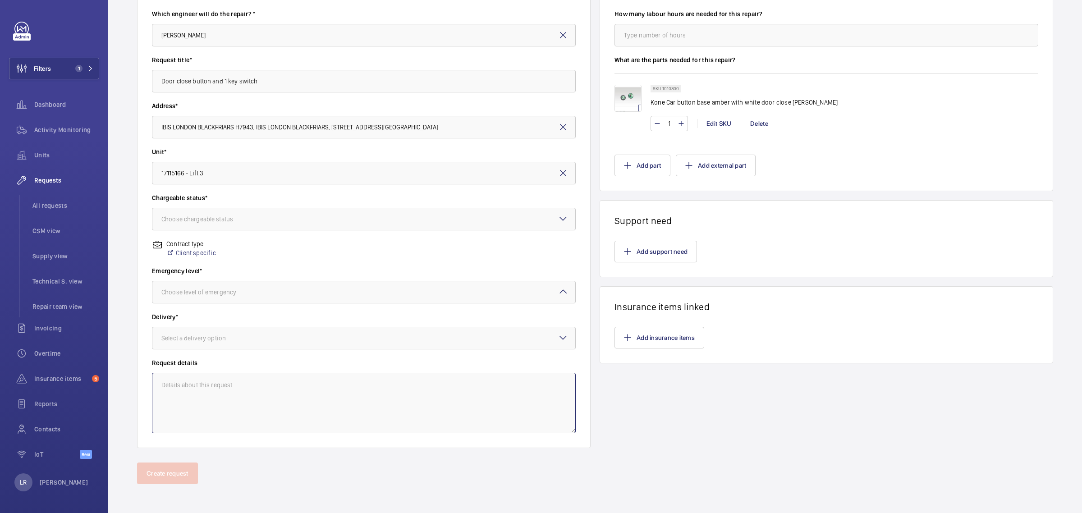
click at [210, 393] on textarea at bounding box center [364, 403] width 424 height 60
click at [347, 400] on textarea at bounding box center [364, 403] width 424 height 60
type textarea "N"
click at [250, 341] on div at bounding box center [363, 338] width 423 height 22
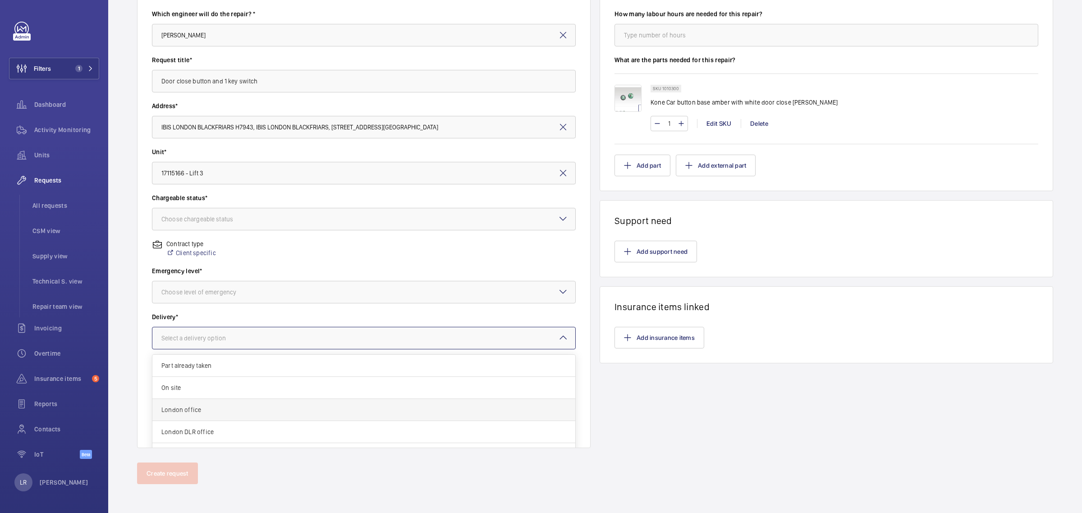
click at [228, 407] on span "London office" at bounding box center [363, 409] width 405 height 9
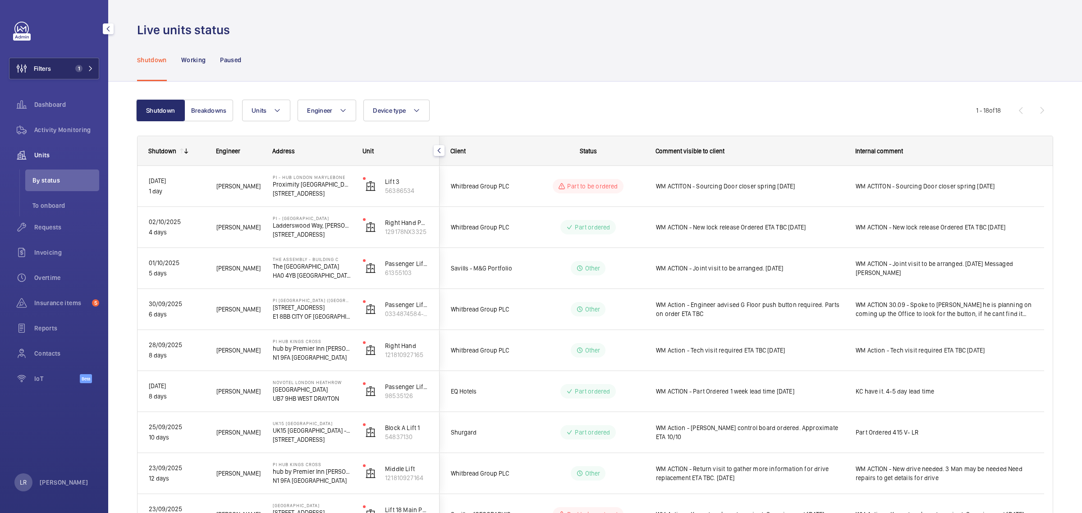
click at [83, 70] on span "1" at bounding box center [83, 68] width 22 height 7
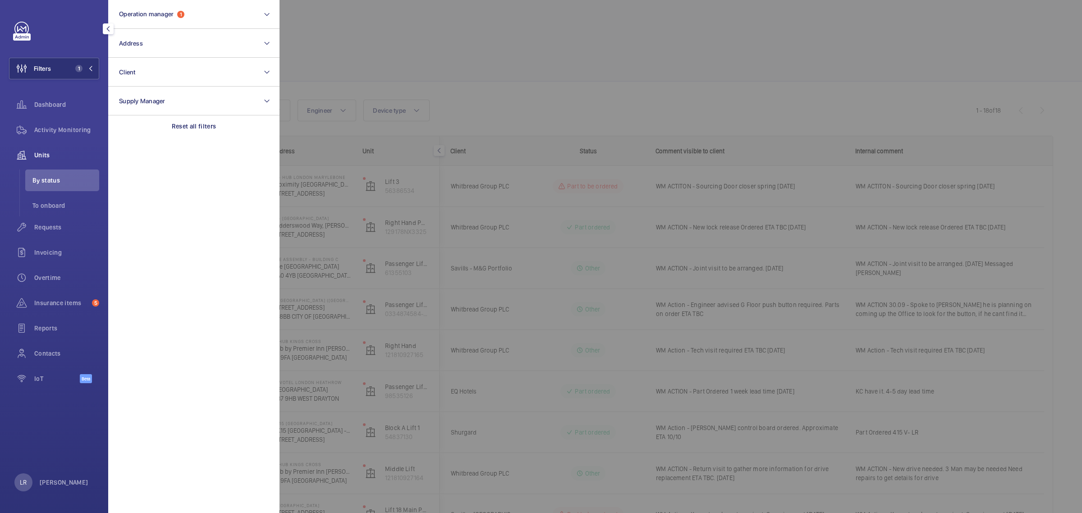
drag, startPoint x: 342, startPoint y: 48, endPoint x: 334, endPoint y: 64, distance: 18.1
click at [341, 48] on div at bounding box center [821, 256] width 1082 height 513
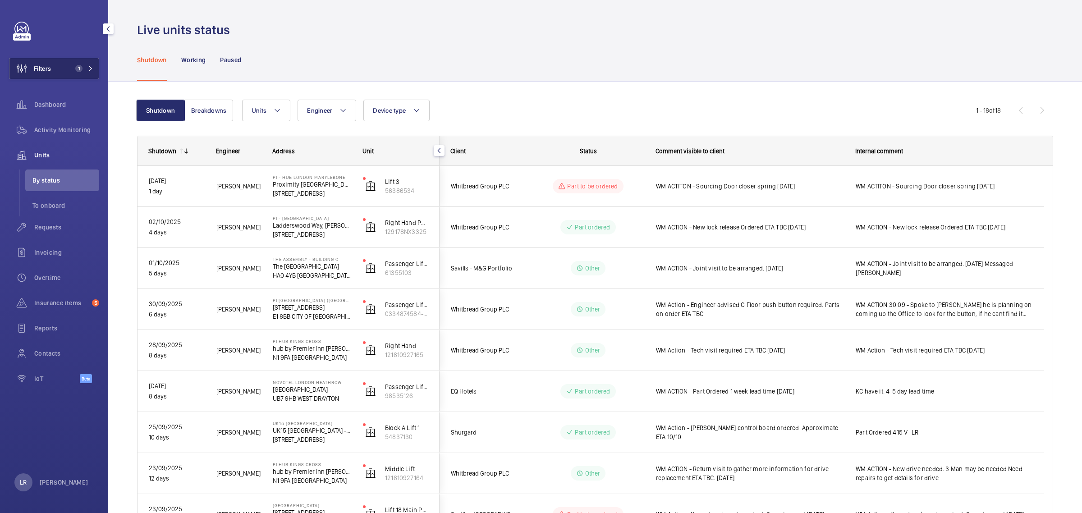
click at [49, 64] on span "Filters" at bounding box center [42, 68] width 17 height 9
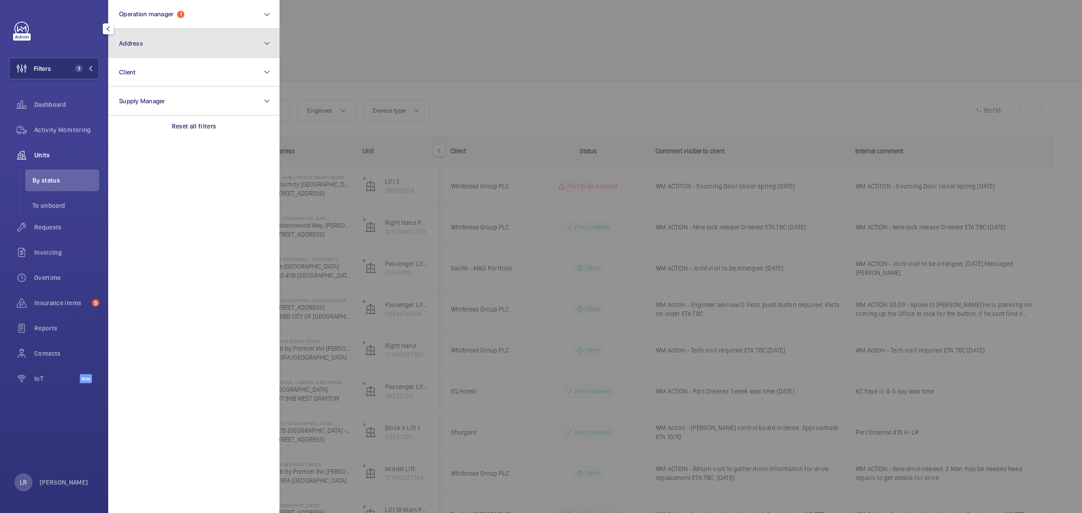
click at [193, 51] on button "Address" at bounding box center [193, 43] width 171 height 29
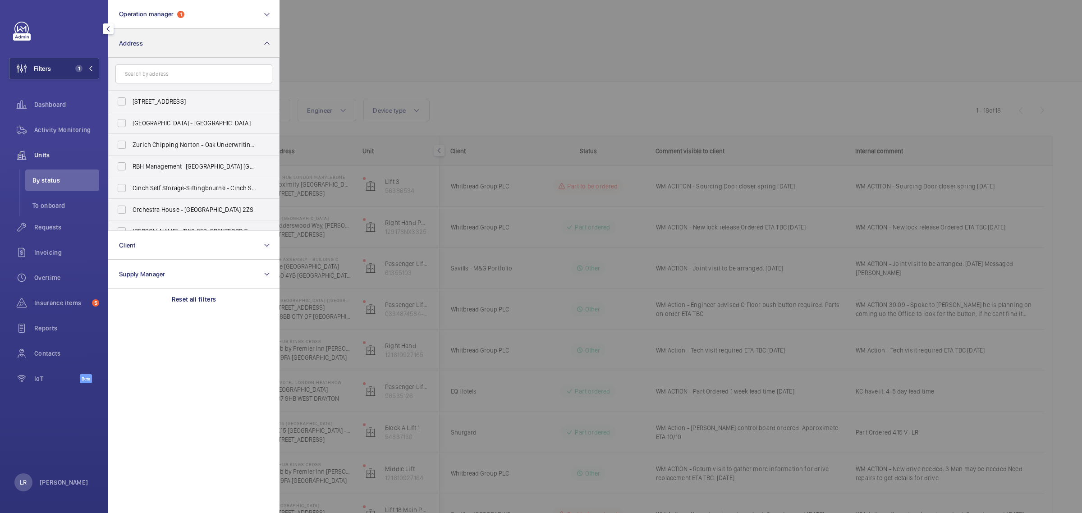
click at [192, 79] on input "text" at bounding box center [193, 73] width 157 height 19
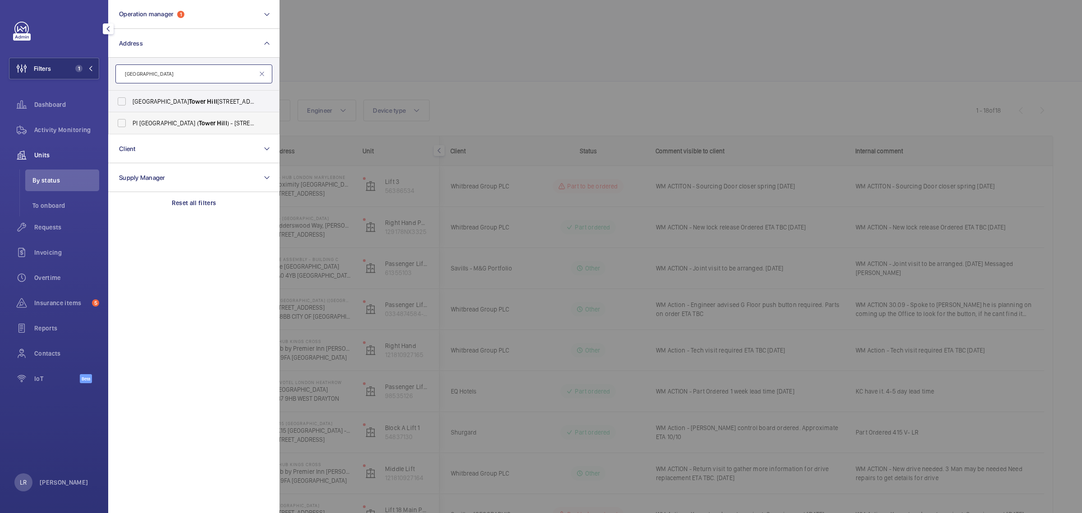
type input "[GEOGRAPHIC_DATA]"
drag, startPoint x: 179, startPoint y: 120, endPoint x: 215, endPoint y: 121, distance: 35.6
click at [199, 120] on span "Tower" at bounding box center [207, 122] width 17 height 7
drag, startPoint x: 229, startPoint y: 125, endPoint x: 237, endPoint y: 123, distance: 7.9
click at [233, 125] on span "PI [GEOGRAPHIC_DATA] ( [GEOGRAPHIC_DATA] ) - [STREET_ADDRESS]" at bounding box center [195, 123] width 124 height 9
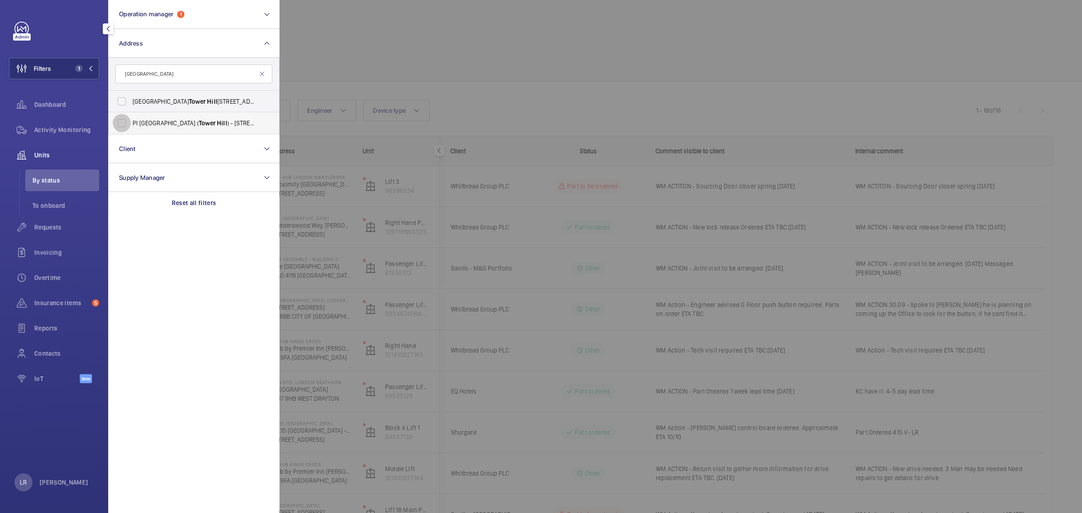
click at [123, 120] on input "PI [GEOGRAPHIC_DATA] ( [GEOGRAPHIC_DATA] ) - [STREET_ADDRESS]" at bounding box center [122, 123] width 18 height 18
checkbox input "true"
click at [337, 76] on div at bounding box center [821, 256] width 1082 height 513
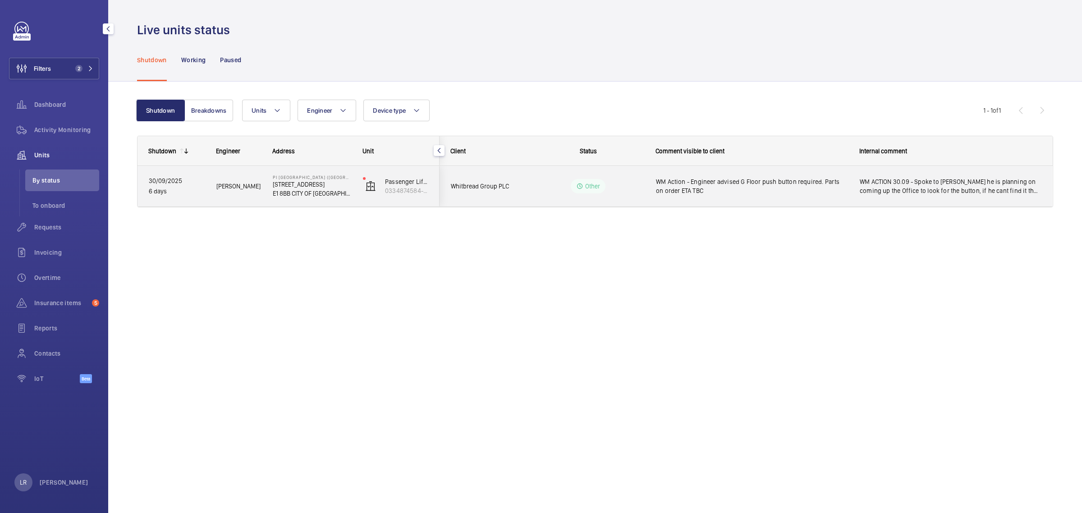
click at [491, 188] on span "Whitbread Group PLC" at bounding box center [485, 186] width 69 height 10
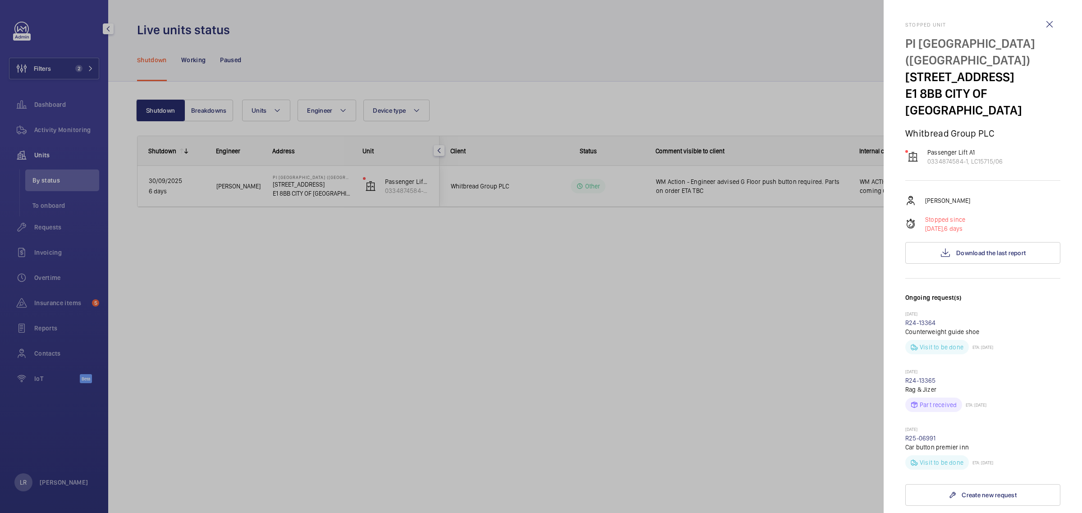
click at [652, 271] on div at bounding box center [541, 256] width 1082 height 513
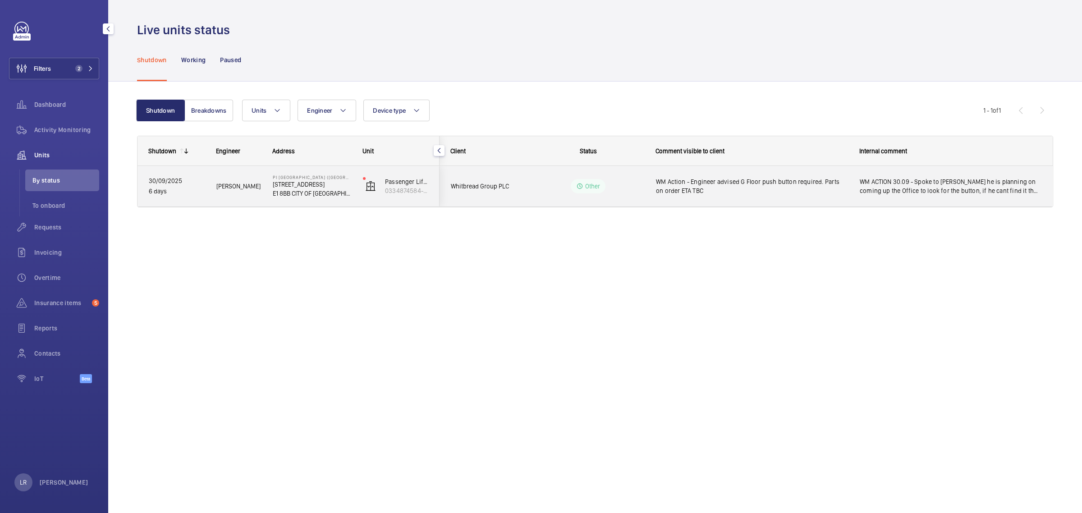
click at [666, 187] on span "WM Action - Engineer advised G Floor push button required. Parts on order ETA T…" at bounding box center [752, 186] width 192 height 18
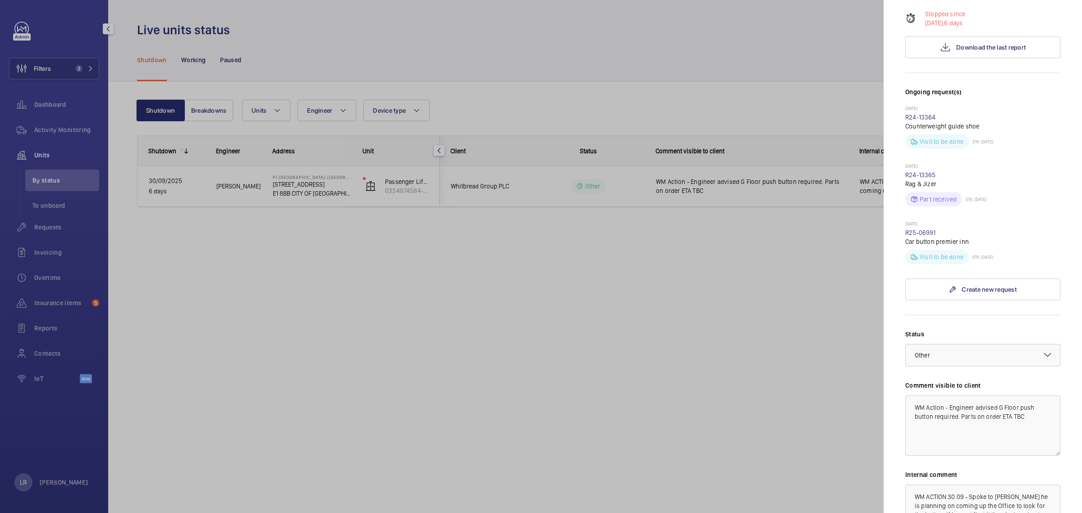
scroll to position [225, 0]
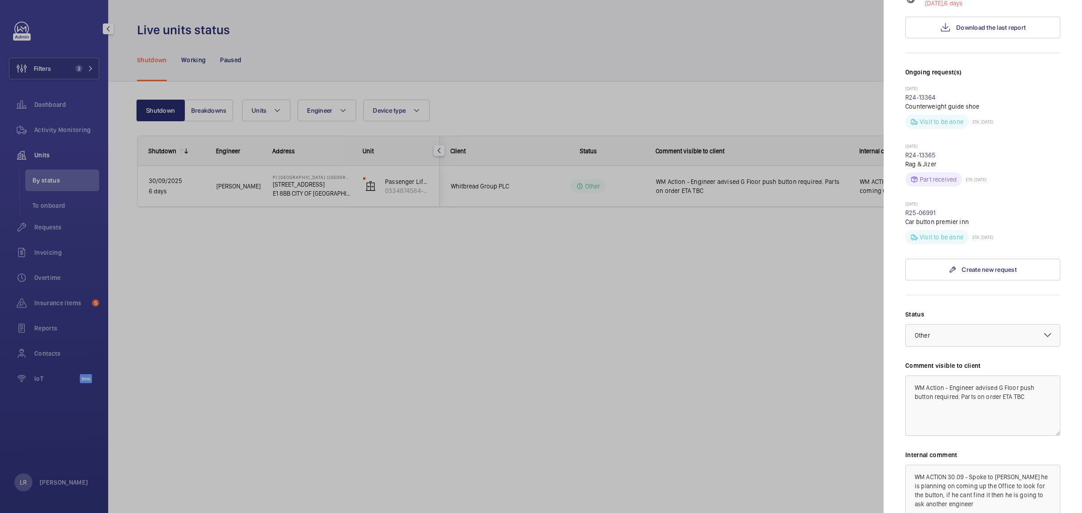
click at [457, 70] on div at bounding box center [541, 256] width 1082 height 513
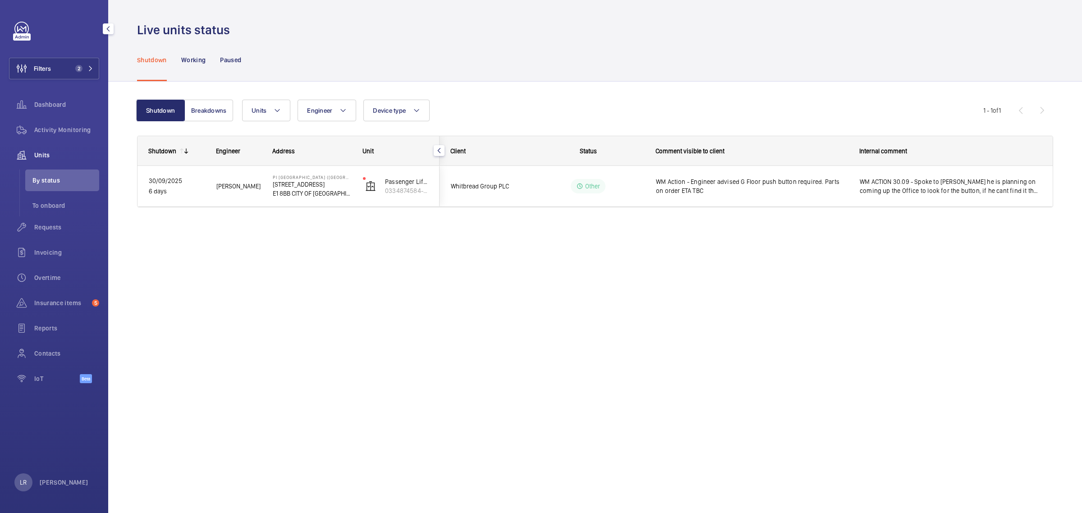
scroll to position [0, 0]
click at [64, 235] on div "Requests" at bounding box center [54, 227] width 90 height 22
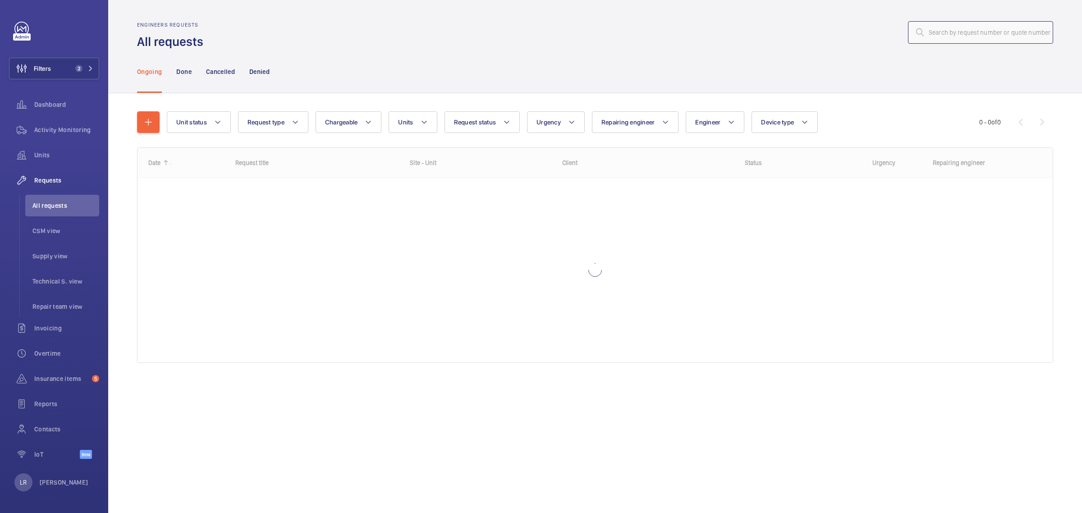
click at [975, 32] on input "text" at bounding box center [980, 32] width 145 height 23
type input "R25-08276"
click at [91, 66] on mat-icon at bounding box center [90, 68] width 5 height 5
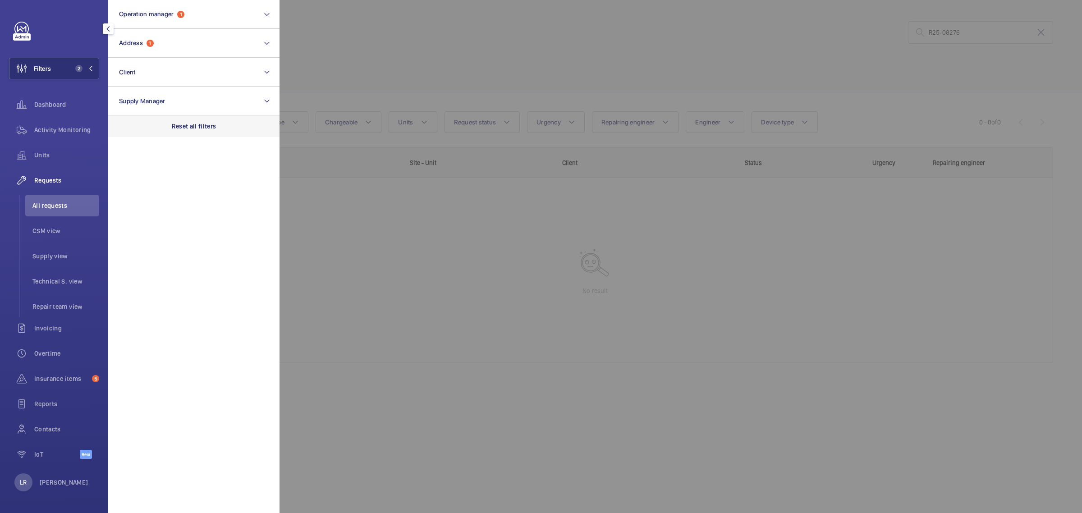
click at [175, 127] on p "Reset all filters" at bounding box center [194, 126] width 45 height 9
click at [461, 57] on div at bounding box center [821, 256] width 1082 height 513
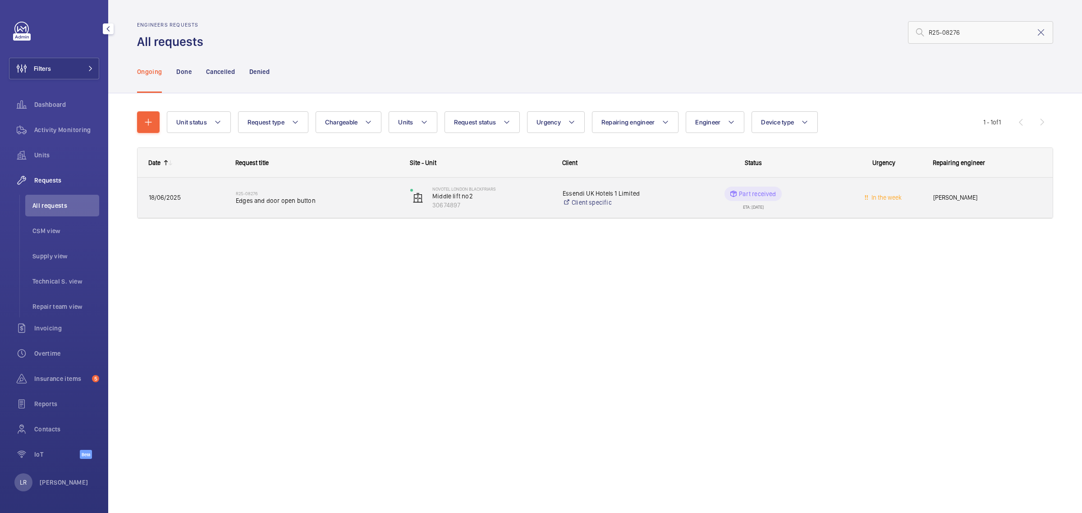
click at [337, 209] on div "R25-08276 Edges and door open button" at bounding box center [317, 198] width 163 height 26
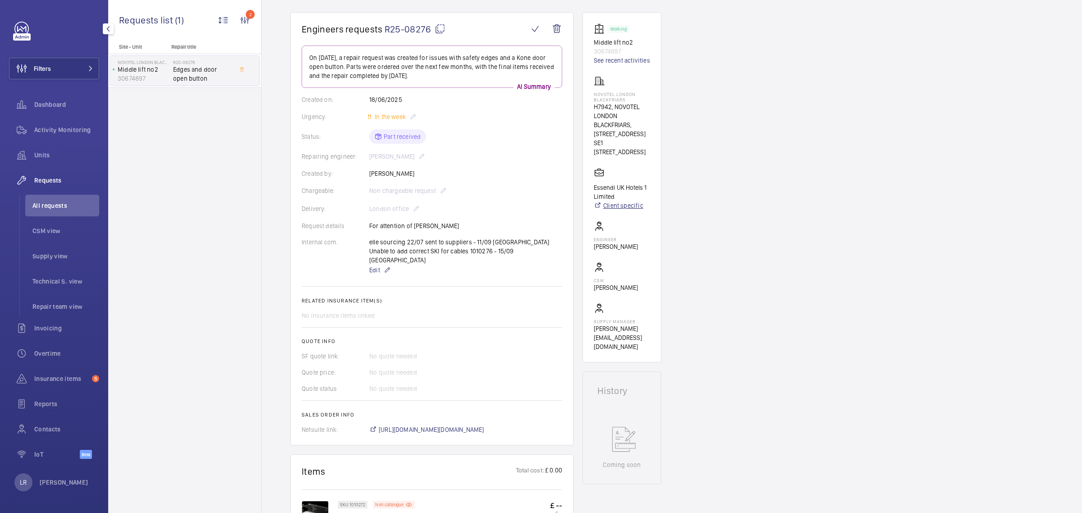
scroll to position [56, 0]
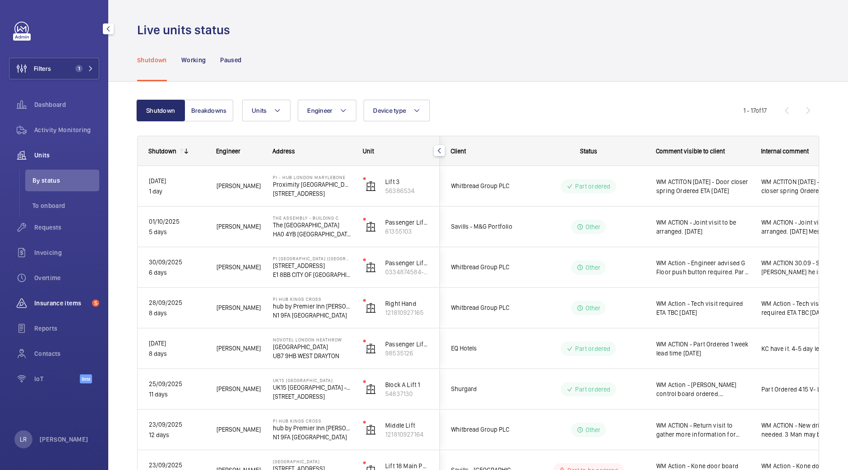
click at [66, 300] on span "Insurance items" at bounding box center [61, 303] width 54 height 9
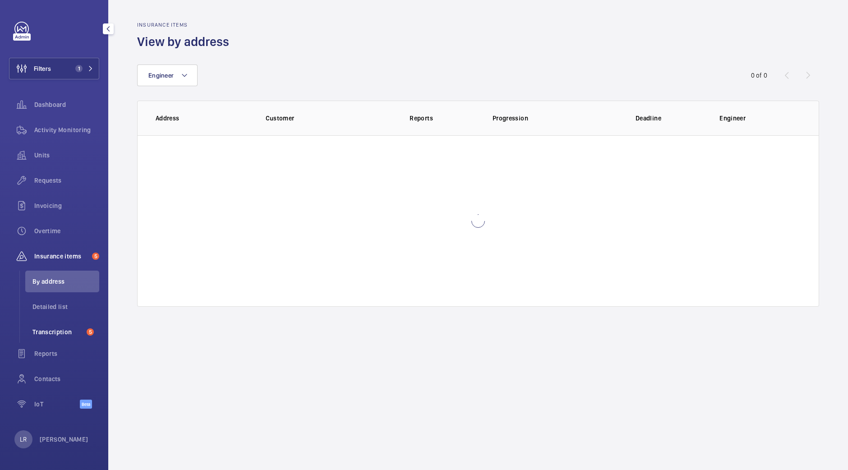
click at [57, 329] on span "Transcription" at bounding box center [57, 331] width 51 height 9
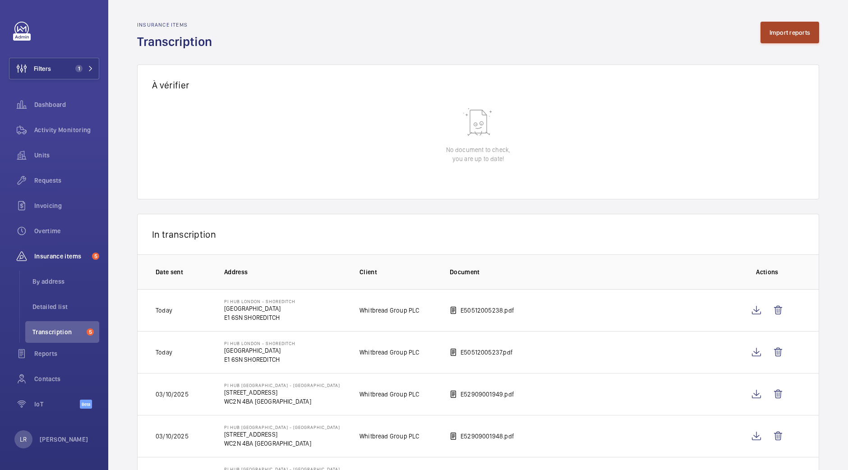
click at [783, 41] on button "Import reports" at bounding box center [789, 33] width 59 height 22
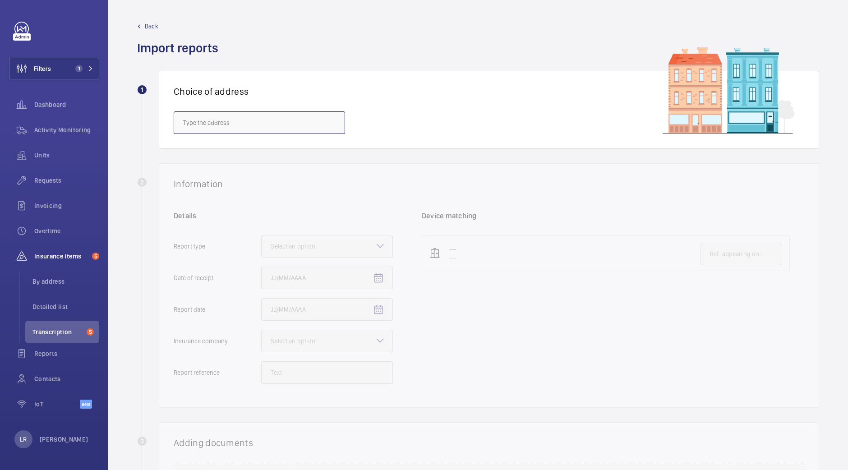
click at [306, 123] on input "text" at bounding box center [259, 122] width 171 height 23
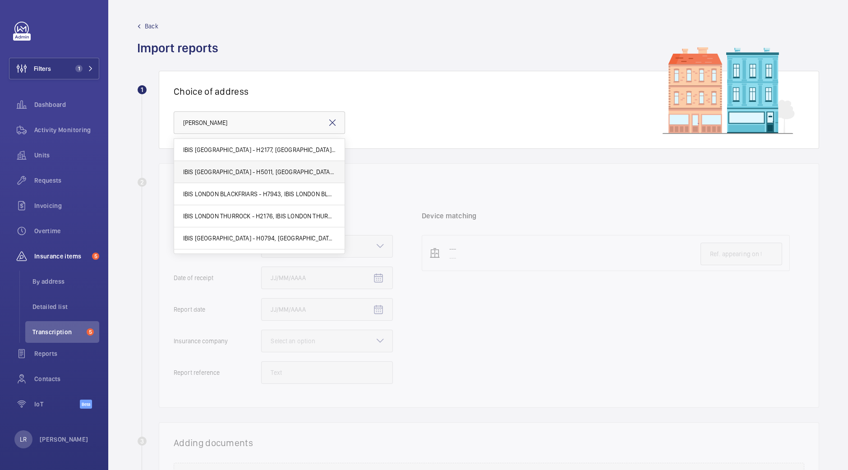
click at [308, 179] on mat-option "IBIS [GEOGRAPHIC_DATA] - H5011, [GEOGRAPHIC_DATA], [STREET_ADDRESS]" at bounding box center [259, 172] width 170 height 22
type input "IBIS [GEOGRAPHIC_DATA] - H5011, [GEOGRAPHIC_DATA], [STREET_ADDRESS]"
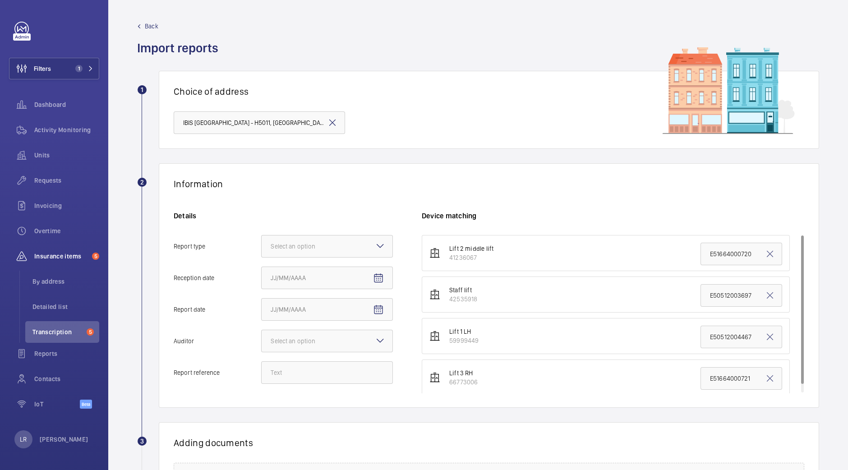
click at [337, 127] on mat-icon at bounding box center [332, 122] width 11 height 11
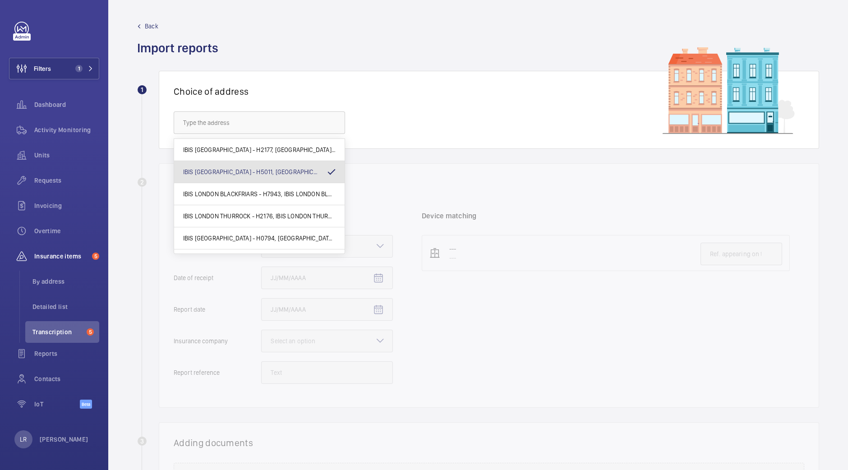
click at [392, 104] on div "Choice of address" at bounding box center [489, 110] width 660 height 78
click at [316, 119] on input "text" at bounding box center [259, 122] width 171 height 23
click at [378, 135] on div "Choice of address" at bounding box center [489, 110] width 660 height 78
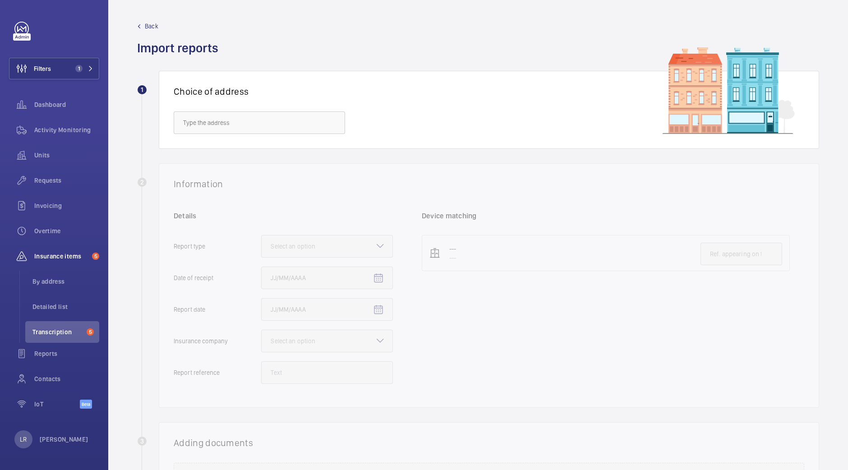
click at [145, 26] on span "Back" at bounding box center [152, 26] width 14 height 9
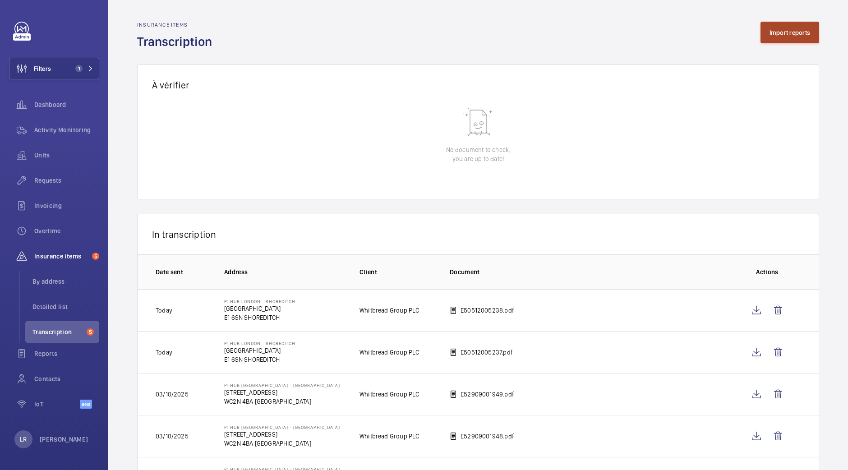
click at [795, 35] on button "Import reports" at bounding box center [789, 33] width 59 height 22
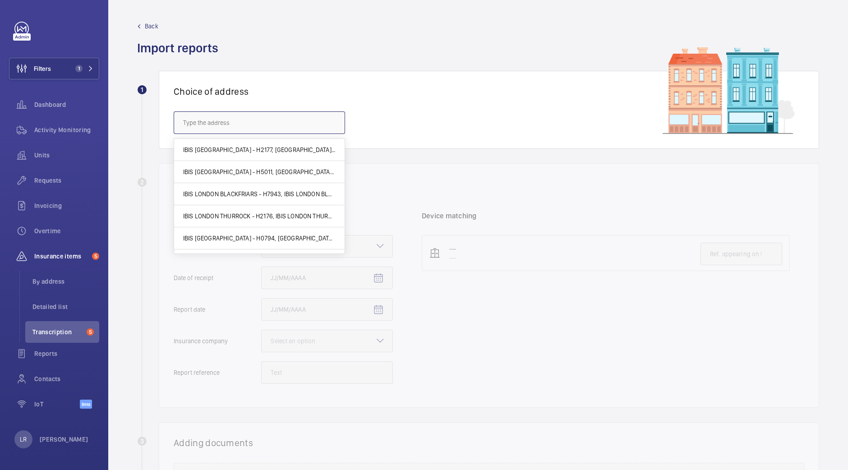
click at [307, 125] on input "text" at bounding box center [259, 122] width 171 height 23
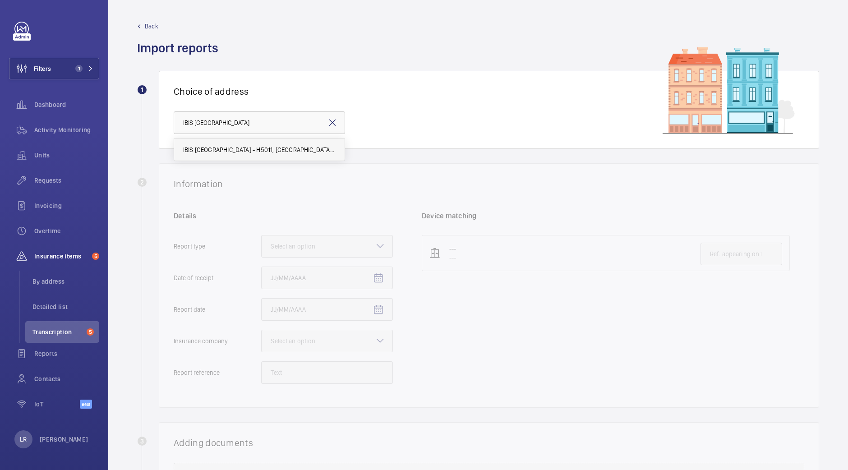
click at [304, 146] on span "IBIS [GEOGRAPHIC_DATA] - H5011, [GEOGRAPHIC_DATA], [STREET_ADDRESS]" at bounding box center [259, 149] width 152 height 9
type input "IBIS [GEOGRAPHIC_DATA] - H5011, [GEOGRAPHIC_DATA], [STREET_ADDRESS]"
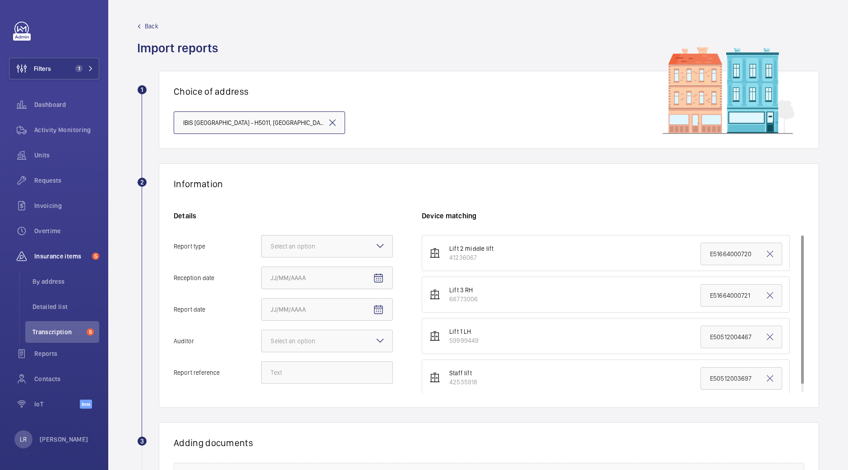
scroll to position [0, 69]
click at [384, 248] on mat-icon at bounding box center [380, 245] width 11 height 11
click at [262, 248] on input "Report type Select an option" at bounding box center [262, 246] width 0 height 22
click at [364, 271] on span "Insurance company" at bounding box center [327, 273] width 113 height 9
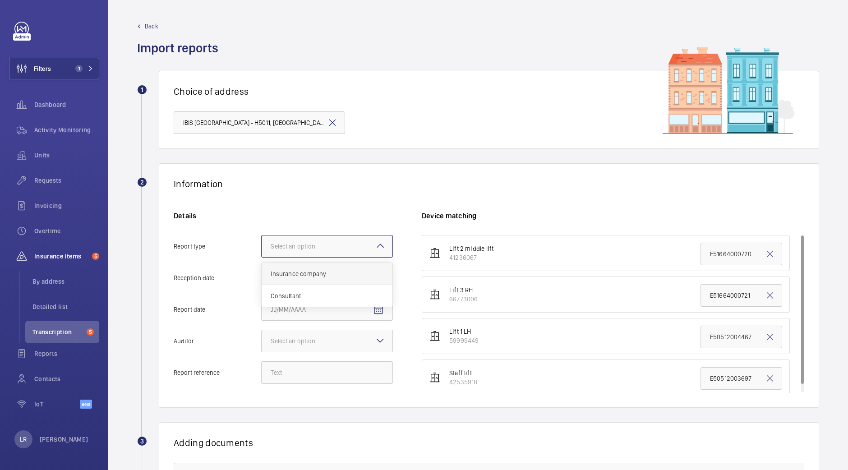
click at [262, 257] on input "Report type Select an option Insurance company Consultant" at bounding box center [262, 246] width 0 height 22
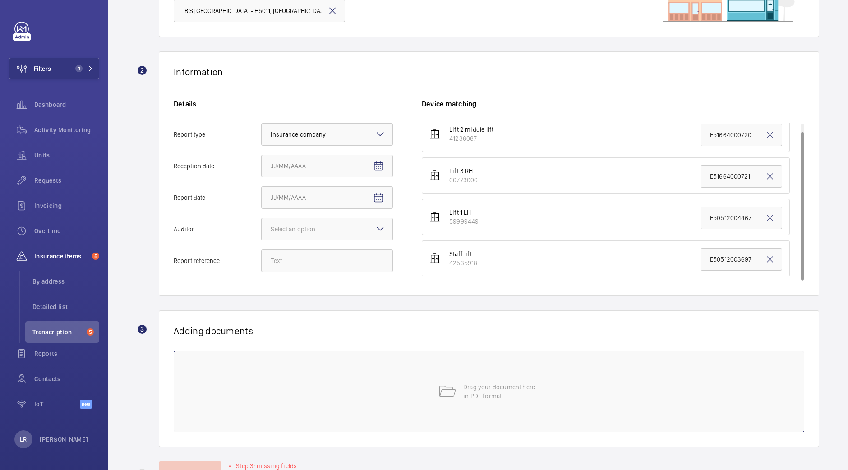
scroll to position [112, 0]
click at [377, 167] on mat-icon "Open calendar" at bounding box center [378, 166] width 11 height 11
click at [291, 260] on span "6" at bounding box center [292, 256] width 16 height 16
type input "[DATE]"
click at [373, 194] on mat-icon "Open calendar" at bounding box center [378, 197] width 11 height 11
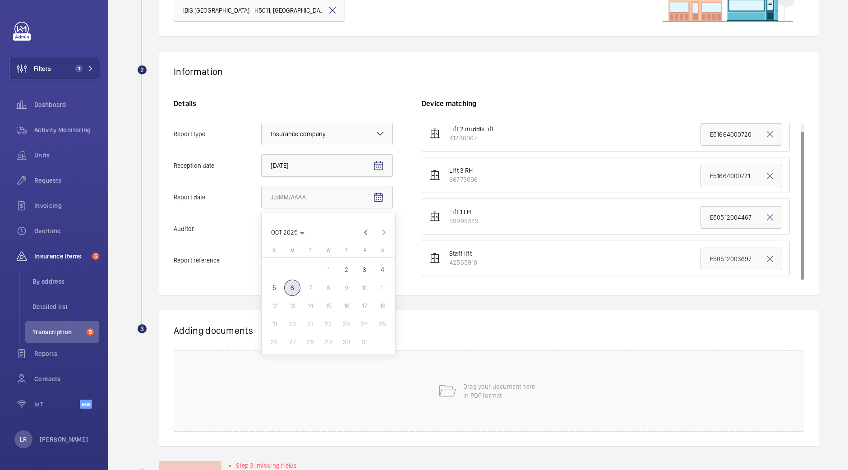
click at [356, 269] on span "3" at bounding box center [364, 270] width 16 height 16
type input "[DATE]"
click at [348, 236] on div at bounding box center [327, 229] width 131 height 22
click at [262, 236] on input "Auditor Select an option" at bounding box center [262, 229] width 0 height 22
click at [312, 318] on span "Allianz" at bounding box center [327, 322] width 113 height 9
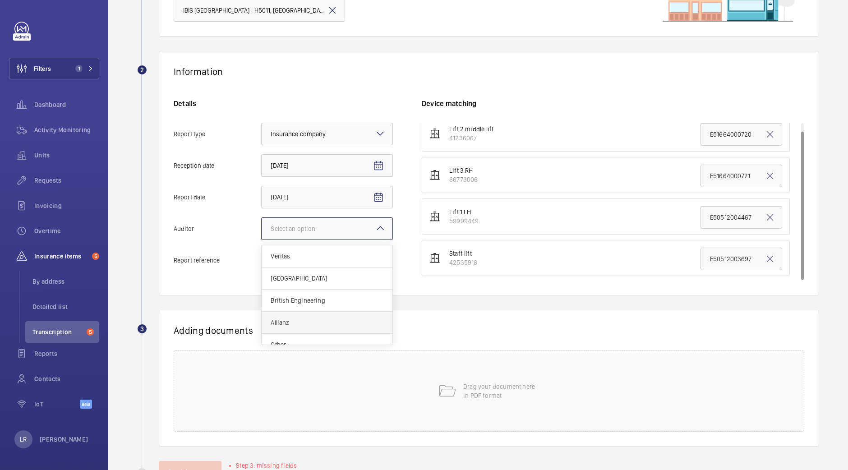
click at [262, 239] on input "Auditor Select an option Veritas Zurich British Engineering Allianz Other" at bounding box center [262, 229] width 0 height 22
click at [274, 262] on input "Report reference" at bounding box center [327, 260] width 132 height 23
paste input "E50512005253"
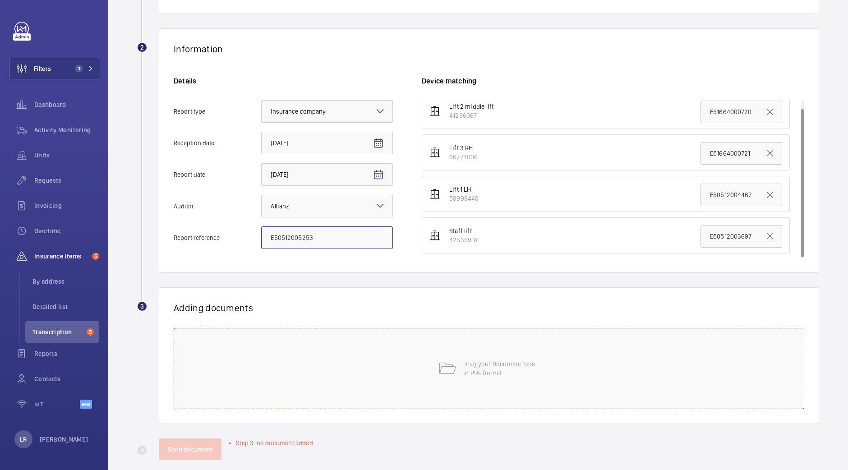
scroll to position [146, 0]
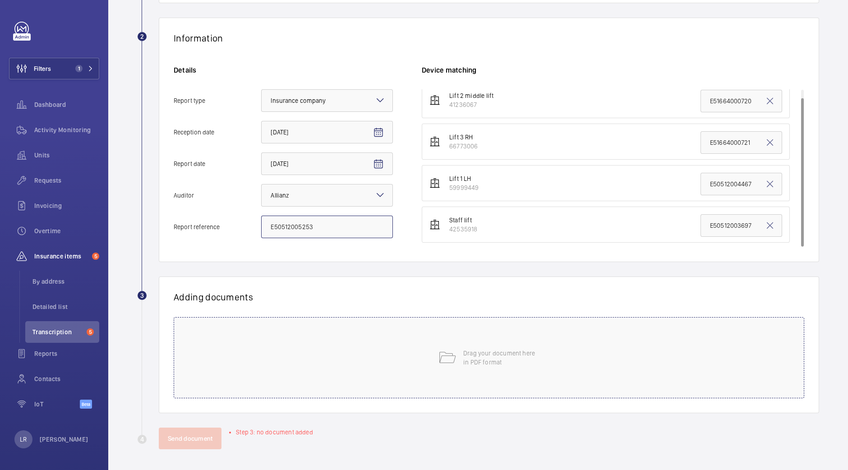
type input "E50512005253"
click at [367, 341] on div "Drag your document here in PDF format" at bounding box center [489, 357] width 630 height 81
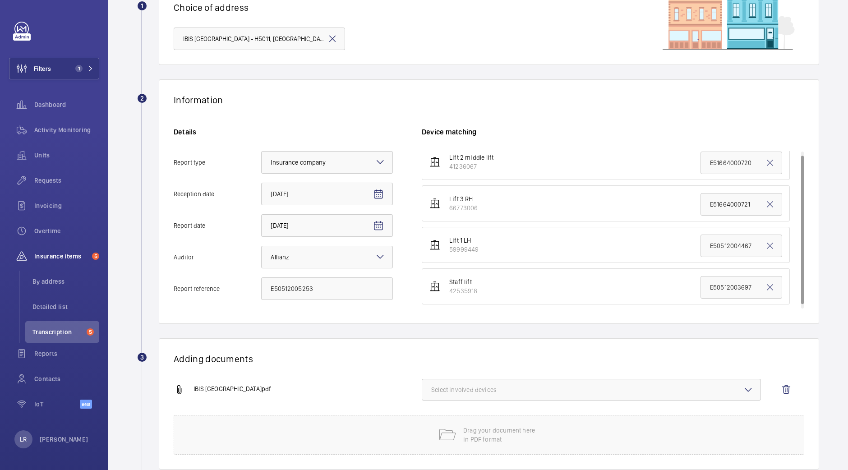
scroll to position [0, 0]
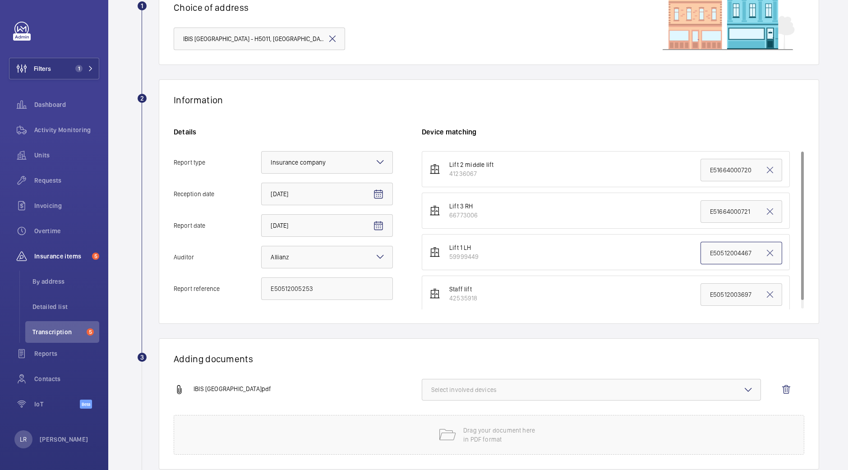
drag, startPoint x: 700, startPoint y: 255, endPoint x: 837, endPoint y: 255, distance: 137.1
click at [841, 255] on div "Back Import reports 1 Choice of address [GEOGRAPHIC_DATA][STREET_ADDRESS] 2 Inf…" at bounding box center [477, 235] width 739 height 470
paste input "5253"
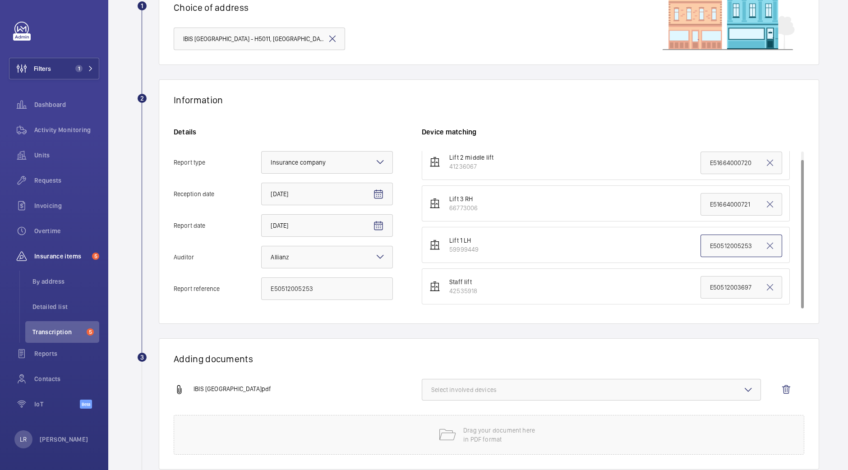
type input "E50512005253"
click at [480, 393] on span "Select involved devices" at bounding box center [591, 389] width 320 height 9
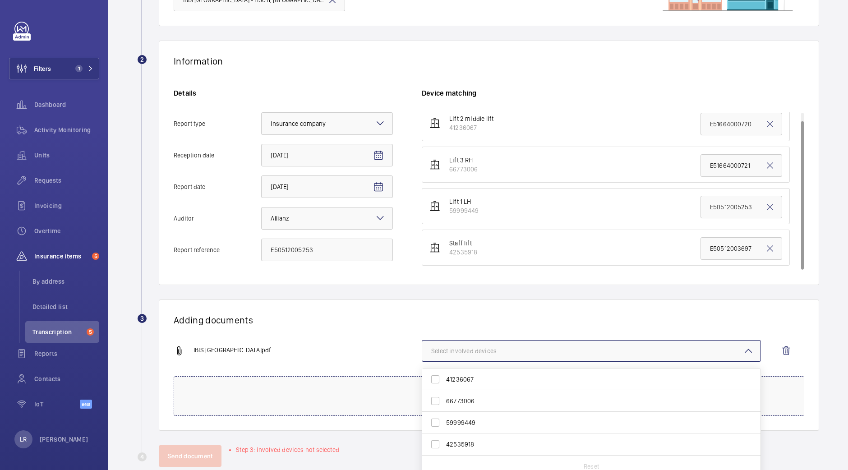
scroll to position [140, 0]
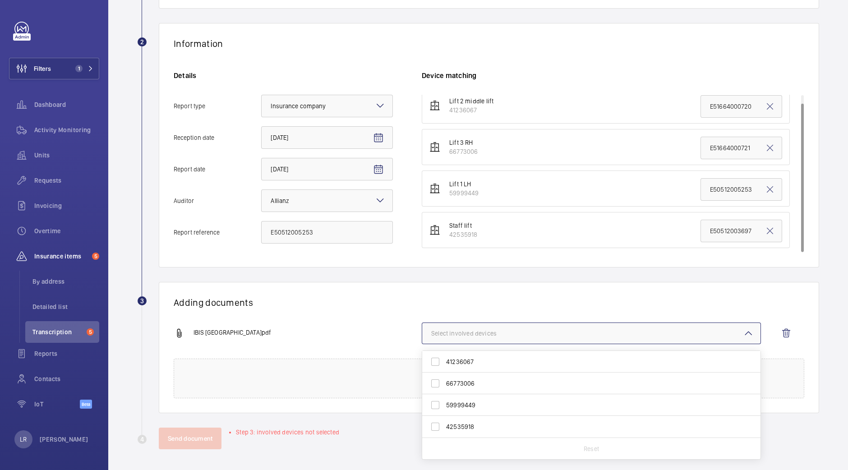
click at [478, 409] on label "59999449" at bounding box center [584, 405] width 325 height 22
click at [444, 409] on input "59999449" at bounding box center [435, 405] width 18 height 18
checkbox input "true"
click at [469, 289] on div "Adding documents IBIS LONDON CITY.pdf 1 device out of 4 involved 41236067 66773…" at bounding box center [489, 347] width 660 height 131
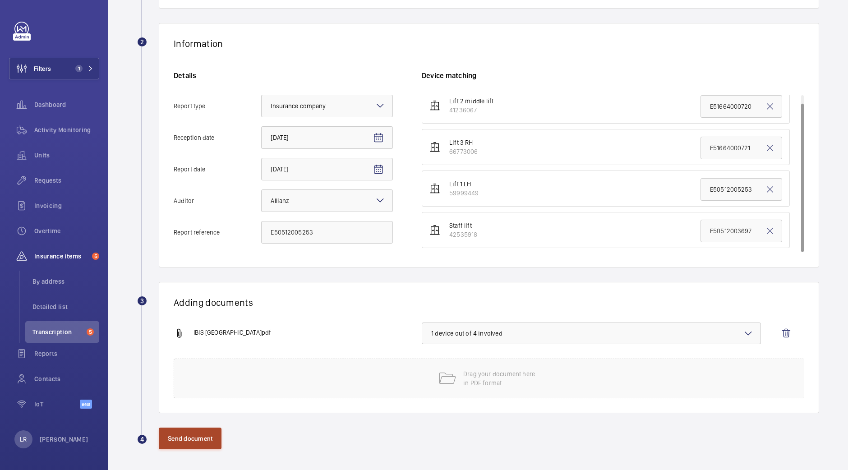
click at [179, 435] on button "Send document" at bounding box center [190, 438] width 63 height 22
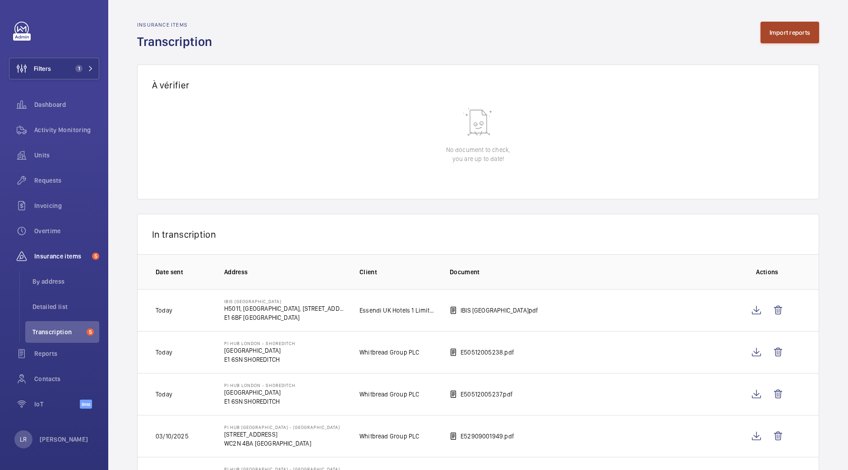
click at [799, 30] on button "Import reports" at bounding box center [789, 33] width 59 height 22
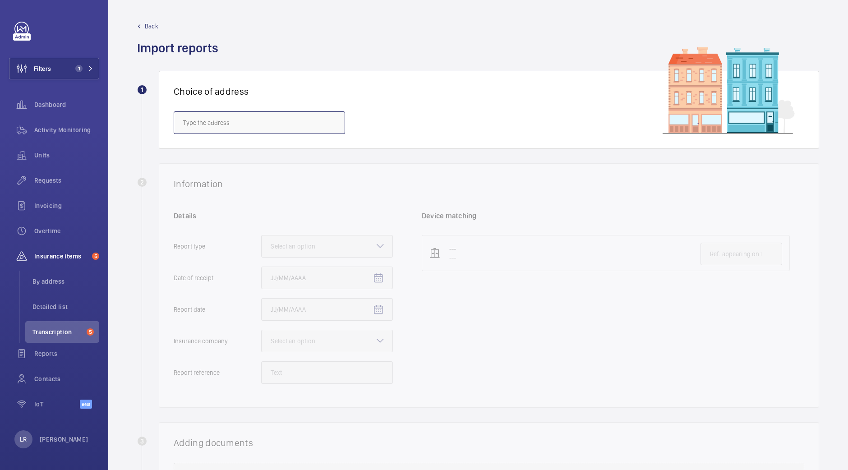
click at [325, 125] on input "text" at bounding box center [259, 122] width 171 height 23
click at [323, 146] on span "IBIS LONDON CITY - H5011, IBIS LONDON CITY, 5 Commercial St, LONDON E1 6BF" at bounding box center [259, 149] width 152 height 9
type input "IBIS LONDON CITY - H5011, IBIS LONDON CITY, 5 Commercial St, LONDON E1 6BF"
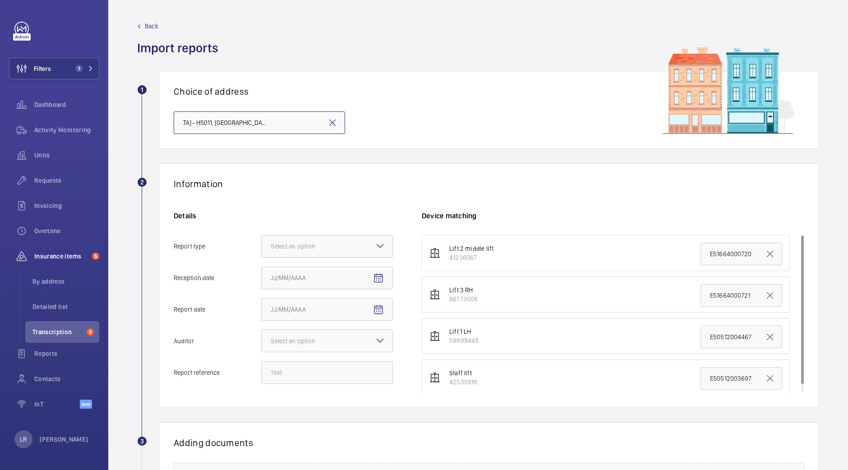
click at [343, 247] on div at bounding box center [327, 246] width 131 height 22
click at [262, 247] on input "Report type Select an option" at bounding box center [262, 246] width 0 height 22
click at [346, 279] on div "Insurance company" at bounding box center [327, 274] width 131 height 22
click at [262, 257] on input "Report type Select an option Insurance company Consultant" at bounding box center [262, 246] width 0 height 22
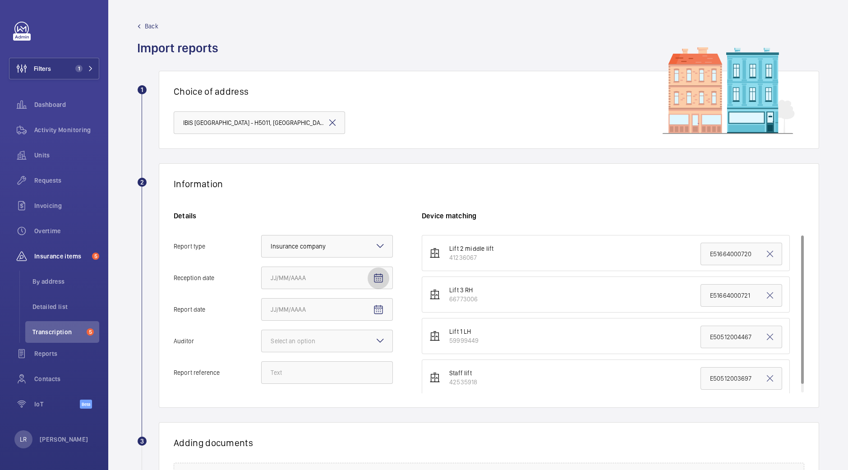
click at [381, 279] on mat-icon "Open calendar" at bounding box center [378, 278] width 11 height 11
click at [344, 347] on span "2" at bounding box center [346, 351] width 16 height 16
click at [386, 276] on span "Open calendar" at bounding box center [378, 278] width 22 height 22
click at [365, 353] on span "3" at bounding box center [364, 351] width 16 height 16
type input "10/3/2025"
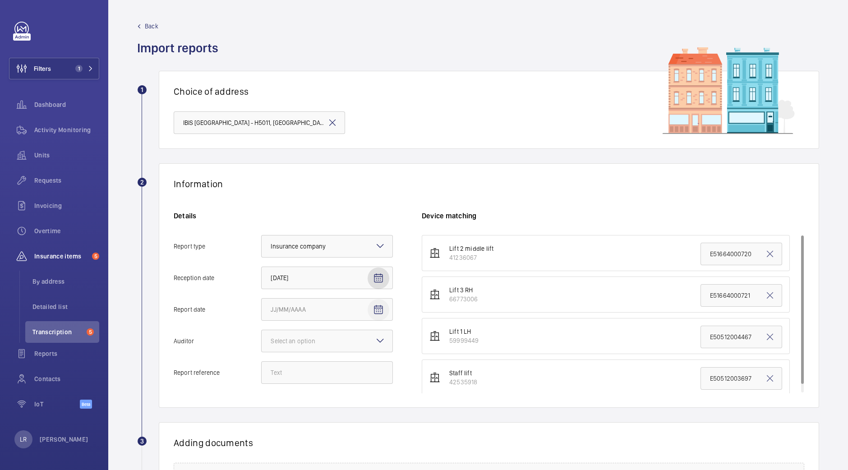
click at [372, 311] on span "Open calendar" at bounding box center [378, 310] width 22 height 22
click at [291, 410] on button "13" at bounding box center [292, 418] width 18 height 18
click at [293, 403] on span "6" at bounding box center [292, 400] width 16 height 16
type input "10/6/2025"
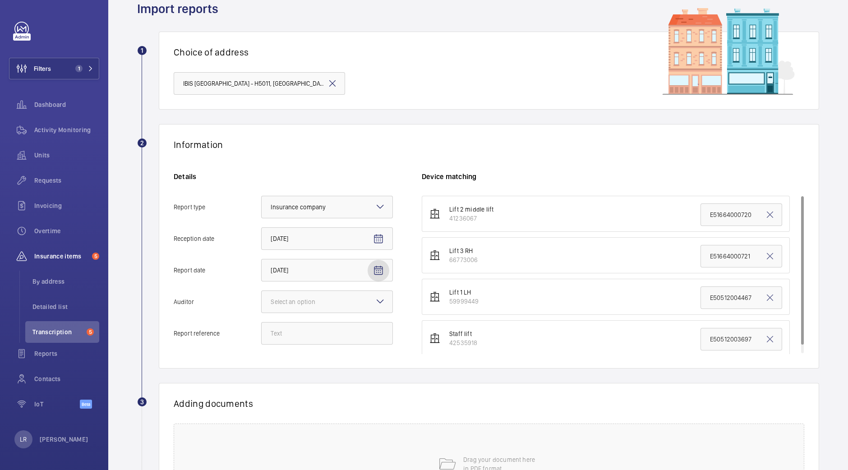
scroll to position [56, 0]
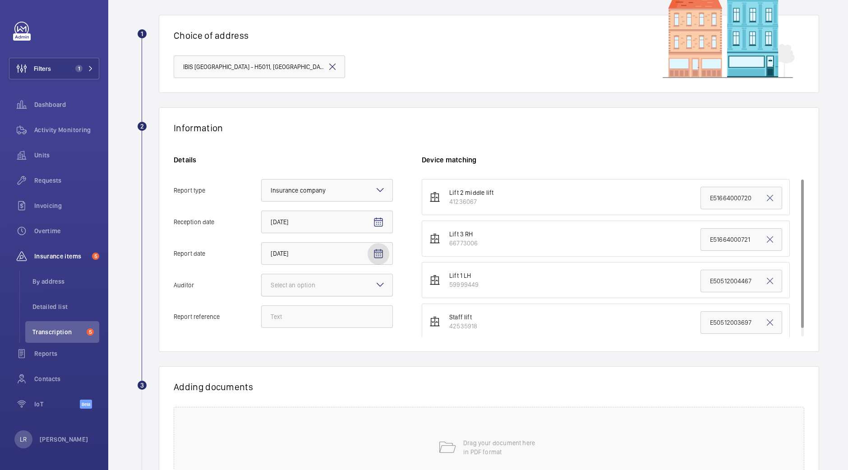
click at [328, 280] on div "Select an option" at bounding box center [304, 284] width 67 height 9
click at [262, 280] on input "Auditor Select an option" at bounding box center [262, 285] width 0 height 22
click at [296, 376] on span "Allianz" at bounding box center [327, 378] width 113 height 9
click at [262, 296] on input "Auditor Select an option Veritas Zurich British Engineering Allianz Other" at bounding box center [262, 285] width 0 height 22
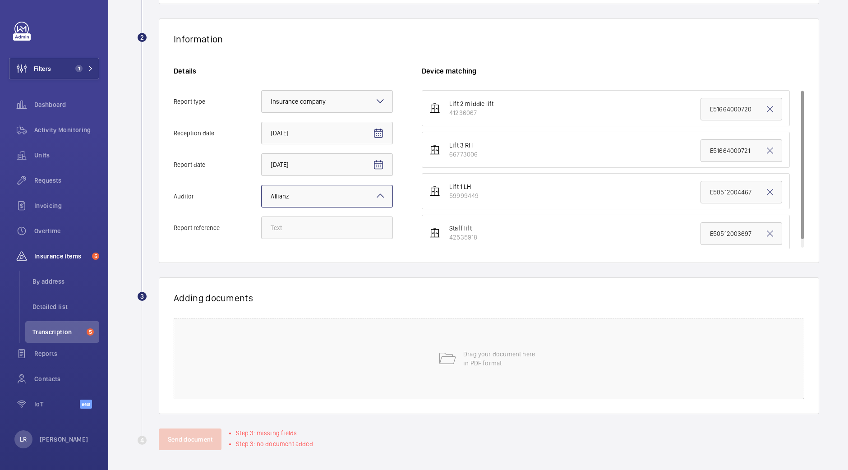
scroll to position [146, 0]
drag, startPoint x: 701, startPoint y: 150, endPoint x: 784, endPoint y: 151, distance: 83.4
click at [785, 151] on ul "Lift 2 middle lift 41236067 E51664000720 Lift 3 RH 66773006 E51664000721 Lift 1…" at bounding box center [613, 169] width 382 height 161
click at [717, 147] on input "E51664000721" at bounding box center [741, 149] width 82 height 23
click at [700, 147] on input "E51664000721" at bounding box center [741, 149] width 82 height 23
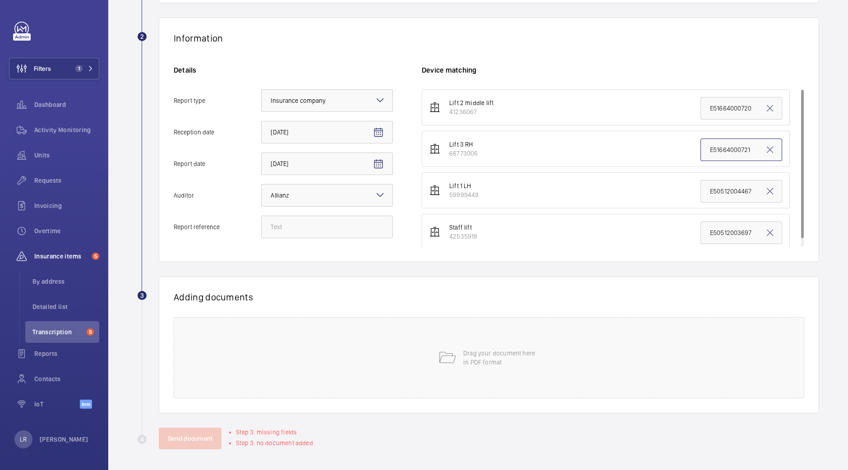
click at [700, 147] on input "E51664000721" at bounding box center [741, 149] width 82 height 23
paste input "0512005254"
type input "E50512005254"
click at [514, 336] on div "Drag your document here in PDF format" at bounding box center [489, 357] width 630 height 81
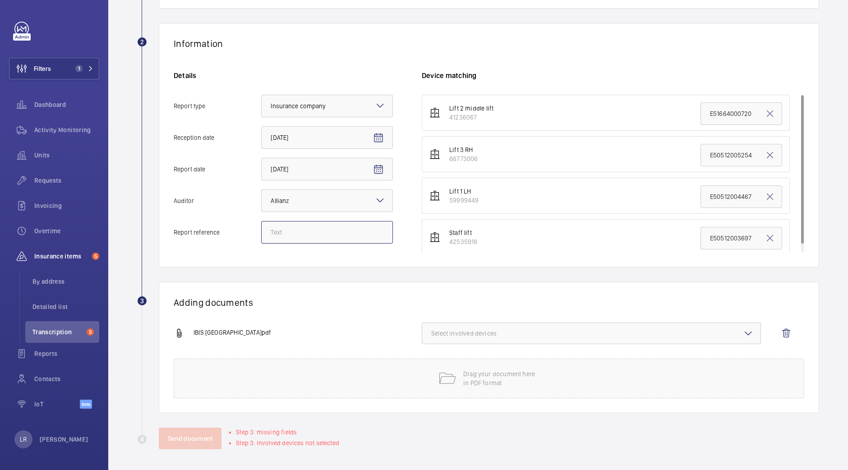
click at [300, 235] on input "Report reference" at bounding box center [327, 232] width 132 height 23
paste input "E50512005254"
type input "E50512005254"
click at [443, 335] on span "Select involved devices" at bounding box center [591, 333] width 320 height 9
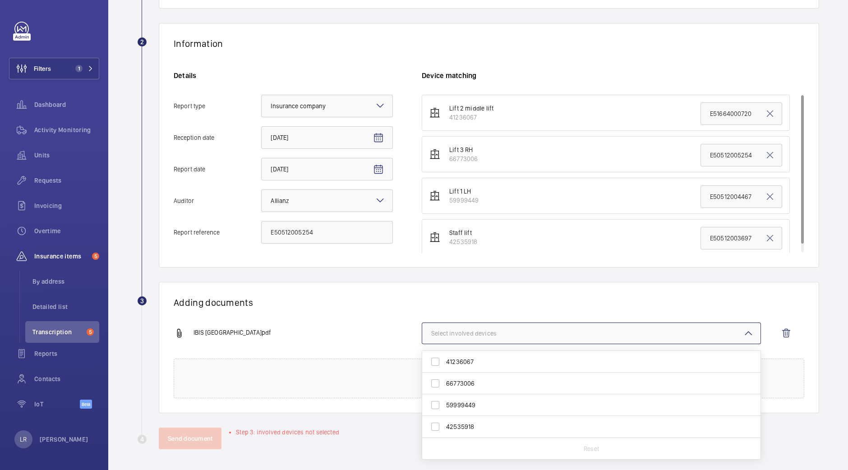
click at [474, 389] on label "66773006" at bounding box center [584, 383] width 325 height 22
click at [444, 389] on input "66773006" at bounding box center [435, 383] width 18 height 18
checkbox input "true"
click at [416, 275] on wm-front-report-upload-form "2 Information Details Report type Select an option × Insurance company × Recept…" at bounding box center [478, 236] width 682 height 426
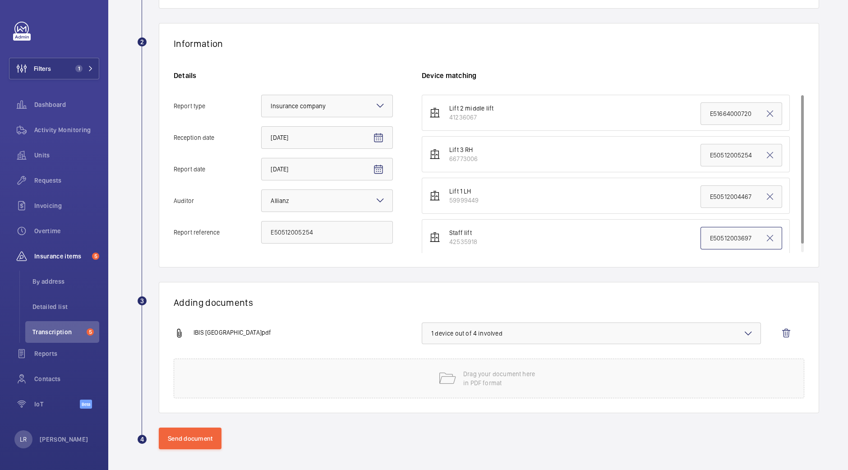
drag, startPoint x: 699, startPoint y: 238, endPoint x: 789, endPoint y: 244, distance: 89.9
click at [789, 244] on ul "Lift 2 middle lift 41236067 E51664000720 Lift 3 RH 66773006 E50512005254 Lift 1…" at bounding box center [613, 175] width 382 height 161
drag, startPoint x: 720, startPoint y: 233, endPoint x: 503, endPoint y: 269, distance: 220.2
click at [503, 269] on wm-front-report-upload-form "2 Information Details Report type Select an option × Insurance company × Recept…" at bounding box center [478, 236] width 682 height 426
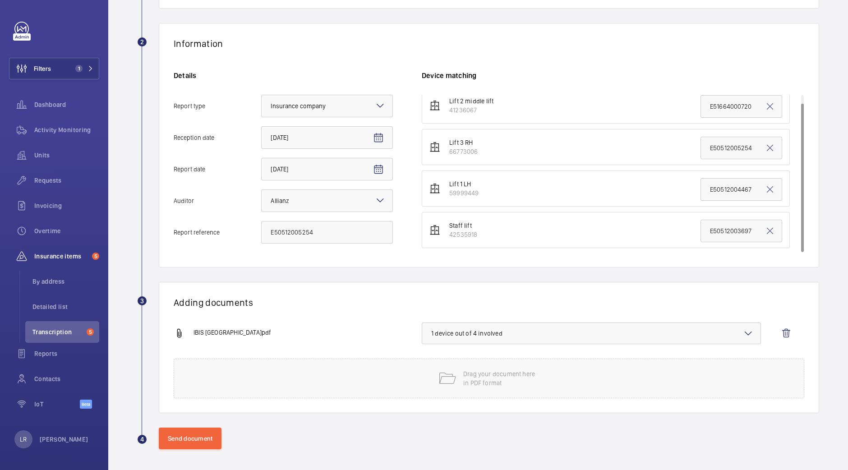
click at [477, 340] on button "1 device out of 4 involved" at bounding box center [591, 333] width 339 height 22
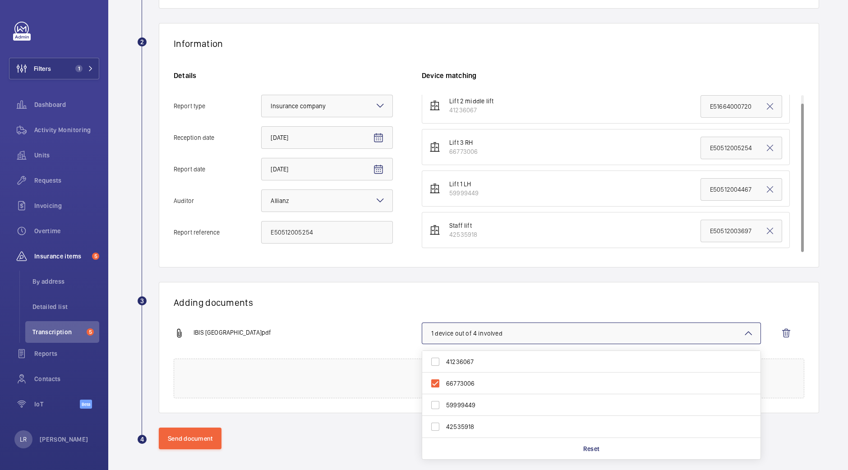
click at [525, 306] on h1 "Adding documents" at bounding box center [489, 302] width 630 height 11
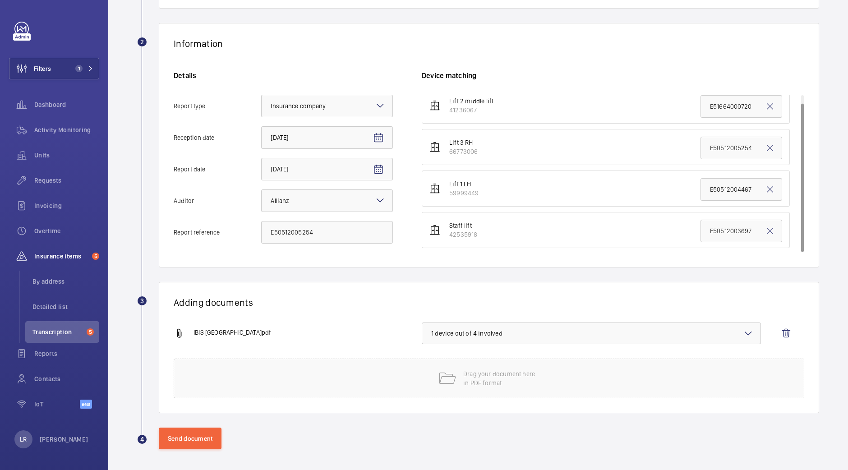
click at [451, 339] on button "1 device out of 4 involved" at bounding box center [591, 333] width 339 height 22
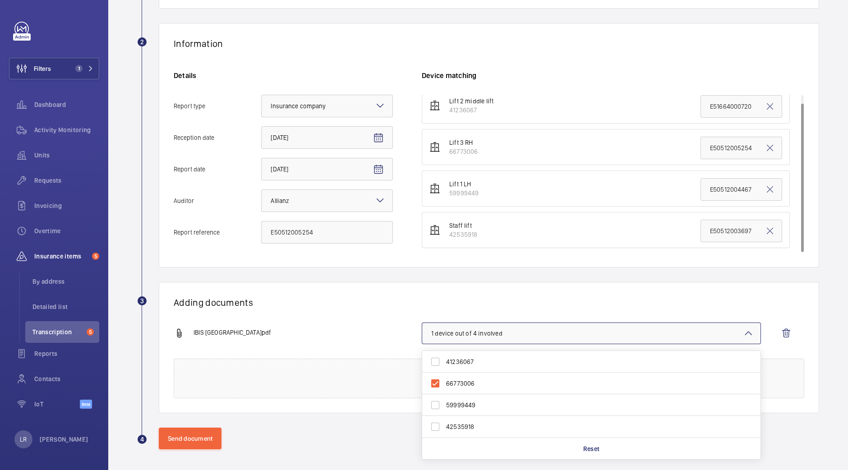
click at [349, 312] on div "Adding documents IBIS LONDON CITY.pdf 1 device out of 4 involved 41236067 66773…" at bounding box center [489, 347] width 660 height 131
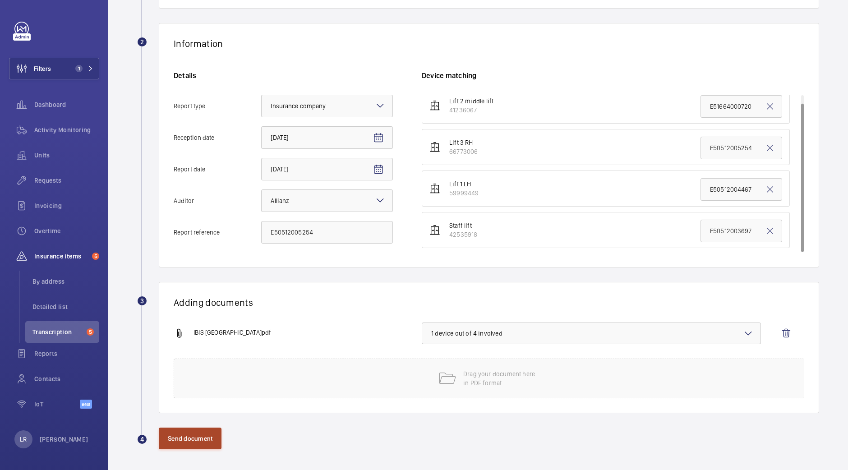
click at [186, 434] on button "Send document" at bounding box center [190, 438] width 63 height 22
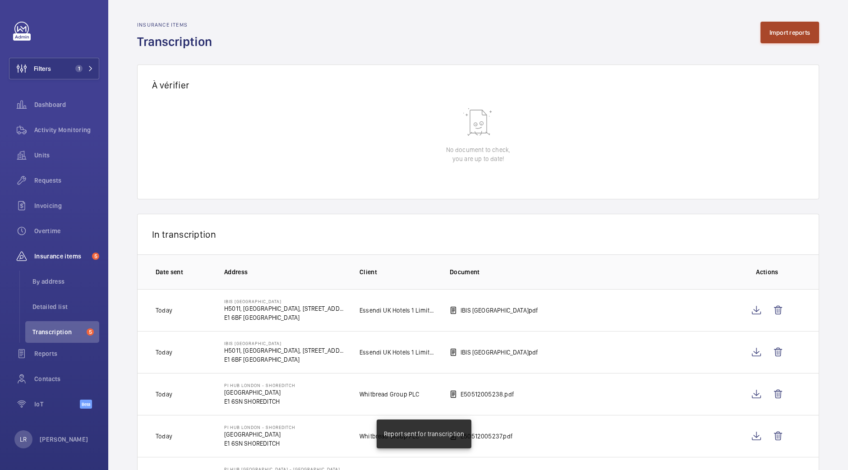
click at [785, 24] on button "Import reports" at bounding box center [789, 33] width 59 height 22
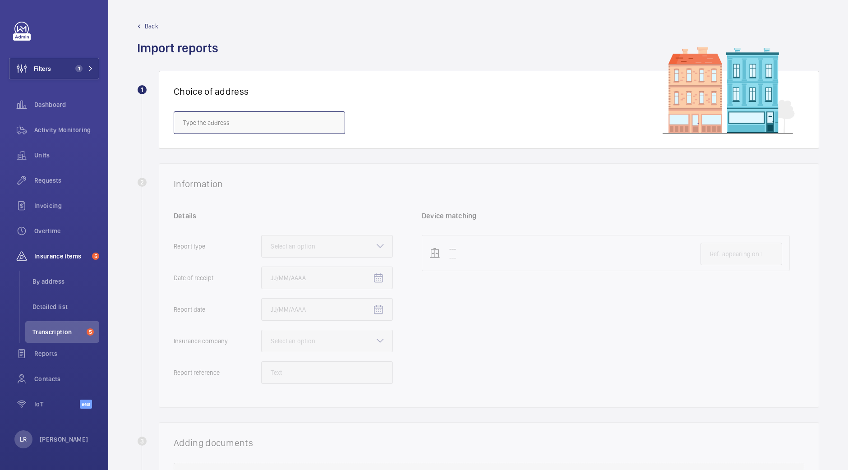
click at [283, 124] on input "text" at bounding box center [259, 122] width 171 height 23
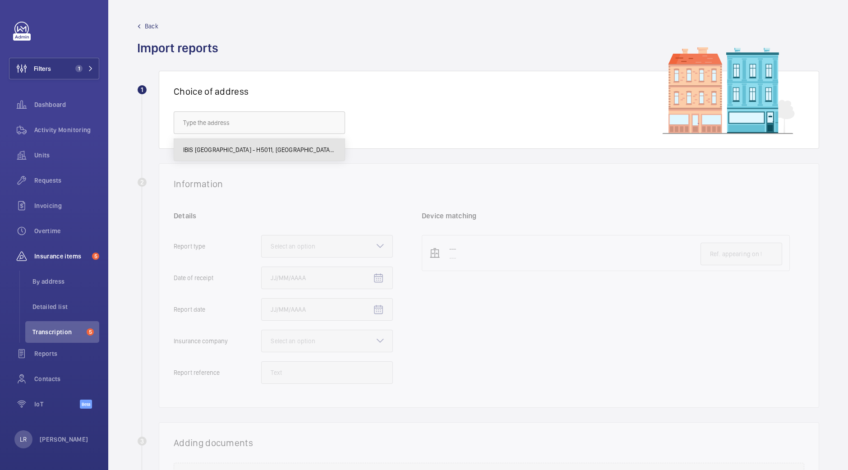
click at [284, 148] on span "IBIS LONDON CITY - H5011, IBIS LONDON CITY, 5 Commercial St, LONDON E1 6BF" at bounding box center [259, 149] width 152 height 9
type input "IBIS LONDON CITY - H5011, IBIS LONDON CITY, 5 Commercial St, LONDON E1 6BF"
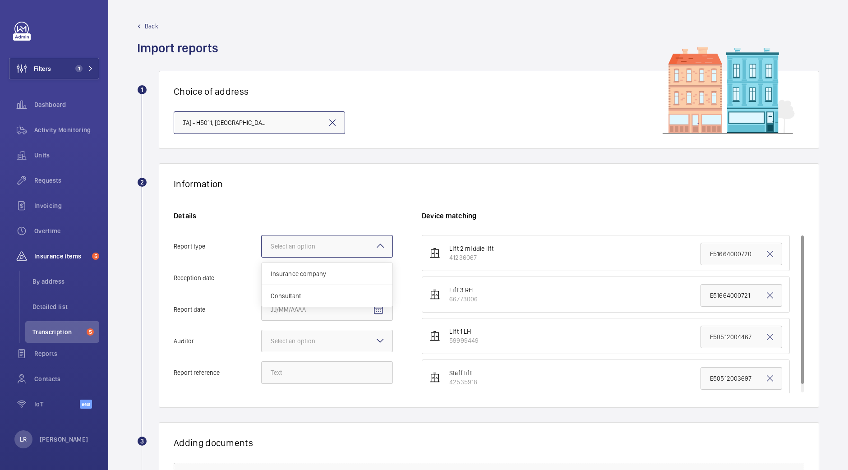
click at [335, 250] on div "Select an option" at bounding box center [304, 246] width 67 height 9
click at [262, 250] on input "Report type Select an option Insurance company Consultant" at bounding box center [262, 246] width 0 height 22
click at [335, 278] on span "Insurance company" at bounding box center [327, 273] width 113 height 9
click at [262, 257] on input "Report type Select an option Insurance company Consultant" at bounding box center [262, 246] width 0 height 22
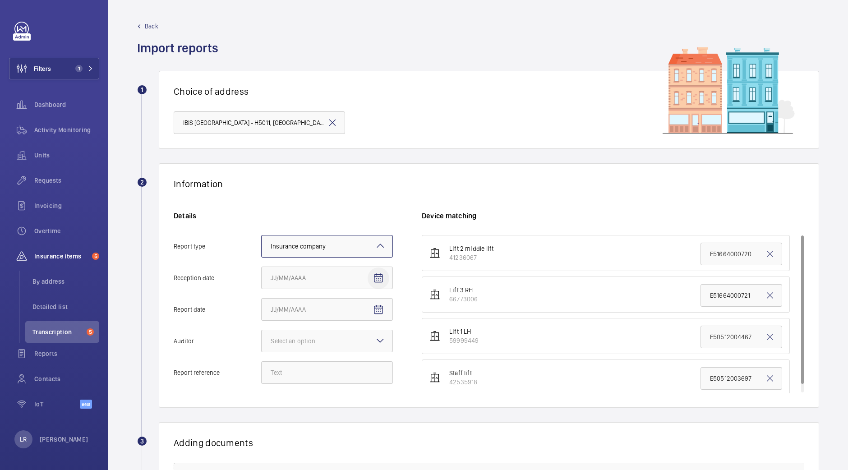
click at [384, 281] on span "Open calendar" at bounding box center [378, 278] width 22 height 22
click at [365, 355] on span "3" at bounding box center [364, 351] width 16 height 16
click at [385, 313] on span "Open calendar" at bounding box center [378, 310] width 22 height 22
click at [374, 275] on div at bounding box center [424, 235] width 848 height 470
click at [379, 278] on mat-icon "Open calendar" at bounding box center [378, 278] width 11 height 11
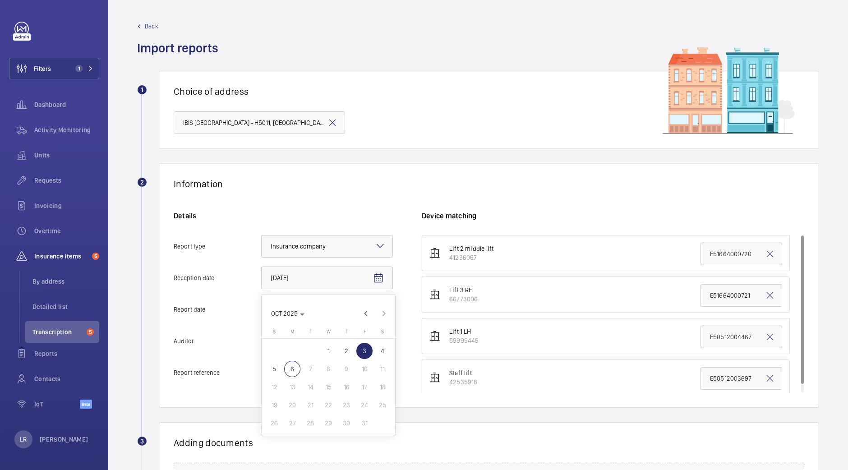
click at [401, 219] on div at bounding box center [424, 235] width 848 height 470
click at [377, 282] on mat-icon "Open calendar" at bounding box center [378, 278] width 11 height 11
click at [293, 367] on span "6" at bounding box center [292, 369] width 16 height 16
type input "10/6/2025"
click at [370, 312] on span "Open calendar" at bounding box center [378, 310] width 22 height 22
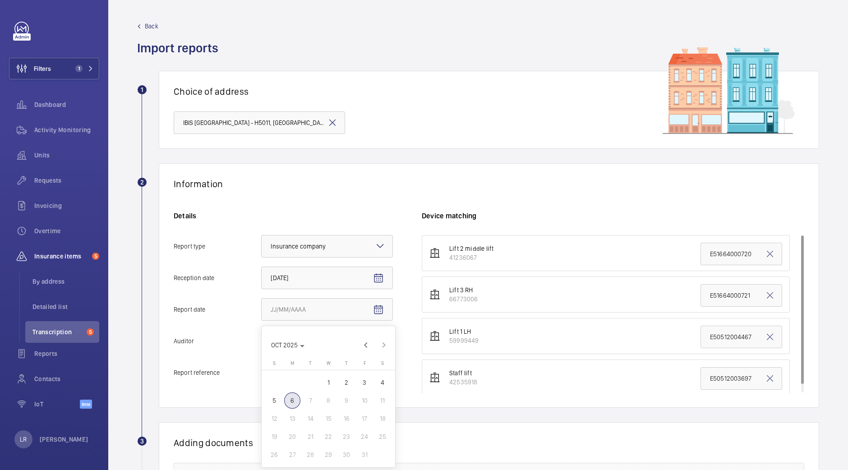
click at [362, 378] on span "3" at bounding box center [364, 382] width 16 height 16
type input "10/3/2025"
click at [398, 216] on div "Details Report type Select an option × Insurance company × Reception date 10/6/…" at bounding box center [298, 302] width 248 height 182
click at [152, 26] on span "Back" at bounding box center [152, 26] width 14 height 9
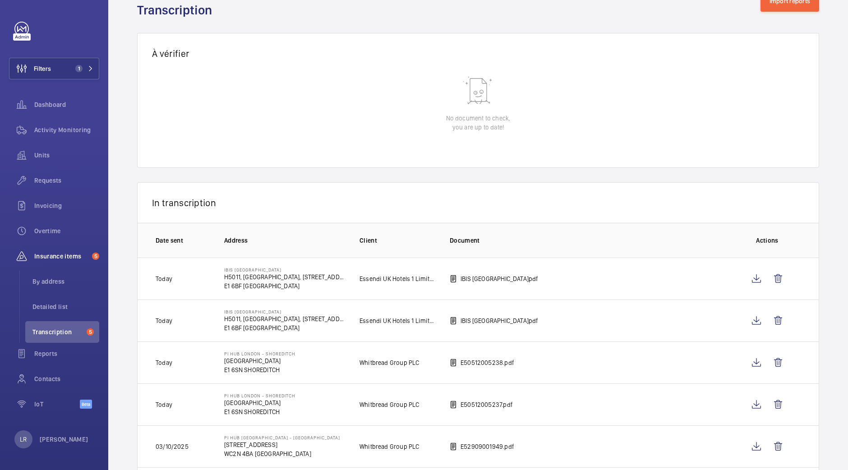
scroll to position [56, 0]
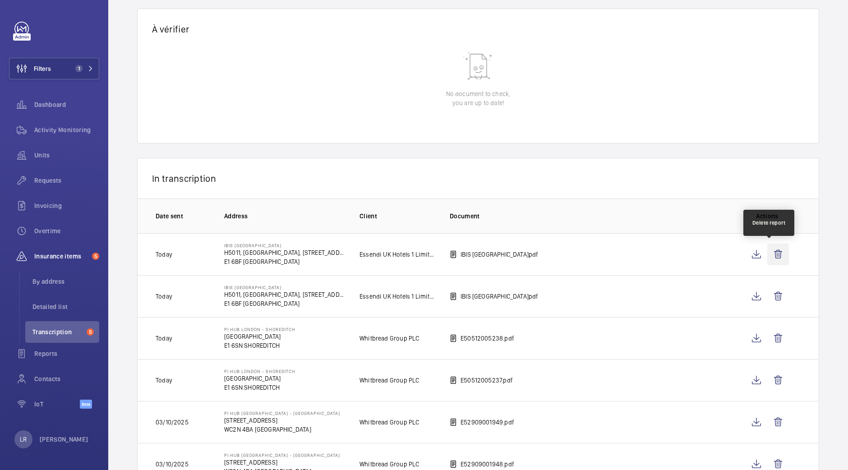
click at [767, 256] on wm-front-icon-button at bounding box center [778, 254] width 22 height 22
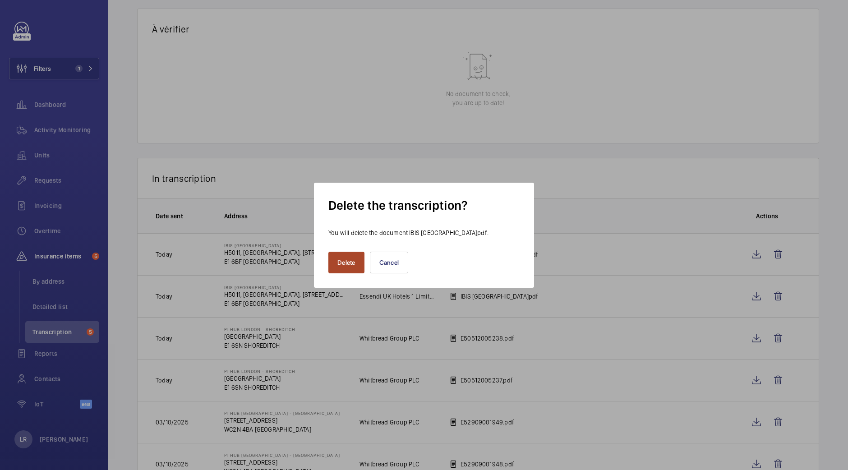
click at [339, 255] on button "Delete" at bounding box center [346, 263] width 36 height 22
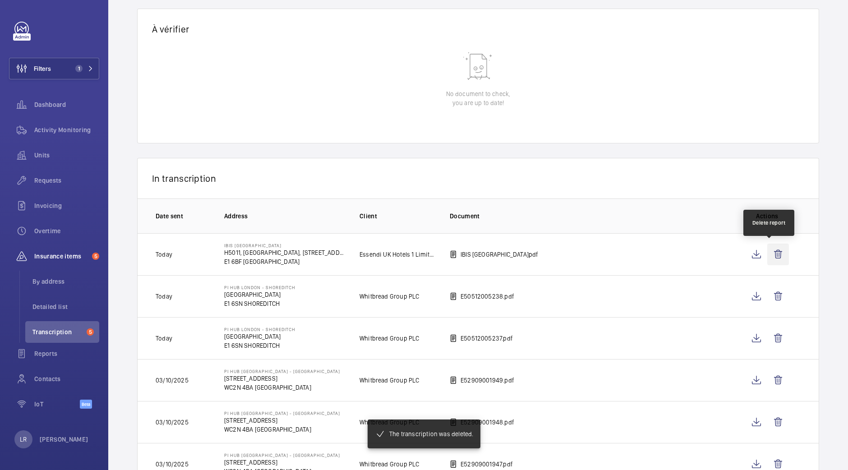
click at [778, 257] on wm-front-icon-button at bounding box center [778, 254] width 22 height 22
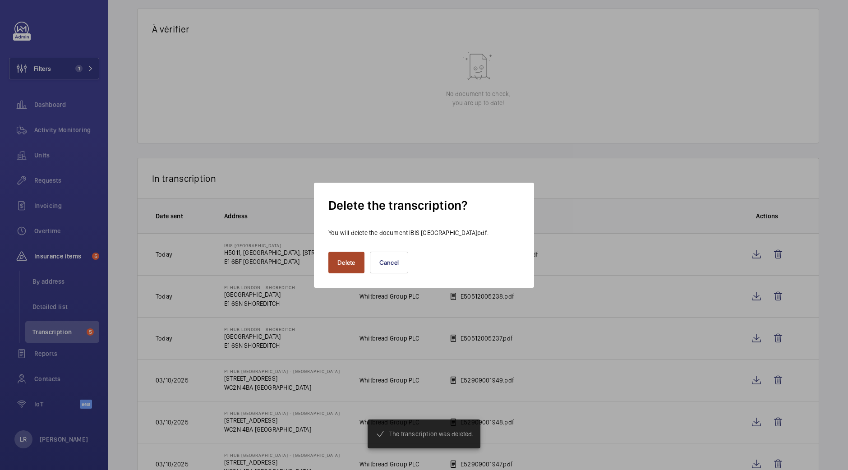
click at [336, 255] on button "Delete" at bounding box center [346, 263] width 36 height 22
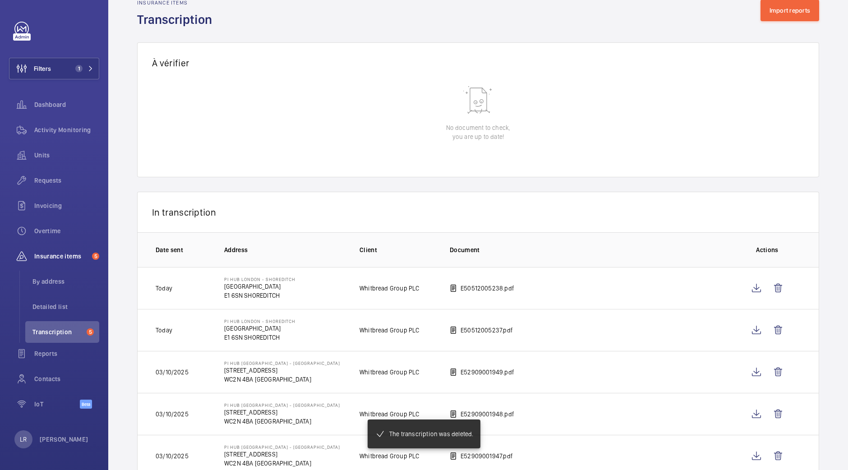
scroll to position [0, 0]
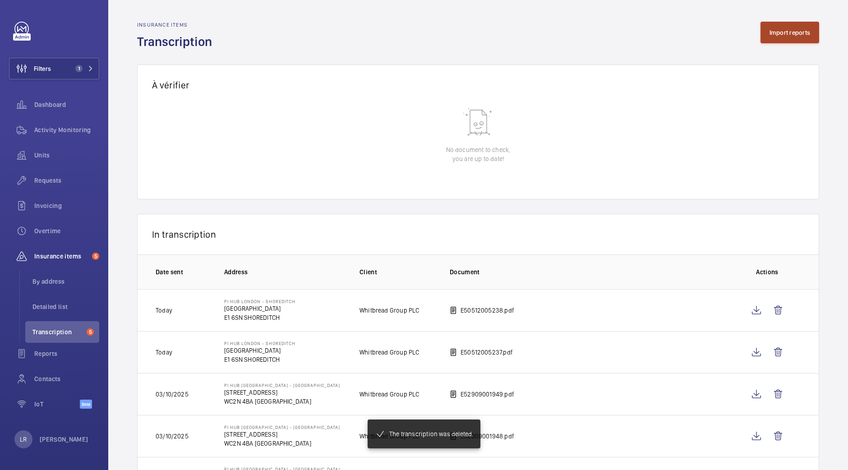
click at [779, 32] on button "Import reports" at bounding box center [789, 33] width 59 height 22
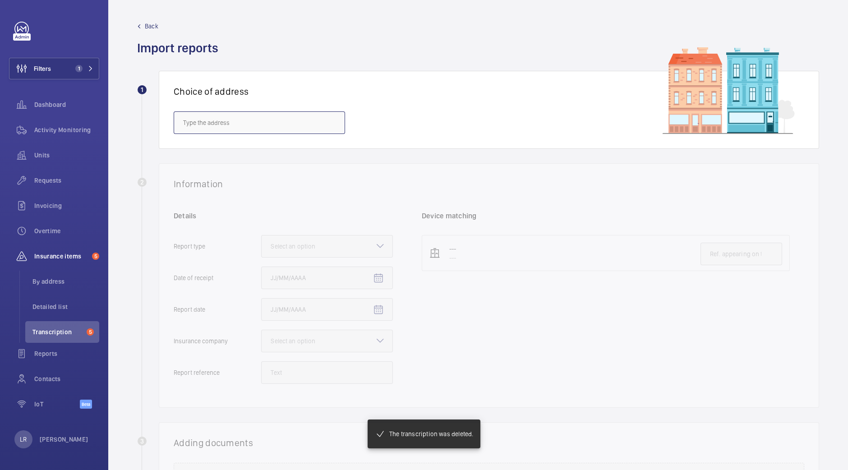
click at [306, 119] on input "text" at bounding box center [259, 122] width 171 height 23
click at [291, 154] on mat-option "IBIS LONDON CITY - H5011, IBIS LONDON CITY, 5 Commercial St, LONDON E1 6BF" at bounding box center [259, 150] width 170 height 22
type input "IBIS LONDON CITY - H5011, IBIS LONDON CITY, 5 Commercial St, LONDON E1 6BF"
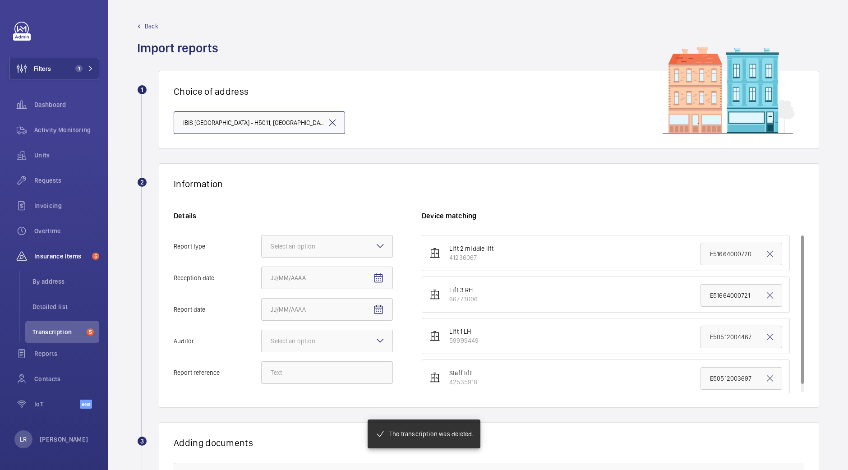
scroll to position [0, 69]
click at [368, 250] on div at bounding box center [327, 246] width 131 height 22
click at [262, 250] on input "Report type Select an option" at bounding box center [262, 246] width 0 height 22
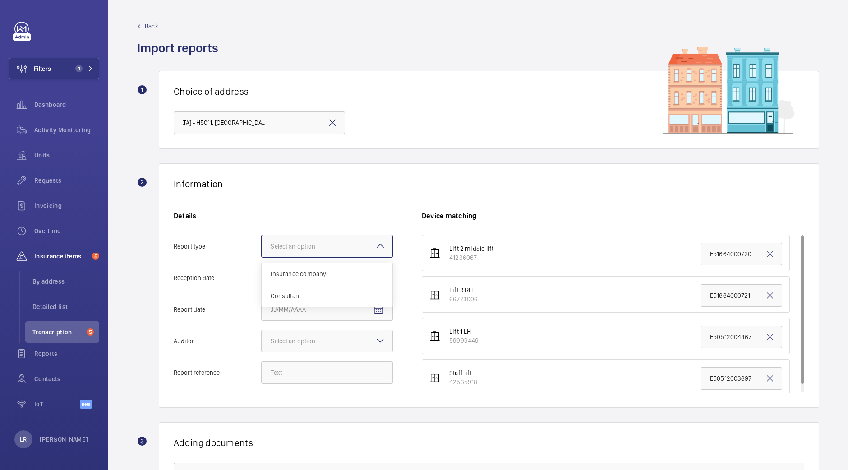
scroll to position [0, 0]
click at [354, 277] on span "Insurance company" at bounding box center [327, 273] width 113 height 9
click at [262, 257] on input "Report type Select an option Insurance company Consultant" at bounding box center [262, 246] width 0 height 22
click at [371, 284] on span "Open calendar" at bounding box center [378, 278] width 22 height 22
click at [289, 372] on span "6" at bounding box center [292, 369] width 16 height 16
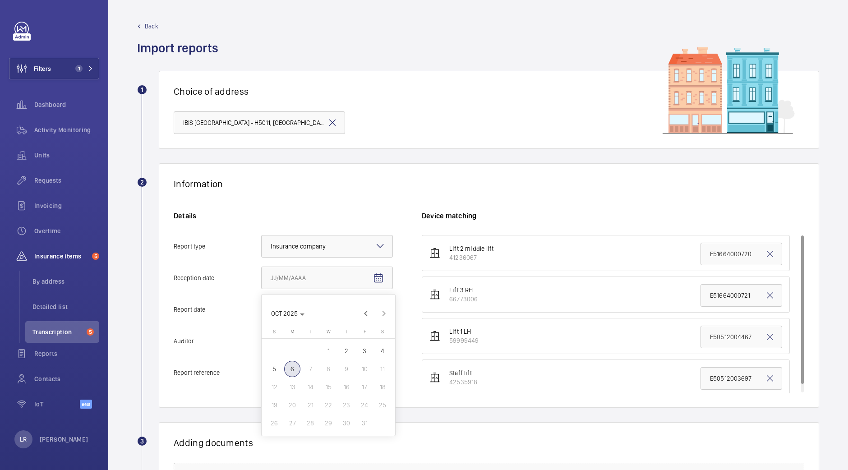
type input "10/6/2025"
click at [386, 317] on span "Open calendar" at bounding box center [378, 310] width 22 height 22
click at [360, 380] on span "3" at bounding box center [364, 382] width 16 height 16
type input "10/3/2025"
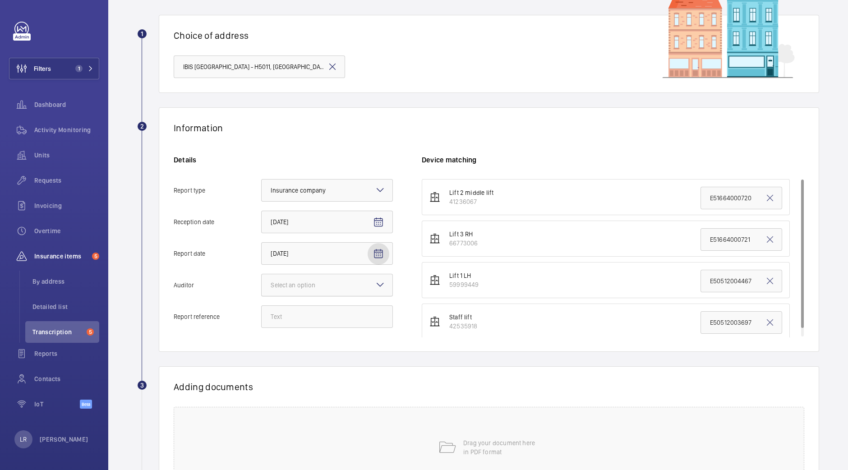
click at [339, 286] on div at bounding box center [327, 285] width 131 height 22
click at [262, 286] on input "Auditor Select an option" at bounding box center [262, 285] width 0 height 22
click at [299, 368] on div "Allianz" at bounding box center [327, 379] width 131 height 22
click at [262, 296] on input "Auditor Select an option Veritas Zurich British Engineering Allianz Other" at bounding box center [262, 285] width 0 height 22
click at [291, 307] on input "Report reference" at bounding box center [327, 316] width 132 height 23
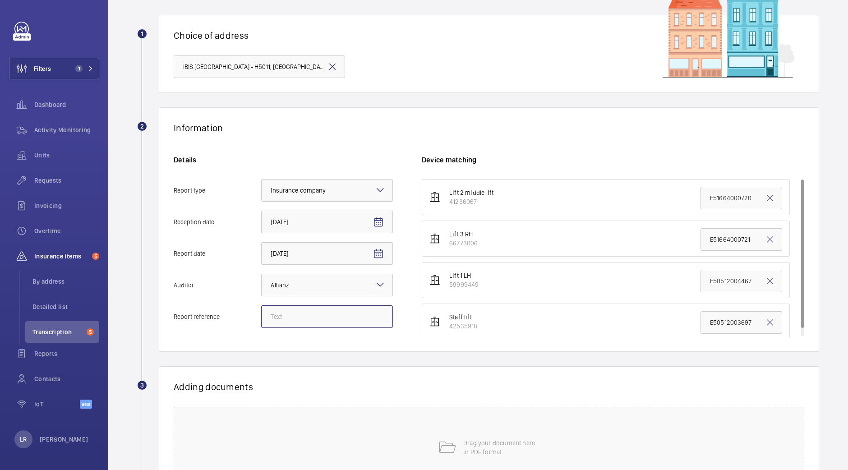
paste input "E50512005253"
type input "E50512005253"
drag, startPoint x: 702, startPoint y: 278, endPoint x: 785, endPoint y: 278, distance: 83.4
click at [786, 278] on ul "Lift 2 middle lift 41236067 E51664000720 Lift 3 RH 66773006 E51664000721 Lift 1…" at bounding box center [613, 259] width 382 height 161
paste input "5253"
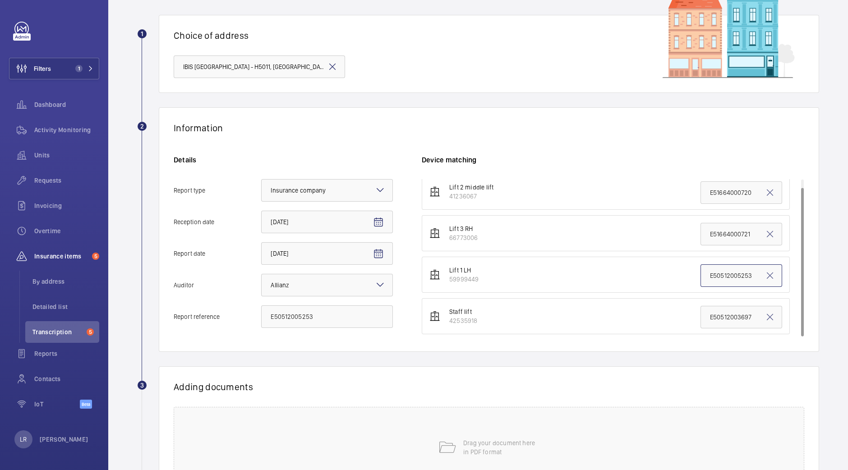
scroll to position [7, 0]
type input "E50512005253"
click at [433, 427] on div "Drag your document here in PDF format" at bounding box center [489, 447] width 630 height 81
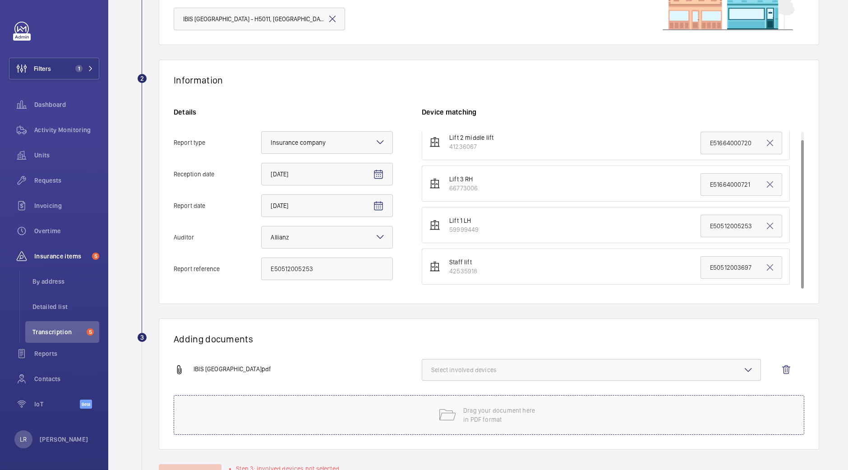
scroll to position [140, 0]
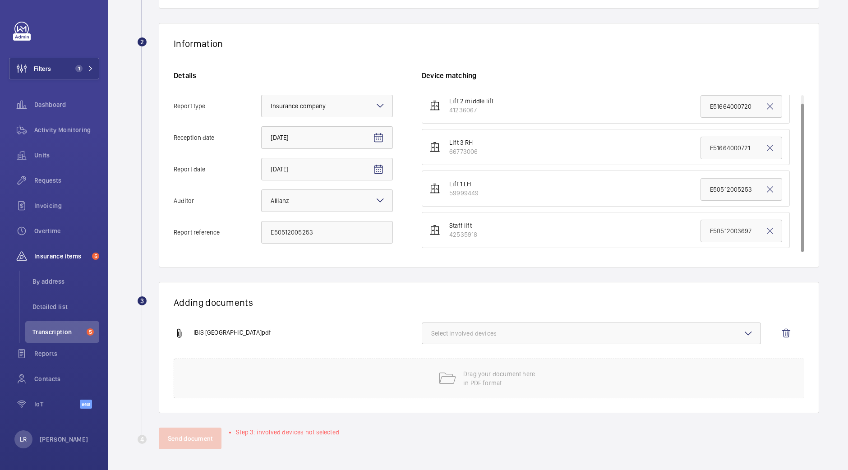
click at [484, 337] on button "Select involved devices" at bounding box center [591, 333] width 339 height 22
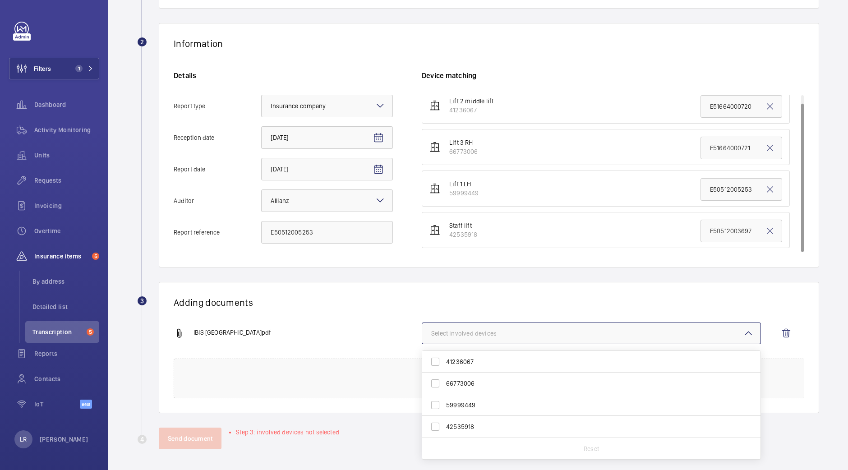
drag, startPoint x: 460, startPoint y: 402, endPoint x: 460, endPoint y: 396, distance: 5.9
click at [460, 402] on span "59999449" at bounding box center [592, 404] width 292 height 9
click at [444, 402] on input "59999449" at bounding box center [435, 405] width 18 height 18
checkbox input "true"
click at [386, 297] on h1 "Adding documents" at bounding box center [489, 302] width 630 height 11
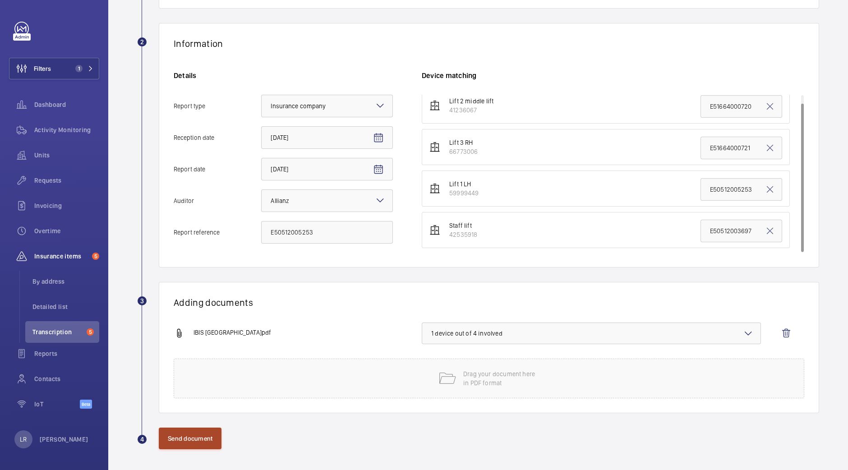
click at [212, 432] on button "Send document" at bounding box center [190, 438] width 63 height 22
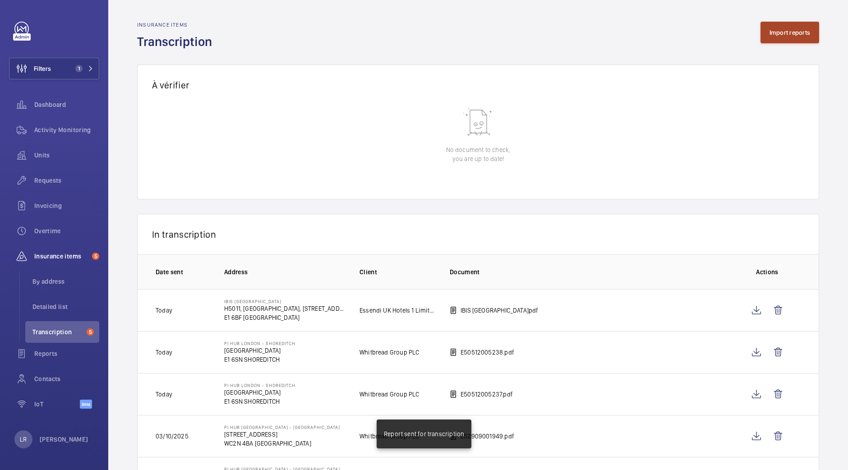
click at [774, 28] on button "Import reports" at bounding box center [789, 33] width 59 height 22
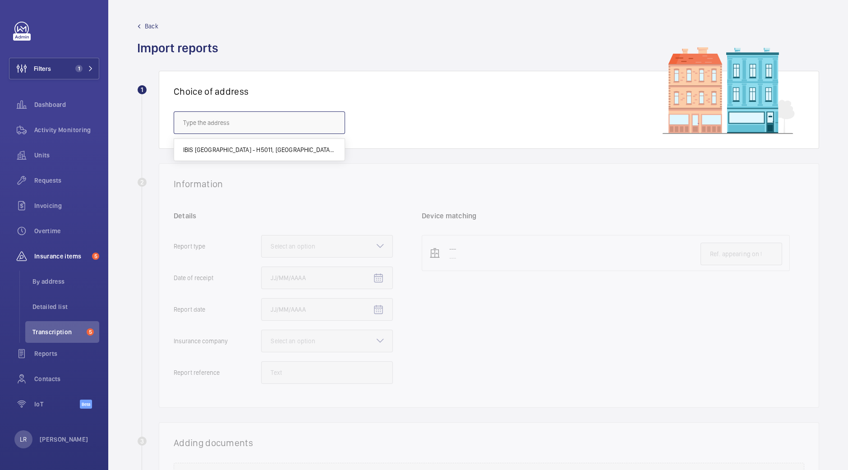
click at [236, 128] on input "text" at bounding box center [259, 122] width 171 height 23
click at [239, 155] on mat-option "IBIS LONDON CITY - H5011, IBIS LONDON CITY, 5 Commercial St, LONDON E1 6BF" at bounding box center [259, 150] width 170 height 22
type input "IBIS LONDON CITY - H5011, IBIS LONDON CITY, 5 Commercial St, LONDON E1 6BF"
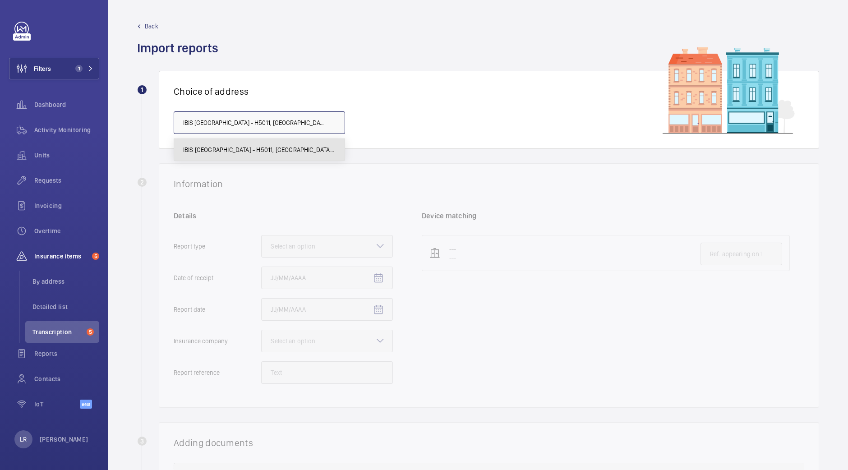
scroll to position [0, 69]
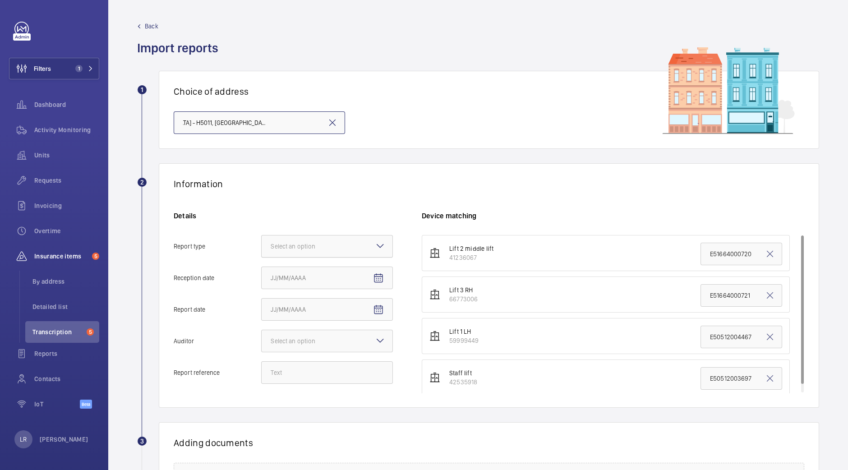
click at [328, 247] on div "Select an option" at bounding box center [304, 246] width 67 height 9
click at [262, 247] on input "Report type Select an option" at bounding box center [262, 246] width 0 height 22
click at [327, 276] on span "Insurance company" at bounding box center [327, 273] width 113 height 9
click at [262, 257] on input "Report type Select an option Insurance company Consultant" at bounding box center [262, 246] width 0 height 22
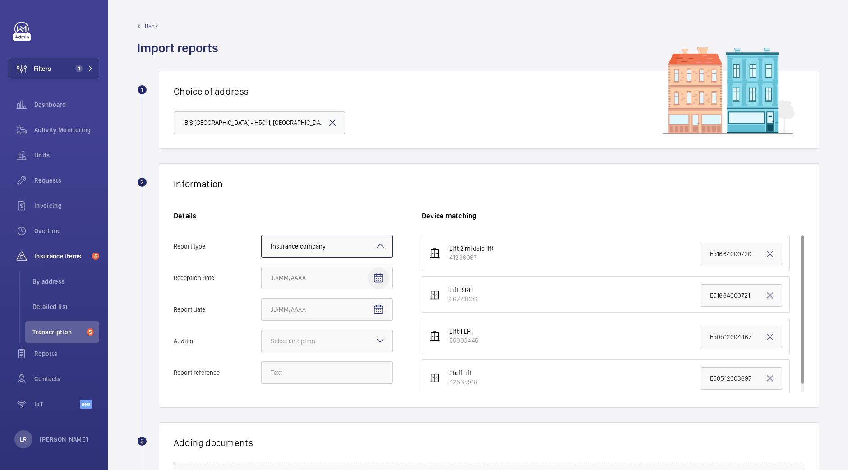
click at [386, 277] on span "Open calendar" at bounding box center [378, 278] width 22 height 22
click at [280, 368] on span "5" at bounding box center [274, 369] width 16 height 16
click at [376, 281] on mat-icon "Open calendar" at bounding box center [378, 278] width 11 height 11
click at [291, 371] on span "6" at bounding box center [292, 369] width 16 height 16
type input "10/6/2025"
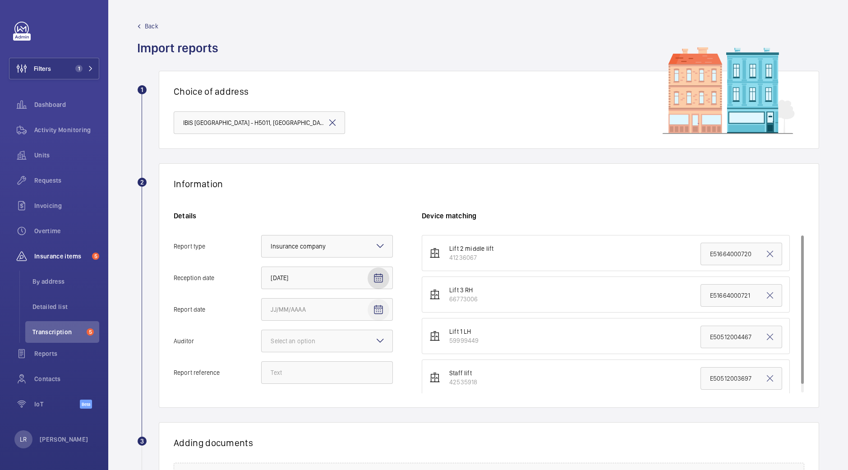
click at [380, 314] on mat-icon "Open calendar" at bounding box center [378, 309] width 11 height 11
click at [365, 381] on span "3" at bounding box center [364, 382] width 16 height 16
type input "10/3/2025"
click at [363, 341] on div at bounding box center [327, 341] width 131 height 22
click at [262, 341] on input "Auditor Select an option" at bounding box center [262, 341] width 0 height 22
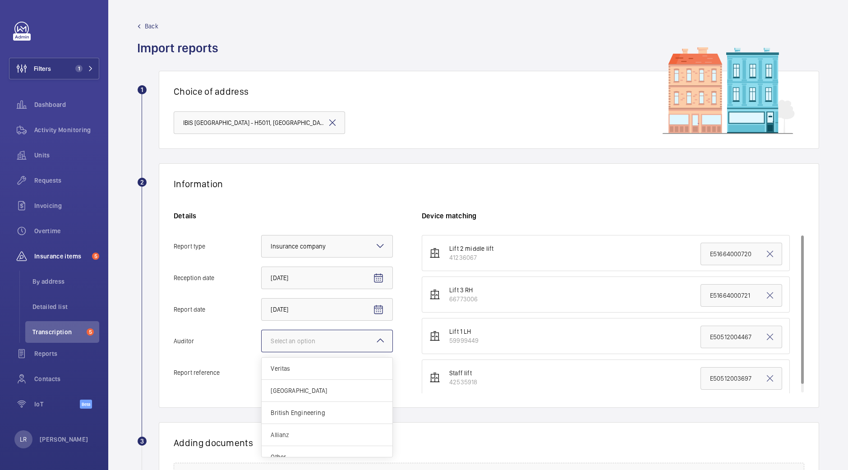
click at [320, 430] on div "Allianz" at bounding box center [327, 435] width 131 height 22
click at [262, 352] on input "Auditor Select an option Veritas Zurich British Engineering Allianz Other" at bounding box center [262, 341] width 0 height 22
click at [316, 375] on input "Report reference" at bounding box center [327, 372] width 132 height 23
click at [303, 374] on input "Report reference" at bounding box center [327, 372] width 132 height 23
paste input "E50512005254"
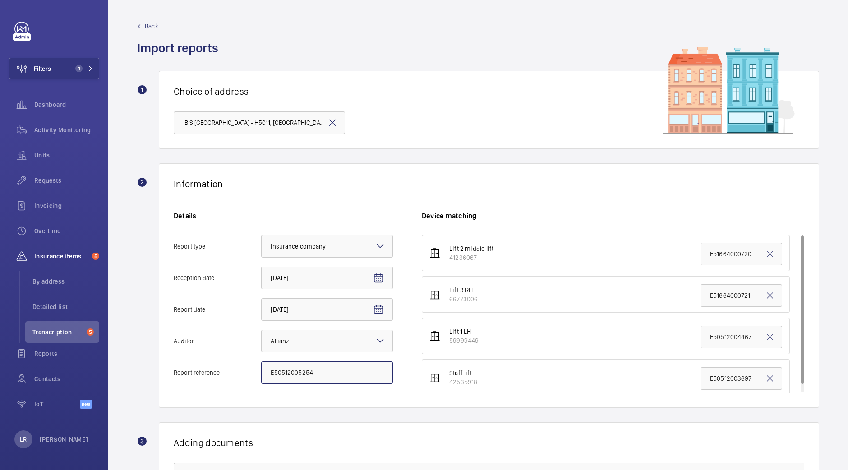
type input "E50512005254"
drag, startPoint x: 698, startPoint y: 294, endPoint x: 763, endPoint y: 293, distance: 65.4
click at [769, 292] on input "E51664000721" at bounding box center [741, 295] width 82 height 23
paste input "E50512005254"
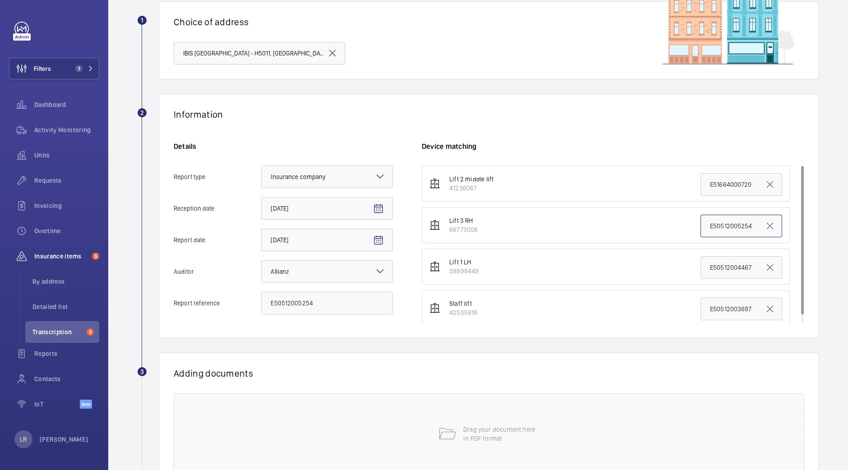
scroll to position [146, 0]
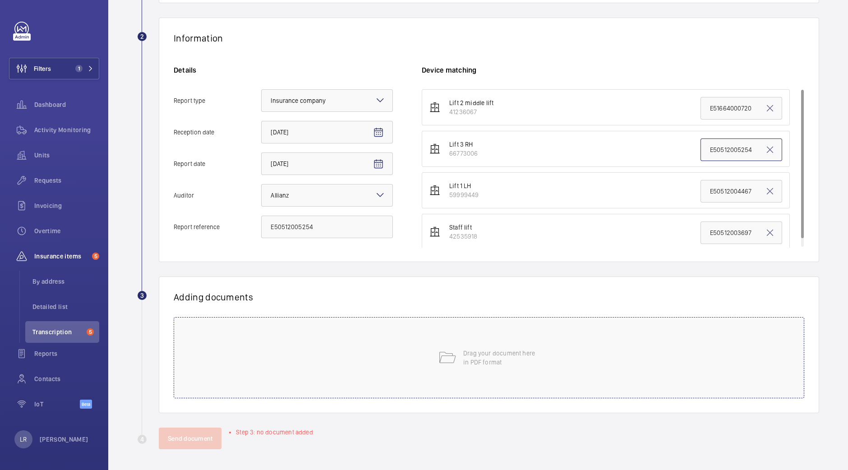
type input "E50512005254"
click at [428, 352] on div "Drag your document here in PDF format" at bounding box center [489, 357] width 630 height 81
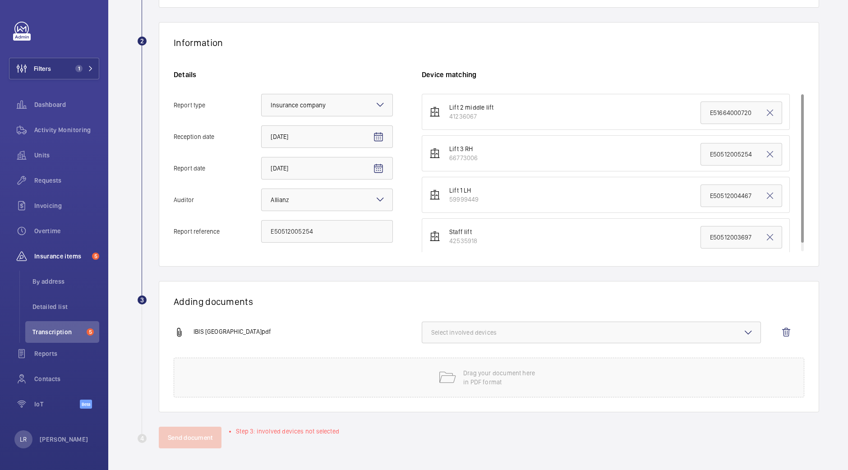
scroll to position [140, 0]
click at [481, 332] on span "Select involved devices" at bounding box center [591, 333] width 320 height 9
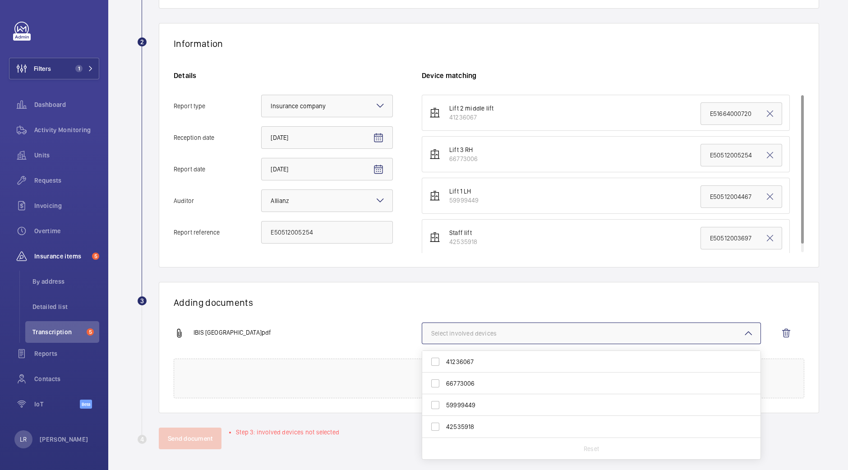
click at [474, 384] on span "66773006" at bounding box center [592, 383] width 292 height 9
click at [444, 384] on input "66773006" at bounding box center [435, 383] width 18 height 18
checkbox input "true"
click at [446, 305] on h1 "Adding documents" at bounding box center [489, 302] width 630 height 11
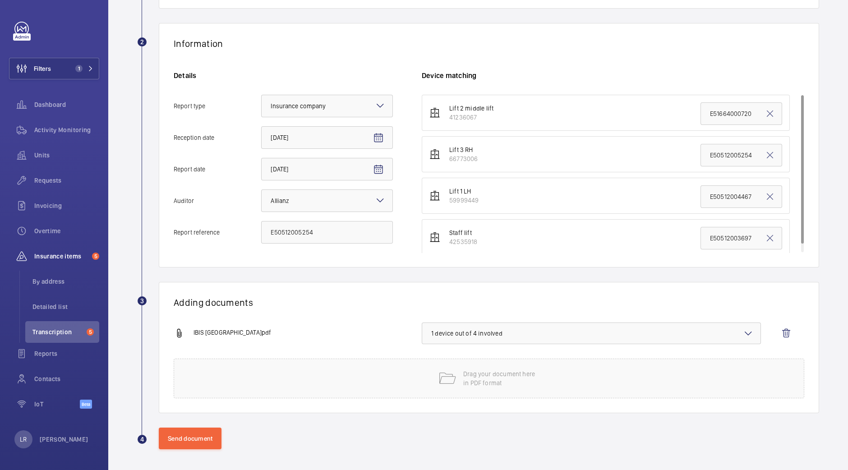
click at [228, 430] on div "Send document" at bounding box center [489, 438] width 660 height 22
click at [208, 434] on button "Send document" at bounding box center [190, 438] width 63 height 22
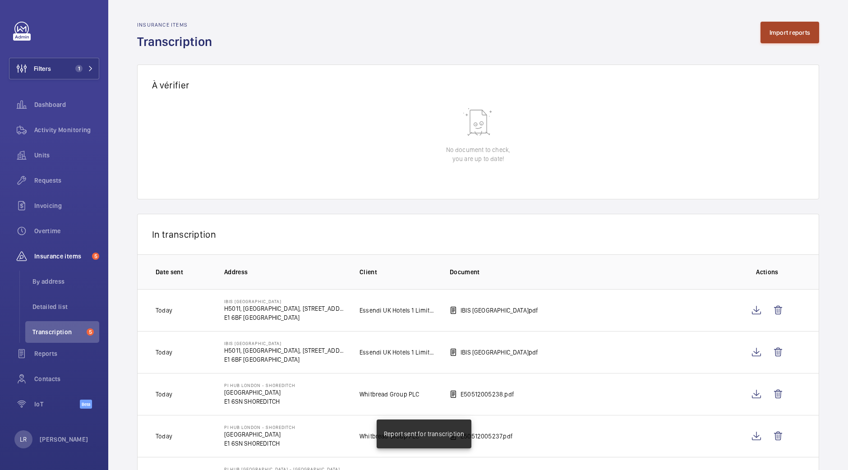
click at [764, 28] on button "Import reports" at bounding box center [789, 33] width 59 height 22
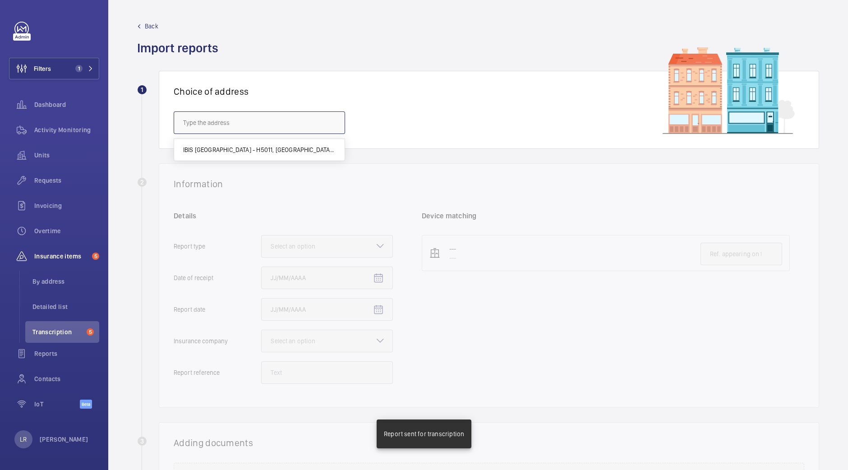
click at [216, 120] on input "text" at bounding box center [259, 122] width 171 height 23
click at [215, 144] on mat-option "IBIS LONDON CITY - H5011, IBIS LONDON CITY, 5 Commercial St, LONDON E1 6BF" at bounding box center [259, 150] width 170 height 22
type input "IBIS LONDON CITY - H5011, IBIS LONDON CITY, 5 Commercial St, LONDON E1 6BF"
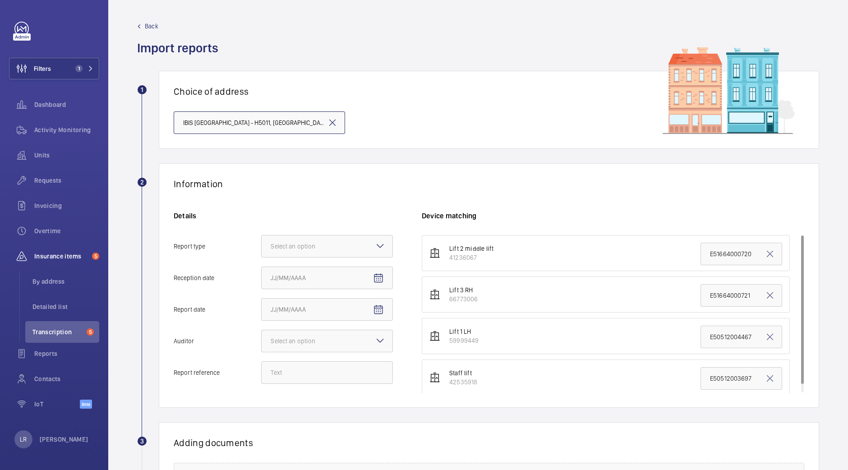
scroll to position [0, 69]
click at [340, 254] on div at bounding box center [327, 246] width 131 height 22
click at [262, 254] on input "Report type Select an option Insurance company Consultant" at bounding box center [262, 246] width 0 height 22
click at [341, 271] on span "Insurance company" at bounding box center [327, 273] width 113 height 9
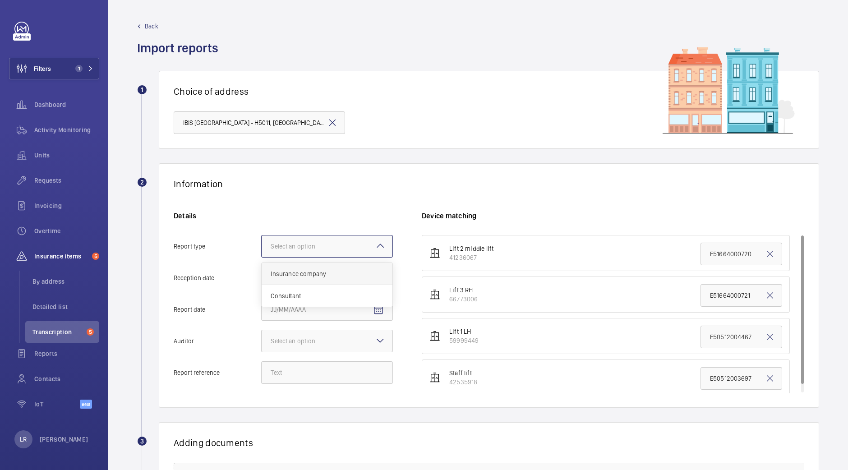
click at [262, 257] on input "Report type Select an option Insurance company Consultant" at bounding box center [262, 246] width 0 height 22
click at [381, 276] on mat-icon "Open calendar" at bounding box center [378, 278] width 11 height 11
click at [289, 368] on span "6" at bounding box center [292, 369] width 16 height 16
type input "10/6/2025"
click at [378, 309] on mat-icon "Open calendar" at bounding box center [378, 309] width 11 height 11
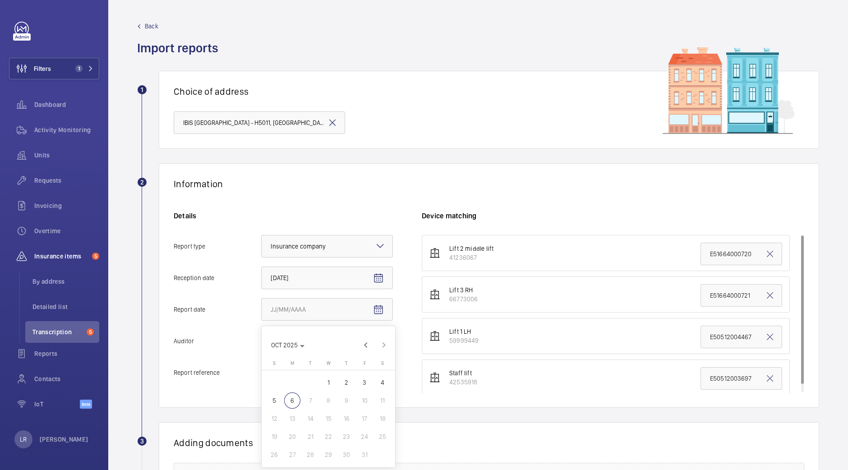
click at [362, 379] on span "3" at bounding box center [364, 382] width 16 height 16
type input "10/3/2025"
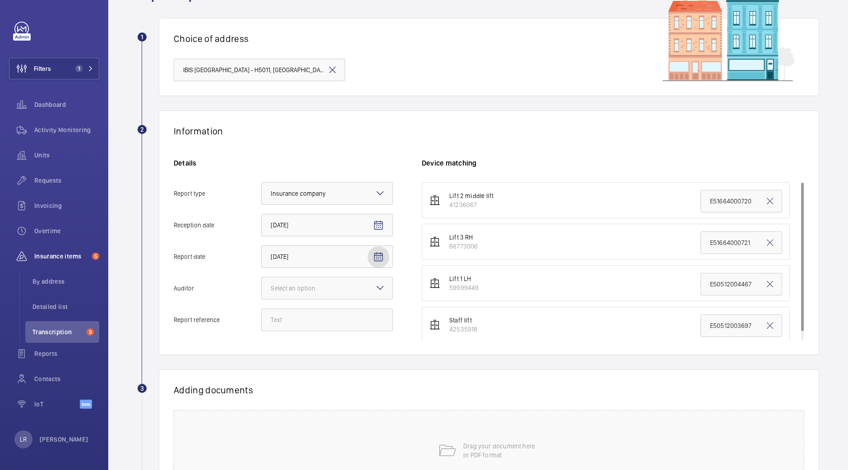
scroll to position [112, 0]
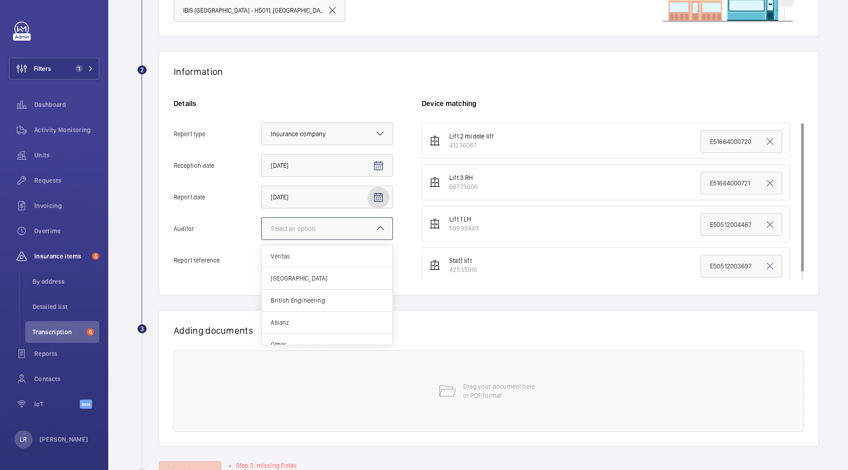
click at [306, 238] on div at bounding box center [327, 229] width 131 height 22
click at [262, 238] on input "Auditor Select an option Veritas Zurich British Engineering Allianz Other" at bounding box center [262, 229] width 0 height 22
click at [300, 319] on span "Allianz" at bounding box center [327, 322] width 113 height 9
click at [262, 239] on input "Auditor Select an option Veritas Zurich British Engineering Allianz Other" at bounding box center [262, 229] width 0 height 22
click at [294, 265] on input "Report reference" at bounding box center [327, 260] width 132 height 23
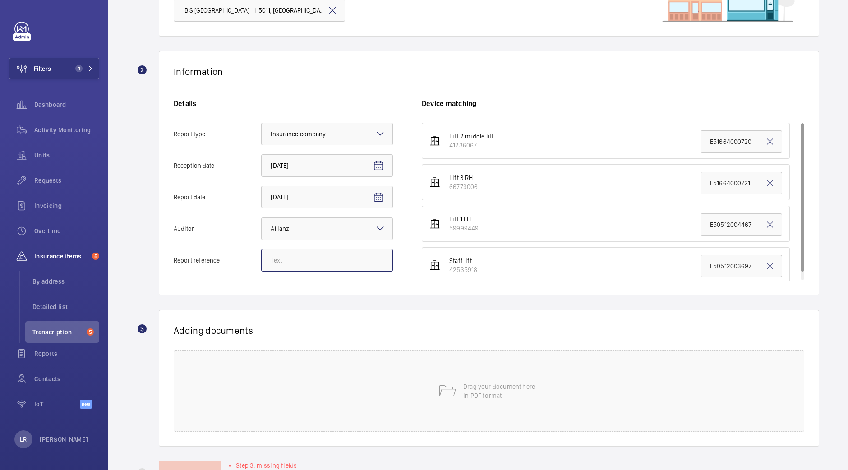
paste input "E50512005254"
type input "E50512005254"
drag, startPoint x: 700, startPoint y: 183, endPoint x: 746, endPoint y: 180, distance: 45.6
click at [746, 180] on input "E51664000721" at bounding box center [741, 183] width 82 height 23
paste input "E50512005254"
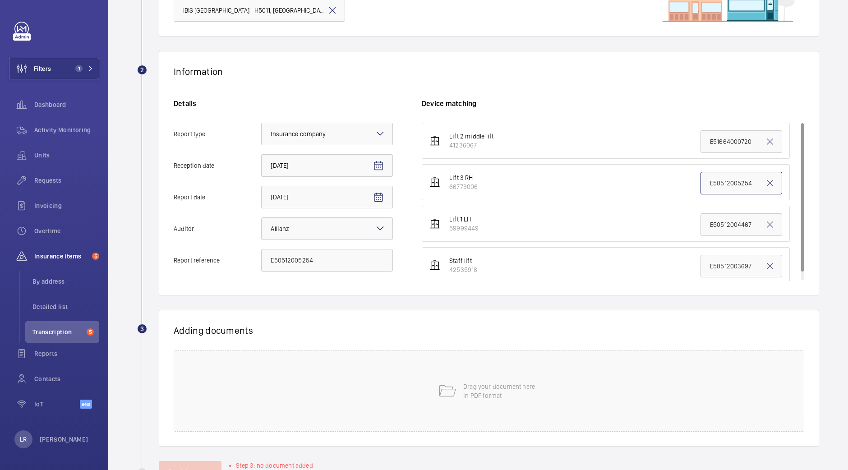
type input "E50512005254"
click at [584, 307] on wm-front-report-upload-form "2 Information Details Report type Select an option × Insurance company × Recept…" at bounding box center [478, 267] width 682 height 432
click at [402, 403] on div "Drag your document here in PDF format" at bounding box center [489, 390] width 630 height 81
click at [551, 357] on span "Select involved devices" at bounding box center [591, 361] width 320 height 9
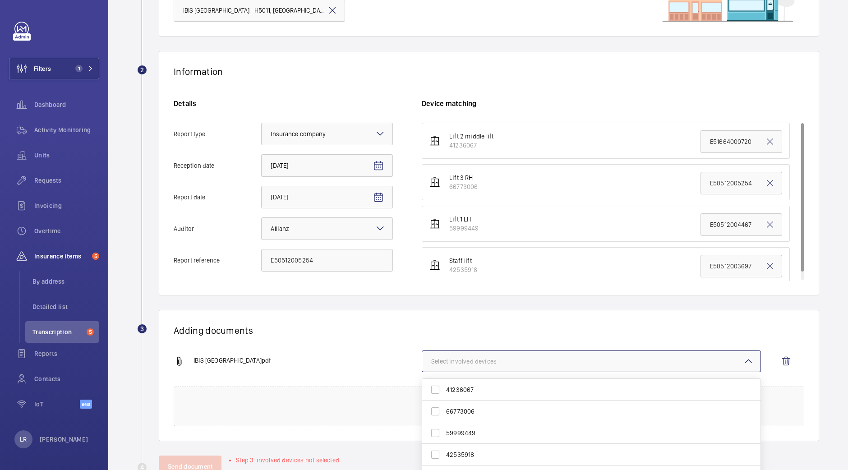
click at [482, 412] on span "66773006" at bounding box center [592, 411] width 292 height 9
click at [444, 412] on input "66773006" at bounding box center [435, 411] width 18 height 18
checkbox input "true"
click at [318, 333] on h1 "Adding documents" at bounding box center [489, 330] width 630 height 11
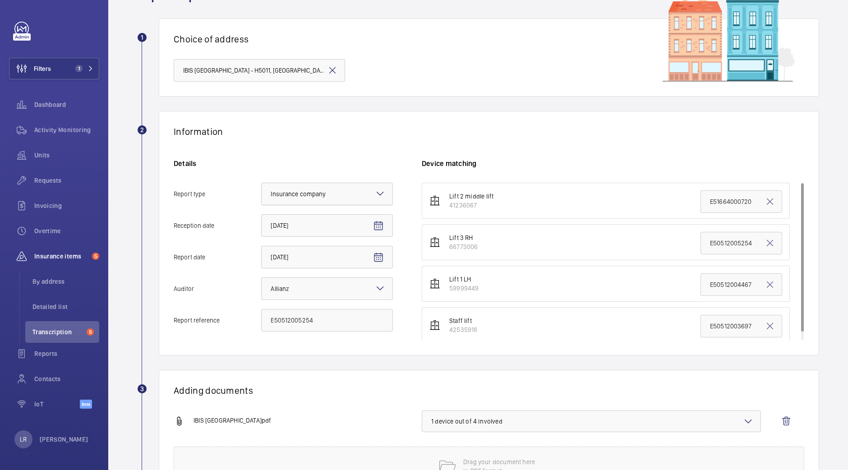
scroll to position [0, 0]
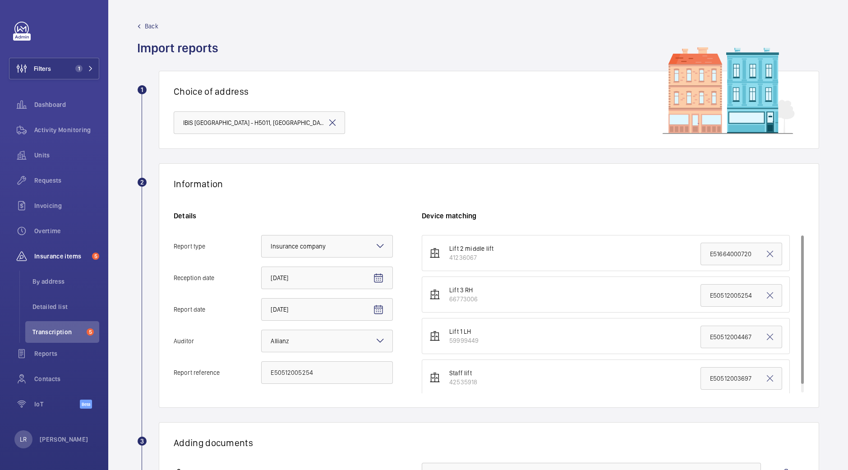
click at [147, 31] on div "Back Import reports" at bounding box center [180, 39] width 87 height 35
click at [148, 20] on wm-front-admin-audit-upload "Back Import reports 1 Choice of address IBIS LONDON CITY - H5011, IBIS LONDON C…" at bounding box center [477, 305] width 739 height 611
click at [151, 28] on span "Back" at bounding box center [152, 26] width 14 height 9
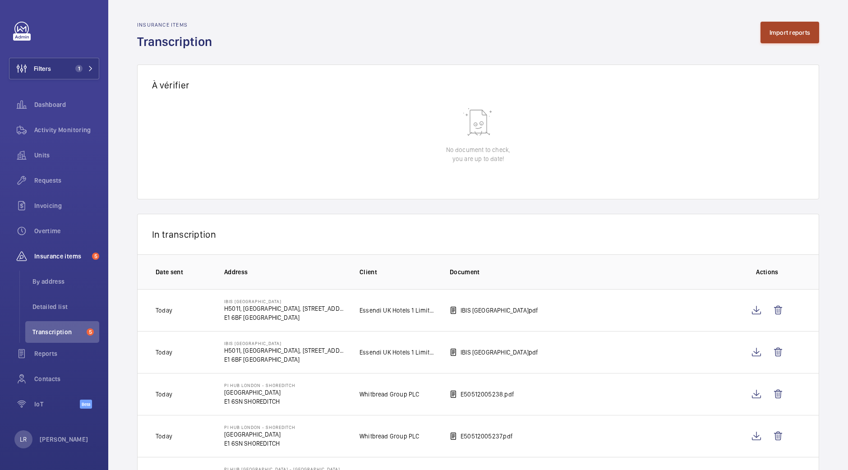
click at [766, 34] on button "Import reports" at bounding box center [789, 33] width 59 height 22
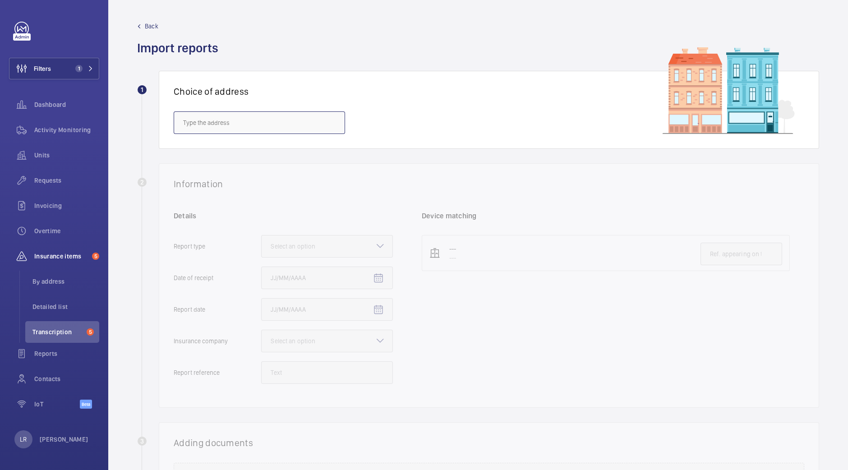
click at [312, 123] on input "text" at bounding box center [259, 122] width 171 height 23
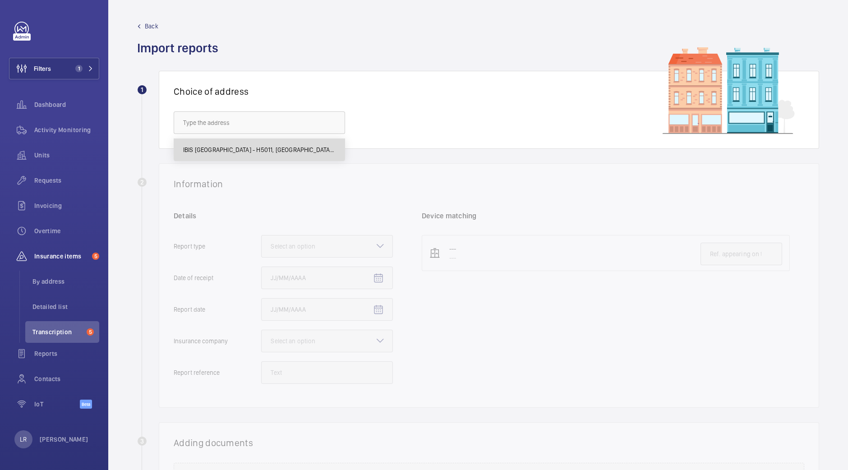
click at [306, 146] on span "IBIS LONDON CITY - H5011, IBIS LONDON CITY, 5 Commercial St, LONDON E1 6BF" at bounding box center [259, 149] width 152 height 9
type input "IBIS LONDON CITY - H5011, IBIS LONDON CITY, 5 Commercial St, LONDON E1 6BF"
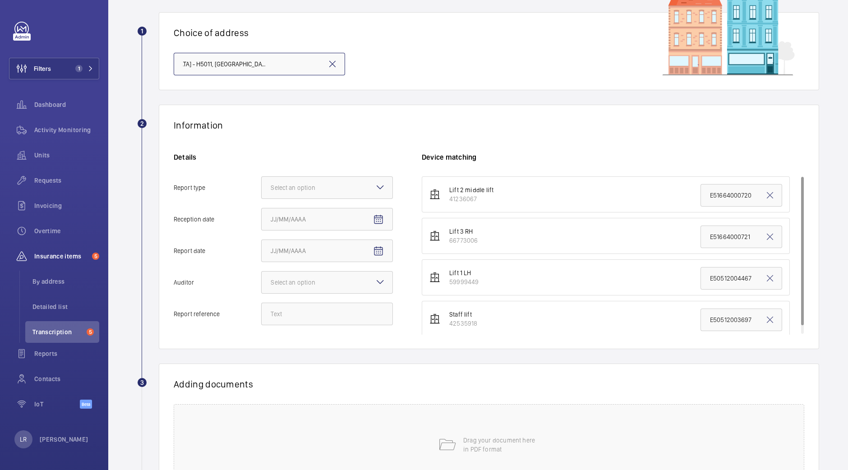
scroll to position [112, 0]
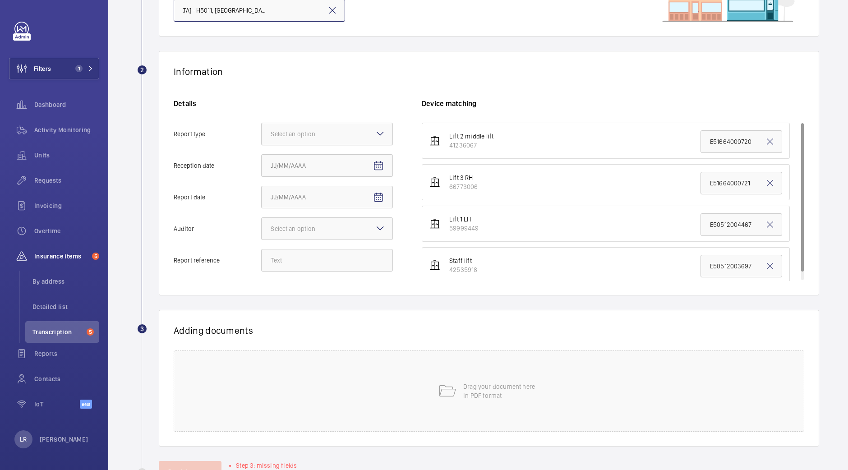
click at [371, 142] on div at bounding box center [327, 134] width 131 height 22
click at [262, 142] on input "Report type Select an option" at bounding box center [262, 134] width 0 height 22
click at [370, 157] on span "Insurance company" at bounding box center [327, 161] width 113 height 9
click at [262, 145] on input "Report type Select an option Insurance company Consultant" at bounding box center [262, 134] width 0 height 22
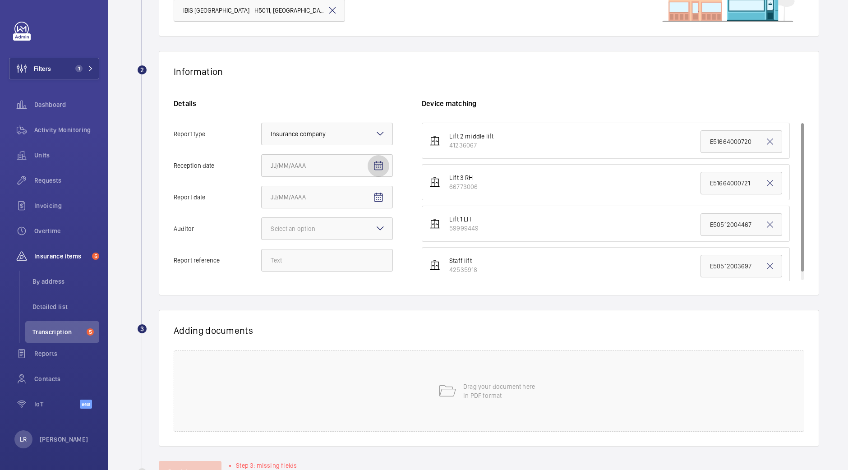
click at [375, 161] on mat-icon "Open calendar" at bounding box center [378, 166] width 11 height 11
click at [297, 260] on span "6" at bounding box center [292, 256] width 16 height 16
type input "10/6/2025"
click at [377, 206] on span "Open calendar" at bounding box center [378, 198] width 22 height 22
click at [360, 267] on span "3" at bounding box center [364, 270] width 16 height 16
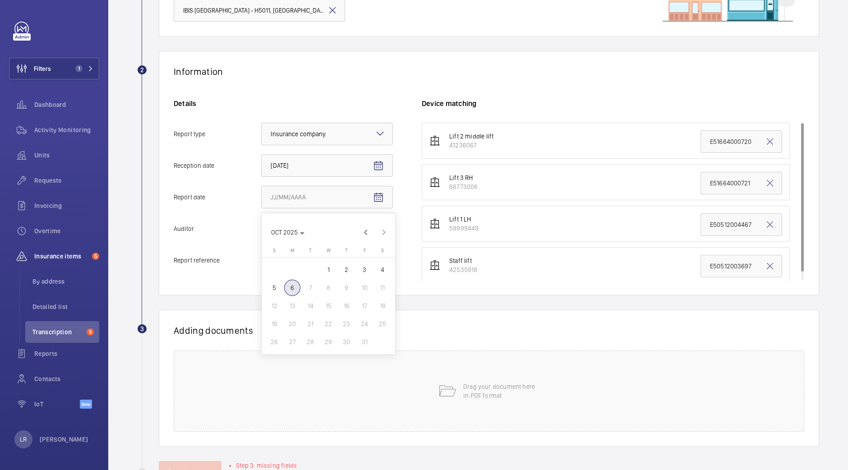
type input "10/3/2025"
click at [379, 227] on mat-icon at bounding box center [380, 228] width 11 height 11
click at [262, 227] on input "Auditor Select an option" at bounding box center [262, 229] width 0 height 22
click at [292, 322] on span "Allianz" at bounding box center [327, 322] width 113 height 9
click at [262, 239] on input "Auditor Select an option Veritas Zurich British Engineering Allianz Other" at bounding box center [262, 229] width 0 height 22
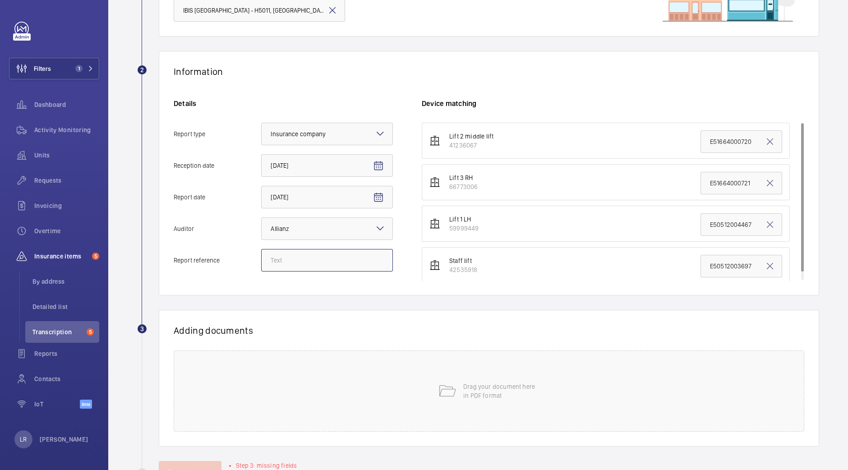
click at [313, 262] on input "Report reference" at bounding box center [327, 260] width 132 height 23
paste input "E50512005255"
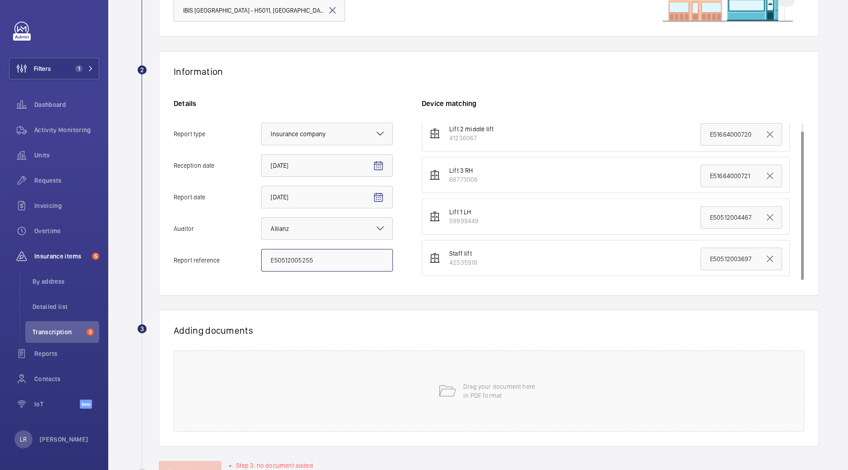
type input "E50512005255"
drag, startPoint x: 699, startPoint y: 265, endPoint x: 757, endPoint y: 265, distance: 57.7
click at [757, 265] on input "E50512003697" at bounding box center [741, 259] width 82 height 23
paste input "5255"
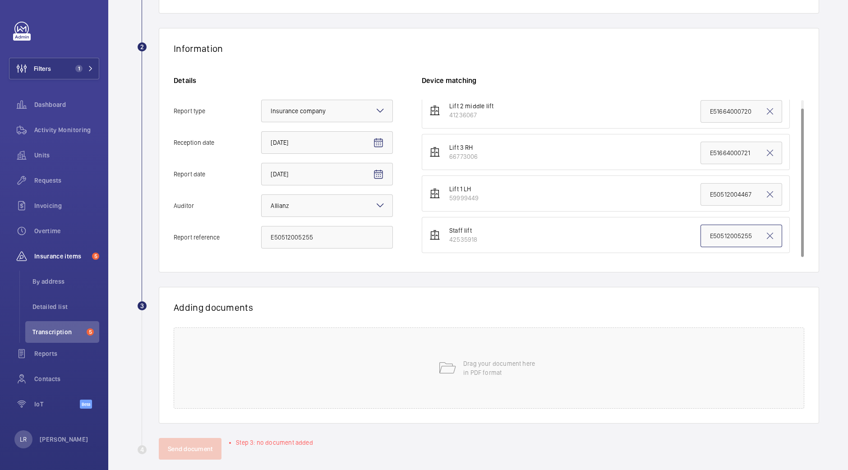
scroll to position [146, 0]
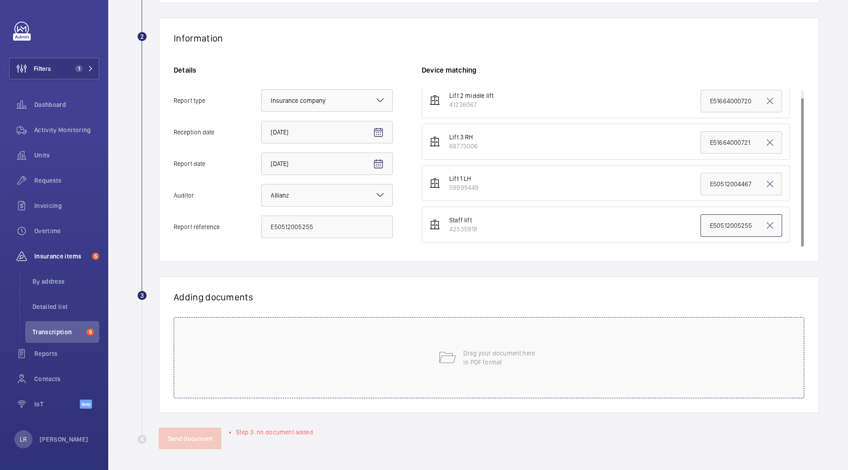
type input "E50512005255"
click at [412, 344] on div "Drag your document here in PDF format" at bounding box center [489, 357] width 630 height 81
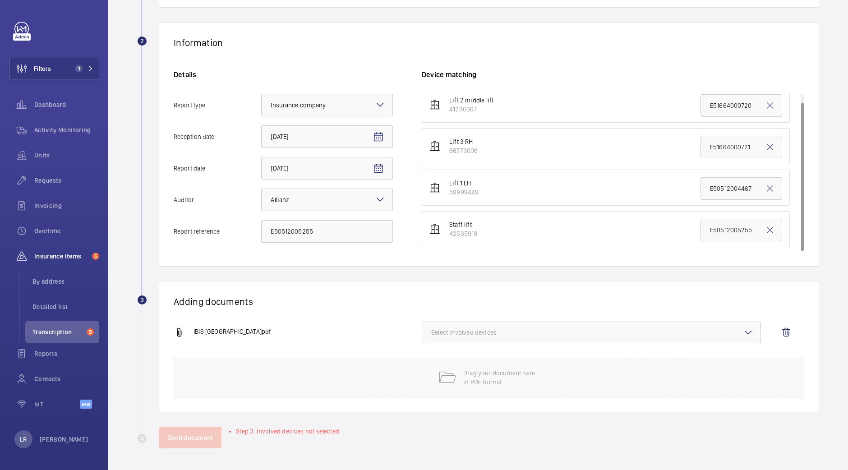
scroll to position [140, 0]
click at [491, 326] on button "Select involved devices" at bounding box center [591, 333] width 339 height 22
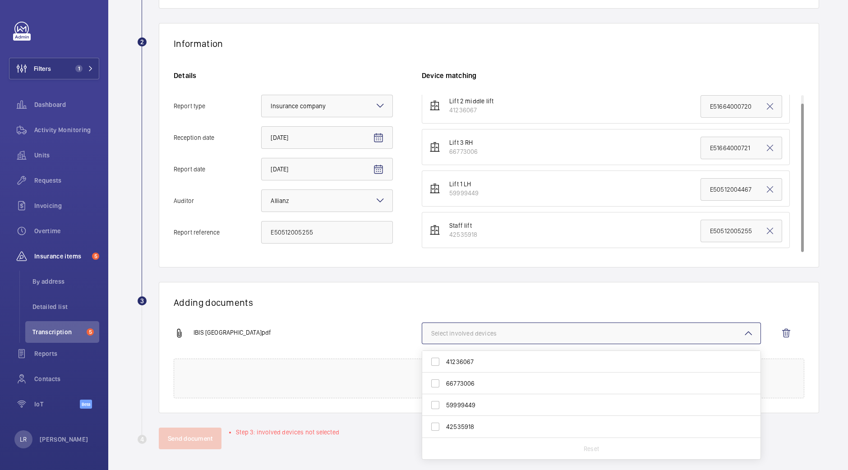
click at [459, 423] on span "42535918" at bounding box center [592, 426] width 292 height 9
click at [444, 423] on input "42535918" at bounding box center [435, 427] width 18 height 18
checkbox input "true"
click at [459, 288] on div "Adding documents IBIS LONDON CITY.pdf 1 device out of 4 involved 41236067 66773…" at bounding box center [489, 347] width 660 height 131
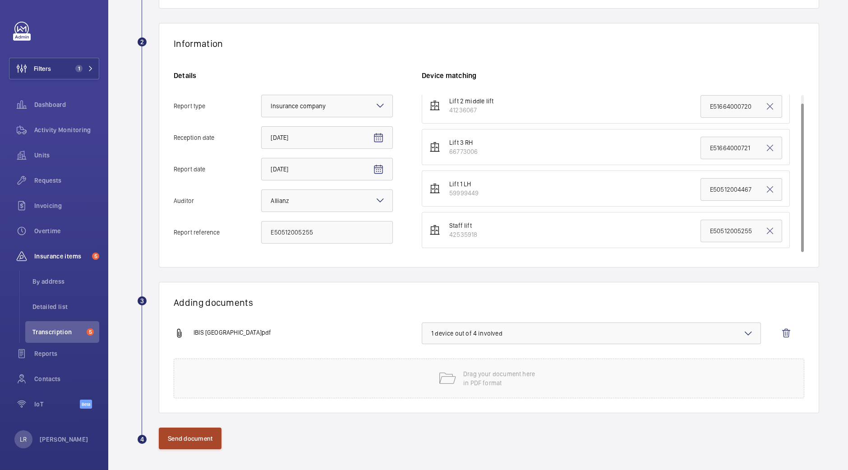
click at [178, 441] on button "Send document" at bounding box center [190, 438] width 63 height 22
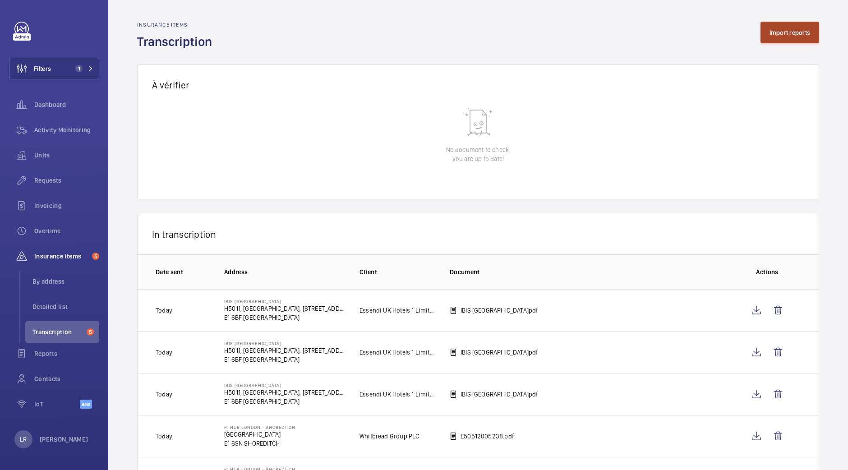
click at [792, 38] on button "Import reports" at bounding box center [789, 33] width 59 height 22
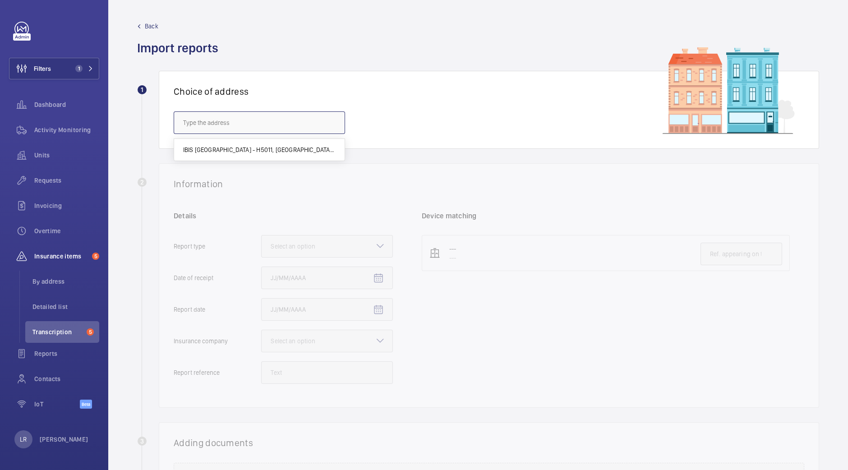
click at [319, 111] on input "text" at bounding box center [259, 122] width 171 height 23
click at [283, 159] on mat-option "IBIS LONDON CITY - H5011, IBIS LONDON CITY, 5 Commercial St, LONDON E1 6BF" at bounding box center [259, 150] width 170 height 22
type input "IBIS LONDON CITY - H5011, IBIS LONDON CITY, 5 Commercial St, LONDON E1 6BF"
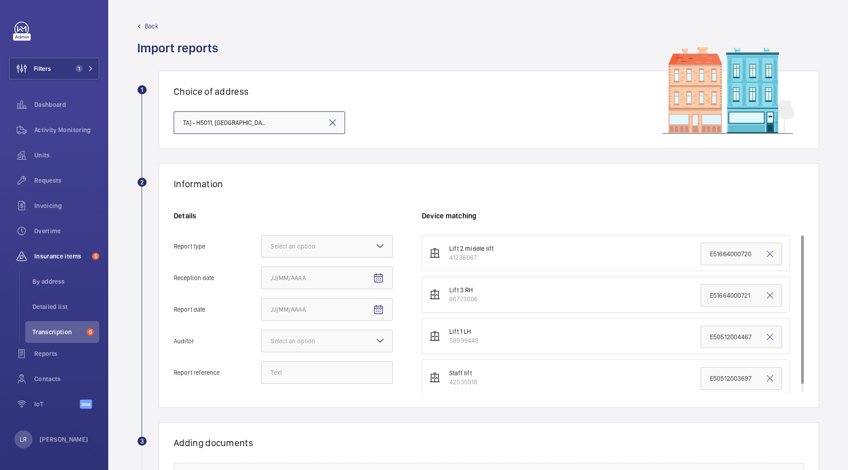
click at [363, 250] on div at bounding box center [327, 246] width 131 height 22
click at [262, 250] on input "Report type Select an option" at bounding box center [262, 246] width 0 height 22
click at [338, 269] on span "Insurance company" at bounding box center [327, 273] width 113 height 9
click at [262, 257] on input "Report type Select an option Insurance company Consultant" at bounding box center [262, 246] width 0 height 22
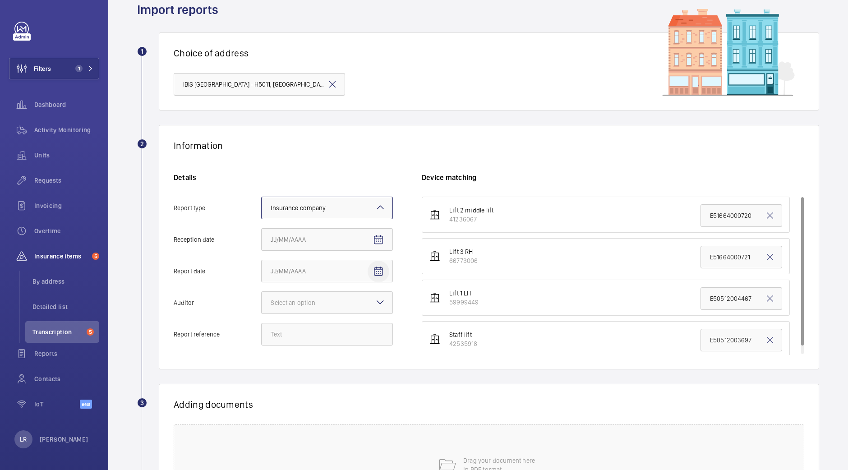
scroll to position [56, 0]
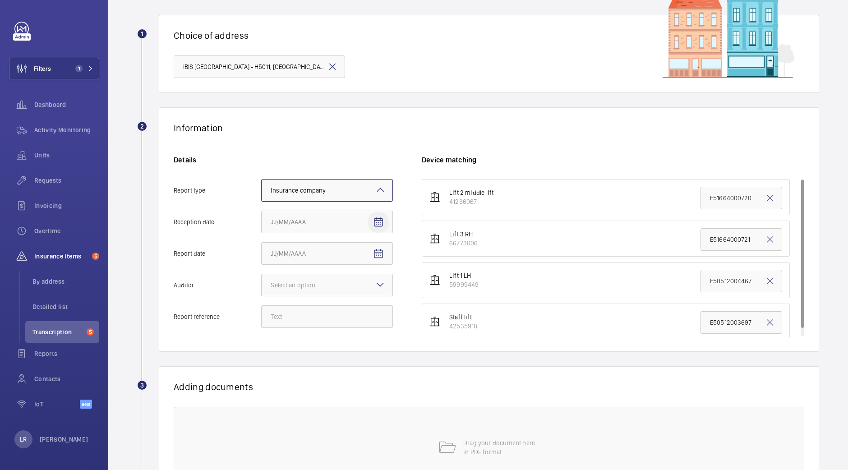
click at [377, 218] on mat-icon "Open calendar" at bounding box center [378, 222] width 11 height 11
click at [358, 294] on span "3" at bounding box center [364, 294] width 16 height 16
click at [375, 223] on mat-icon "Open calendar" at bounding box center [378, 222] width 11 height 11
click at [291, 314] on span "6" at bounding box center [292, 312] width 16 height 16
type input "10/6/2025"
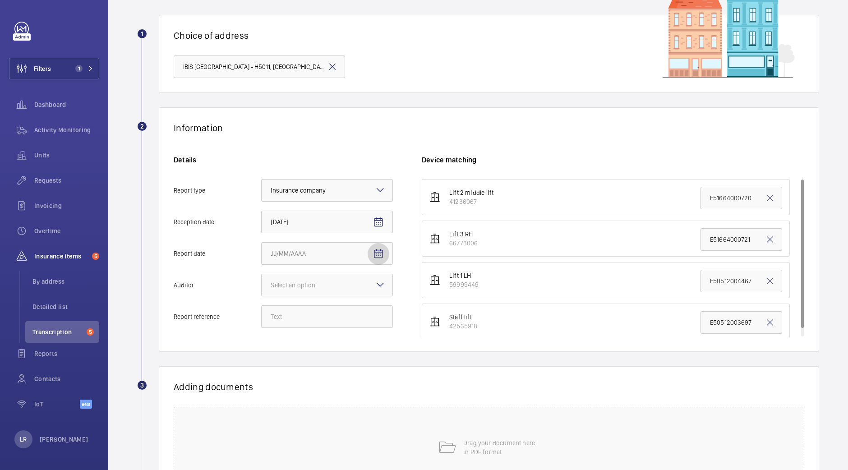
click at [377, 261] on span "Open calendar" at bounding box center [378, 254] width 22 height 22
click at [361, 322] on span "3" at bounding box center [364, 326] width 16 height 16
type input "10/3/2025"
click at [345, 292] on div at bounding box center [327, 285] width 131 height 22
click at [262, 292] on input "Auditor Select an option" at bounding box center [262, 285] width 0 height 22
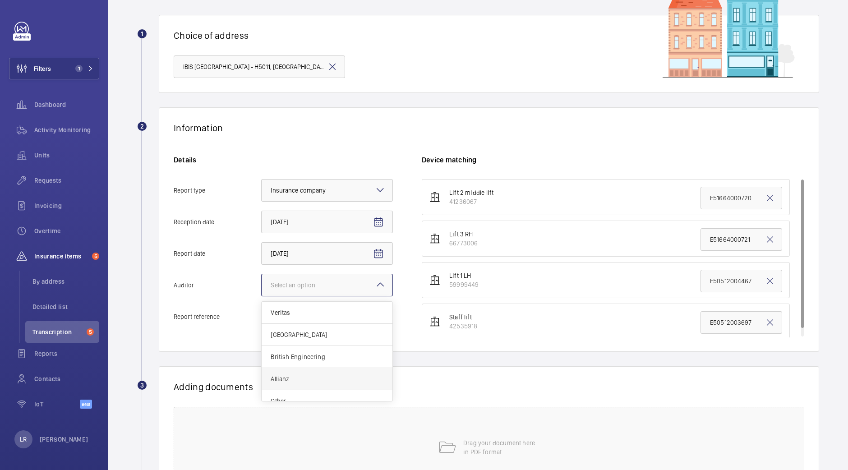
click at [298, 374] on span "Allianz" at bounding box center [327, 378] width 113 height 9
click at [262, 296] on input "Auditor Select an option Veritas Zurich British Engineering Allianz Other" at bounding box center [262, 285] width 0 height 22
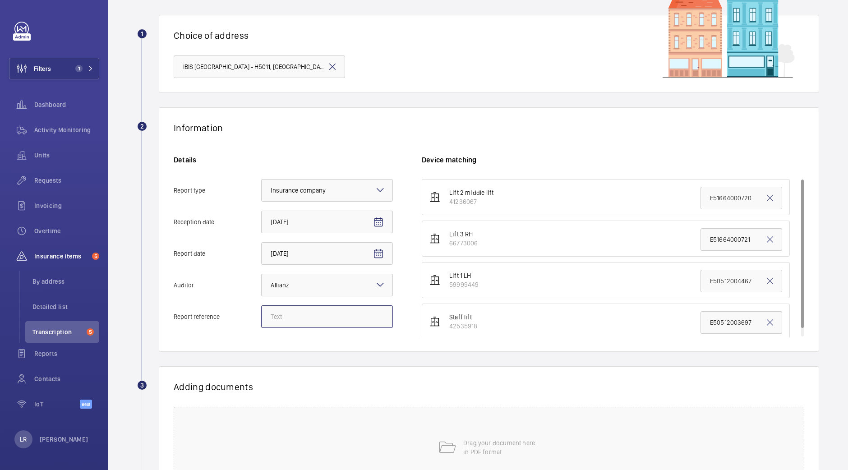
click at [323, 321] on input "Report reference" at bounding box center [327, 316] width 132 height 23
drag, startPoint x: 340, startPoint y: 320, endPoint x: 252, endPoint y: 320, distance: 88.4
click at [252, 320] on label "Report reference Emergency Report" at bounding box center [283, 316] width 219 height 23
type input "Emergency Report"
drag, startPoint x: 698, startPoint y: 195, endPoint x: 789, endPoint y: 198, distance: 91.2
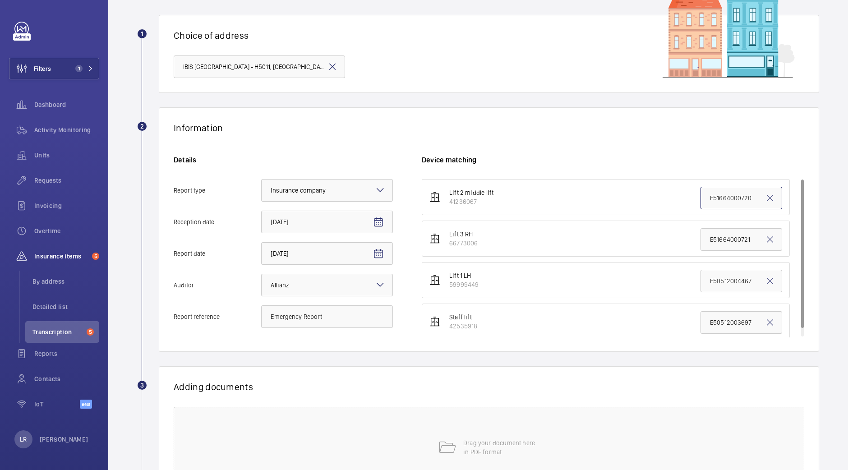
click at [789, 198] on ul "Lift 2 middle lift 41236067 E51664000720 Lift 3 RH 66773006 E51664000721 Lift 1…" at bounding box center [613, 259] width 382 height 161
paste input "mergency Report"
type input "Emergency Report"
click at [592, 120] on div "Information Details Report type Select an option × Insurance company × Receptio…" at bounding box center [489, 229] width 660 height 244
click at [764, 198] on mat-icon at bounding box center [769, 198] width 11 height 11
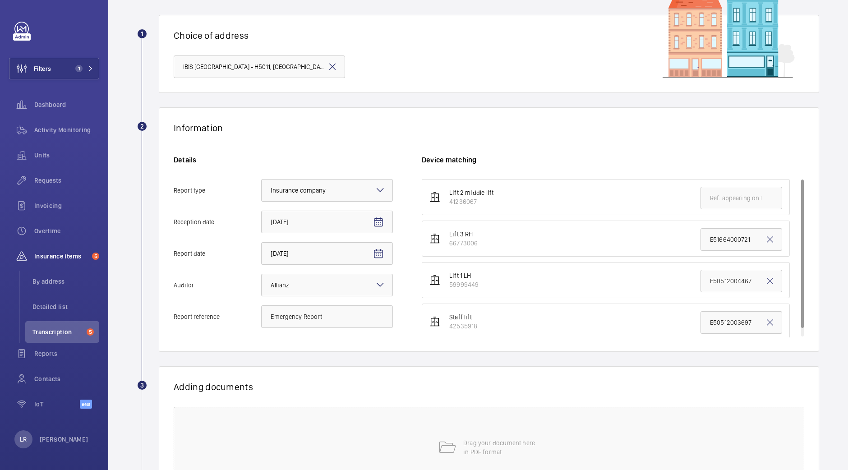
click at [608, 165] on div "Device matching Lift 2 middle lift 41236067 Lift 3 RH 66773006 E51664000721 Lif…" at bounding box center [613, 246] width 382 height 182
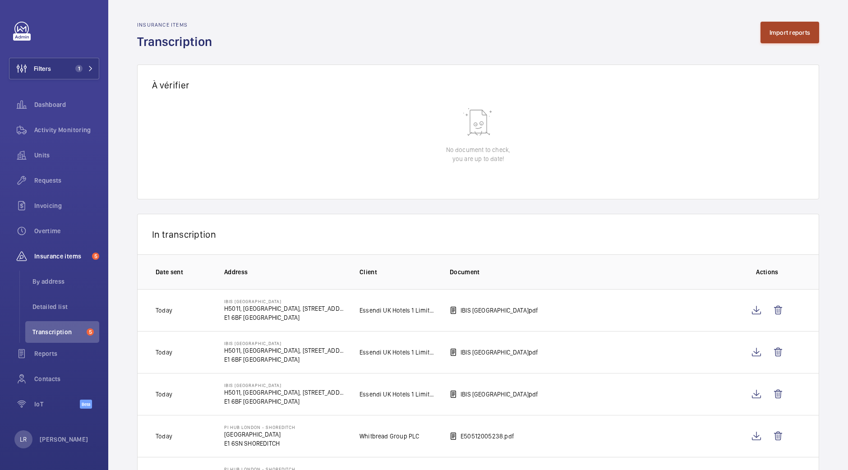
click at [778, 33] on button "Import reports" at bounding box center [789, 33] width 59 height 22
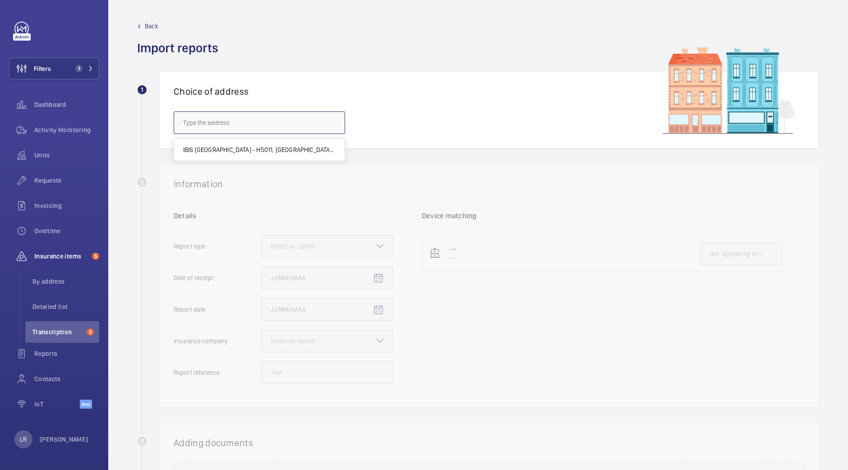
click at [291, 121] on input "text" at bounding box center [259, 122] width 171 height 23
click at [281, 161] on div "IBIS LONDON CITY - H5011, IBIS LONDON CITY, 5 Commercial St, LONDON E1 6BF" at bounding box center [259, 149] width 171 height 23
click at [291, 153] on span "IBIS LONDON CITY - H5011, IBIS LONDON CITY, 5 Commercial St, LONDON E1 6BF" at bounding box center [259, 149] width 152 height 9
type input "IBIS LONDON CITY - H5011, IBIS LONDON CITY, 5 Commercial St, LONDON E1 6BF"
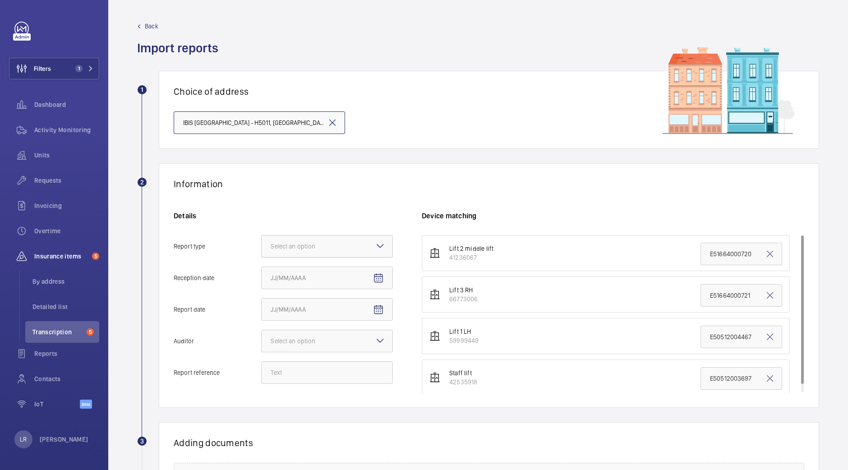
scroll to position [0, 69]
click at [311, 385] on div "Details Report type Select an option Reception date Report date Auditor Select …" at bounding box center [298, 302] width 248 height 182
click at [312, 377] on input "Report reference" at bounding box center [327, 372] width 132 height 23
paste input "Emergency Report"
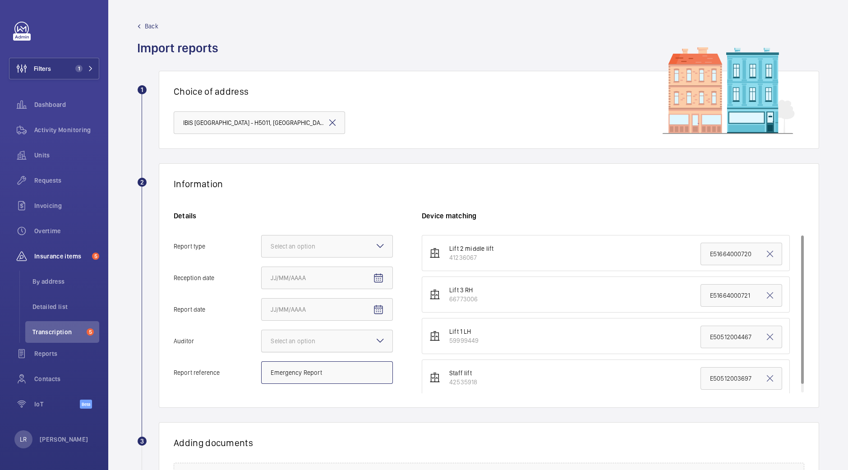
click at [334, 337] on div "Select an option" at bounding box center [304, 340] width 67 height 9
type input "Emergency Report"
click at [262, 337] on input "Auditor Select an option" at bounding box center [262, 341] width 0 height 22
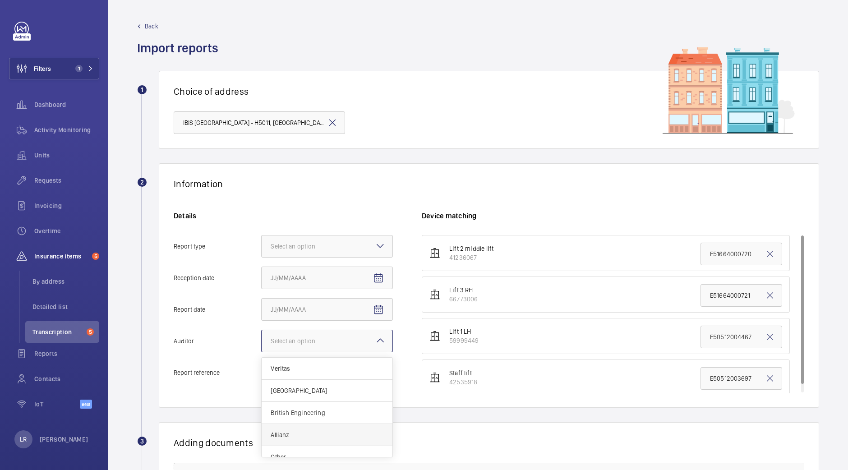
click at [287, 429] on div "Allianz" at bounding box center [327, 435] width 131 height 22
click at [262, 352] on input "Auditor Select an option Veritas Zurich British Engineering Allianz Other" at bounding box center [262, 341] width 0 height 22
click at [377, 311] on mat-icon "Open calendar" at bounding box center [378, 309] width 11 height 11
click at [363, 376] on span "3" at bounding box center [364, 382] width 16 height 16
type input "10/3/2025"
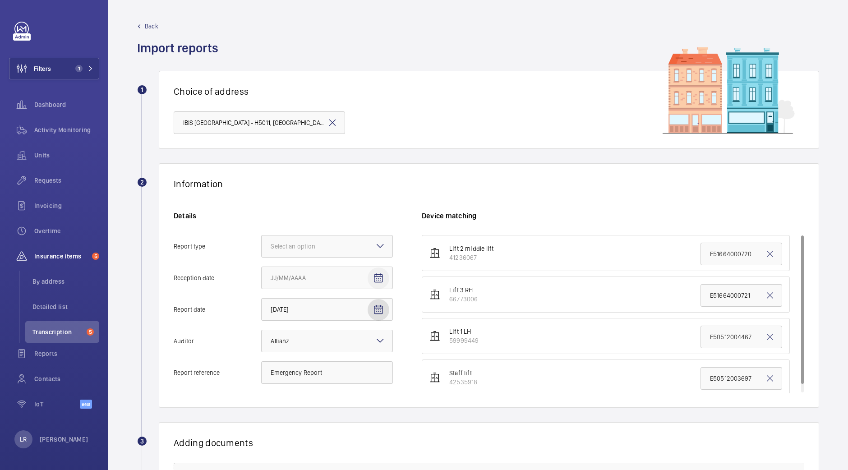
click at [382, 276] on mat-icon "Open calendar" at bounding box center [378, 278] width 11 height 11
click at [300, 373] on button "6" at bounding box center [292, 369] width 18 height 18
type input "10/6/2025"
click at [331, 248] on div "Select an option" at bounding box center [304, 246] width 67 height 9
click at [262, 248] on input "Report type Select an option" at bounding box center [262, 246] width 0 height 22
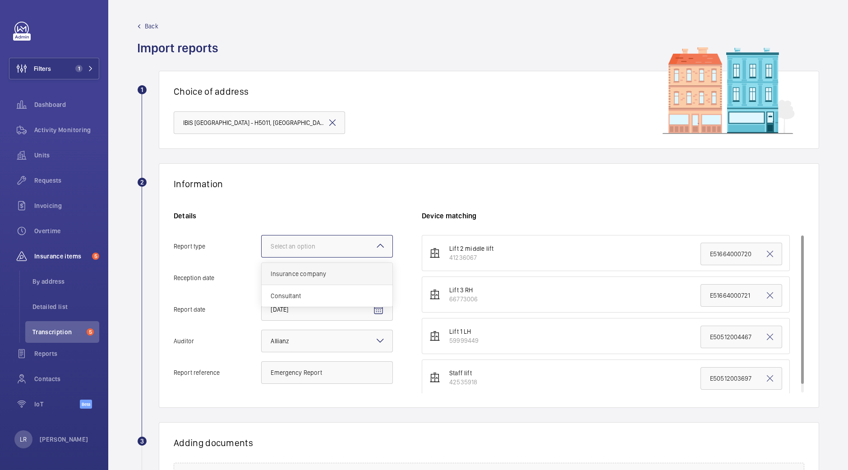
click at [333, 276] on span "Insurance company" at bounding box center [327, 273] width 113 height 9
click at [262, 257] on input "Report type Select an option Insurance company Consultant" at bounding box center [262, 246] width 0 height 22
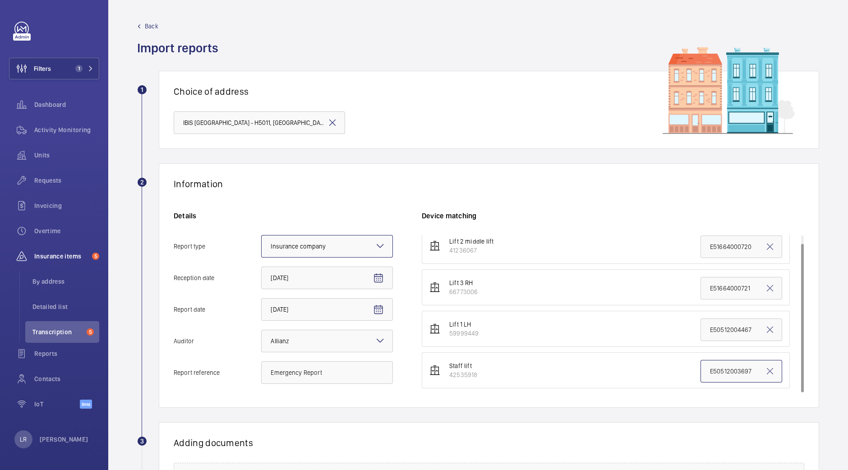
drag, startPoint x: 699, startPoint y: 371, endPoint x: 810, endPoint y: 390, distance: 112.7
click at [810, 390] on div "Information Details Report type Select an option × Insurance company × Receptio…" at bounding box center [489, 285] width 660 height 244
paste input "Emergency Report"
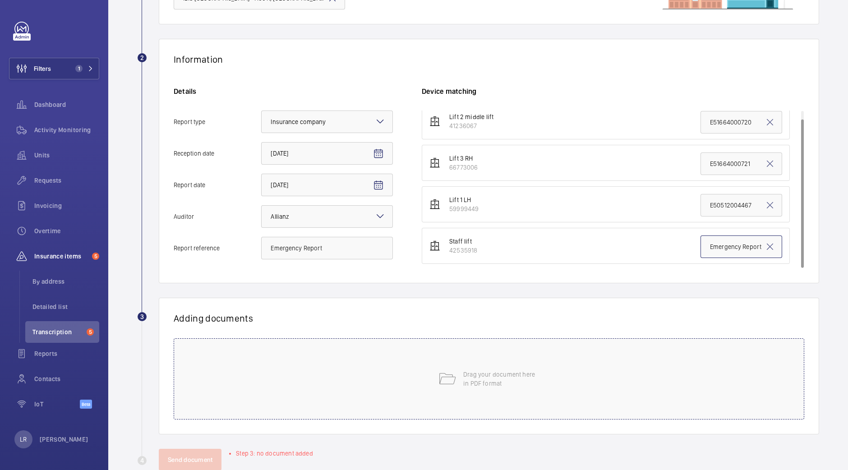
scroll to position [146, 0]
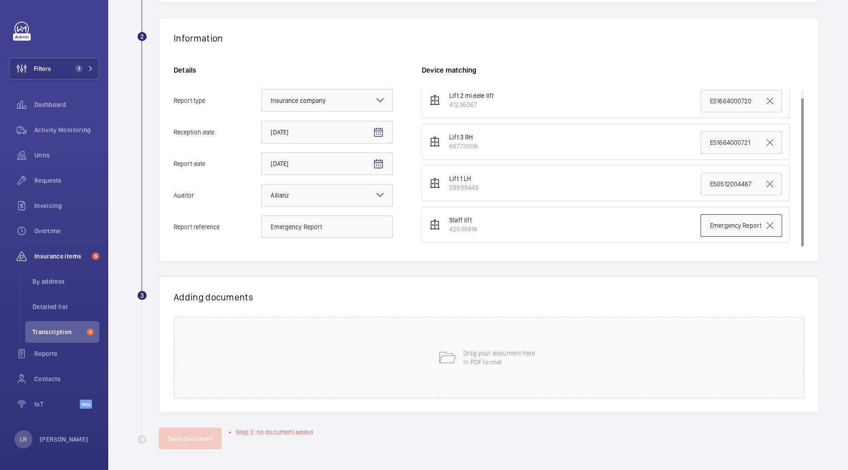
type input "Emergency Report"
click at [353, 404] on div "Adding documents Drag your document here in PDF format" at bounding box center [489, 344] width 660 height 137
click at [300, 377] on div "Drag your document here in PDF format" at bounding box center [489, 357] width 630 height 81
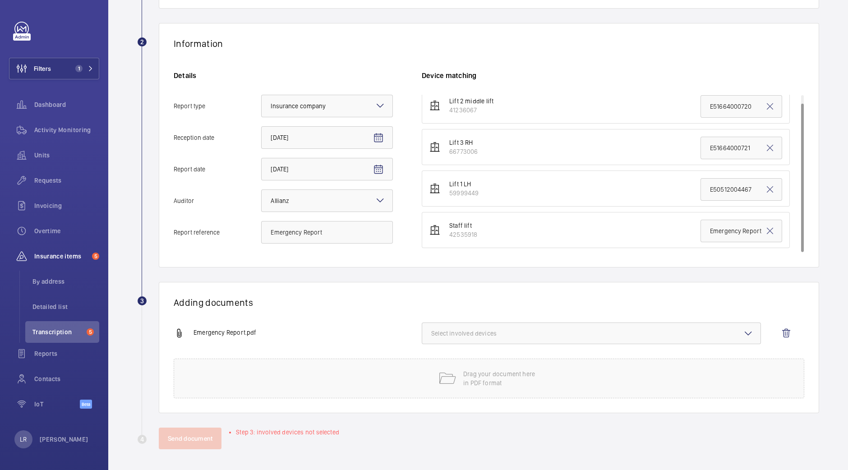
click at [520, 332] on span "Select involved devices" at bounding box center [591, 333] width 320 height 9
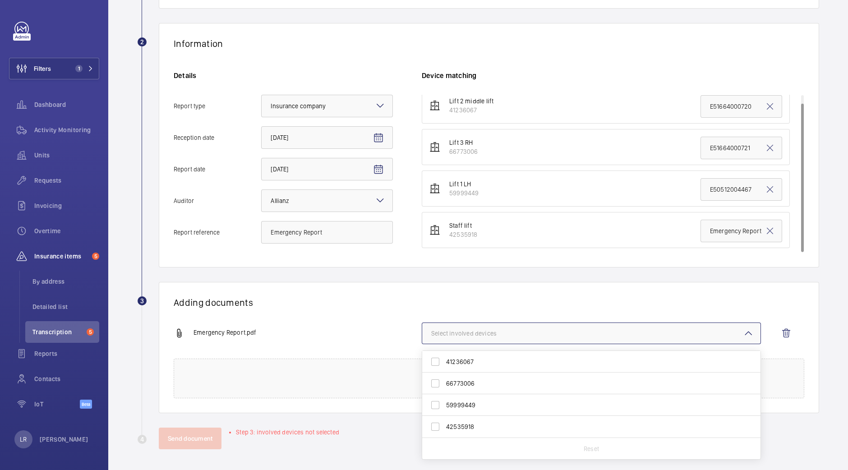
click at [476, 422] on span "42535918" at bounding box center [592, 426] width 292 height 9
click at [444, 422] on input "42535918" at bounding box center [435, 427] width 18 height 18
checkbox input "true"
click at [478, 299] on h1 "Adding documents" at bounding box center [489, 302] width 630 height 11
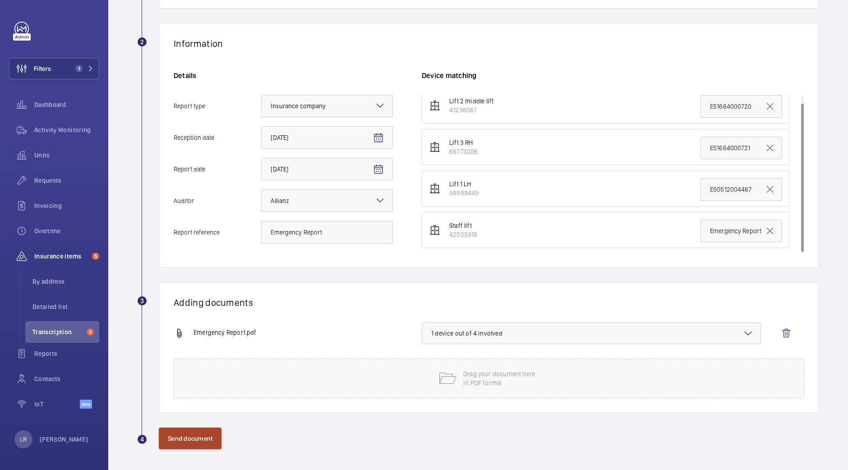
click at [184, 430] on button "Send document" at bounding box center [190, 438] width 63 height 22
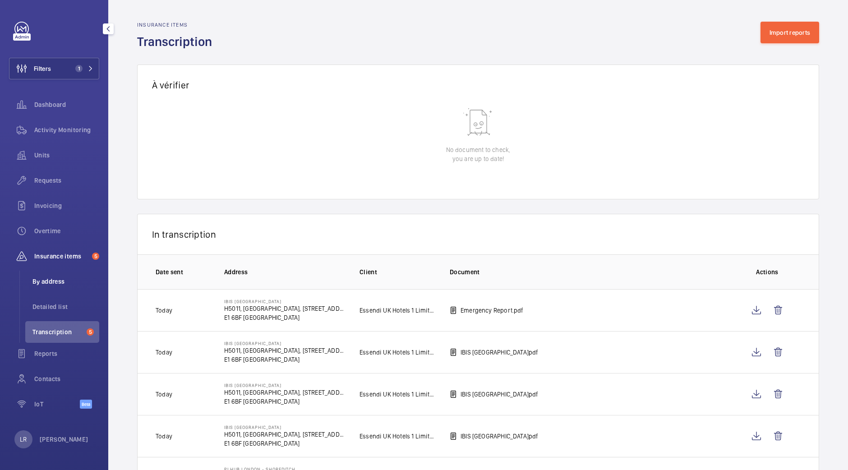
click at [69, 286] on li "By address" at bounding box center [62, 282] width 74 height 22
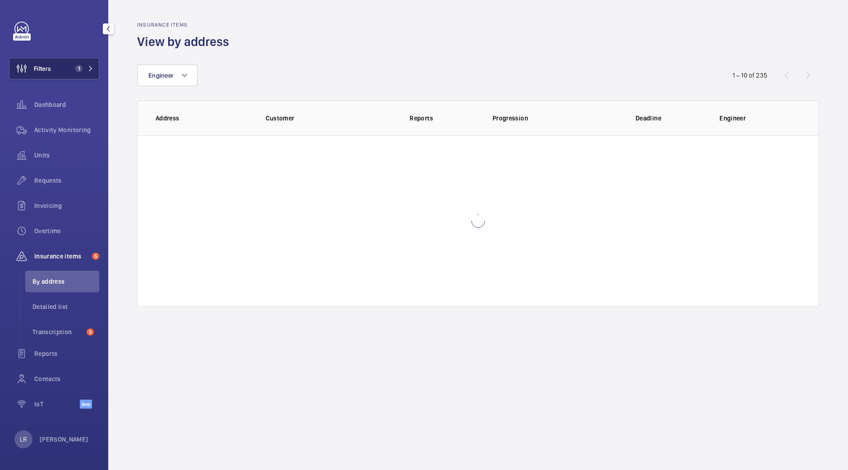
click at [68, 70] on button "Filters 1" at bounding box center [54, 69] width 90 height 22
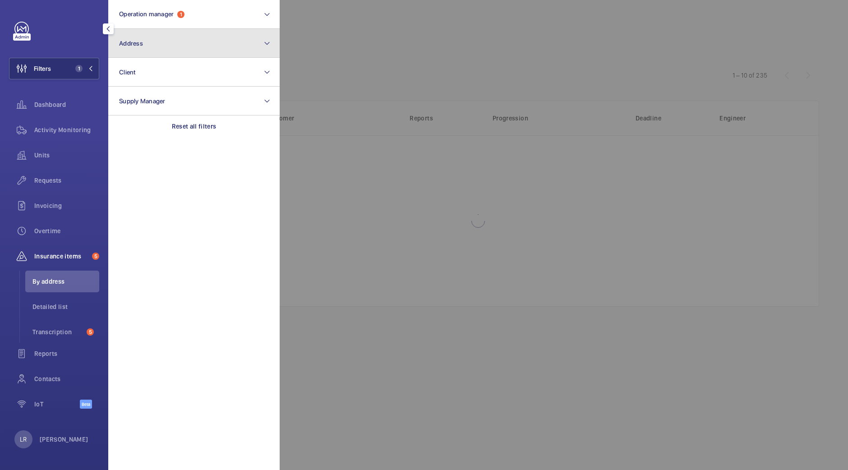
click at [174, 41] on button "Address" at bounding box center [193, 43] width 171 height 29
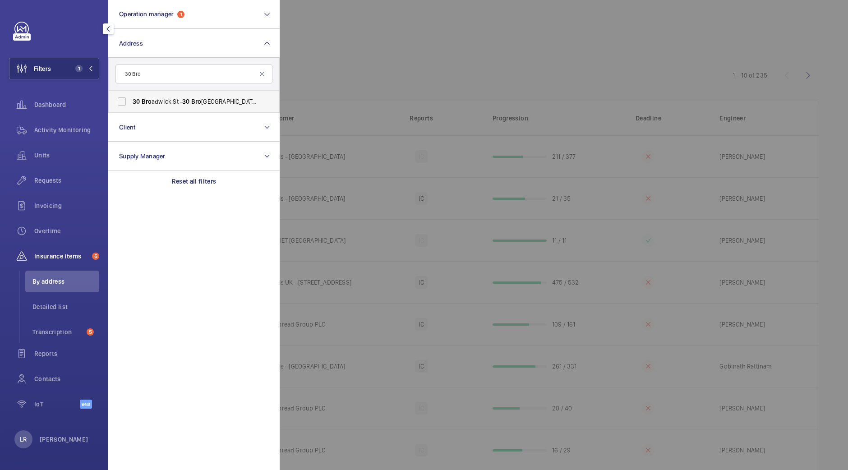
type input "30 Bro"
click at [160, 99] on span "30 Bro adwick St - 30 Bro adwick St, LONDON W1F 8JB" at bounding box center [195, 101] width 124 height 9
click at [131, 99] on input "30 Bro adwick St - 30 Bro adwick St, LONDON W1F 8JB" at bounding box center [122, 101] width 18 height 18
checkbox input "true"
click at [286, 73] on div at bounding box center [704, 235] width 848 height 470
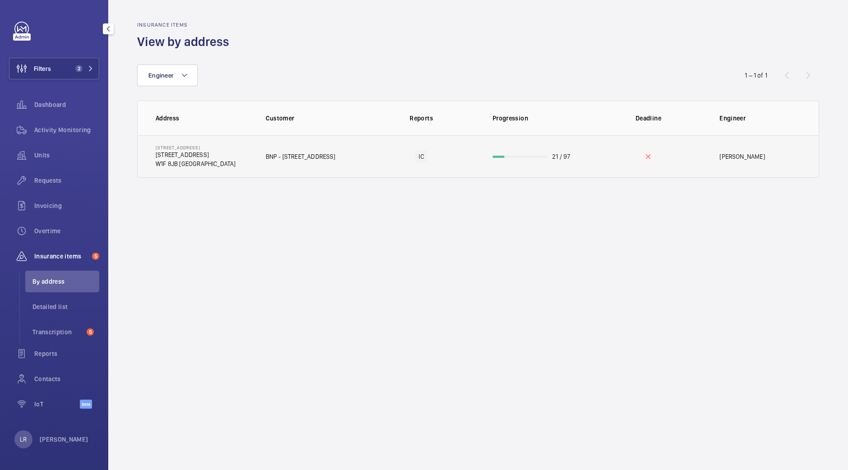
click at [231, 159] on td "30 Broadwick St 30 Broadwick St W1F 8JB LONDON" at bounding box center [195, 156] width 114 height 42
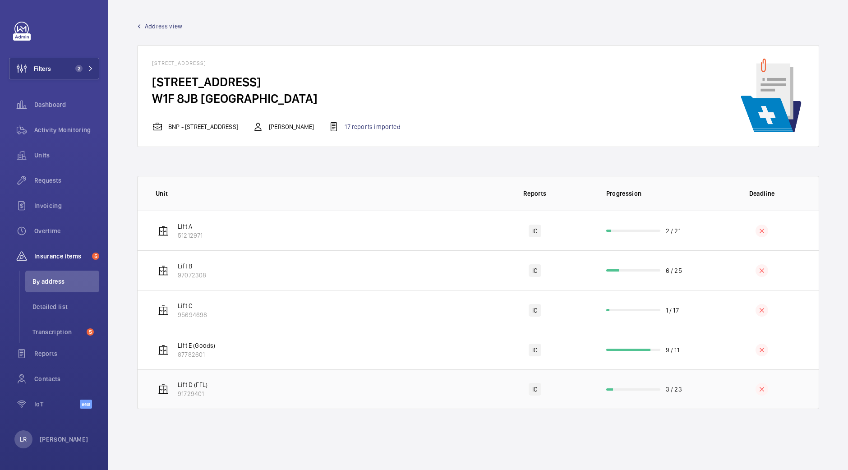
click at [207, 396] on p "91729401" at bounding box center [193, 393] width 30 height 9
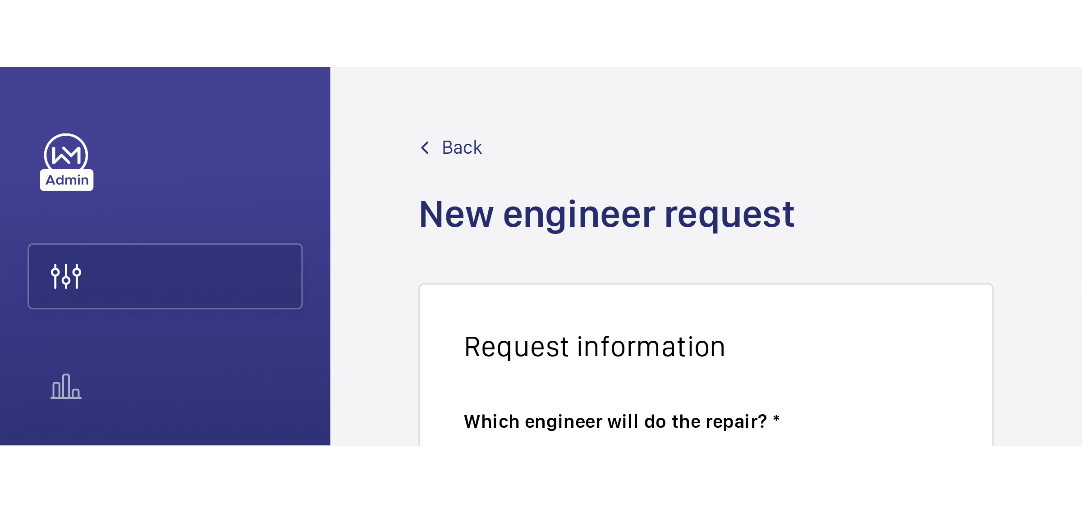
scroll to position [101, 0]
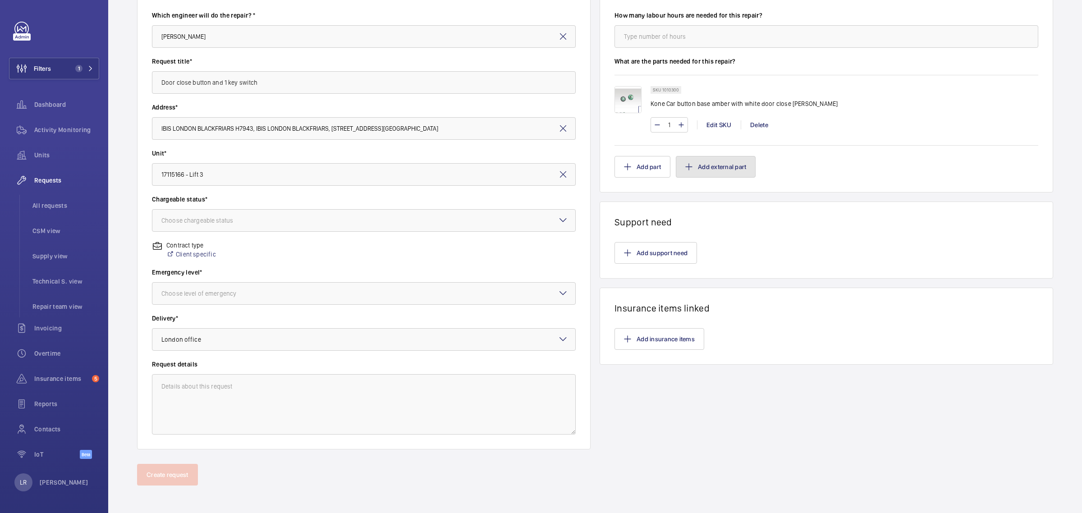
click at [537, 161] on button "Add external part" at bounding box center [716, 167] width 80 height 22
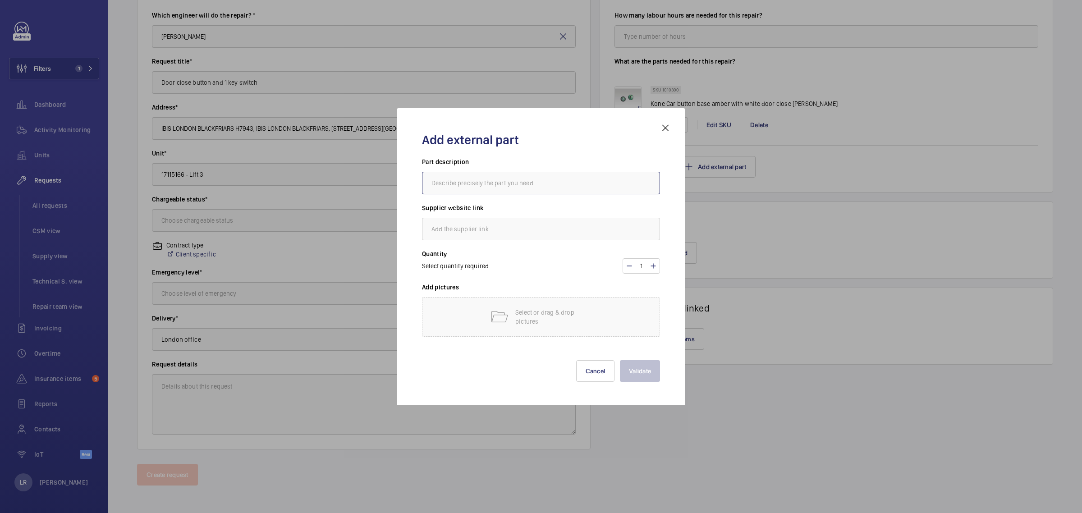
click at [537, 187] on input "text" at bounding box center [541, 183] width 238 height 23
paste input "Kone preference key switch"
type input "Kone preference key switch"
click at [537, 223] on p "Select or drag & drop pictures" at bounding box center [553, 317] width 77 height 18
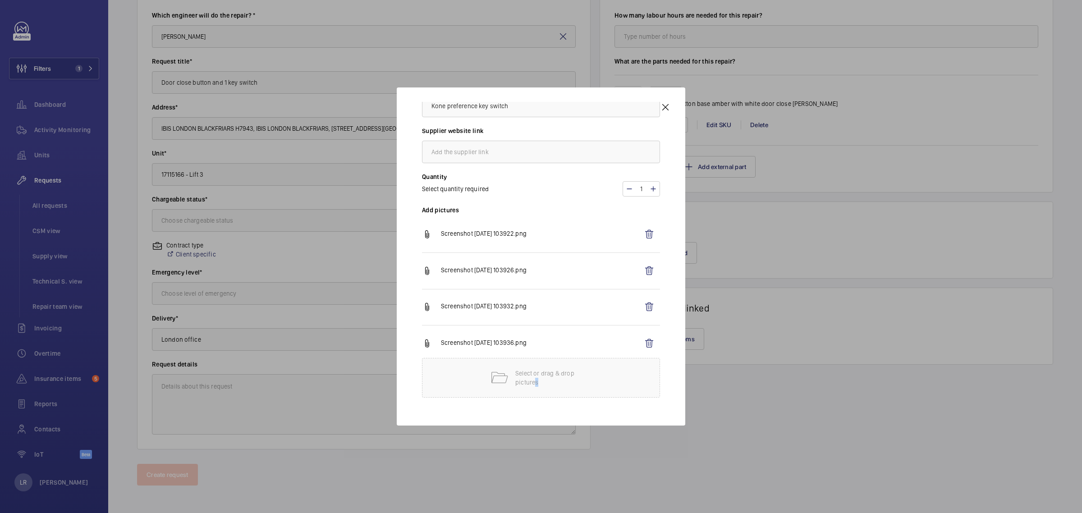
scroll to position [97, 0]
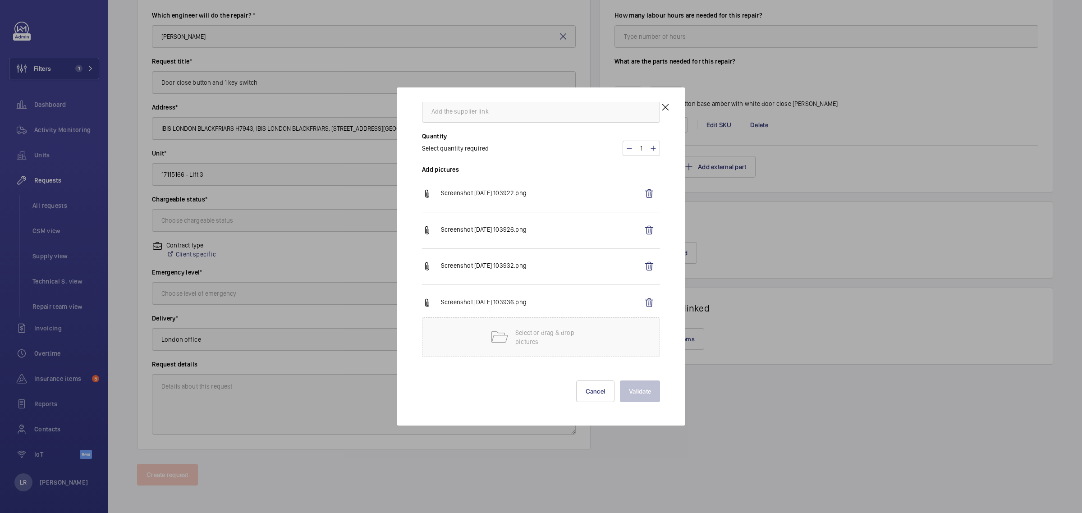
click at [523, 223] on div "Validate Cancel" at bounding box center [541, 384] width 238 height 36
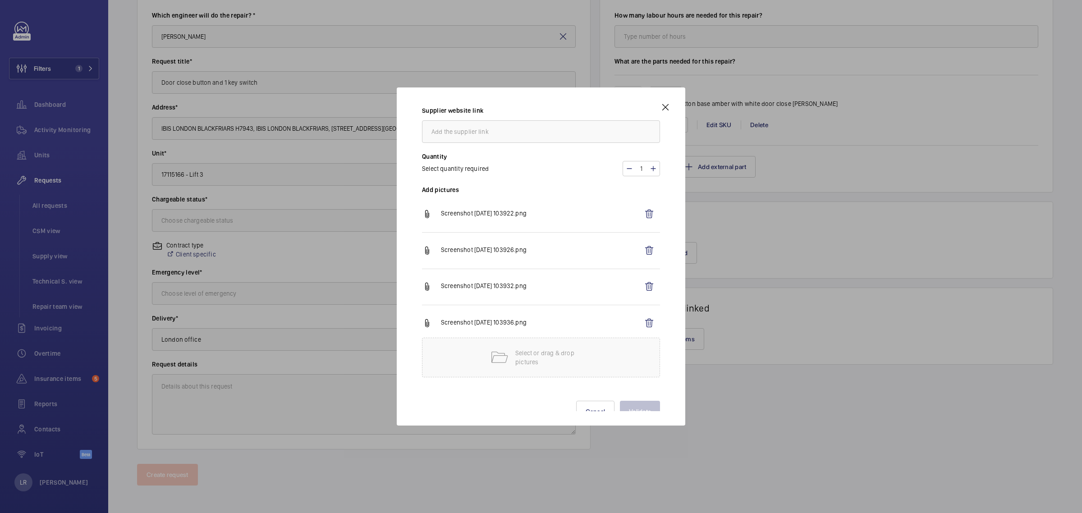
scroll to position [41, 0]
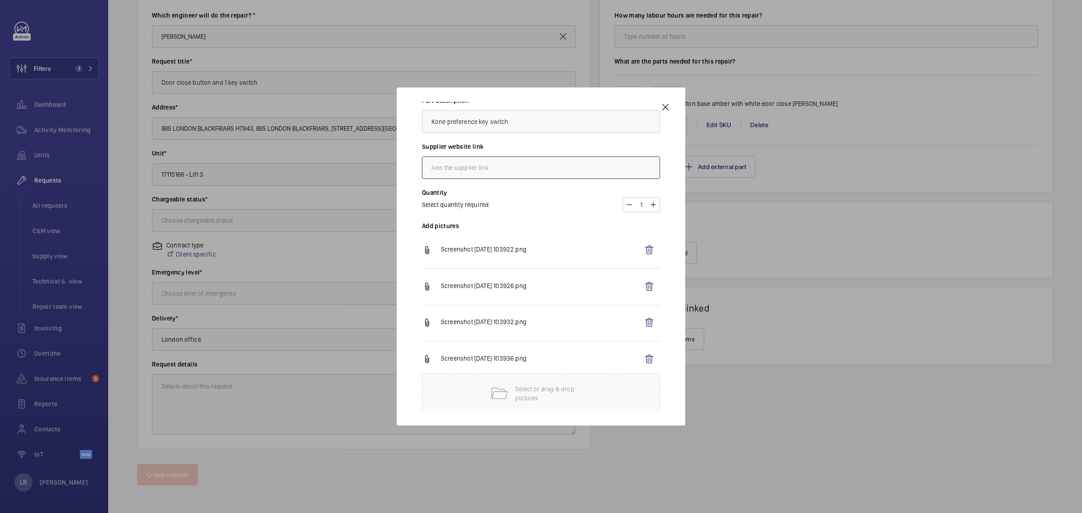
click at [536, 170] on input "text" at bounding box center [541, 167] width 238 height 23
type input "Not sure"
click at [537, 199] on div "Select quantity required 1" at bounding box center [541, 204] width 238 height 15
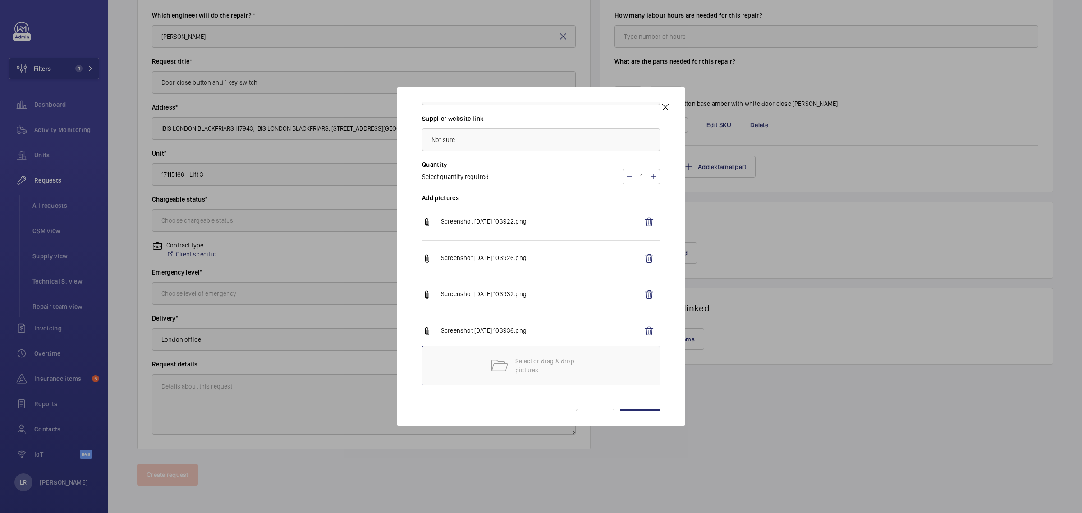
scroll to position [97, 0]
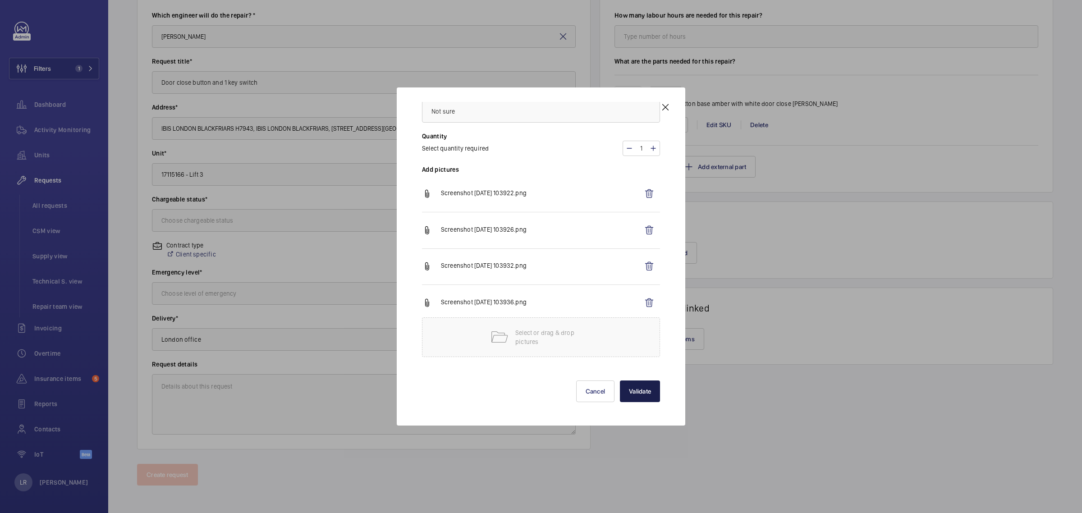
click at [537, 223] on button "Validate" at bounding box center [640, 392] width 40 height 22
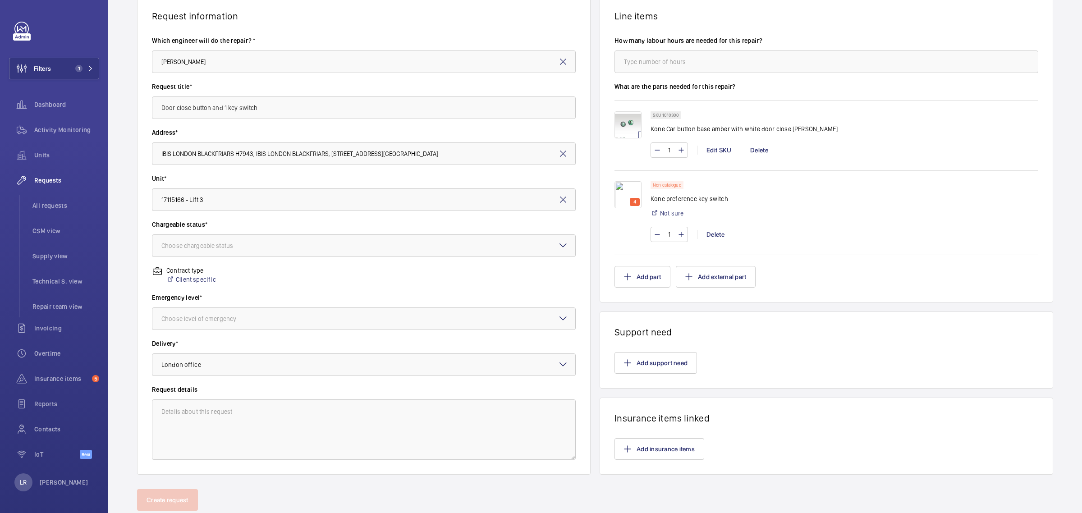
scroll to position [102, 0]
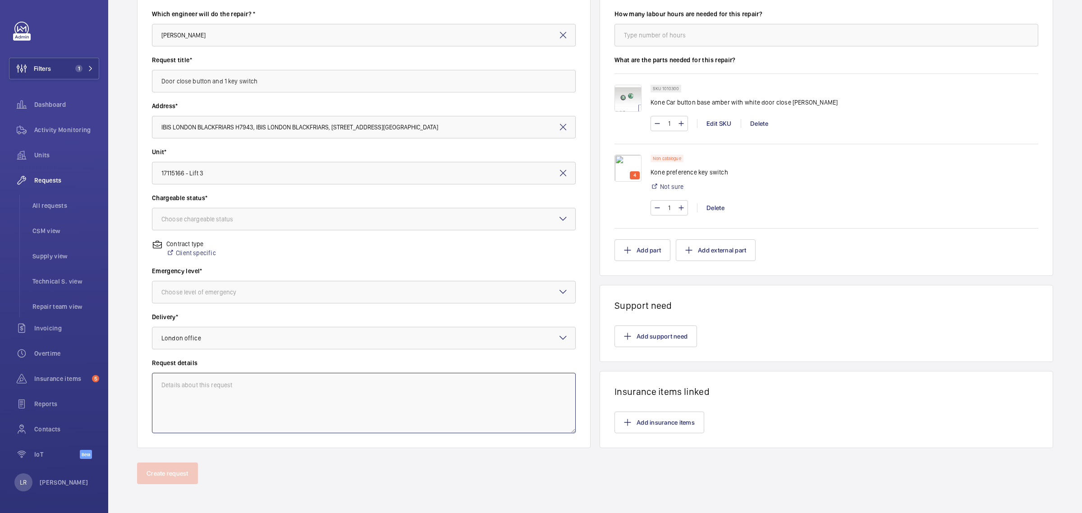
click at [295, 223] on textarea at bounding box center [364, 403] width 424 height 60
click at [366, 212] on div at bounding box center [363, 219] width 423 height 22
click at [303, 223] on div "Non chargeable" at bounding box center [363, 269] width 423 height 22
drag, startPoint x: 478, startPoint y: 23, endPoint x: 472, endPoint y: 21, distance: 7.3
click at [478, 24] on input "[PERSON_NAME]" at bounding box center [364, 35] width 424 height 23
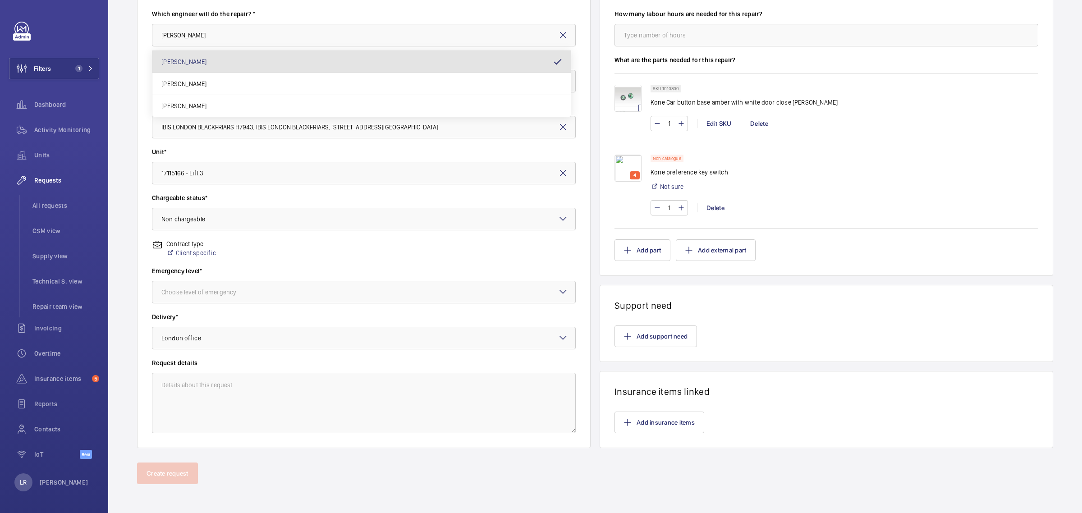
click at [491, 223] on div "Contract type Client specific" at bounding box center [364, 252] width 424 height 27
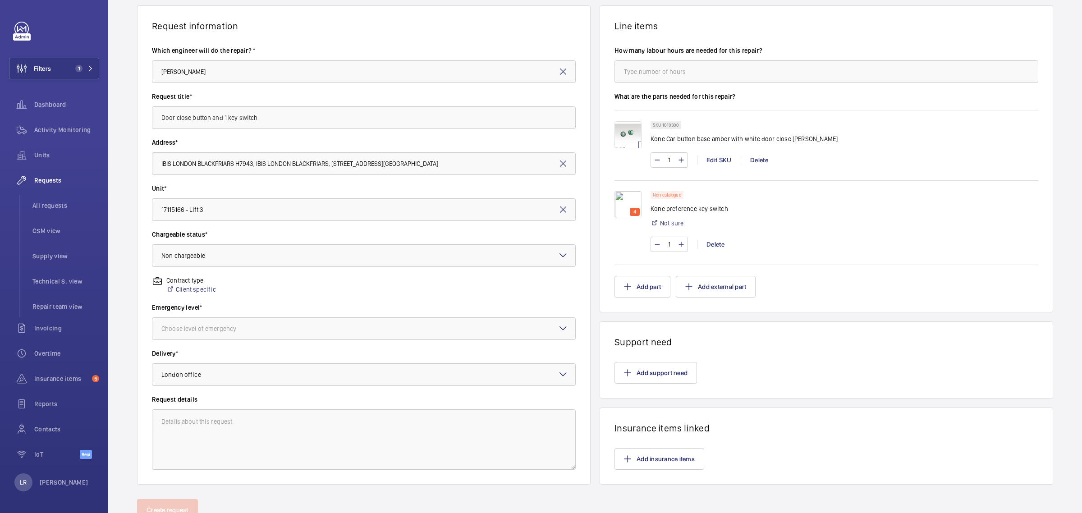
scroll to position [46, 0]
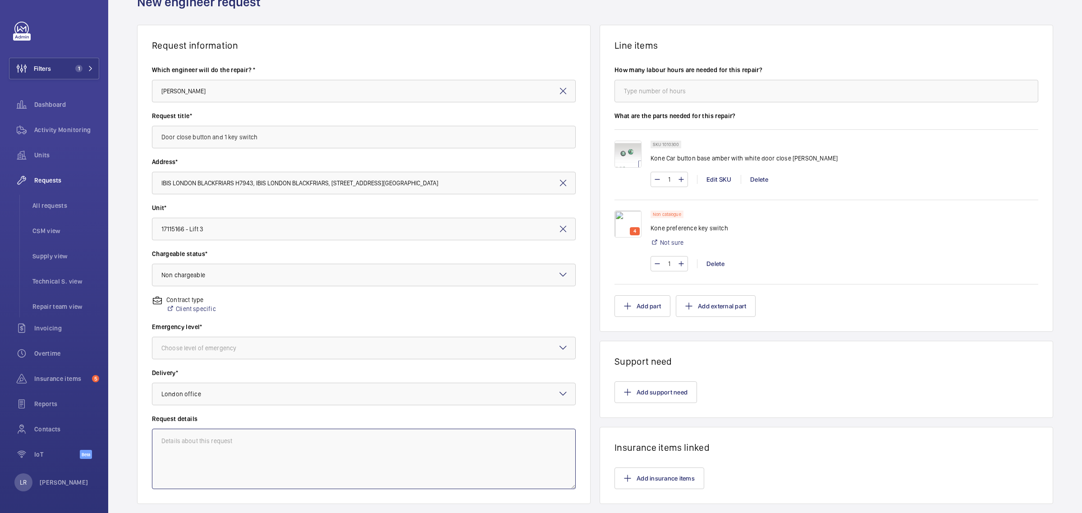
click at [296, 223] on textarea at bounding box center [364, 459] width 424 height 60
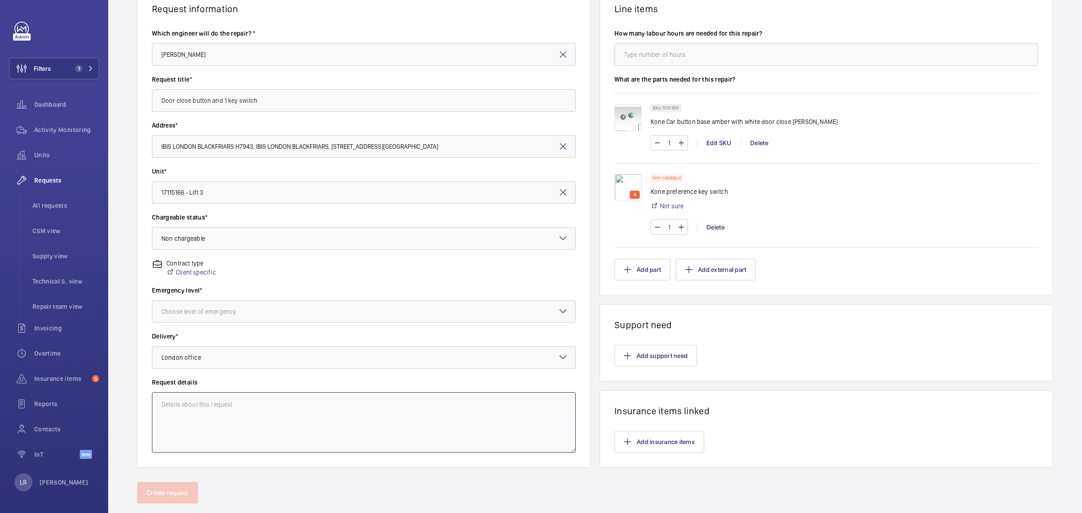
scroll to position [102, 0]
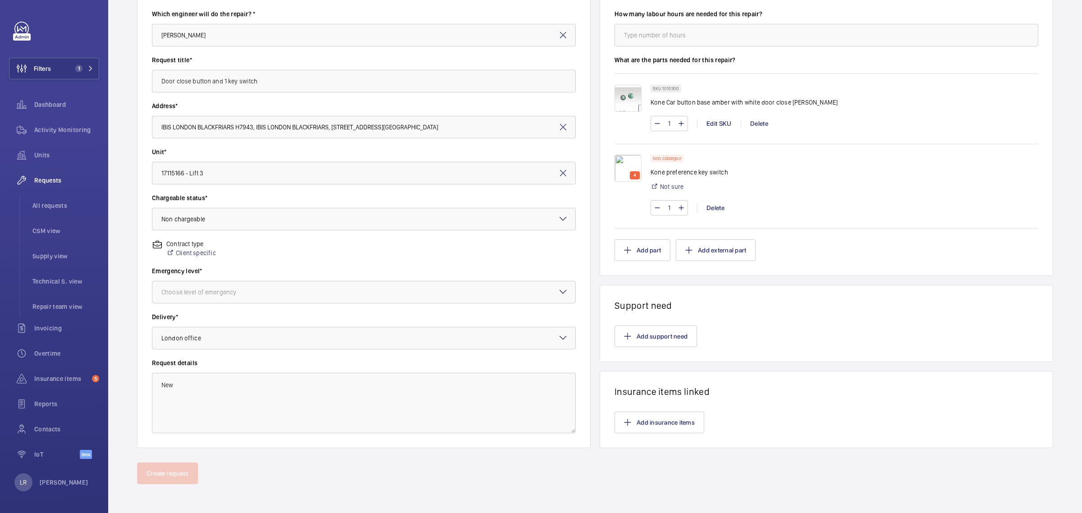
click at [347, 223] on div "Delivery* Select a delivery option × [GEOGRAPHIC_DATA] office ×" at bounding box center [364, 335] width 424 height 46
click at [335, 223] on textarea "New" at bounding box center [364, 403] width 424 height 60
type textarea "N"
click at [537, 223] on div "Contract type Client specific" at bounding box center [364, 252] width 424 height 27
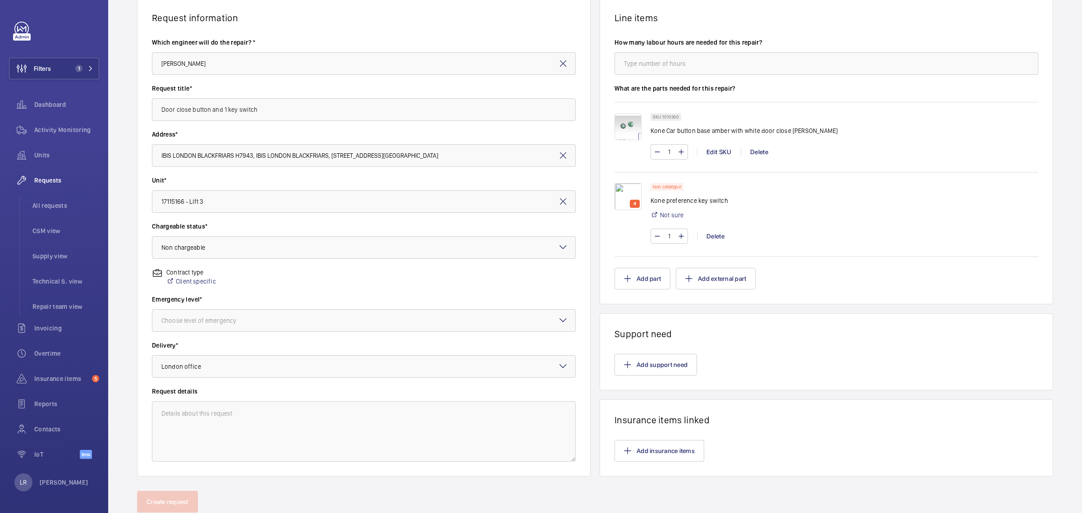
scroll to position [46, 0]
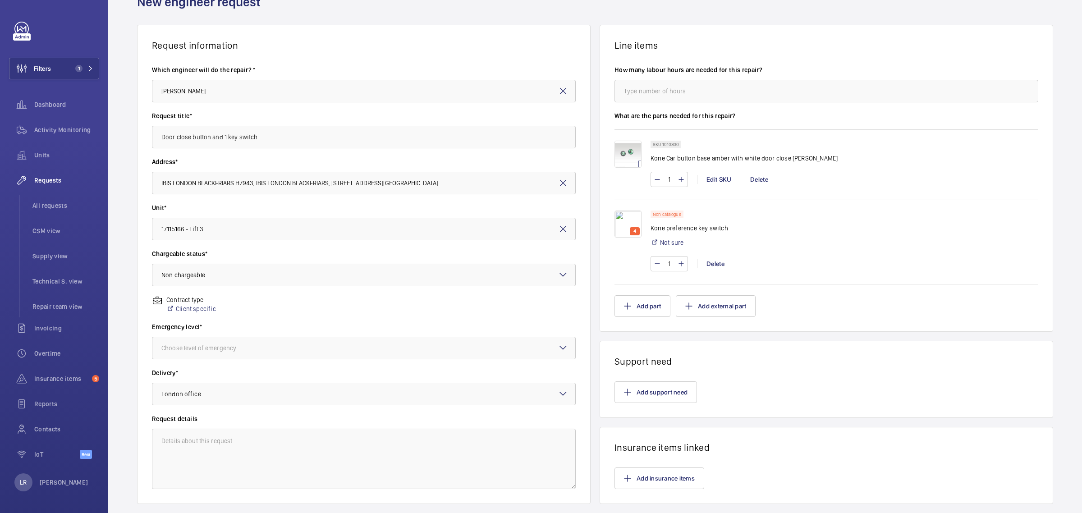
click at [537, 16] on div "Back New engineer request" at bounding box center [595, 0] width 916 height 49
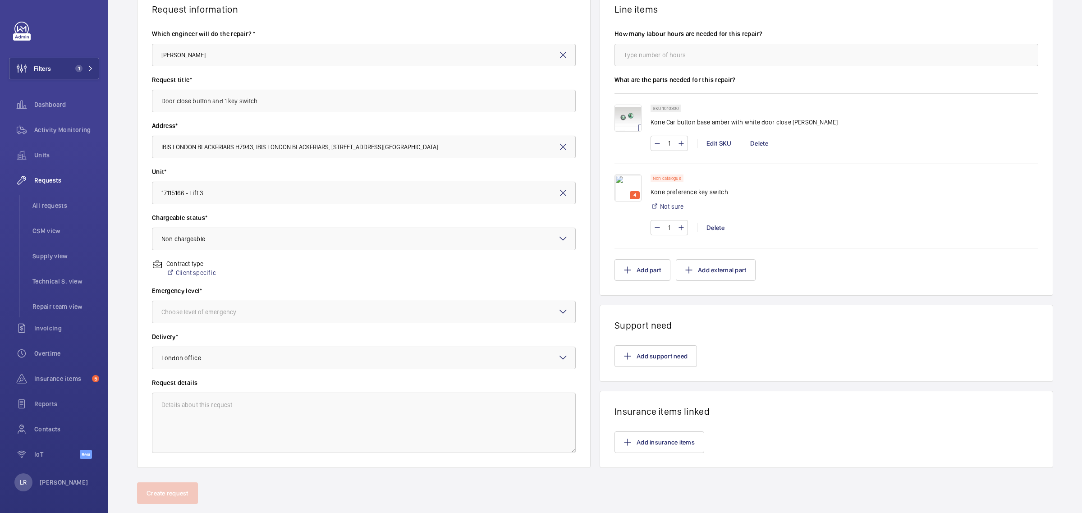
scroll to position [102, 0]
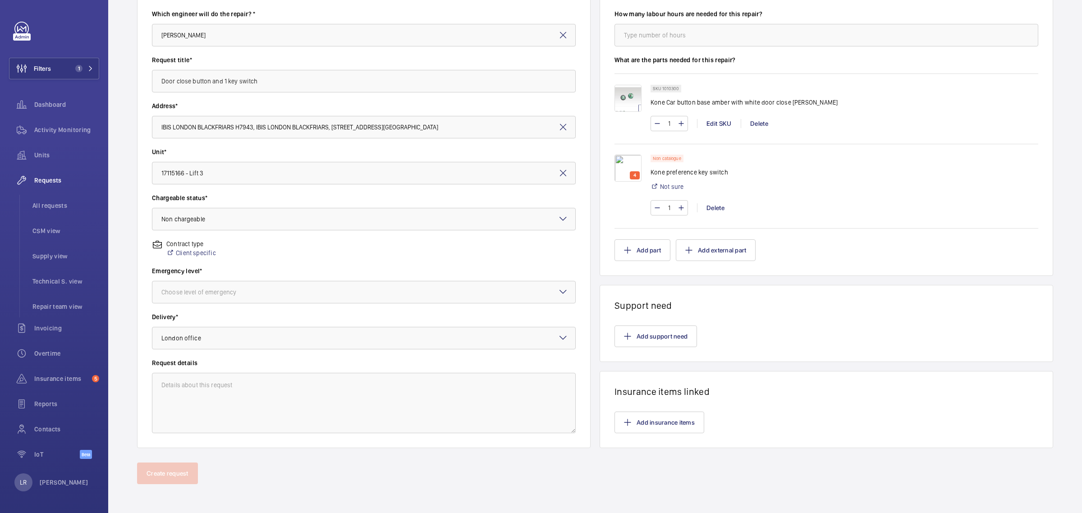
click at [537, 100] on img at bounding box center [628, 98] width 27 height 27
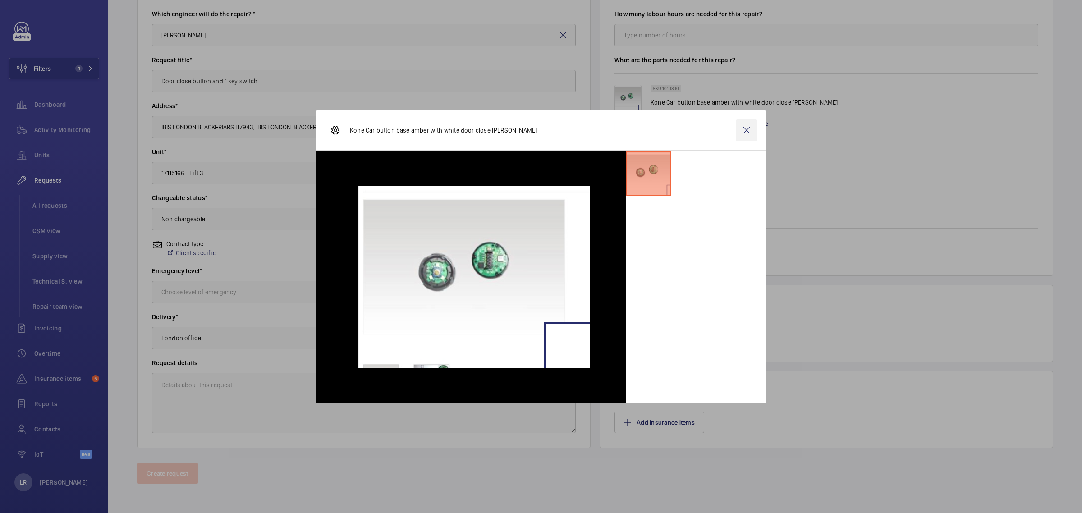
click at [537, 127] on wm-front-icon-button at bounding box center [747, 130] width 22 height 22
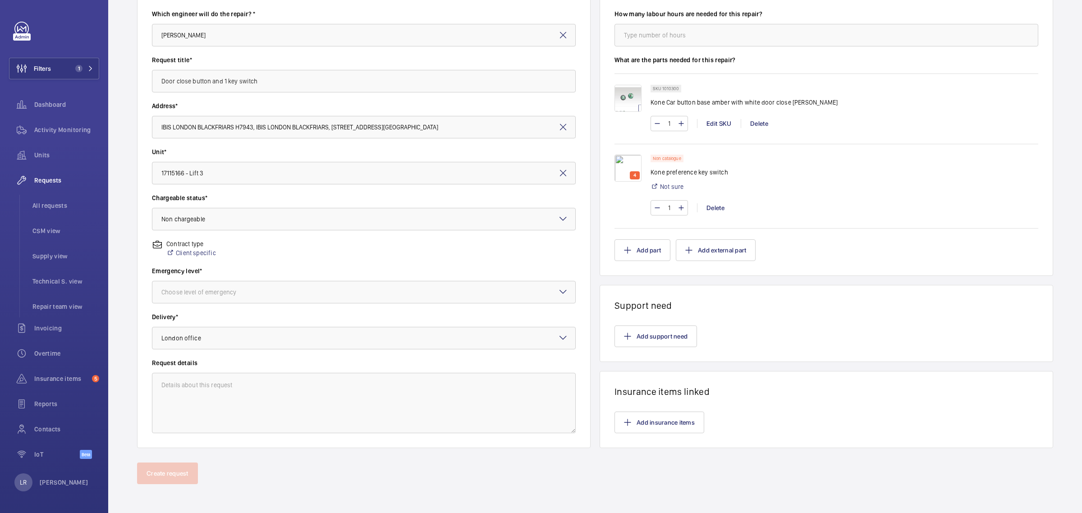
click at [537, 223] on wm-front-card "Line items How many labour hours are needed for this repair? What are the parts…" at bounding box center [827, 122] width 454 height 307
click at [537, 176] on div "4" at bounding box center [635, 175] width 10 height 8
click at [537, 167] on img at bounding box center [628, 168] width 27 height 27
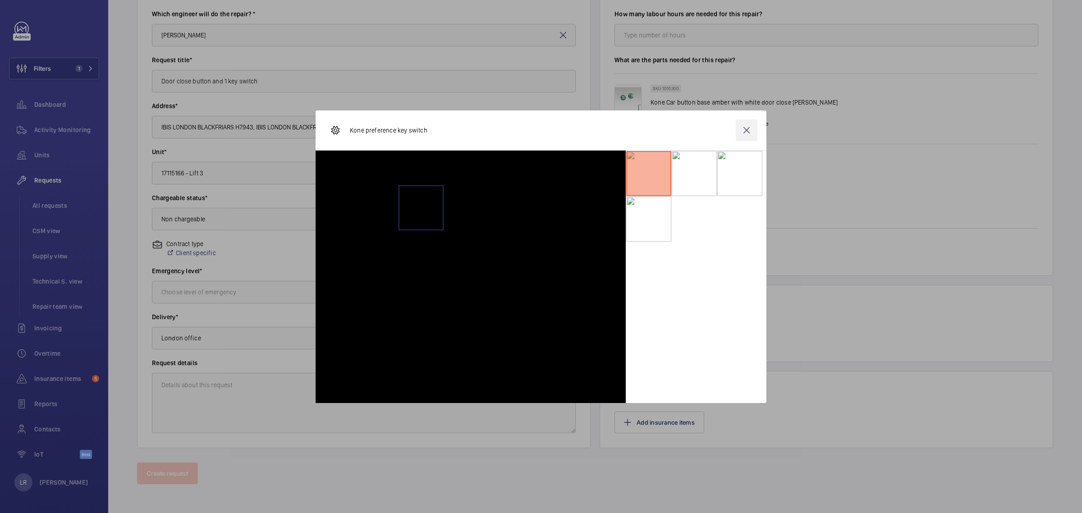
click at [537, 133] on wm-front-icon-button at bounding box center [747, 130] width 22 height 22
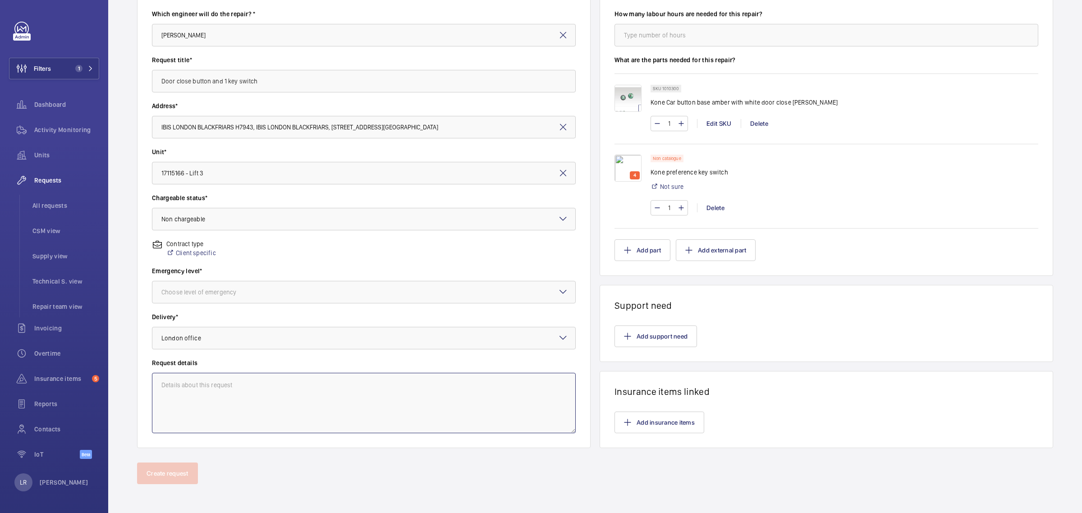
click at [429, 223] on textarea at bounding box center [364, 403] width 424 height 60
click at [519, 223] on div at bounding box center [363, 292] width 423 height 22
click at [306, 223] on div "Urgent" at bounding box center [363, 364] width 423 height 22
click at [179, 223] on button "Create request" at bounding box center [167, 474] width 61 height 22
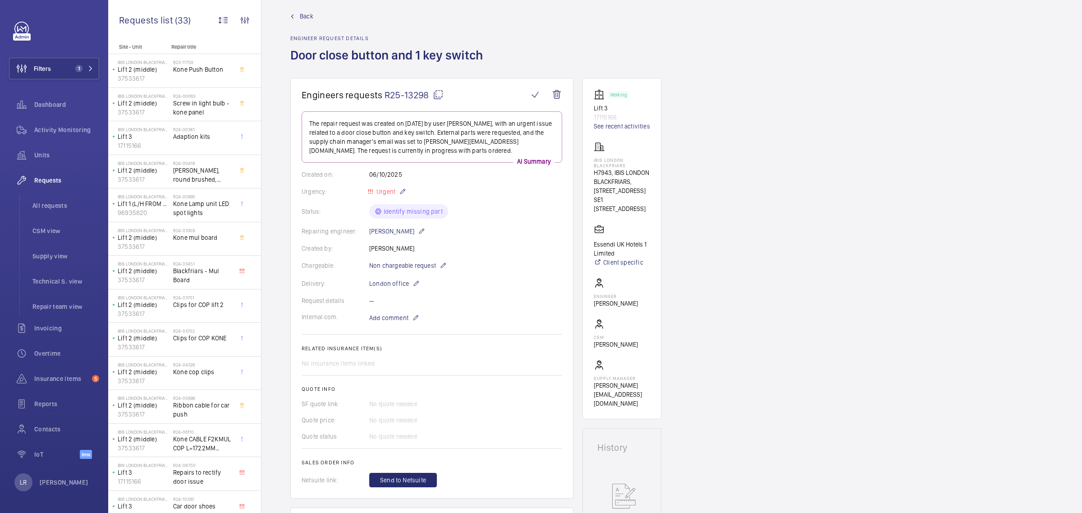
scroll to position [9, 0]
click at [436, 100] on mat-icon at bounding box center [438, 95] width 11 height 11
click at [434, 97] on mat-icon at bounding box center [438, 95] width 11 height 11
drag, startPoint x: 630, startPoint y: 183, endPoint x: 612, endPoint y: 174, distance: 20.2
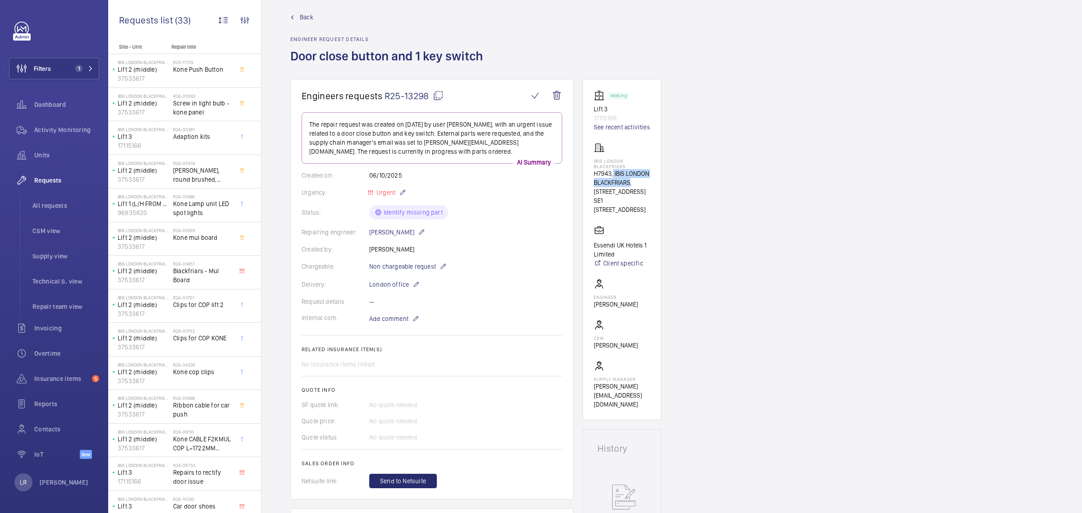
click at [537, 174] on p "H7943, IBIS LONDON BLACKFRIARS, [STREET_ADDRESS]" at bounding box center [622, 182] width 56 height 27
copy p "IBIS LONDON BLACKFRIARS"
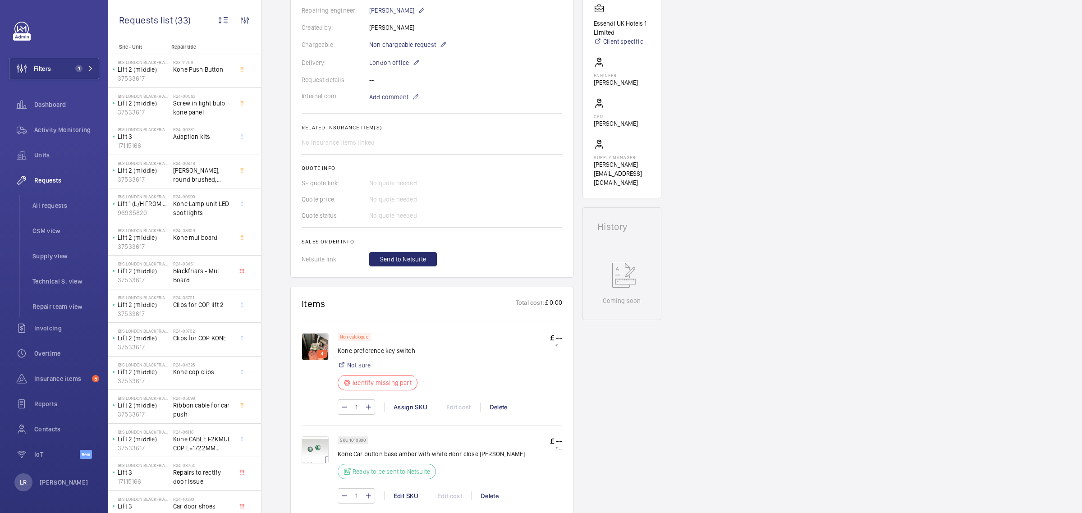
scroll to position [234, 0]
click at [388, 95] on span "Add comment" at bounding box center [388, 93] width 39 height 9
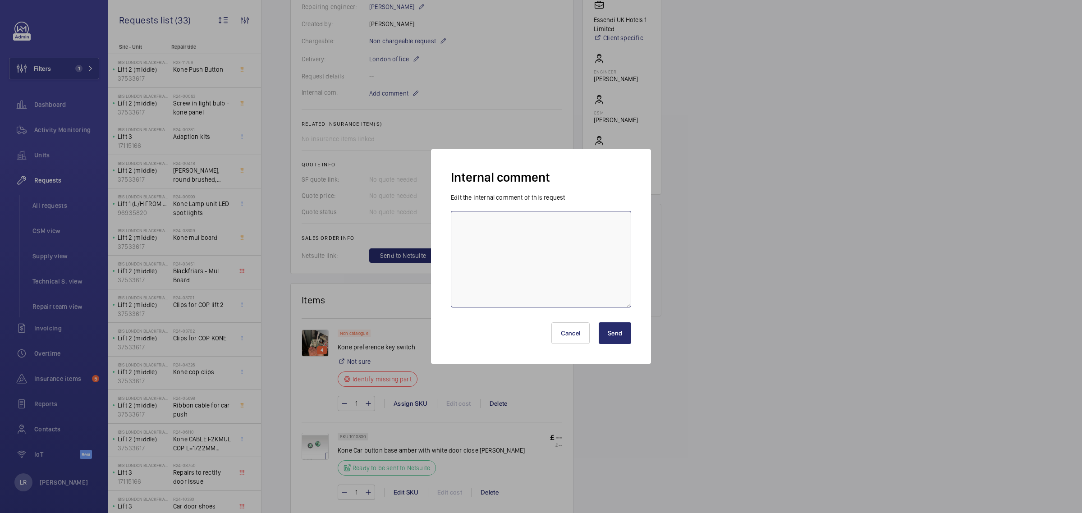
click at [533, 213] on textarea at bounding box center [541, 259] width 180 height 96
type textarea "Emailed [PERSON_NAME]"
click at [537, 223] on button "Send" at bounding box center [615, 333] width 32 height 22
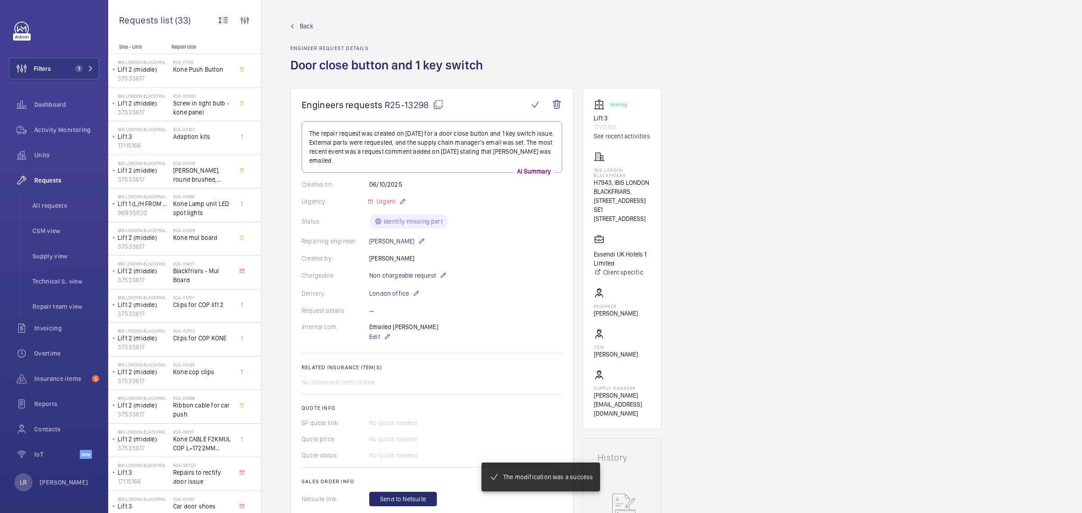
click at [306, 23] on span "Back" at bounding box center [307, 26] width 14 height 9
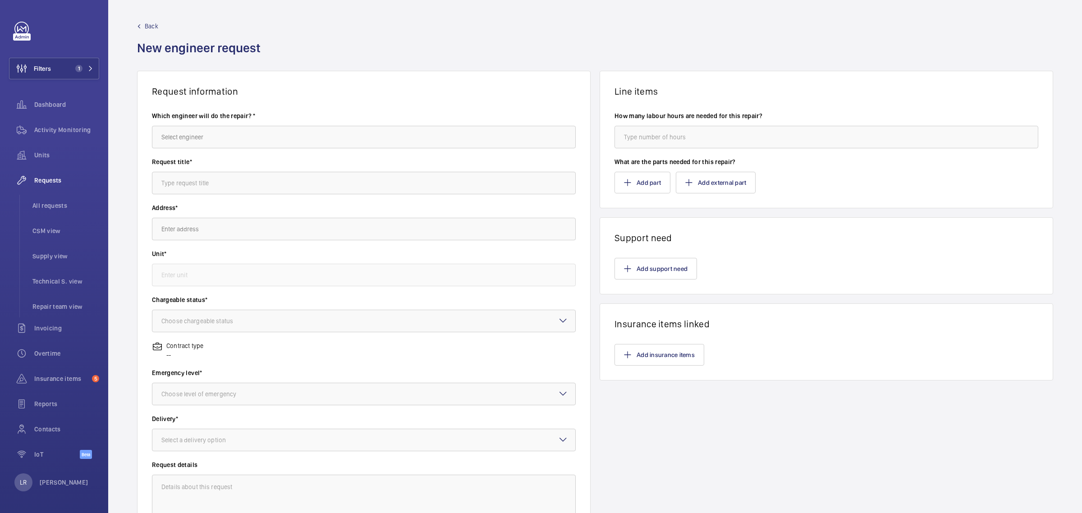
click at [150, 25] on span "Back" at bounding box center [152, 26] width 14 height 9
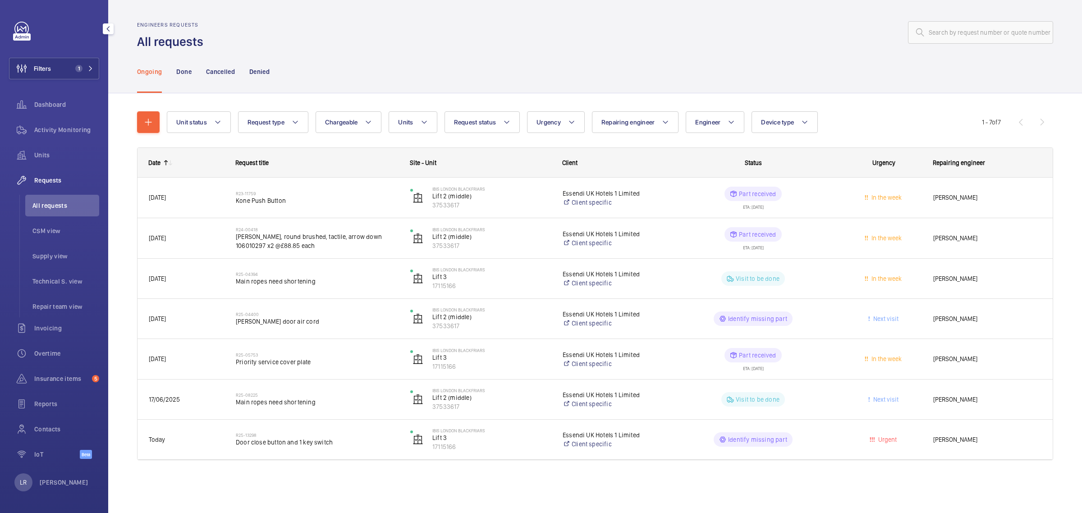
click at [60, 201] on li "All requests" at bounding box center [62, 206] width 74 height 22
click at [81, 202] on span "All requests" at bounding box center [65, 205] width 67 height 9
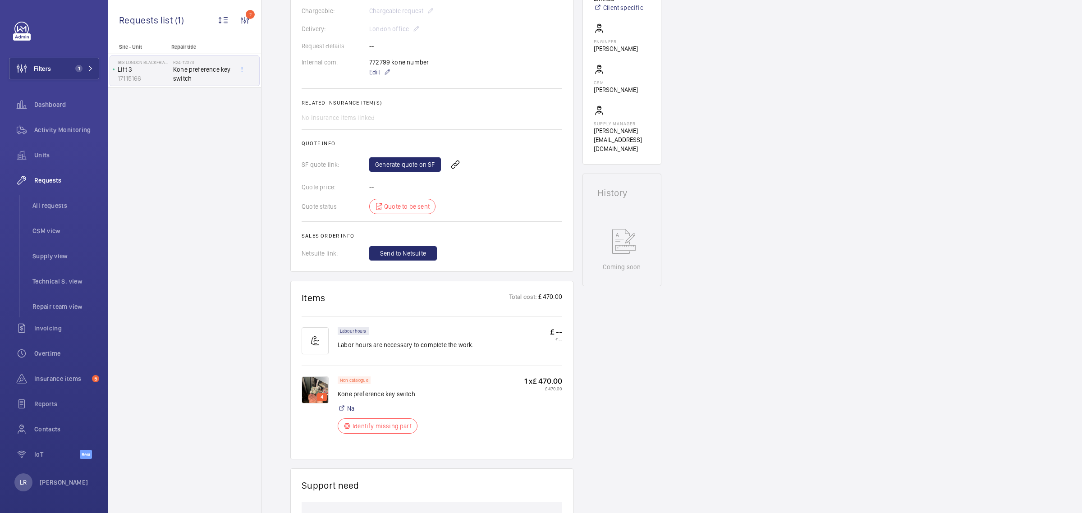
scroll to position [282, 0]
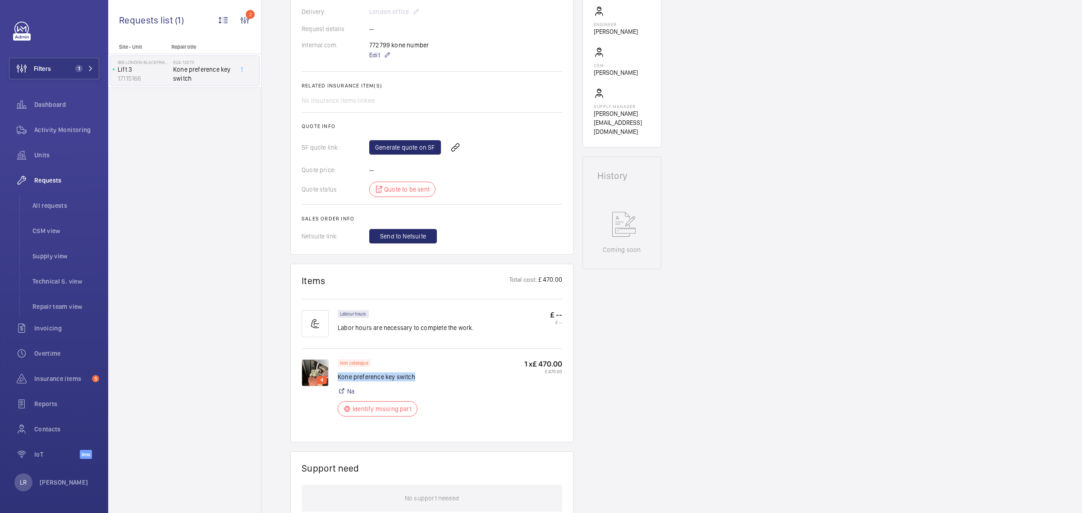
drag, startPoint x: 432, startPoint y: 381, endPoint x: 337, endPoint y: 377, distance: 94.8
click at [338, 377] on div "Non catalogue Kone preference key switch Na Identify missing part 1 x £ 470.00 …" at bounding box center [450, 390] width 225 height 63
copy p "Kone preference key switch"
click at [314, 371] on img at bounding box center [315, 372] width 27 height 27
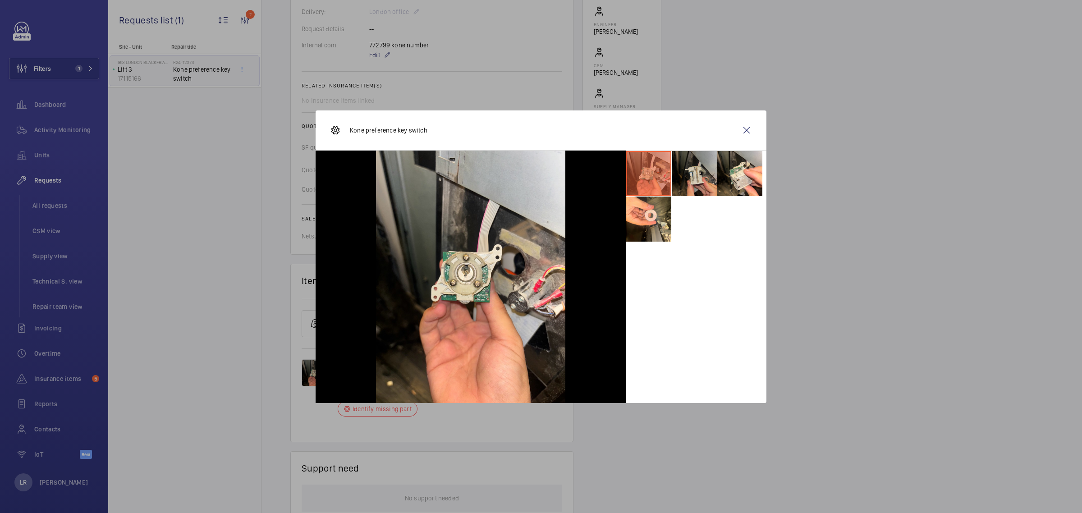
click at [689, 167] on li at bounding box center [694, 173] width 45 height 45
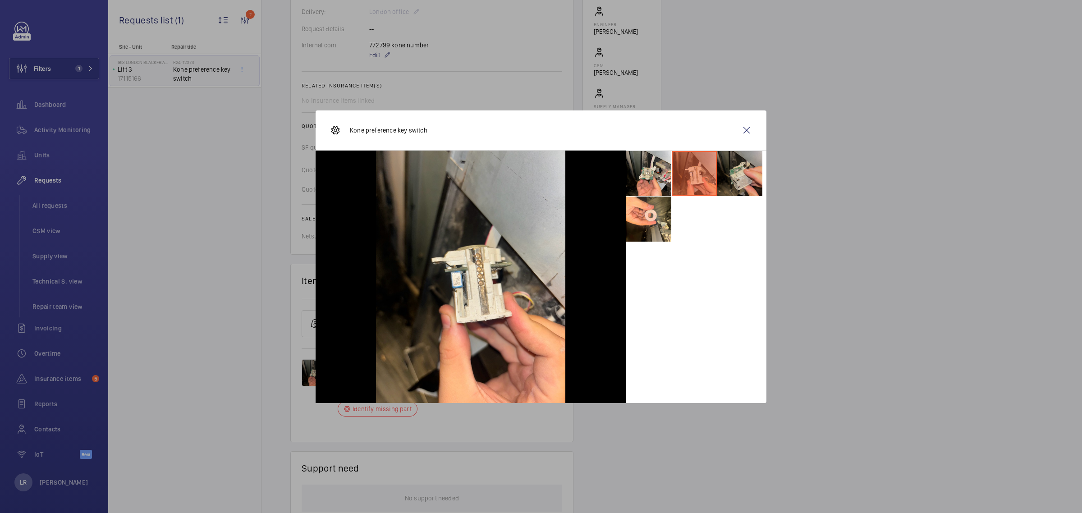
click at [750, 172] on li at bounding box center [739, 173] width 45 height 45
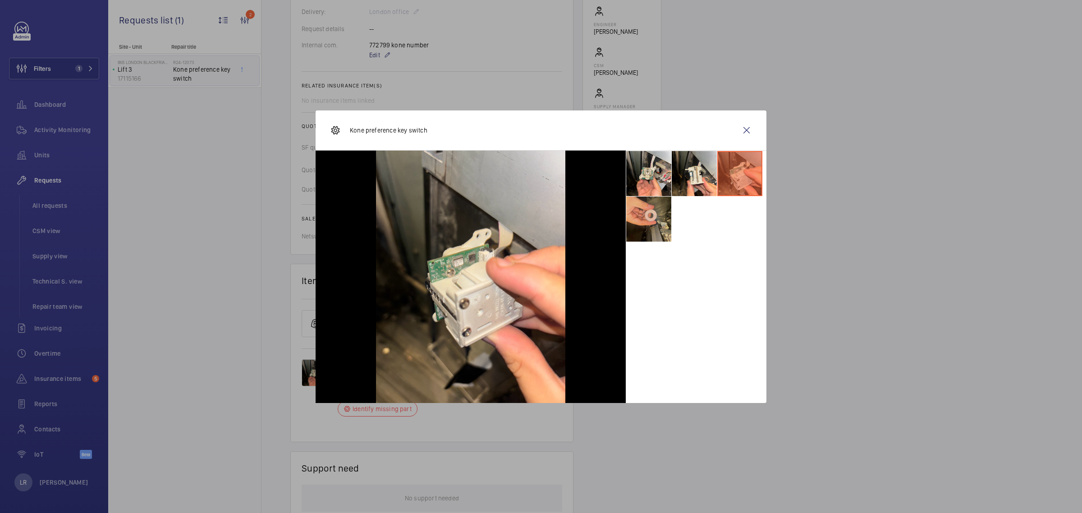
click at [638, 230] on li at bounding box center [648, 219] width 45 height 45
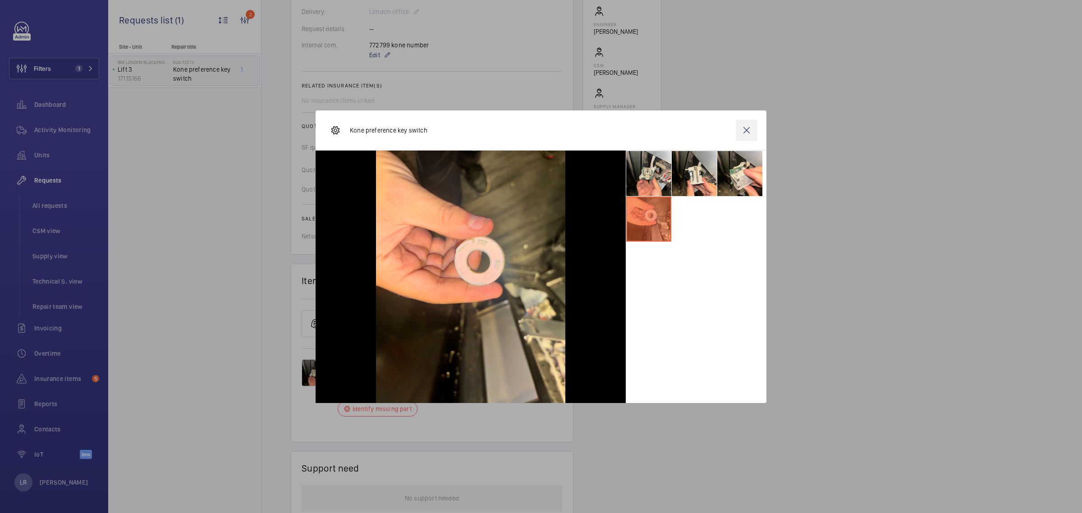
click at [747, 131] on wm-front-icon-button at bounding box center [747, 130] width 22 height 22
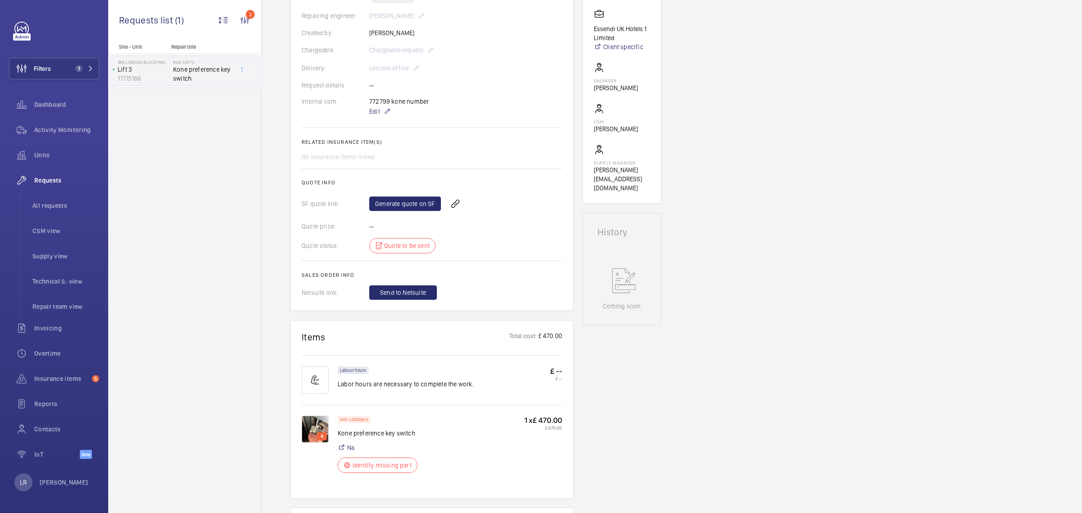
scroll to position [113, 0]
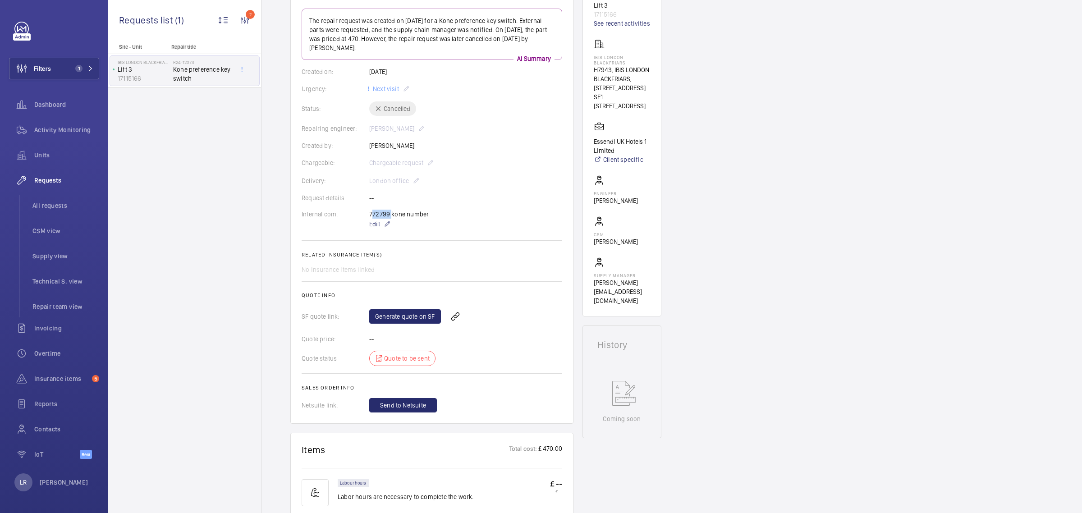
drag, startPoint x: 390, startPoint y: 212, endPoint x: 369, endPoint y: 212, distance: 21.6
click at [369, 212] on div "772799 kone number Edit" at bounding box center [403, 220] width 68 height 20
copy p "772799"
drag, startPoint x: 455, startPoint y: 204, endPoint x: 459, endPoint y: 197, distance: 7.5
click at [455, 203] on wm-front-card-body "The repair request was created on [DATE] for a Kone preference key switch. Exte…" at bounding box center [432, 211] width 261 height 404
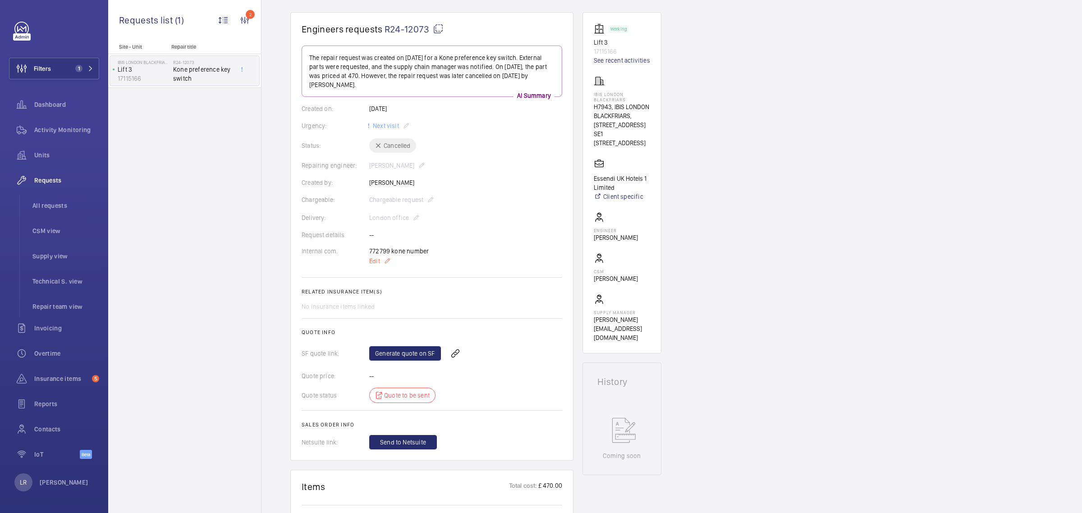
scroll to position [56, 0]
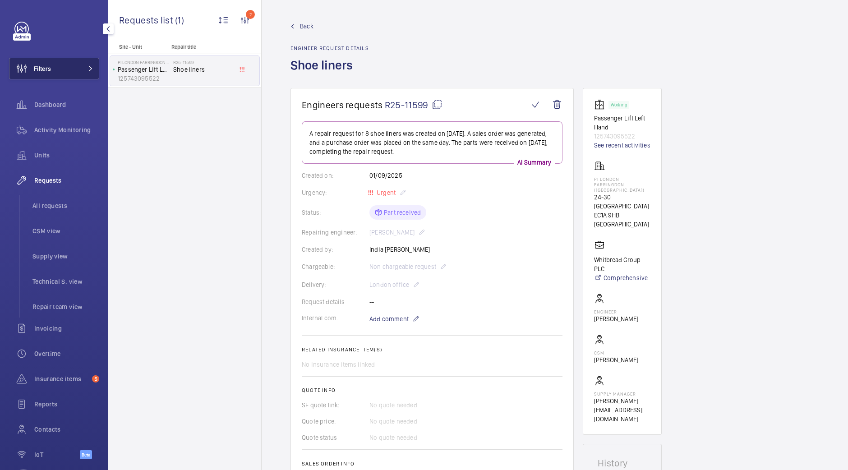
click at [84, 73] on button "Filters" at bounding box center [54, 69] width 90 height 22
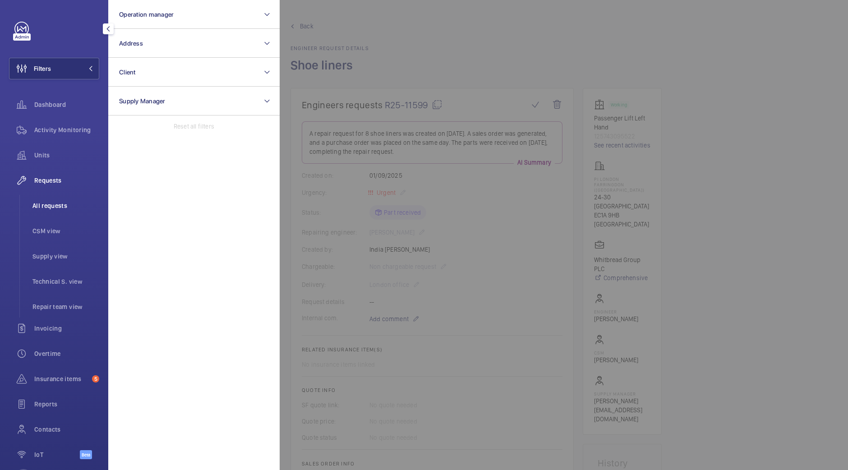
click at [63, 208] on span "All requests" at bounding box center [65, 205] width 67 height 9
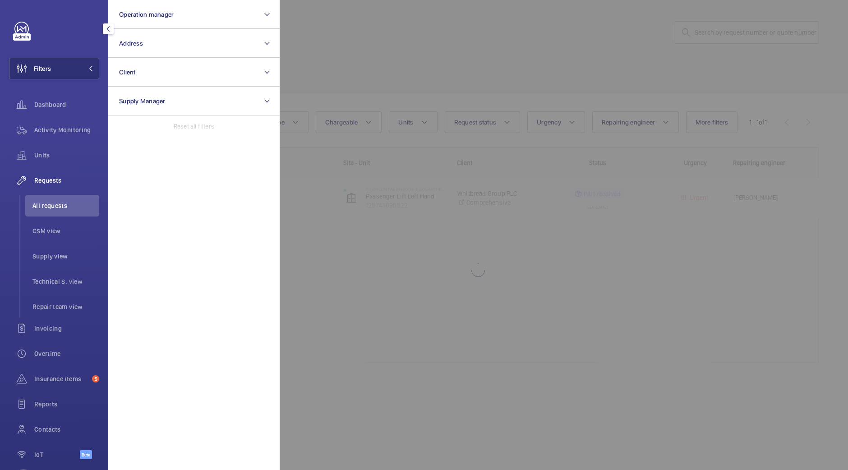
click at [397, 70] on div at bounding box center [704, 235] width 848 height 470
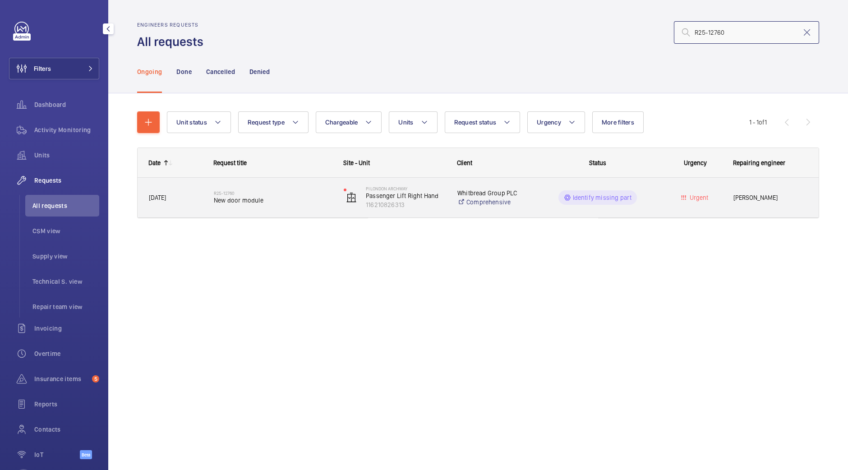
type input "R25-12760"
click at [254, 210] on div "R25-12760 New door module" at bounding box center [273, 197] width 118 height 26
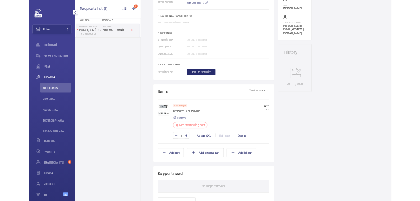
scroll to position [338, 0]
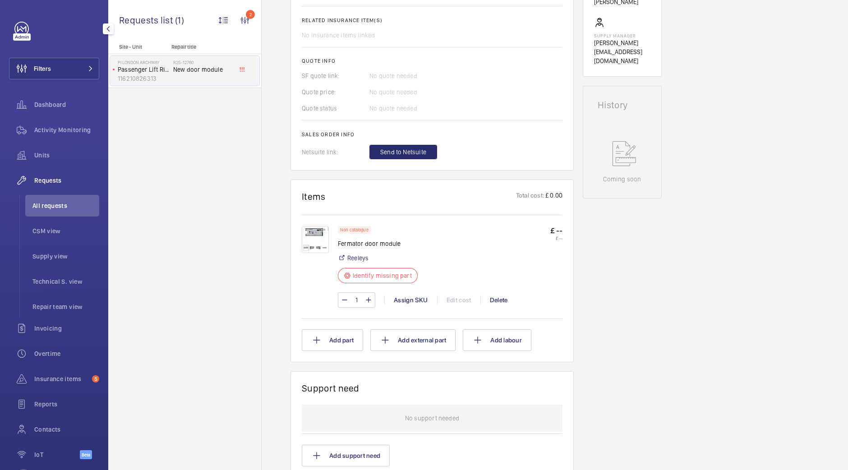
click at [320, 249] on img at bounding box center [315, 239] width 27 height 27
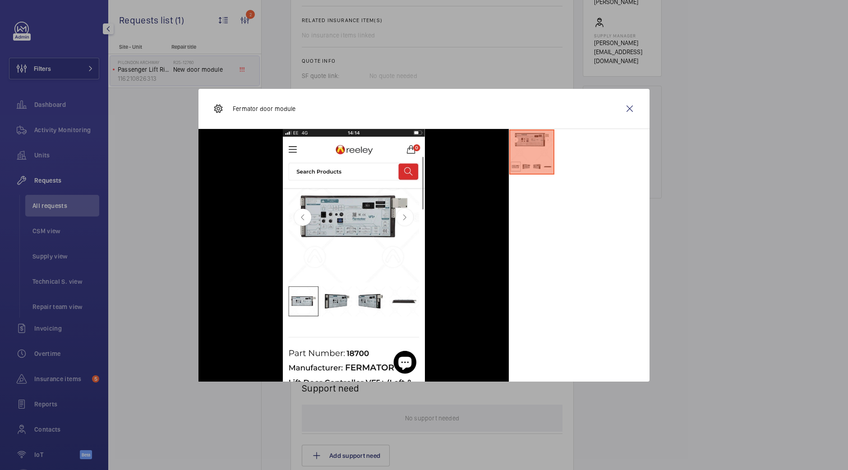
click at [629, 107] on wm-front-icon-button at bounding box center [630, 109] width 22 height 22
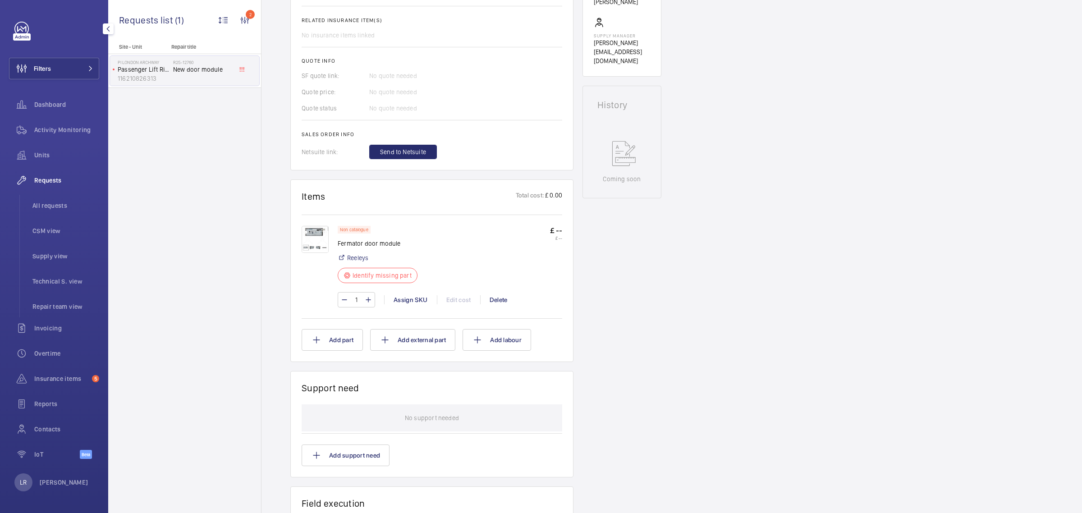
click at [319, 235] on img at bounding box center [315, 239] width 27 height 27
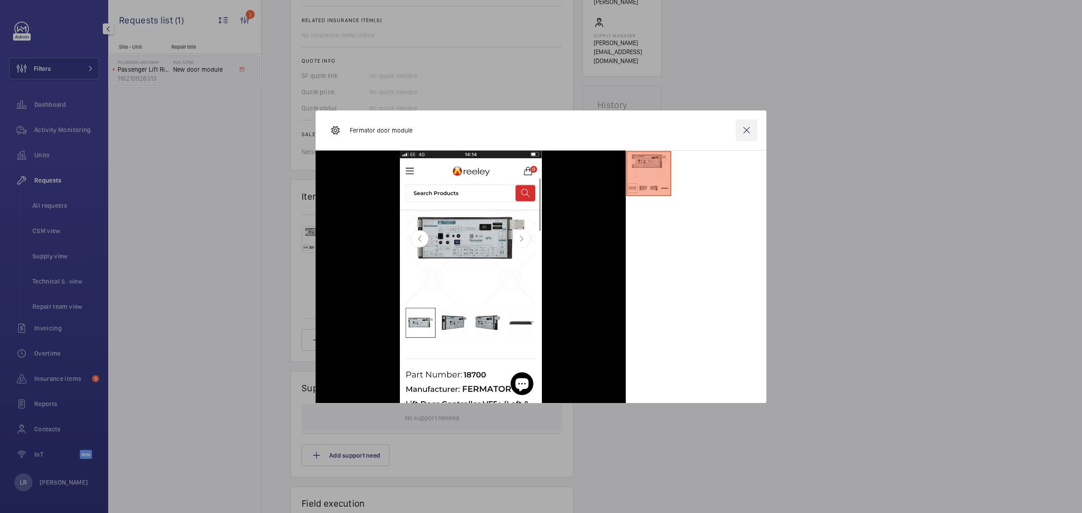
click at [752, 131] on wm-front-icon-button at bounding box center [747, 130] width 22 height 22
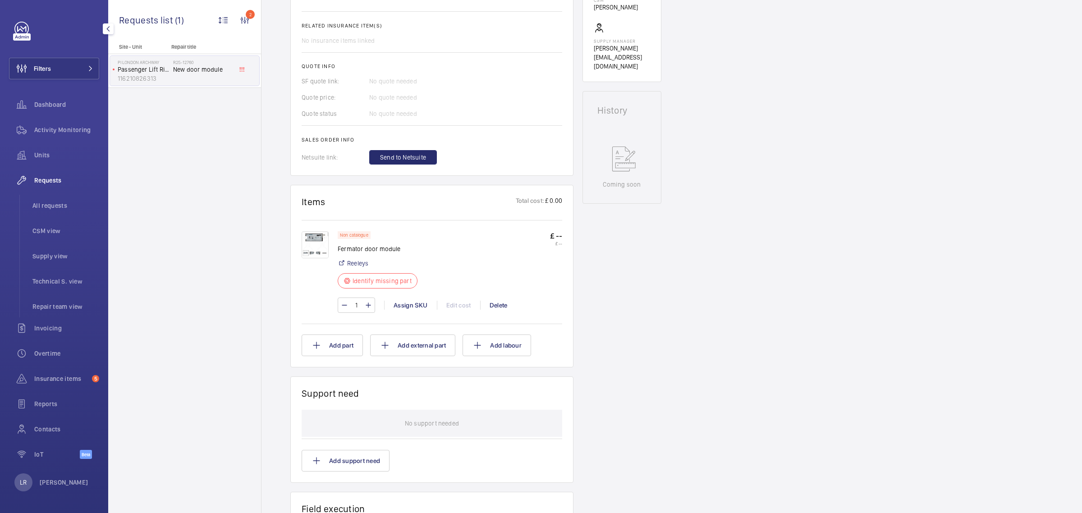
scroll to position [395, 0]
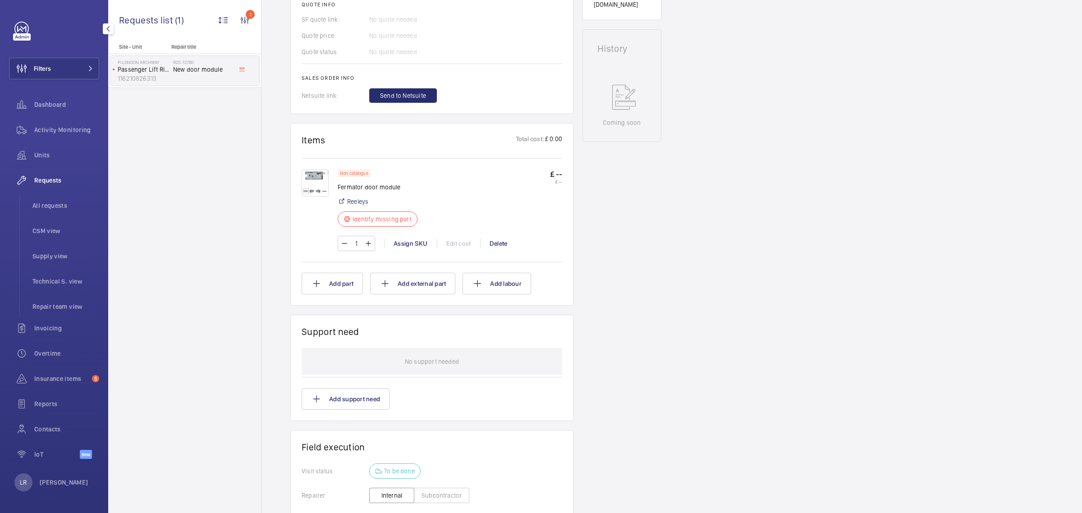
click at [309, 186] on img at bounding box center [315, 183] width 27 height 27
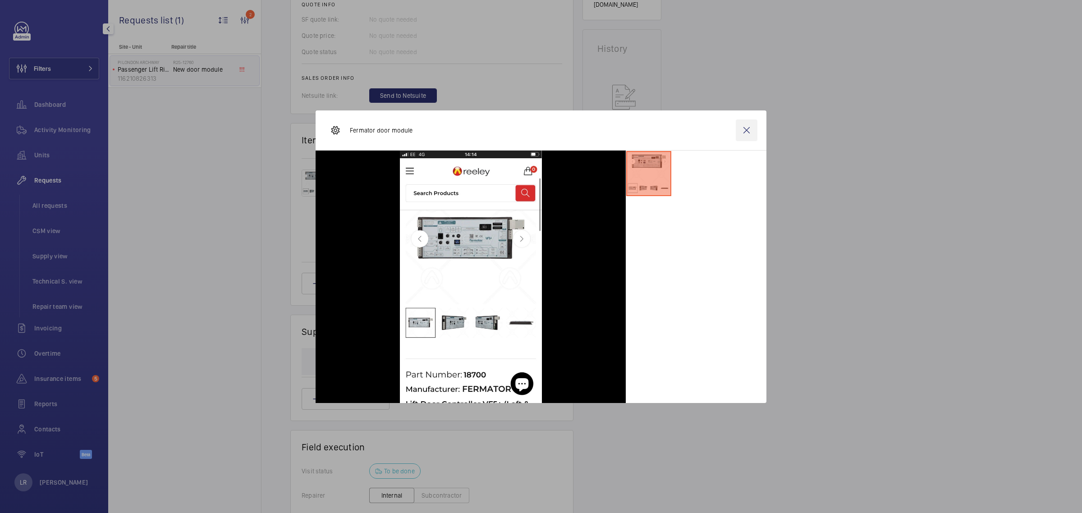
click at [749, 133] on wm-front-icon-button at bounding box center [747, 130] width 22 height 22
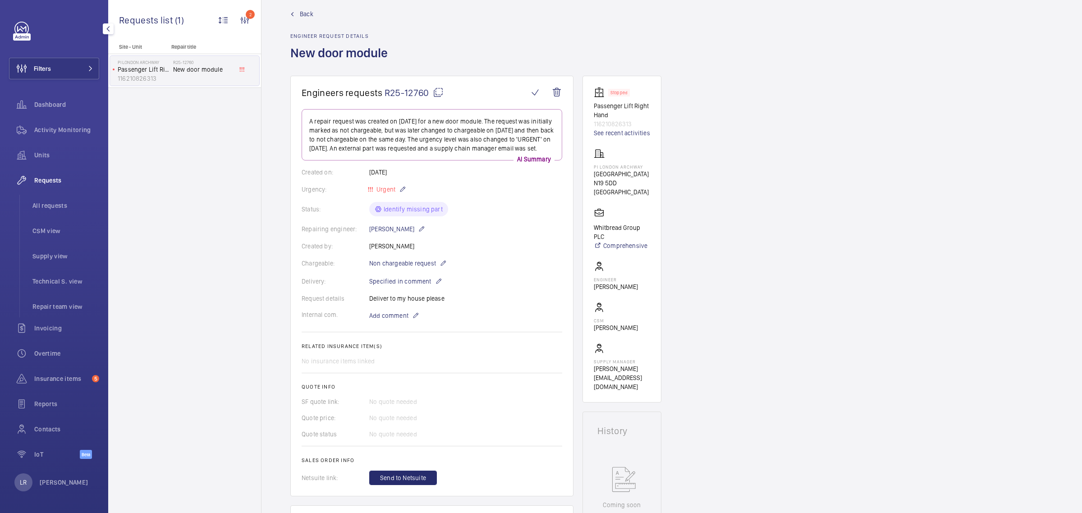
scroll to position [0, 0]
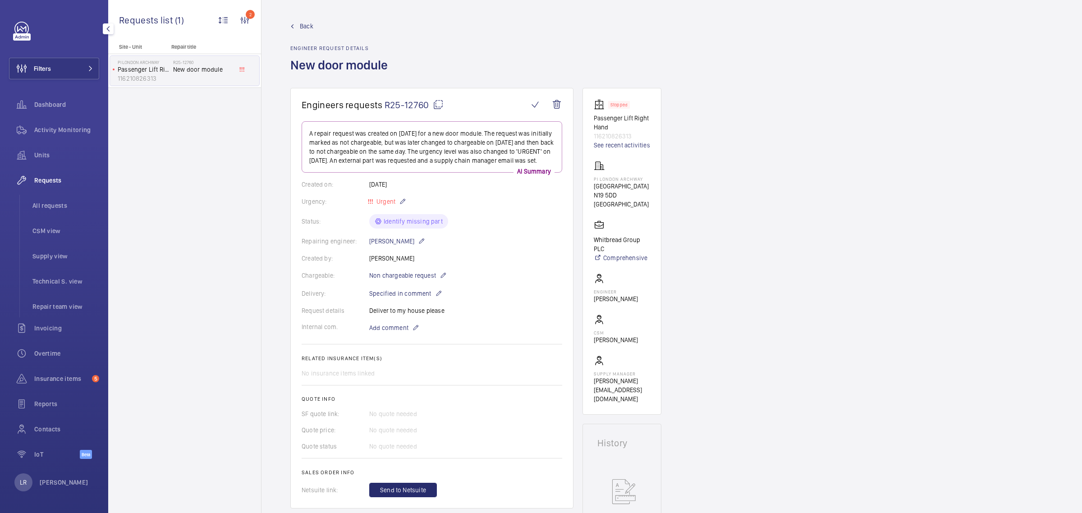
drag, startPoint x: 436, startPoint y: 102, endPoint x: 385, endPoint y: 19, distance: 97.5
click at [436, 102] on mat-icon at bounding box center [438, 104] width 11 height 11
drag, startPoint x: 646, startPoint y: 177, endPoint x: 594, endPoint y: 178, distance: 52.3
click at [594, 178] on wm-front-card-body "Stopped Passenger Lift Right Hand 116210826313 See recent activities PI London …" at bounding box center [622, 251] width 56 height 304
copy p "PI London Archway"
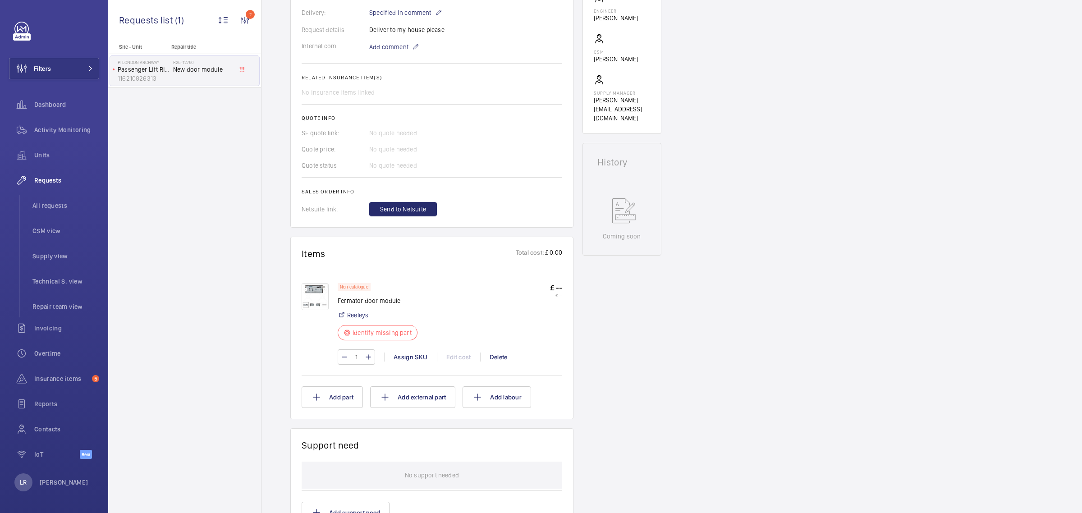
scroll to position [282, 0]
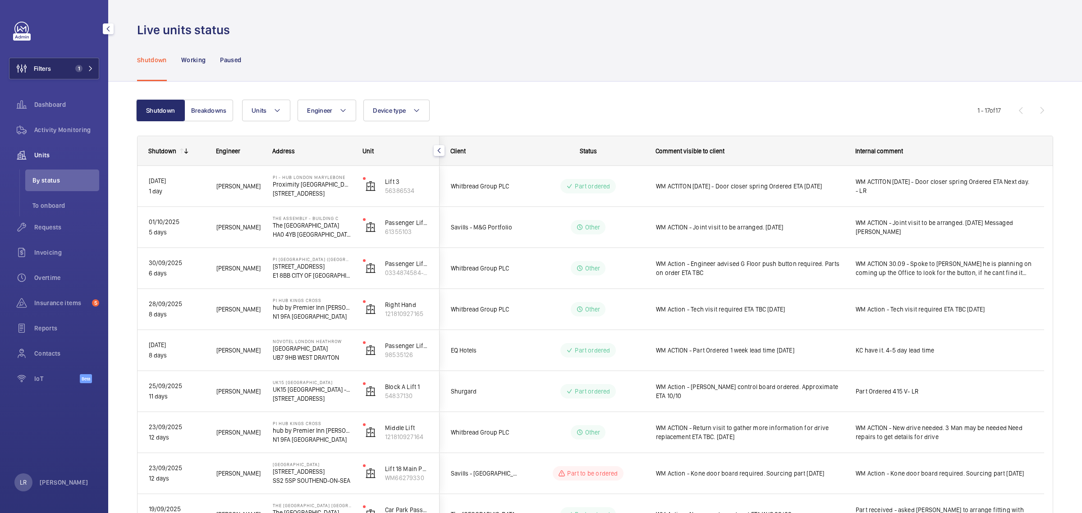
click at [84, 61] on button "Filters 1" at bounding box center [54, 69] width 90 height 22
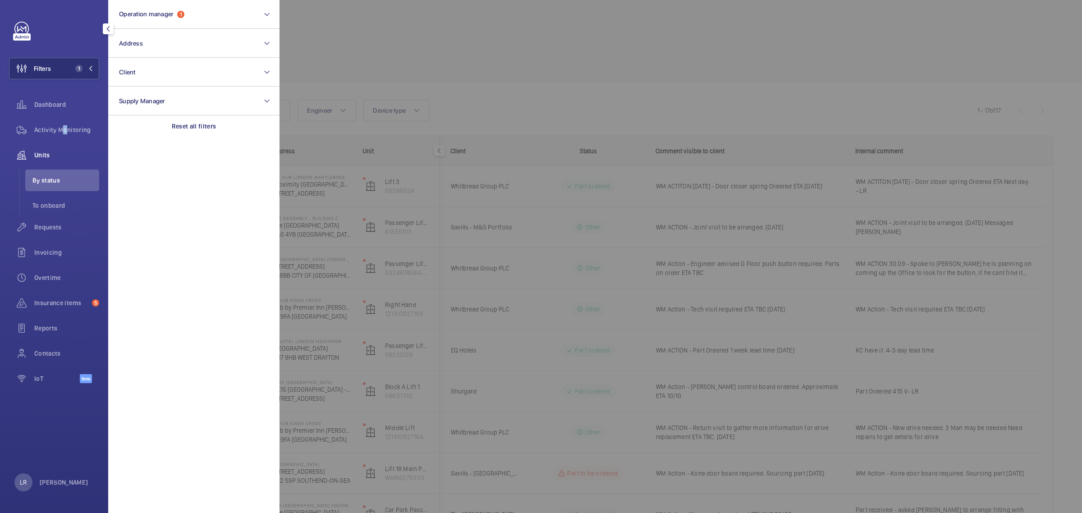
click at [64, 129] on span "Activity Monitoring" at bounding box center [66, 129] width 65 height 9
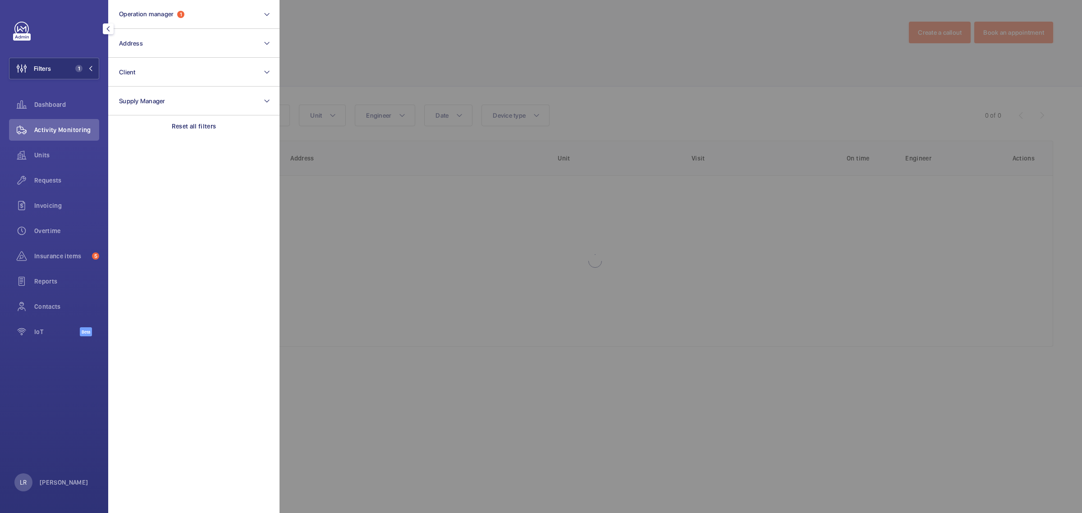
click at [456, 68] on div at bounding box center [821, 256] width 1082 height 513
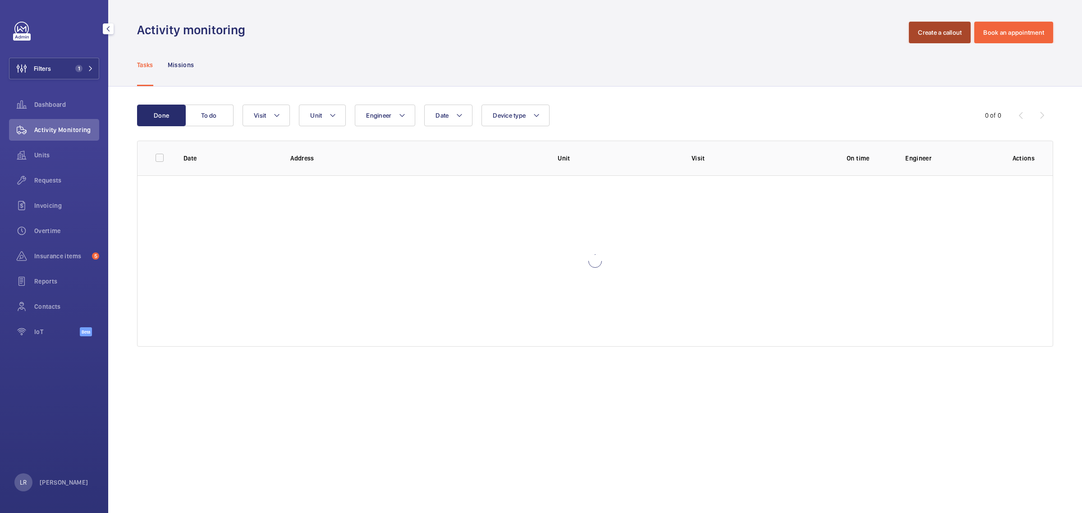
click at [916, 25] on button "Create a callout" at bounding box center [940, 33] width 62 height 22
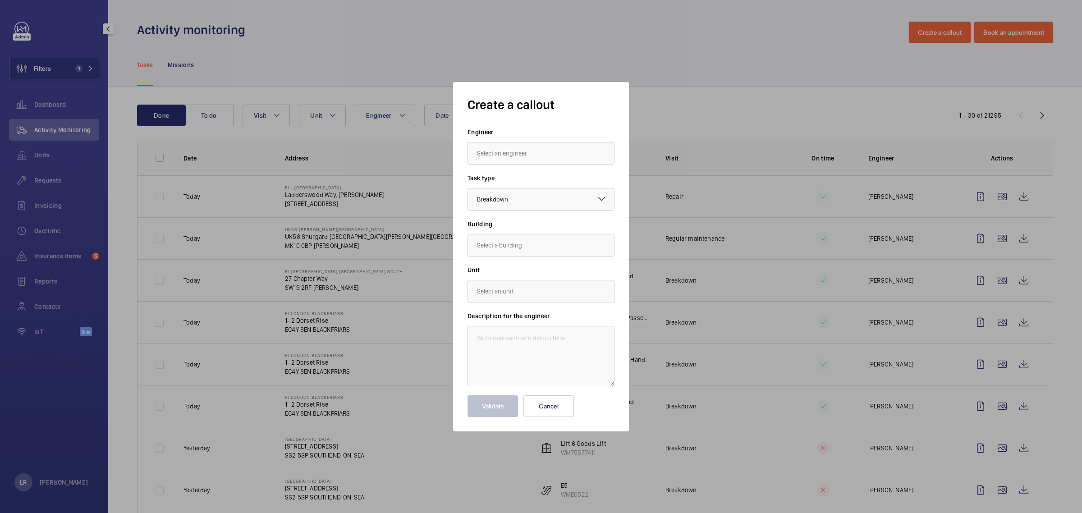
click at [560, 150] on input "text" at bounding box center [541, 153] width 147 height 23
click at [531, 160] on input "text" at bounding box center [541, 153] width 147 height 23
click at [522, 217] on mat-option "Michael Burns" at bounding box center [541, 225] width 146 height 22
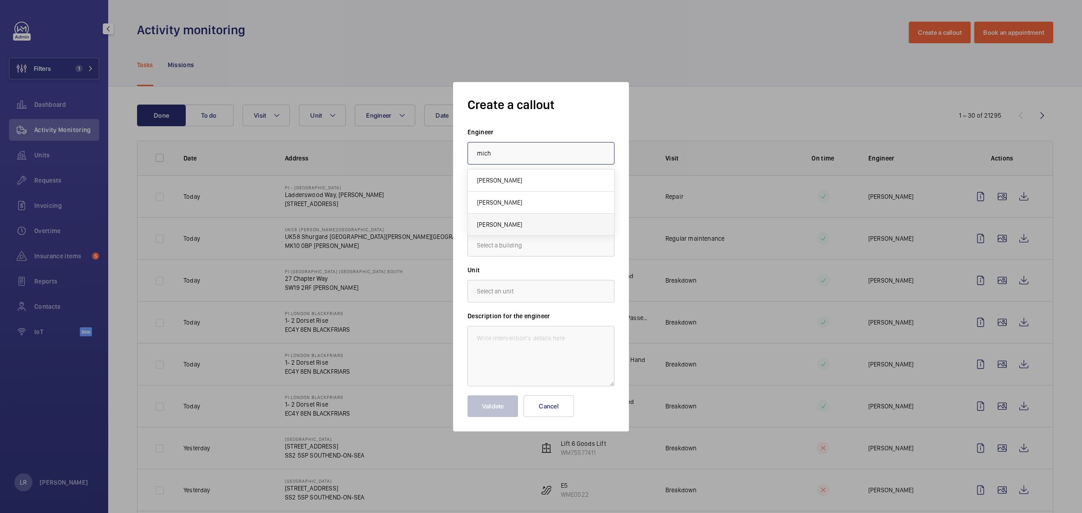
type input "Michael Burns"
click at [553, 199] on div at bounding box center [541, 199] width 146 height 22
click at [521, 268] on span "Repair" at bounding box center [541, 270] width 128 height 9
click at [523, 249] on input "text" at bounding box center [541, 245] width 147 height 23
click at [515, 262] on mat-option "H5011, IBIS LONDON CITY, 5 Commercial St, E1 6BF LONDON" at bounding box center [541, 273] width 146 height 22
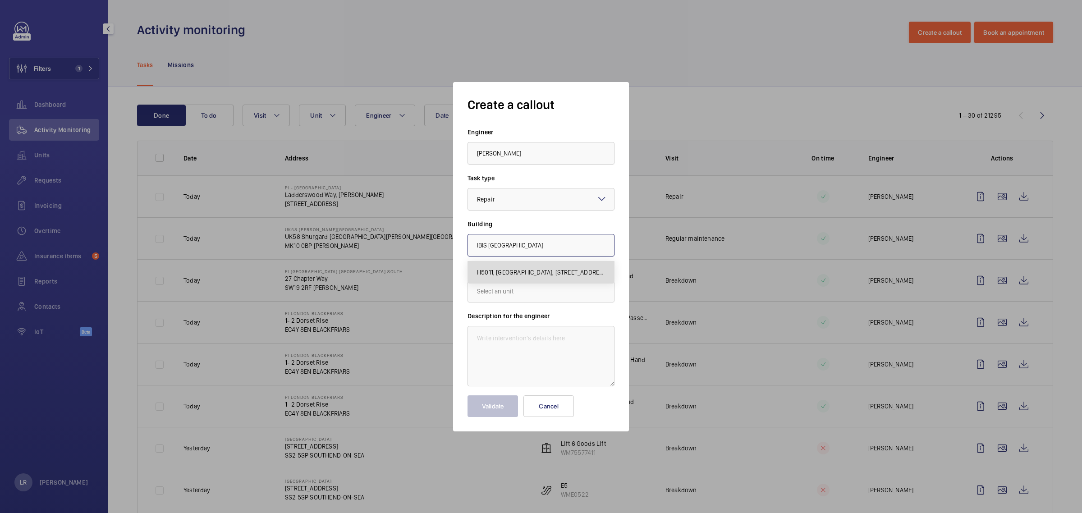
type input "H5011, IBIS LONDON CITY, 5 Commercial St, E1 6BF LONDON"
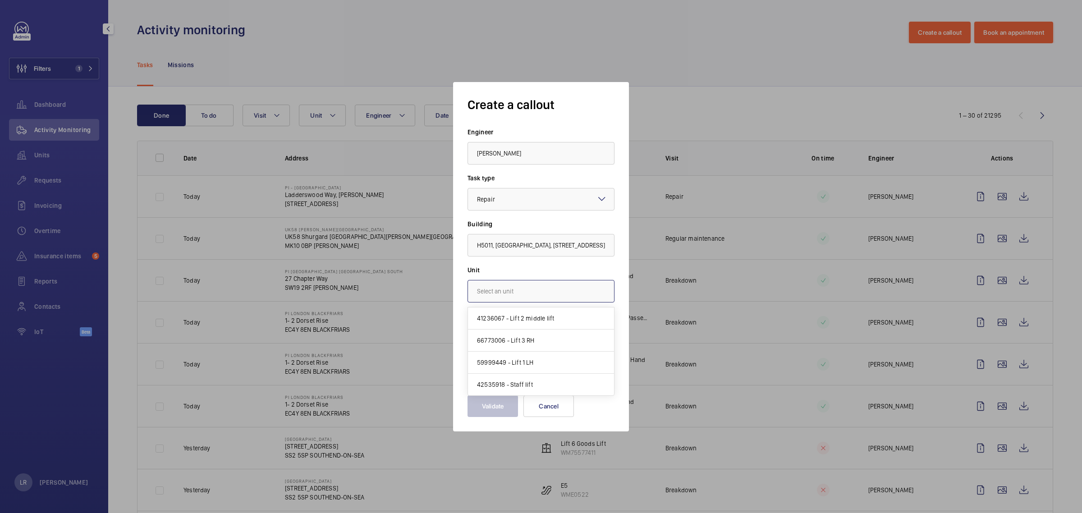
click at [516, 288] on input "text" at bounding box center [541, 291] width 147 height 23
click at [540, 386] on mat-option "42535918 - Staff lift" at bounding box center [541, 385] width 146 height 22
type input "42535918 - Staff lift"
click at [553, 358] on textarea at bounding box center [541, 356] width 147 height 60
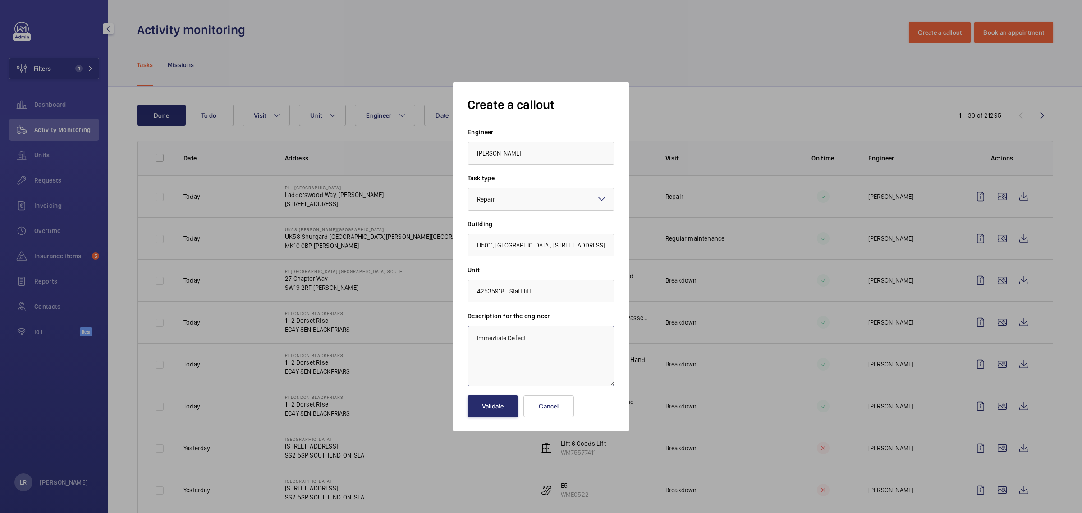
click at [554, 335] on textarea "Immediate Defect -" at bounding box center [541, 356] width 147 height 60
paste textarea "Both left side counterweight guide rail shoes are missing. This must be rectifi…"
type textarea "Immediate Defect - Both left side counterweight guide rail shoes are missing. T…"
click at [501, 408] on button "Validate" at bounding box center [493, 406] width 51 height 22
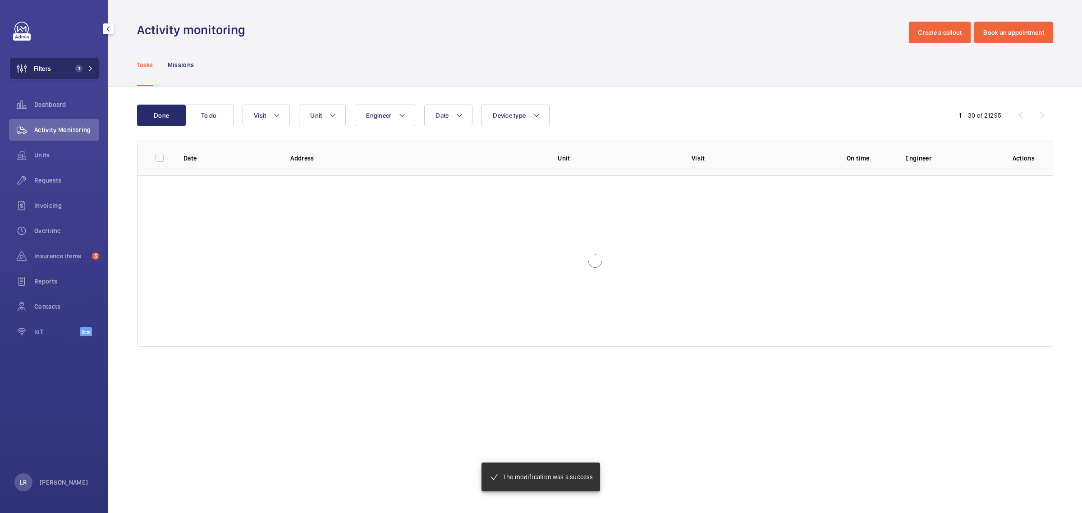
click at [70, 69] on button "Filters 1" at bounding box center [54, 69] width 90 height 22
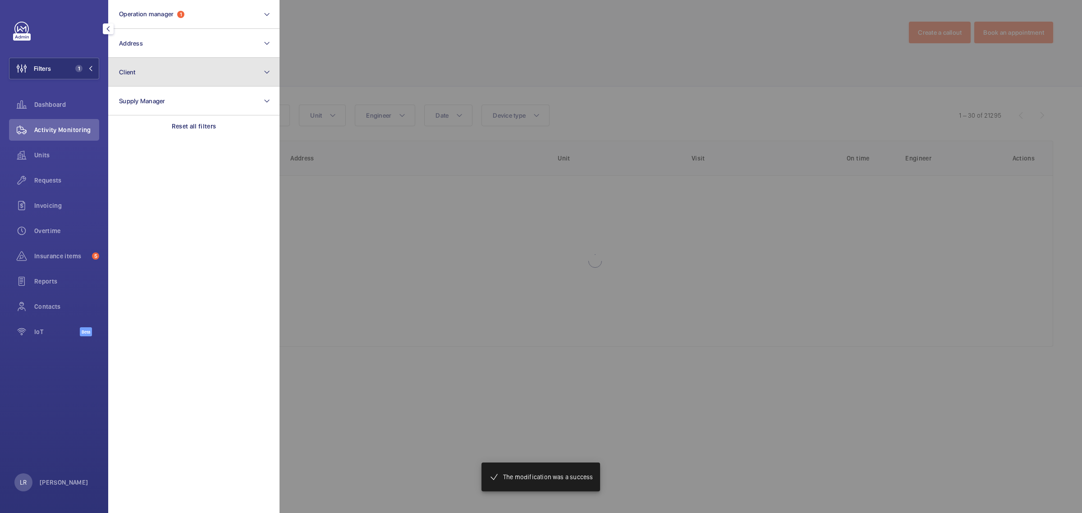
click at [144, 64] on button "Client" at bounding box center [193, 72] width 171 height 29
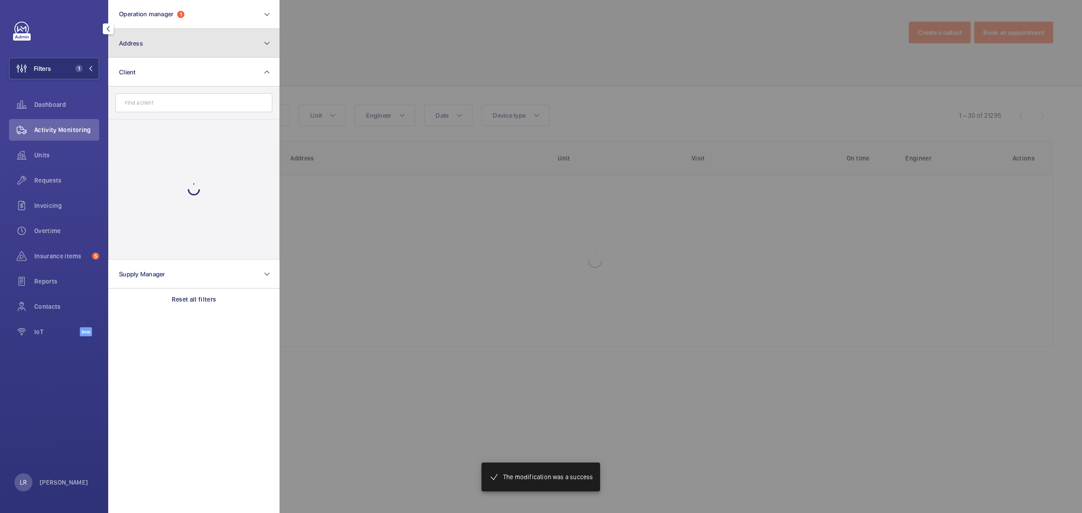
click at [158, 50] on button "Address" at bounding box center [193, 43] width 171 height 29
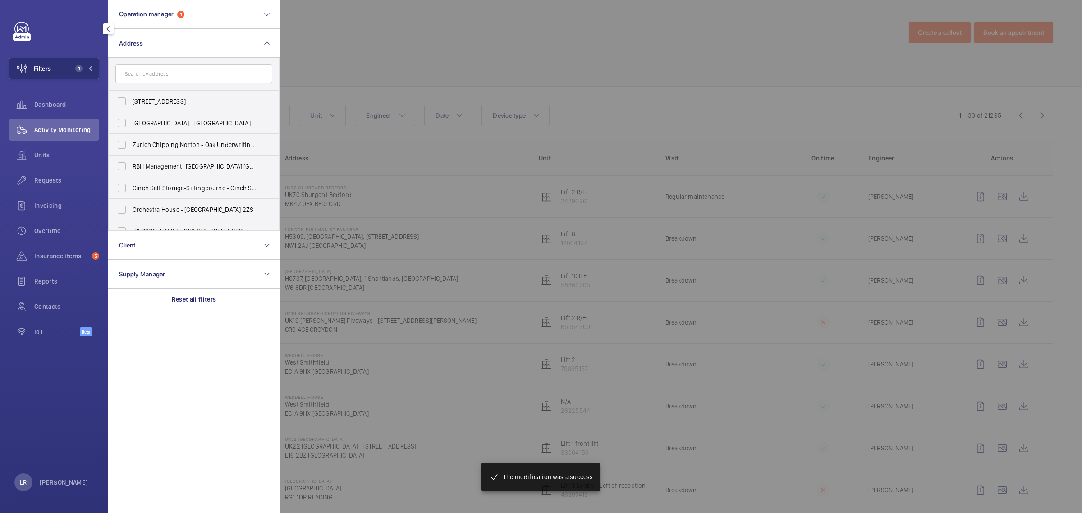
click at [163, 73] on input "text" at bounding box center [193, 73] width 157 height 19
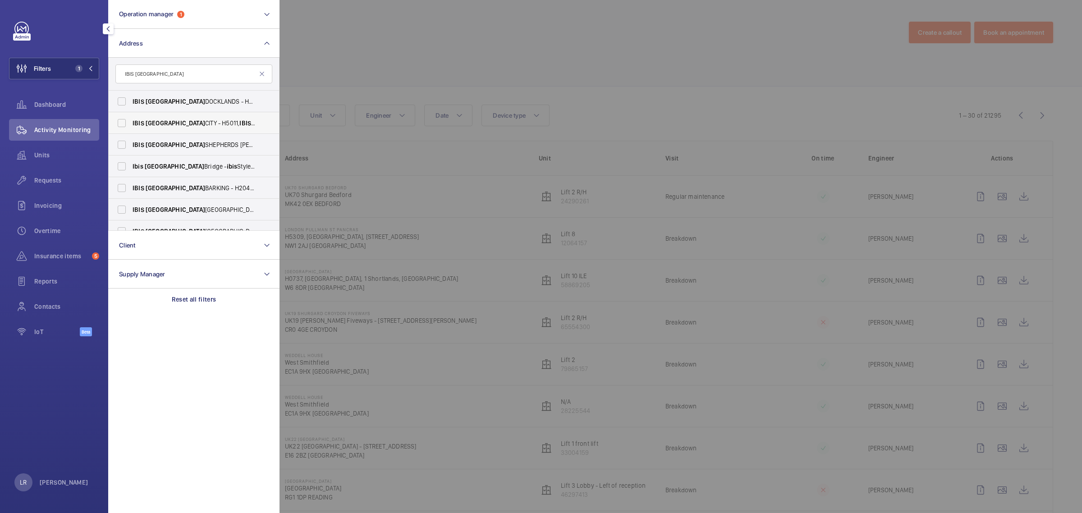
type input "IBIS LONDON"
click at [190, 129] on label "IBIS LONDON CITY - H5011, IBIS LONDON CITY, 5 Commercial St, LONDON E1 6BF" at bounding box center [187, 123] width 157 height 22
click at [131, 129] on input "IBIS LONDON CITY - H5011, IBIS LONDON CITY, 5 Commercial St, LONDON E1 6BF" at bounding box center [122, 123] width 18 height 18
checkbox input "true"
click at [349, 63] on div at bounding box center [821, 256] width 1082 height 513
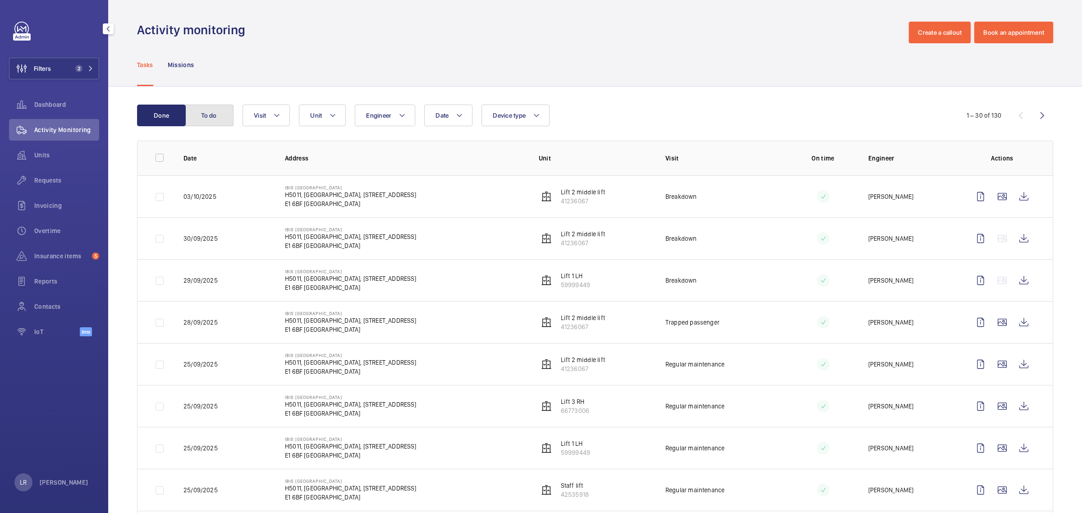
click at [213, 113] on button "To do" at bounding box center [209, 116] width 49 height 22
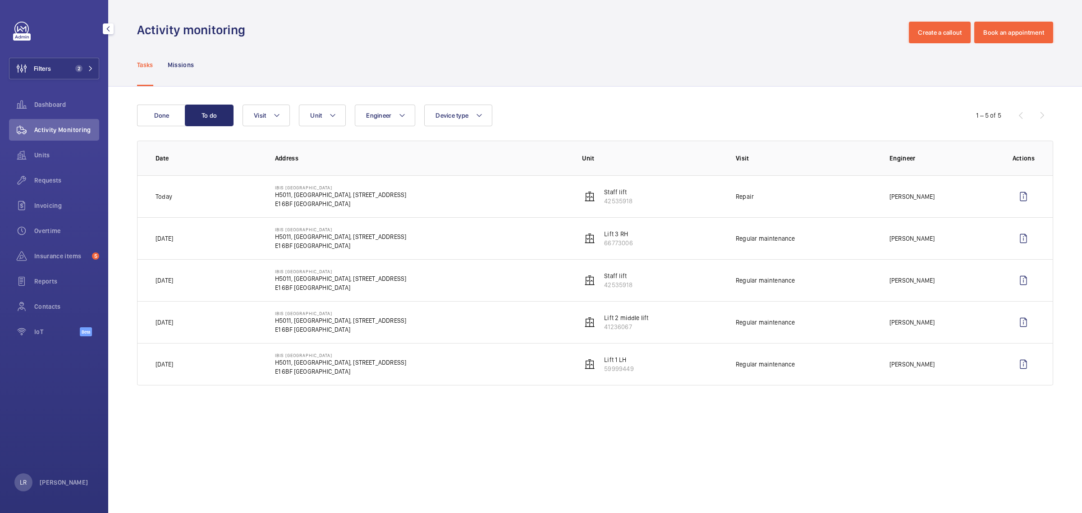
click at [83, 55] on div "Filters 2 Dashboard Activity Monitoring Units Requests Invoicing Overtime Insur…" at bounding box center [54, 184] width 90 height 325
click at [84, 67] on span "2" at bounding box center [83, 68] width 22 height 7
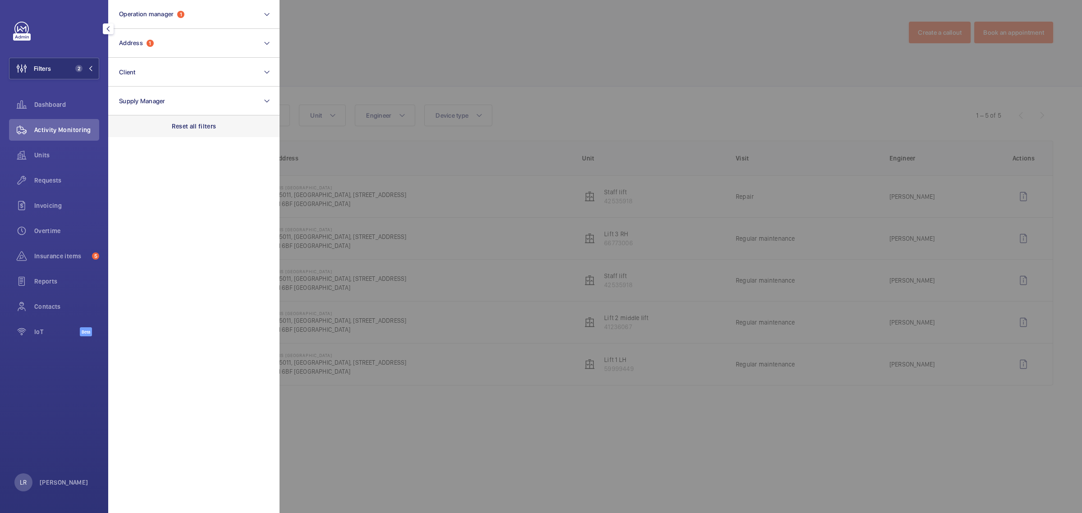
drag, startPoint x: 145, startPoint y: 124, endPoint x: 156, endPoint y: 115, distance: 14.8
click at [147, 122] on div "Reset all filters" at bounding box center [193, 126] width 171 height 22
click at [345, 46] on div at bounding box center [821, 256] width 1082 height 513
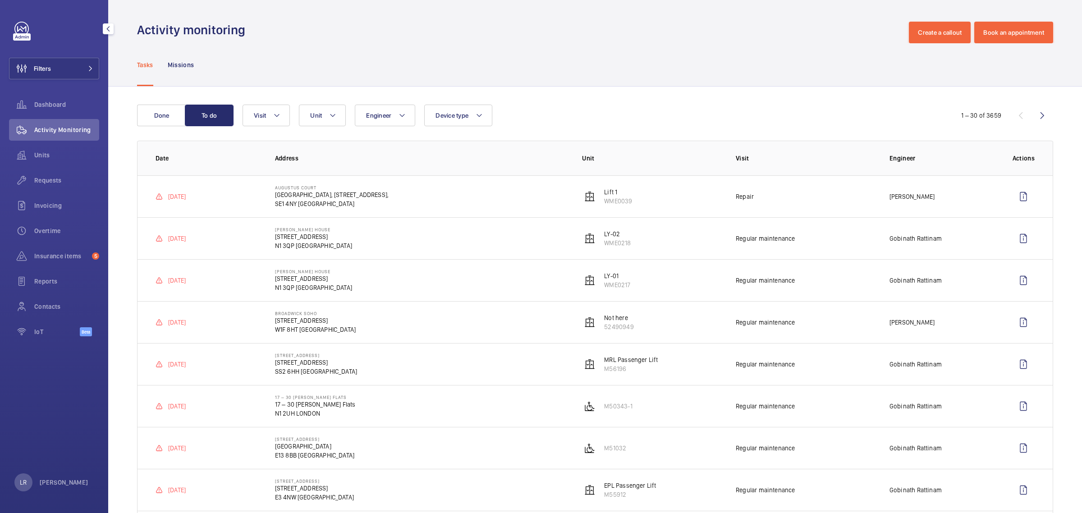
click at [570, 34] on div "Activity monitoring Create a callout Book an appointment" at bounding box center [595, 33] width 916 height 22
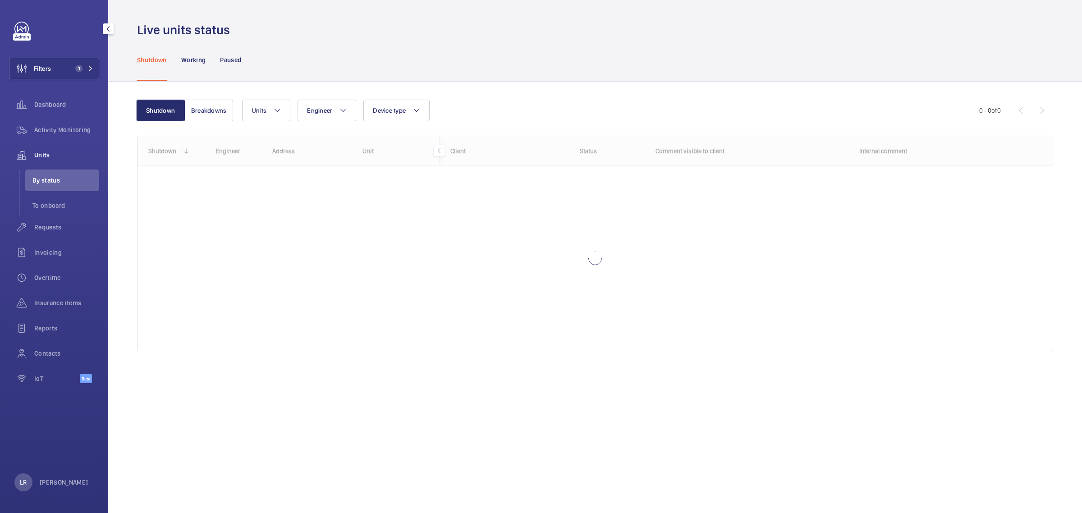
click at [82, 77] on button "Filters 1" at bounding box center [54, 69] width 90 height 22
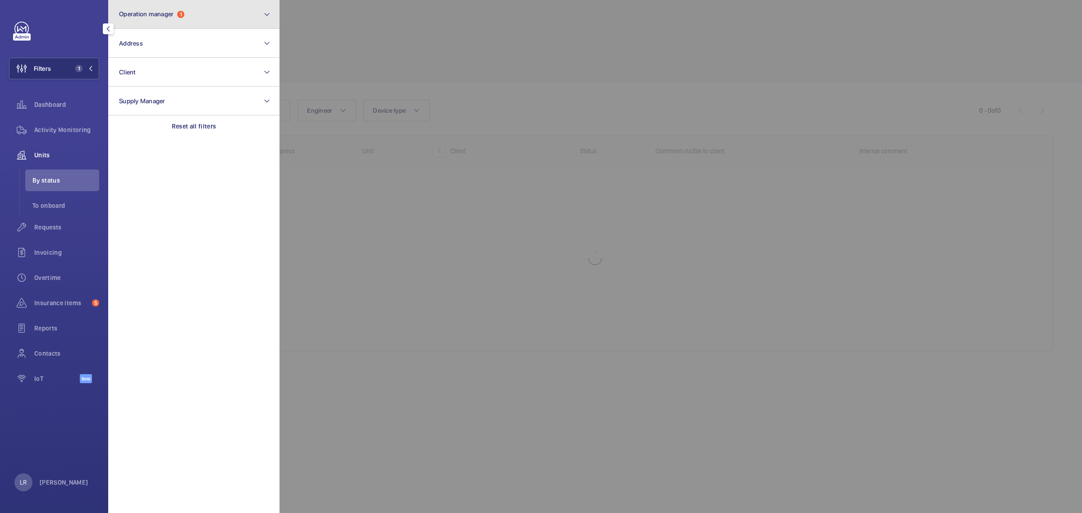
click at [190, 10] on button "Operation manager 1" at bounding box center [193, 14] width 171 height 29
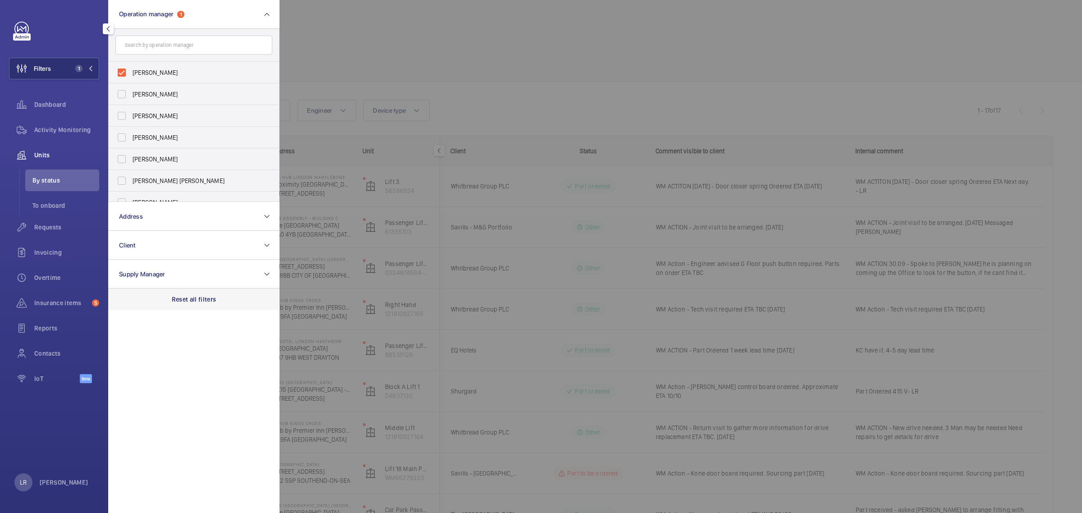
click at [190, 298] on p "Reset all filters" at bounding box center [194, 299] width 45 height 9
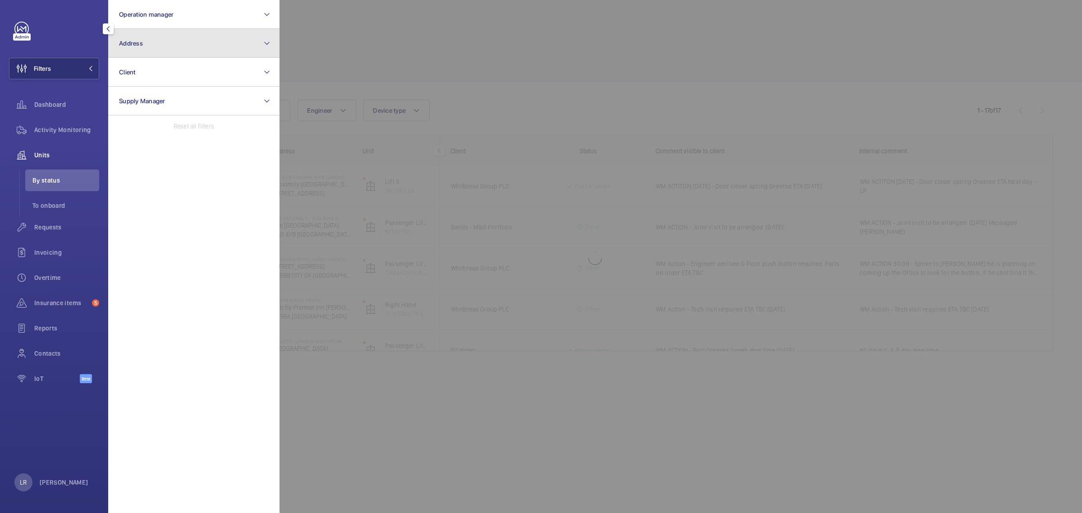
click at [165, 32] on button "Address" at bounding box center [193, 43] width 171 height 29
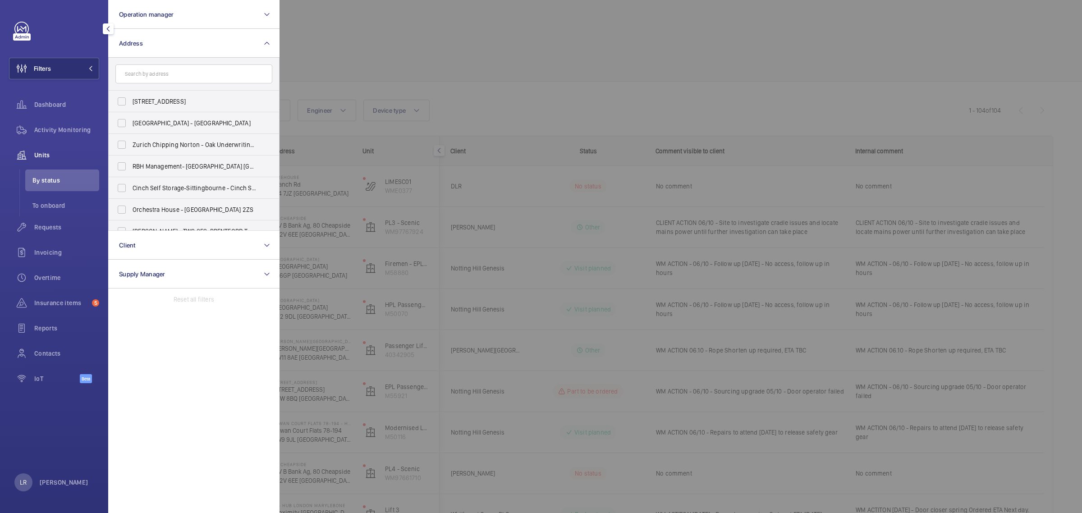
type input "A"
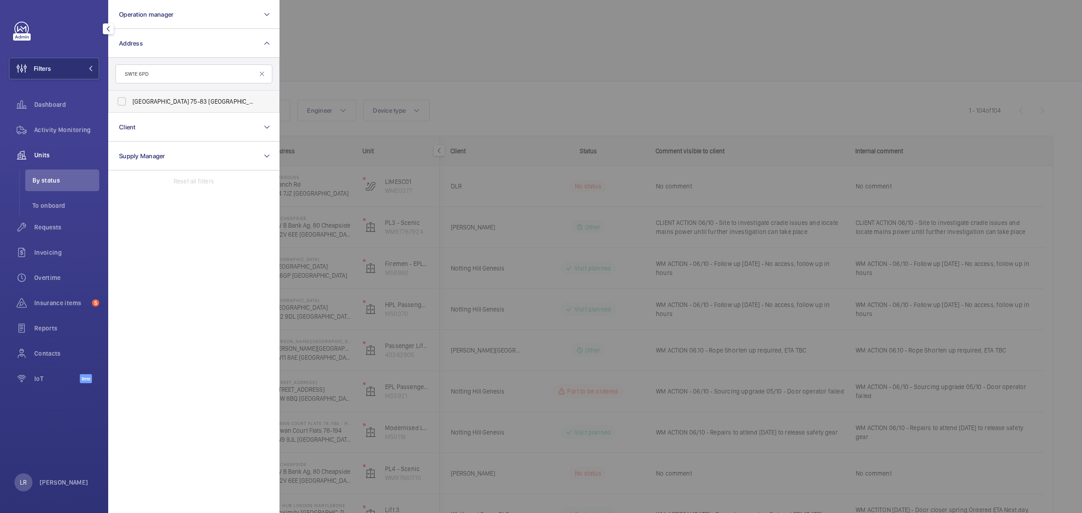
type input "SW1E 6PD"
click at [179, 100] on span "[GEOGRAPHIC_DATA] [STREET_ADDRESS]" at bounding box center [195, 101] width 124 height 9
click at [131, 100] on input "[GEOGRAPHIC_DATA] [STREET_ADDRESS]" at bounding box center [122, 101] width 18 height 18
checkbox input "true"
click at [339, 69] on div at bounding box center [821, 256] width 1082 height 513
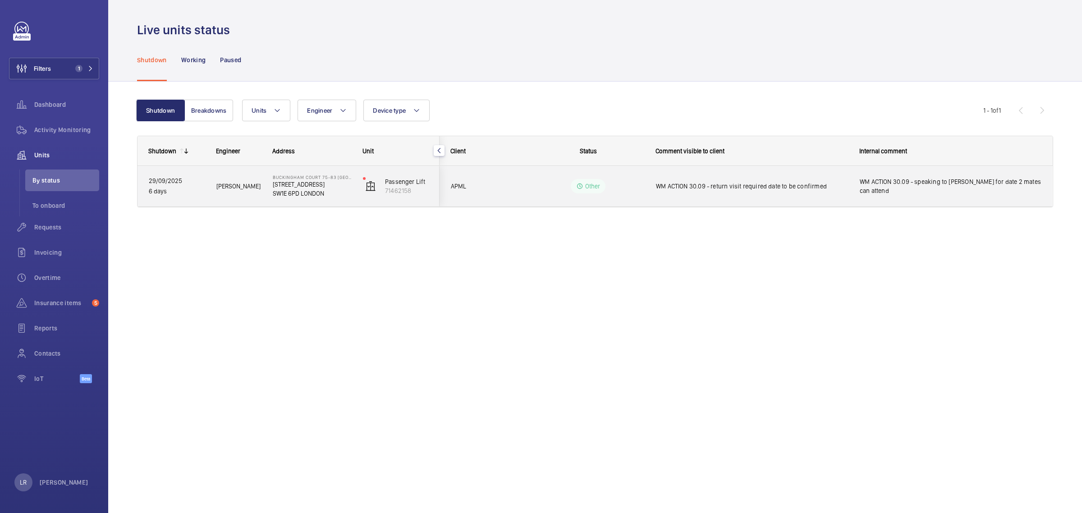
click at [536, 181] on wm-front-pills-cell "Other" at bounding box center [588, 186] width 112 height 14
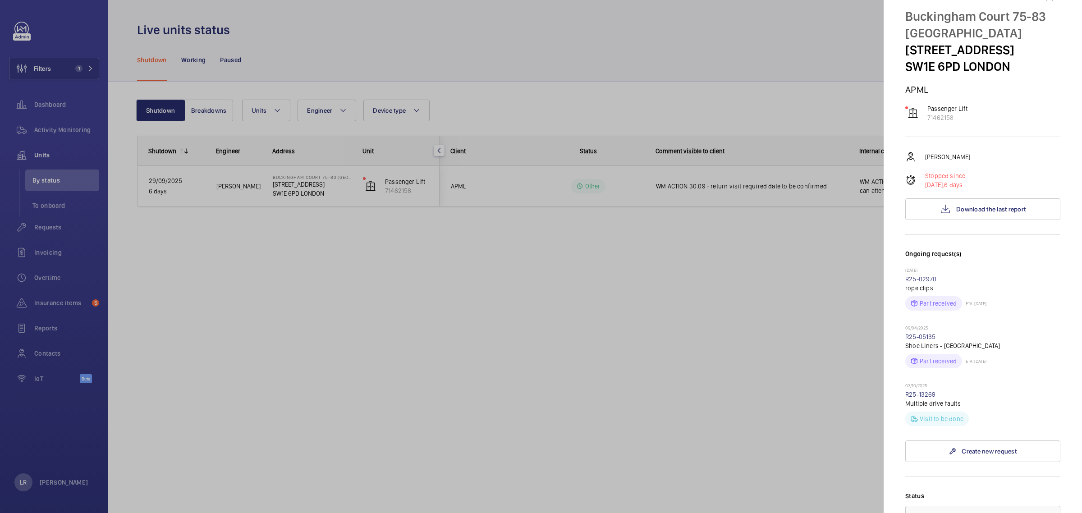
scroll to position [26, 0]
drag, startPoint x: 826, startPoint y: 354, endPoint x: 826, endPoint y: 349, distance: 5.4
click at [826, 353] on div at bounding box center [541, 256] width 1082 height 513
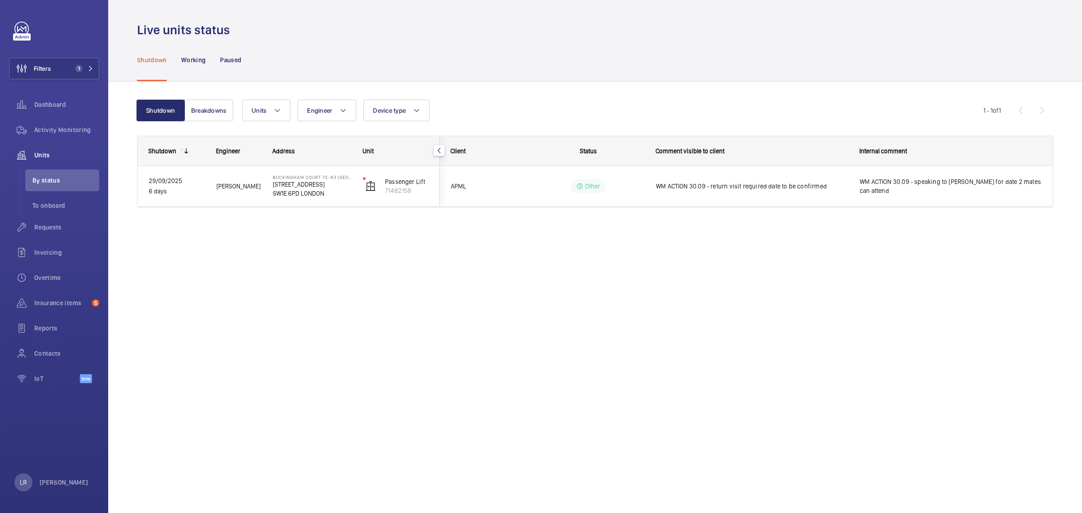
scroll to position [0, 0]
click at [63, 60] on button "Filters 1" at bounding box center [54, 69] width 90 height 22
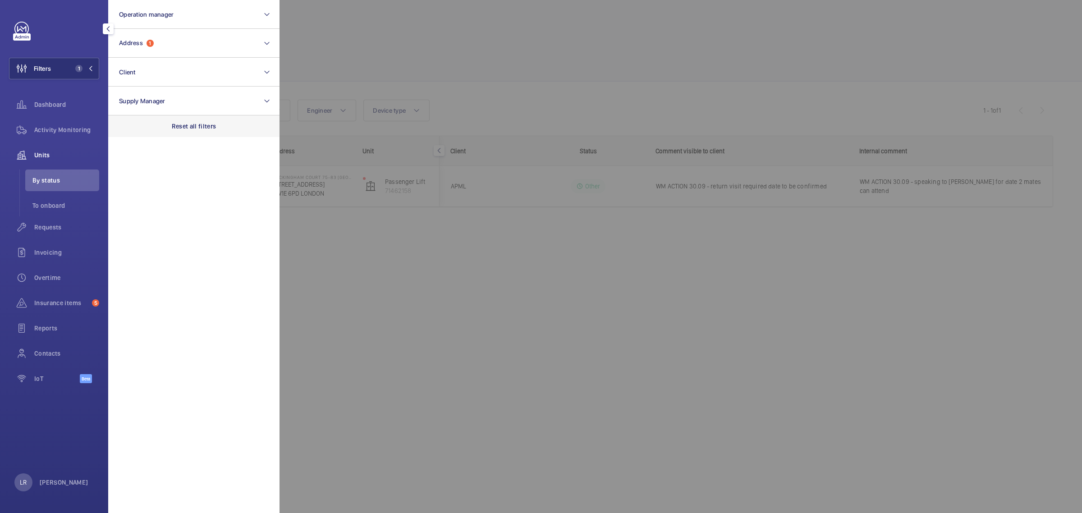
drag, startPoint x: 159, startPoint y: 127, endPoint x: 193, endPoint y: 123, distance: 34.1
click at [161, 126] on div "Reset all filters" at bounding box center [193, 126] width 171 height 22
click at [367, 77] on div at bounding box center [821, 256] width 1082 height 513
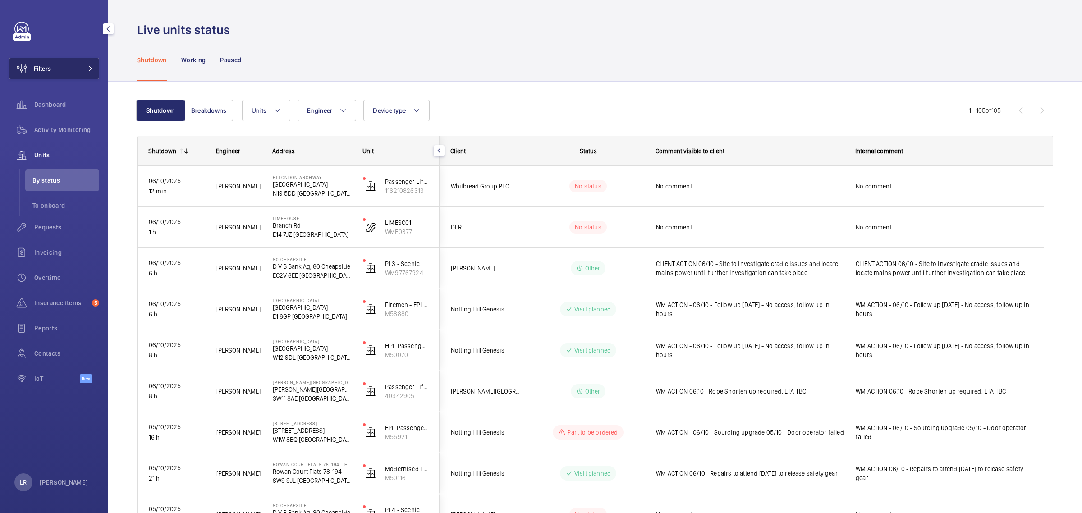
click at [83, 69] on span at bounding box center [88, 68] width 11 height 5
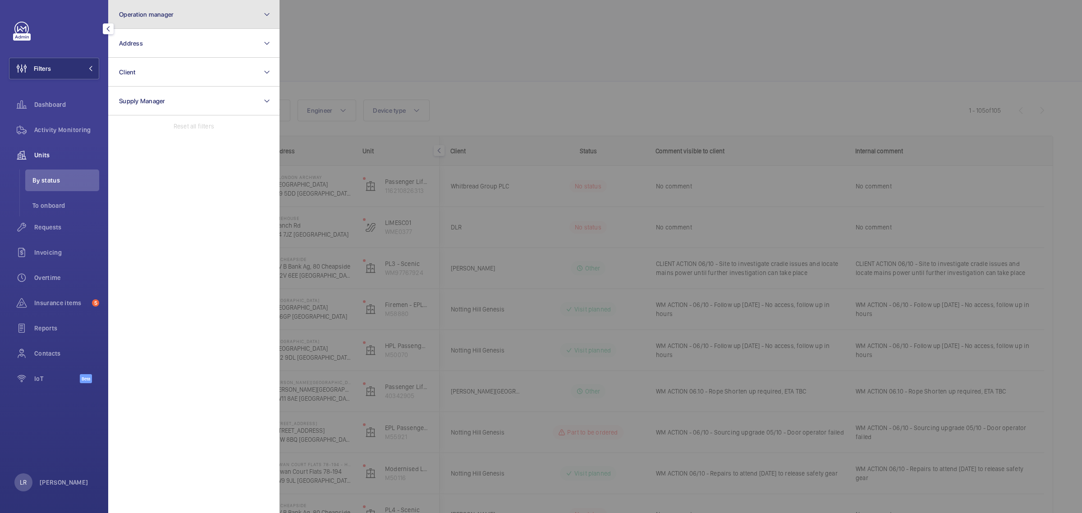
click at [164, 20] on button "Operation manager" at bounding box center [193, 14] width 171 height 29
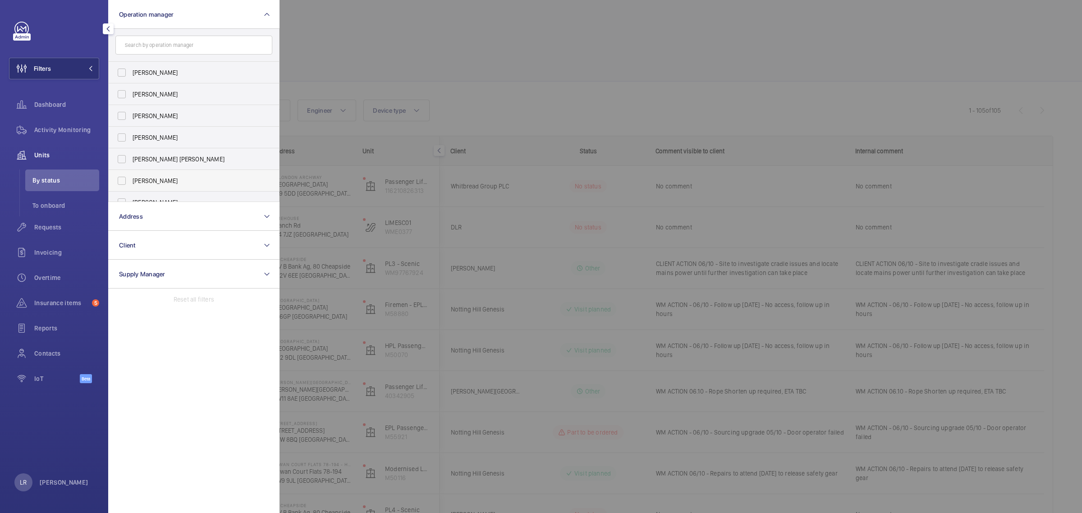
scroll to position [33, 0]
click at [179, 164] on label "[PERSON_NAME]" at bounding box center [187, 170] width 157 height 22
click at [131, 164] on input "[PERSON_NAME]" at bounding box center [122, 170] width 18 height 18
checkbox input "true"
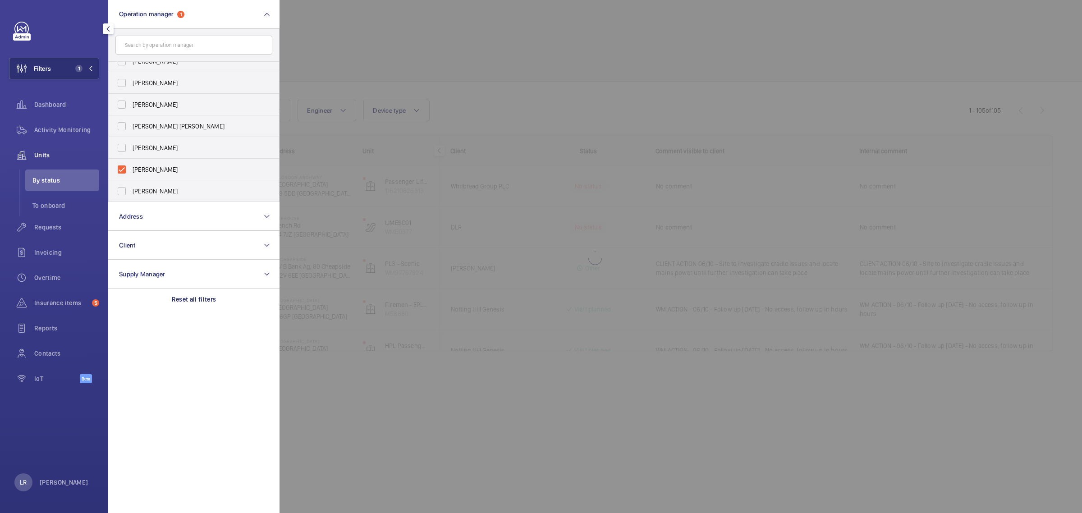
click at [416, 50] on div at bounding box center [821, 256] width 1082 height 513
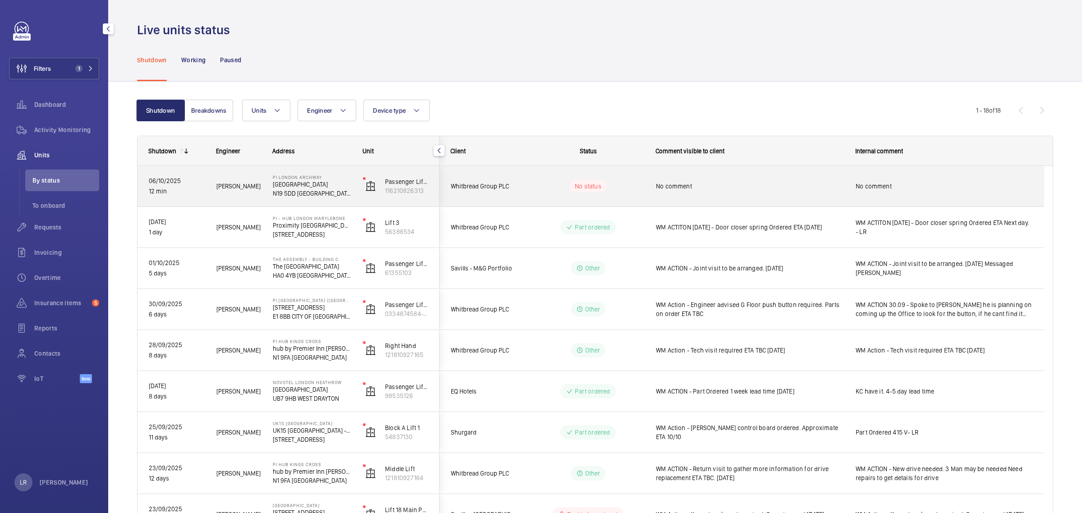
click at [533, 193] on div "No status" at bounding box center [582, 186] width 123 height 31
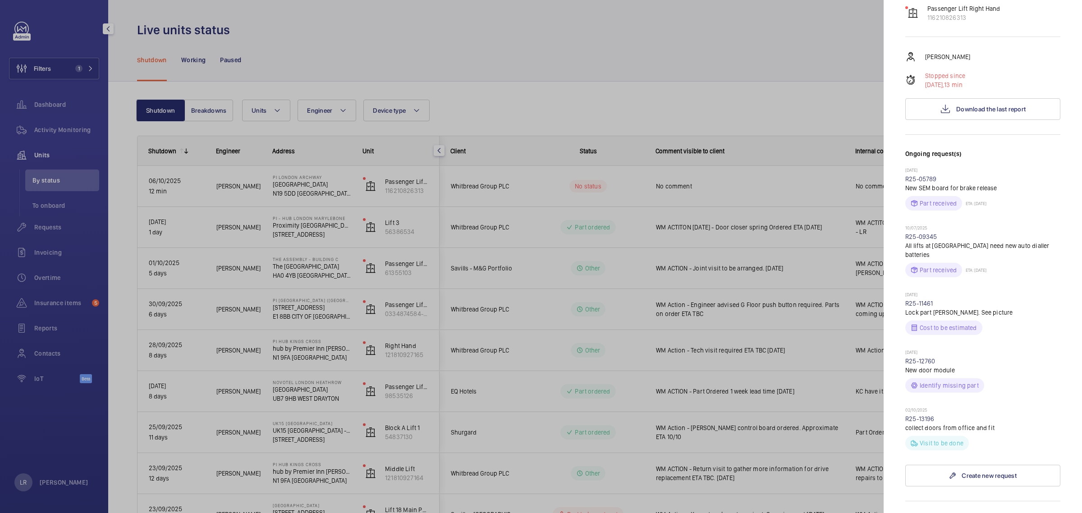
scroll to position [169, 0]
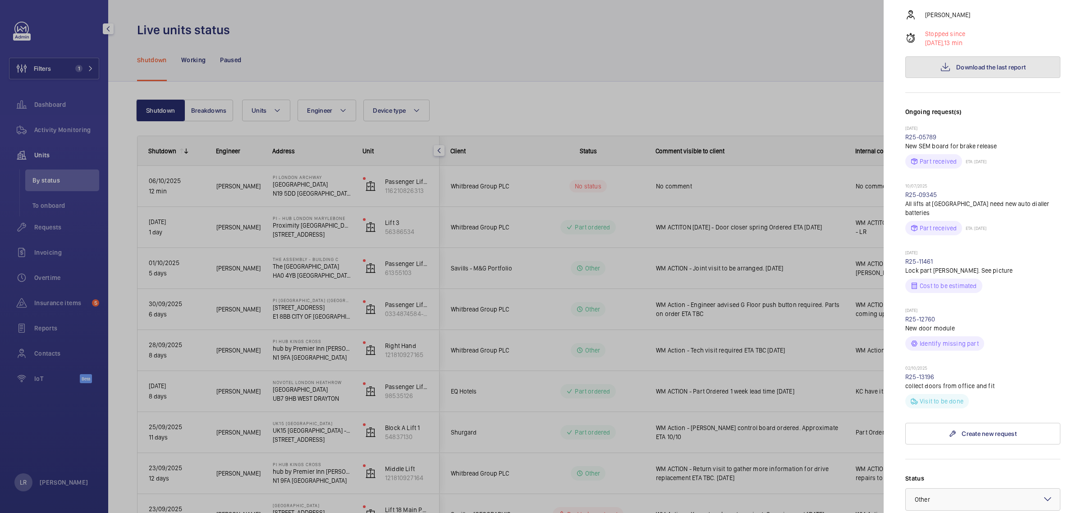
click at [949, 56] on button "Download the last report" at bounding box center [982, 67] width 155 height 22
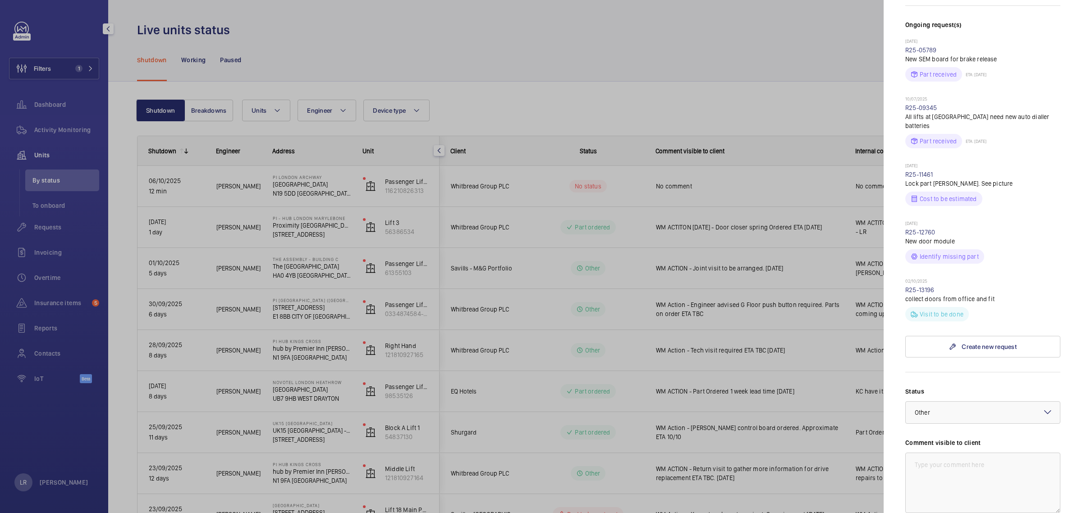
scroll to position [238, 0]
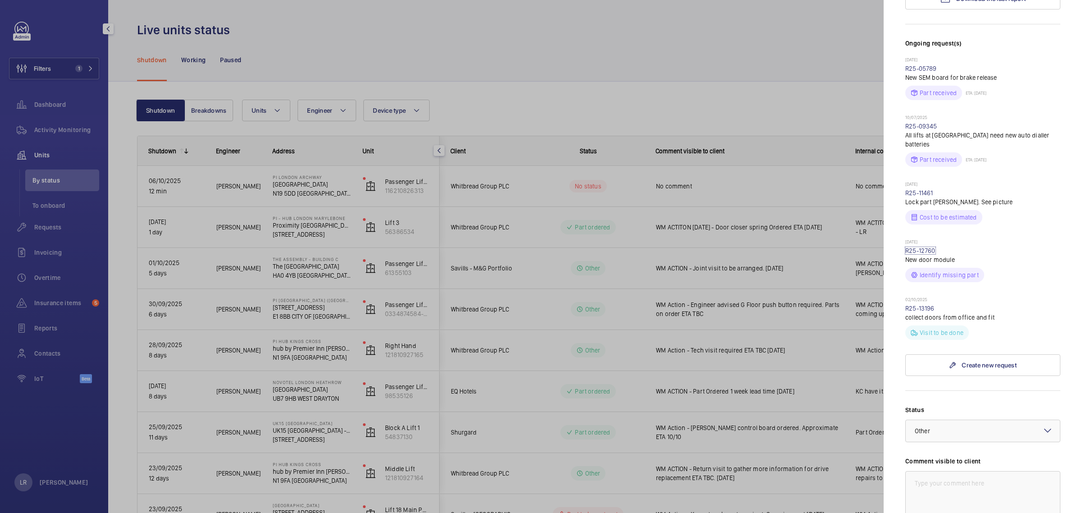
drag, startPoint x: 917, startPoint y: 225, endPoint x: 917, endPoint y: 216, distance: 9.9
click at [917, 247] on link "R25-12760" at bounding box center [920, 250] width 30 height 7
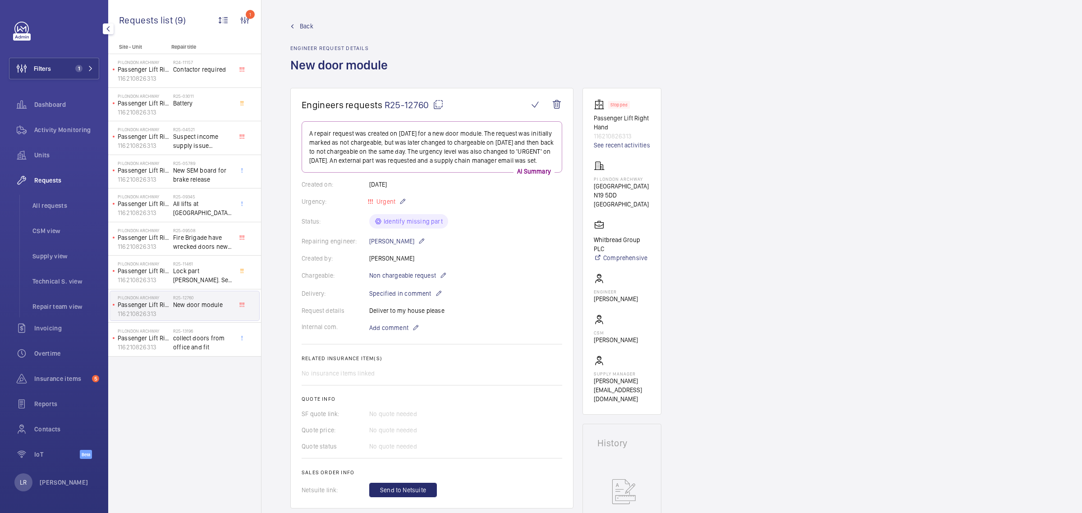
click at [294, 28] on link "Back" at bounding box center [341, 26] width 103 height 9
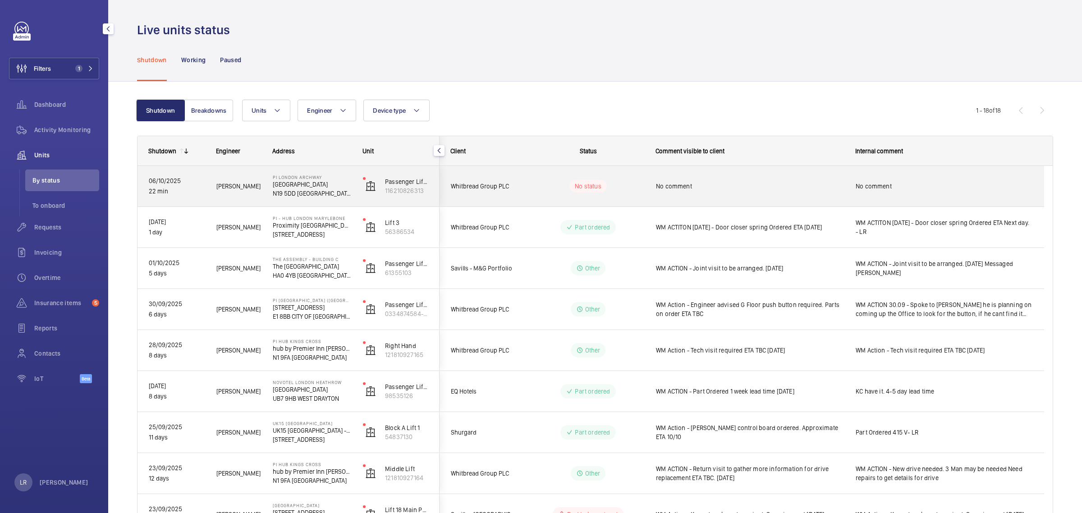
click at [623, 189] on wm-front-pills-cell "No status" at bounding box center [588, 186] width 112 height 13
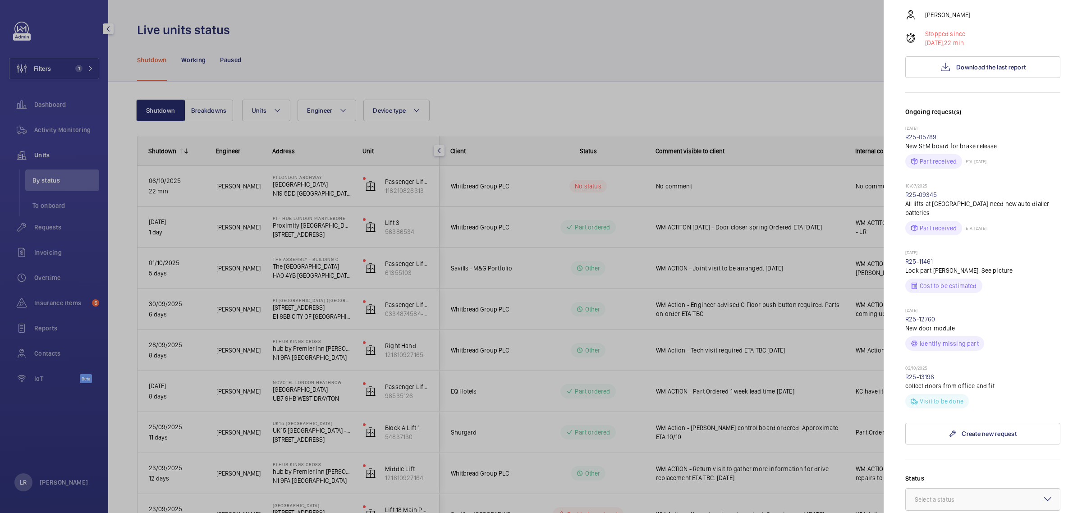
scroll to position [282, 0]
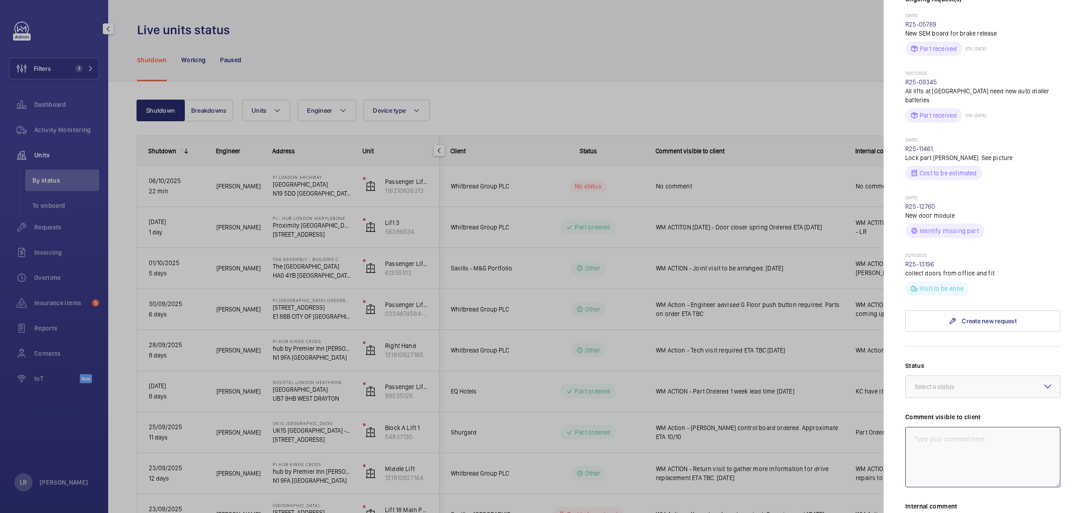
click at [984, 434] on textarea at bounding box center [982, 457] width 155 height 60
click at [988, 372] on div "Status Select a status Comment visible to client Internal comment Save the chan…" at bounding box center [982, 487] width 155 height 252
click at [990, 376] on div at bounding box center [983, 387] width 154 height 22
click at [957, 420] on span "Part to be ordered" at bounding box center [983, 424] width 136 height 9
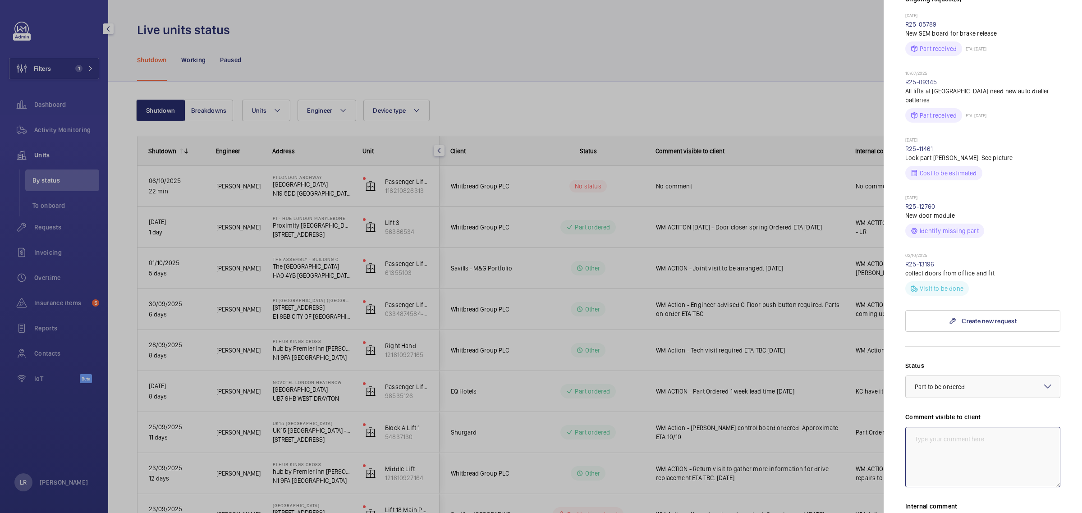
click at [965, 427] on textarea at bounding box center [982, 457] width 155 height 60
drag, startPoint x: 1042, startPoint y: 418, endPoint x: 902, endPoint y: 422, distance: 140.3
click at [902, 422] on mat-sidenav "Stopped unit PI [GEOGRAPHIC_DATA] Whitbread Group PLC Passenger Lift Right Hand…" at bounding box center [983, 256] width 198 height 513
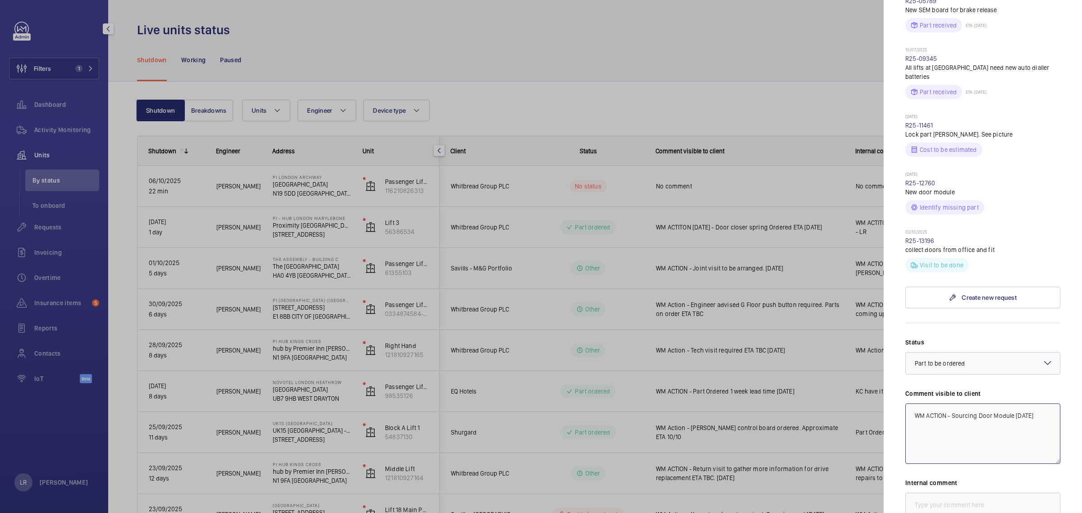
scroll to position [338, 0]
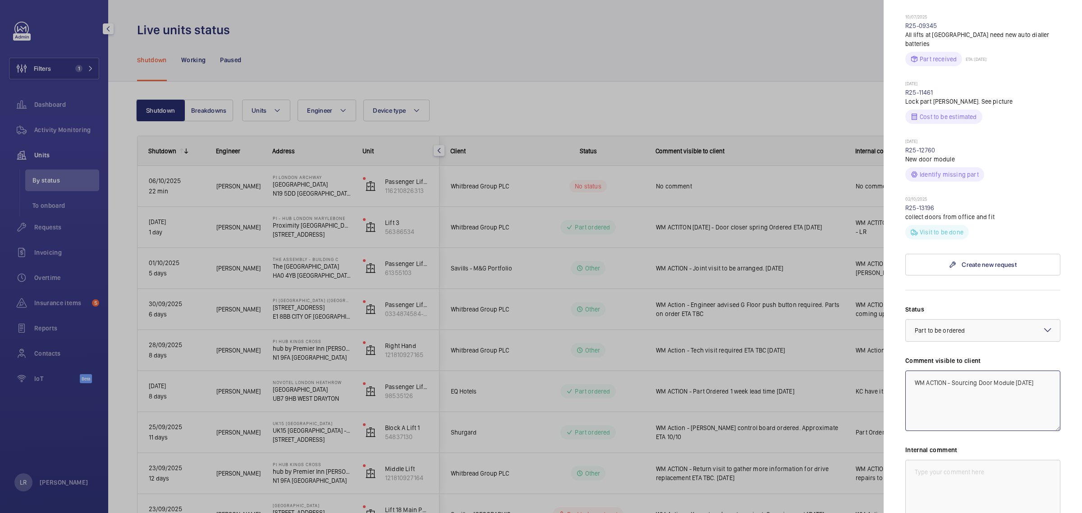
type textarea "WM ACTION - Sourcing Door Module [DATE]"
click at [952, 461] on textarea at bounding box center [982, 490] width 155 height 60
paste textarea "WM ACTION - Sourcing Door Module [DATE]"
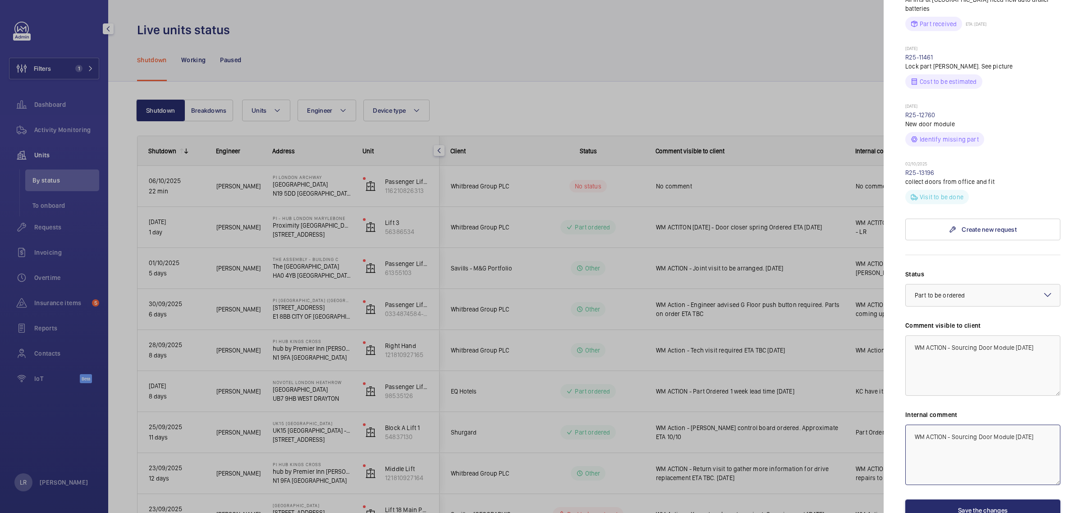
scroll to position [407, 0]
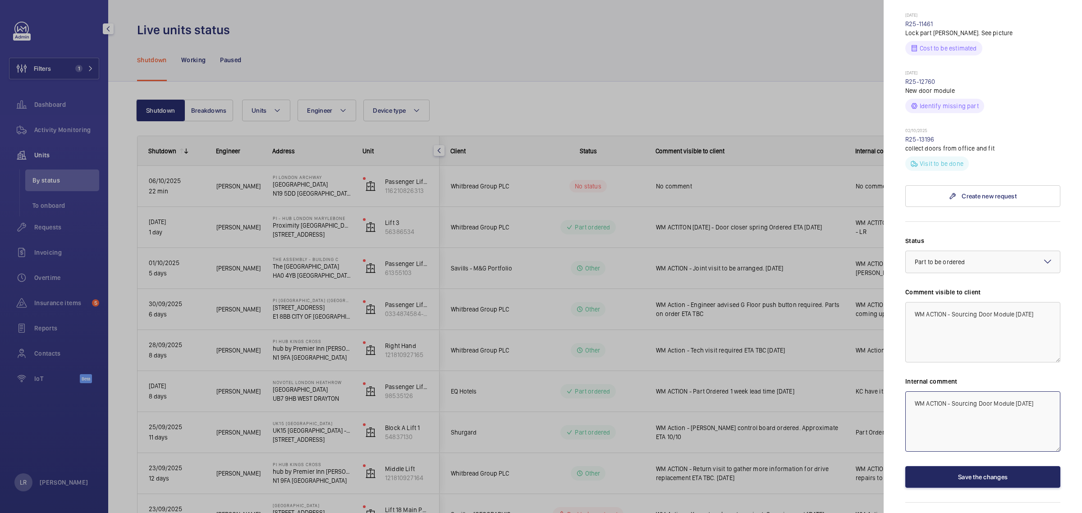
type textarea "WM ACTION - Sourcing Door Module [DATE]"
click at [955, 466] on button "Save the changes" at bounding box center [982, 477] width 155 height 22
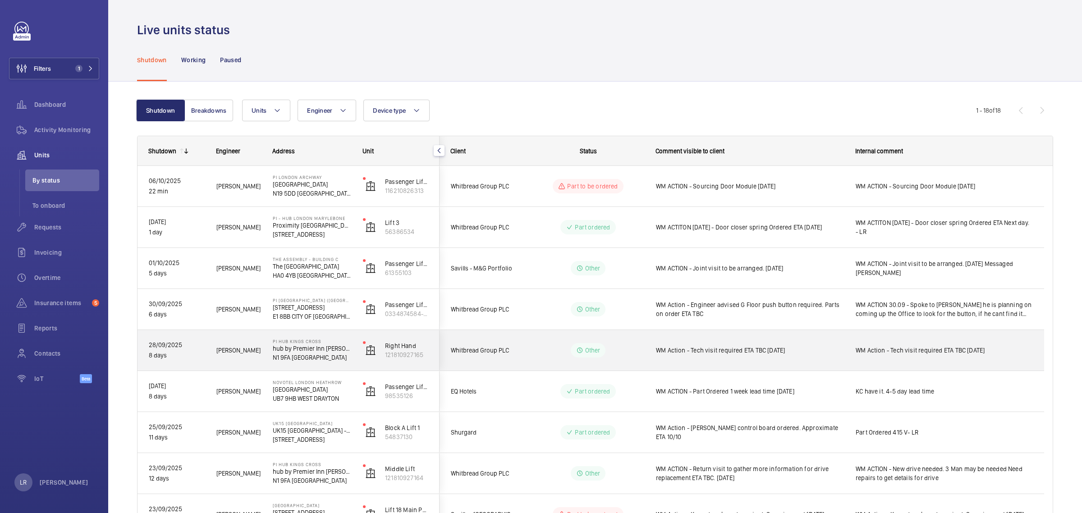
click at [533, 348] on wm-front-pills-cell "Other" at bounding box center [588, 350] width 112 height 14
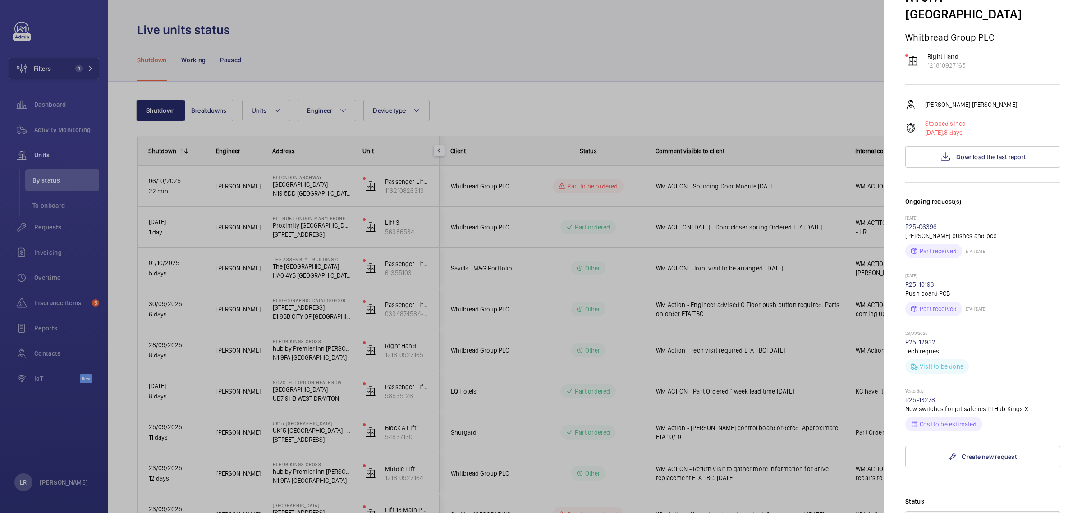
scroll to position [225, 0]
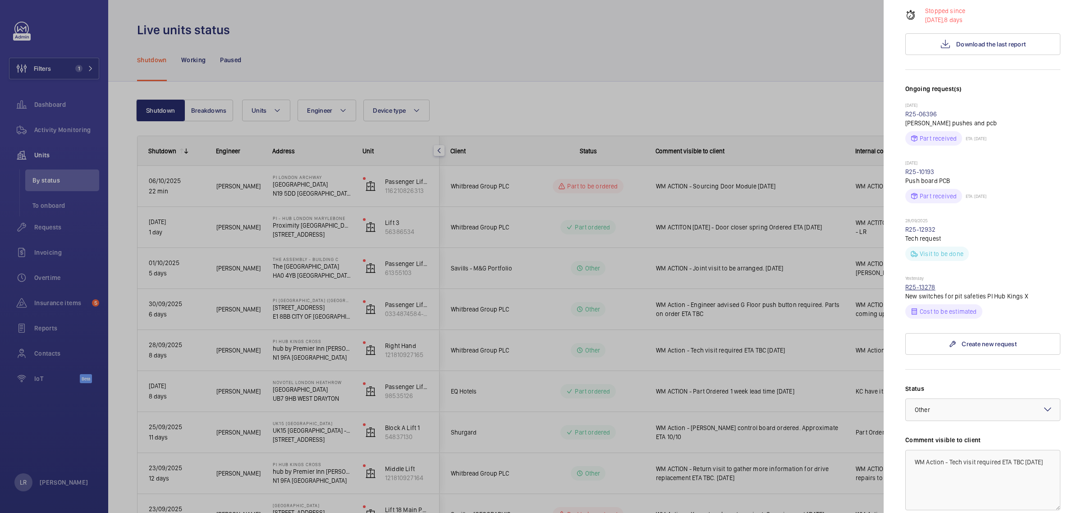
click at [927, 284] on link "R25-13278" at bounding box center [920, 287] width 30 height 7
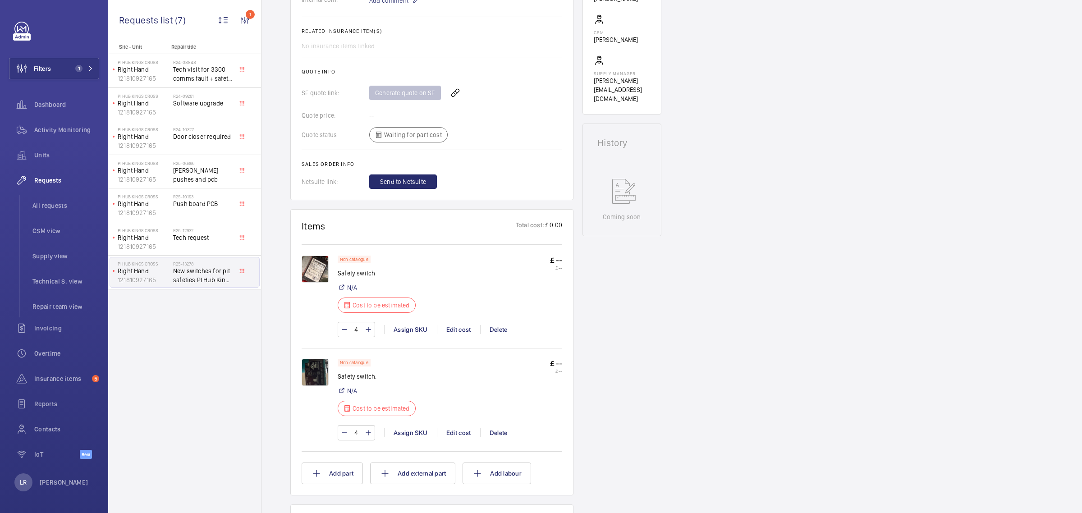
scroll to position [338, 0]
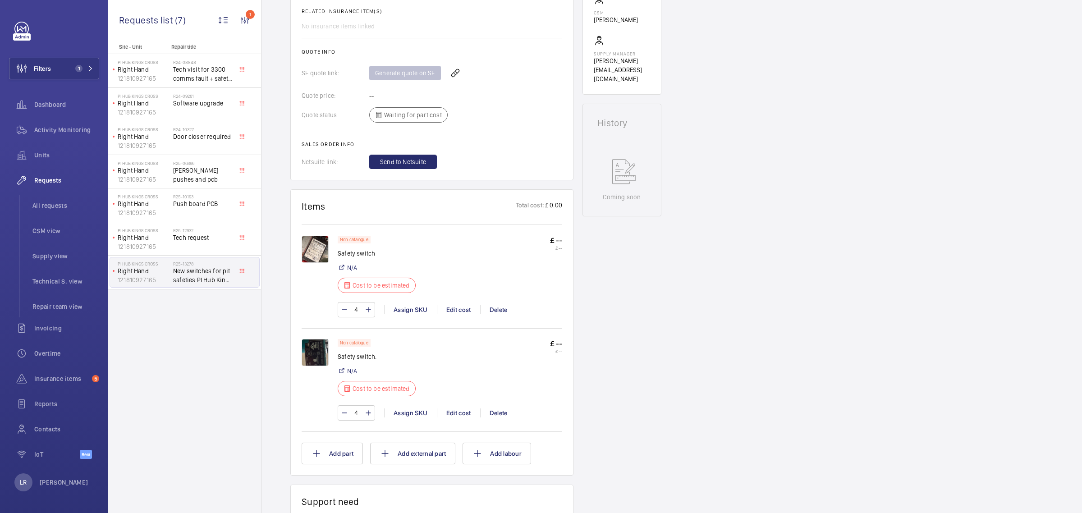
click at [309, 237] on img at bounding box center [315, 249] width 27 height 27
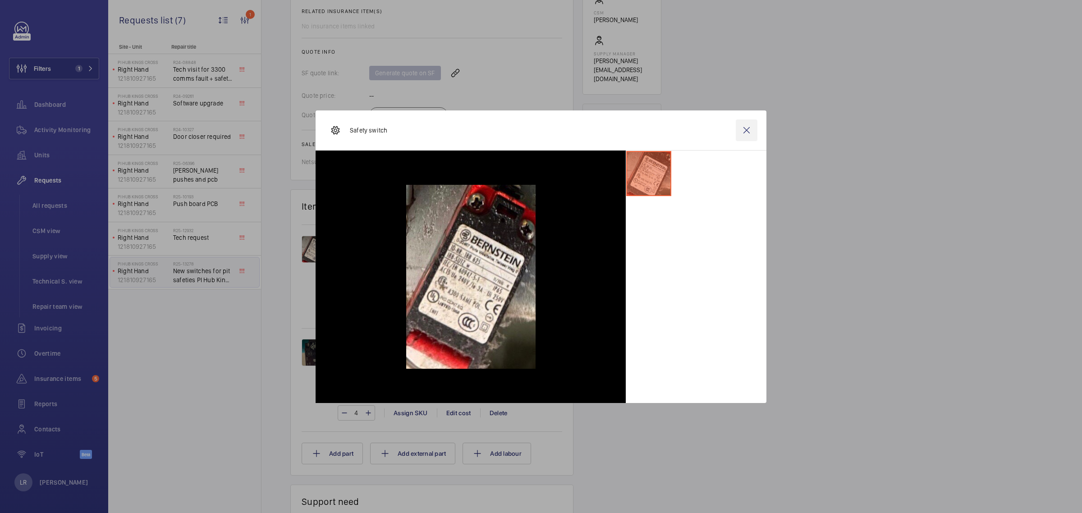
click at [750, 130] on wm-front-icon-button at bounding box center [747, 130] width 22 height 22
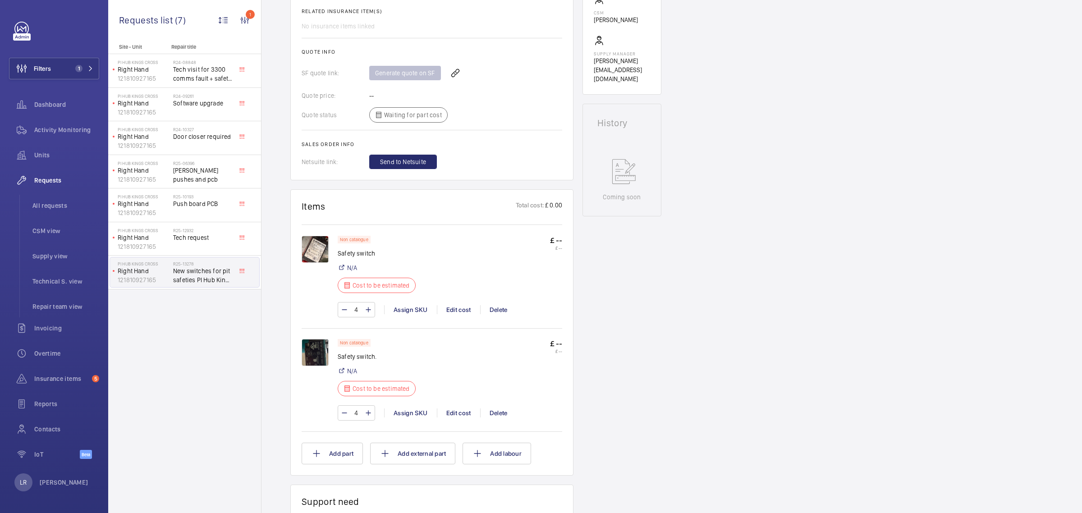
click at [310, 356] on img at bounding box center [315, 352] width 27 height 27
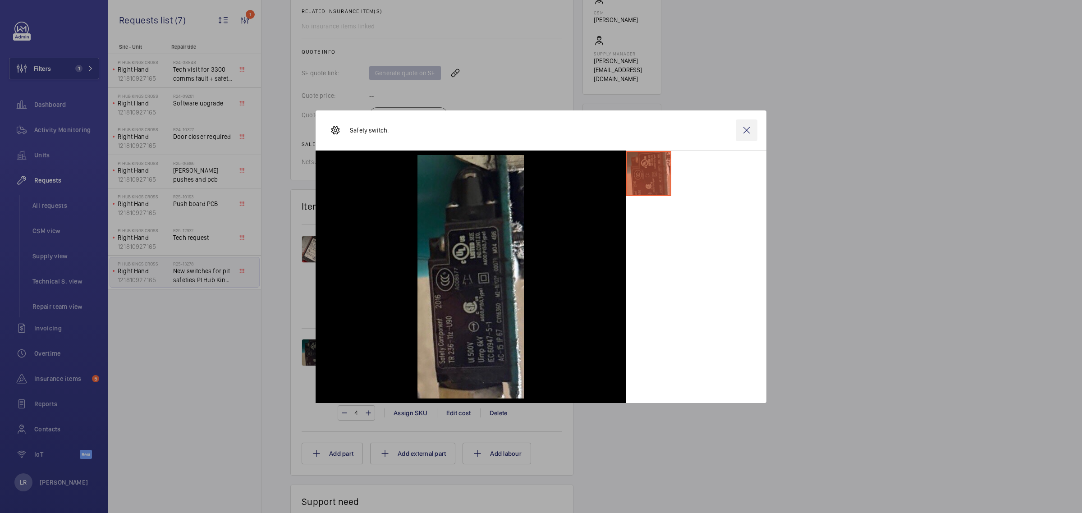
click at [746, 130] on wm-front-icon-button at bounding box center [747, 130] width 22 height 22
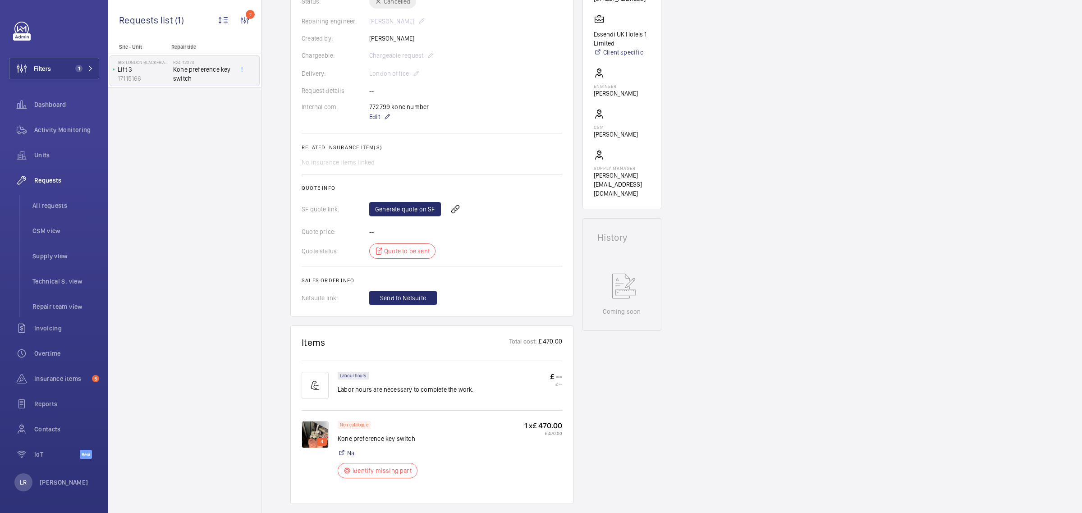
scroll to position [338, 0]
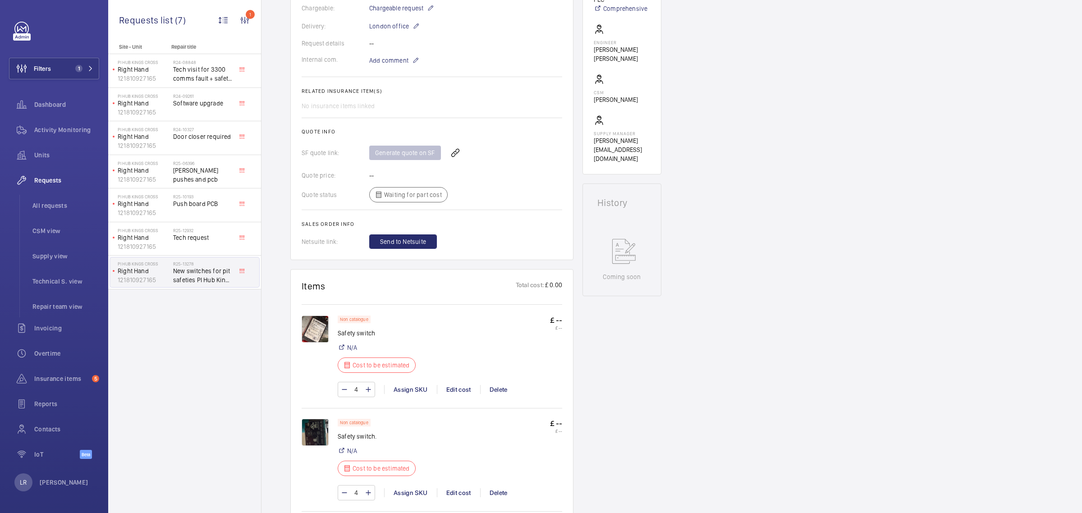
scroll to position [282, 0]
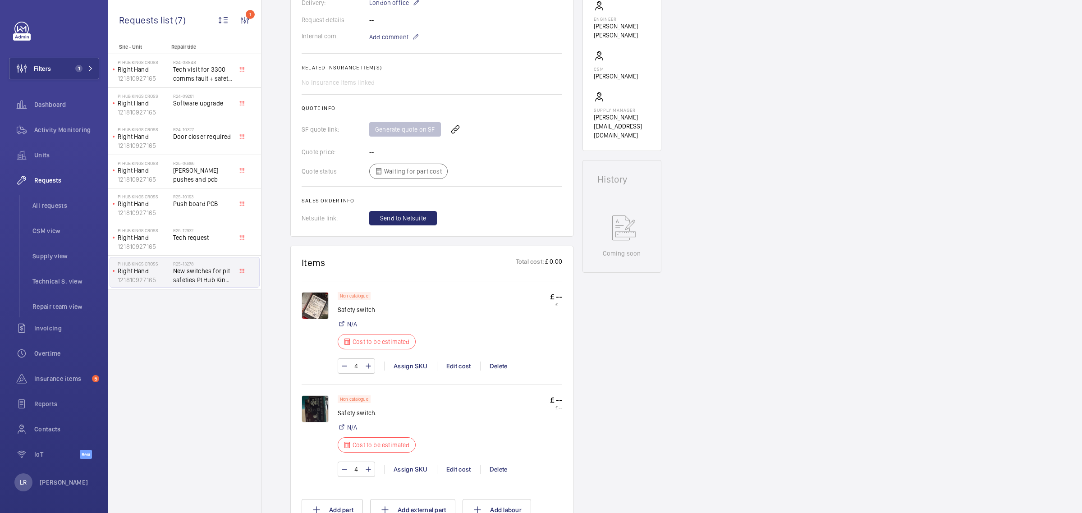
click at [303, 300] on img at bounding box center [315, 305] width 27 height 27
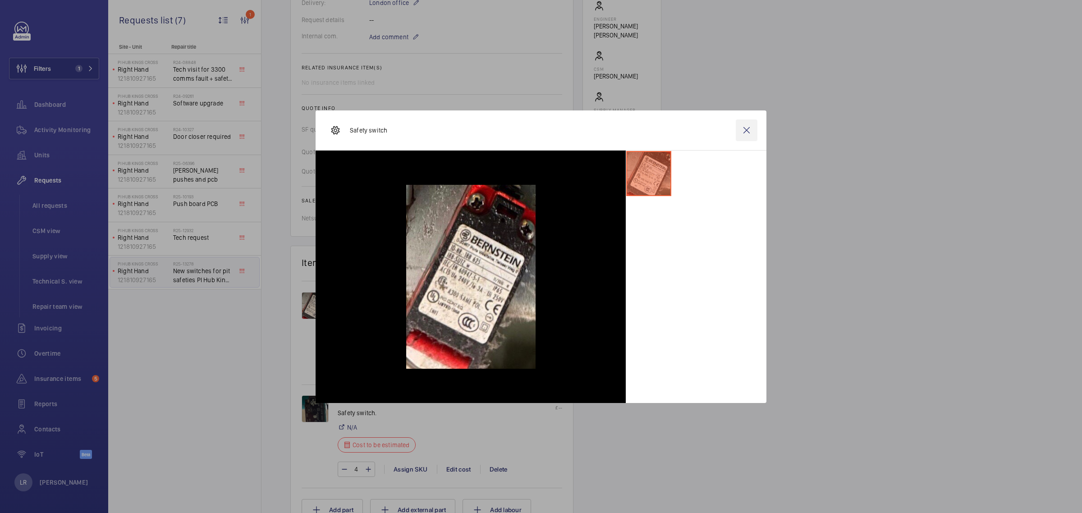
click at [747, 125] on wm-front-icon-button at bounding box center [747, 130] width 22 height 22
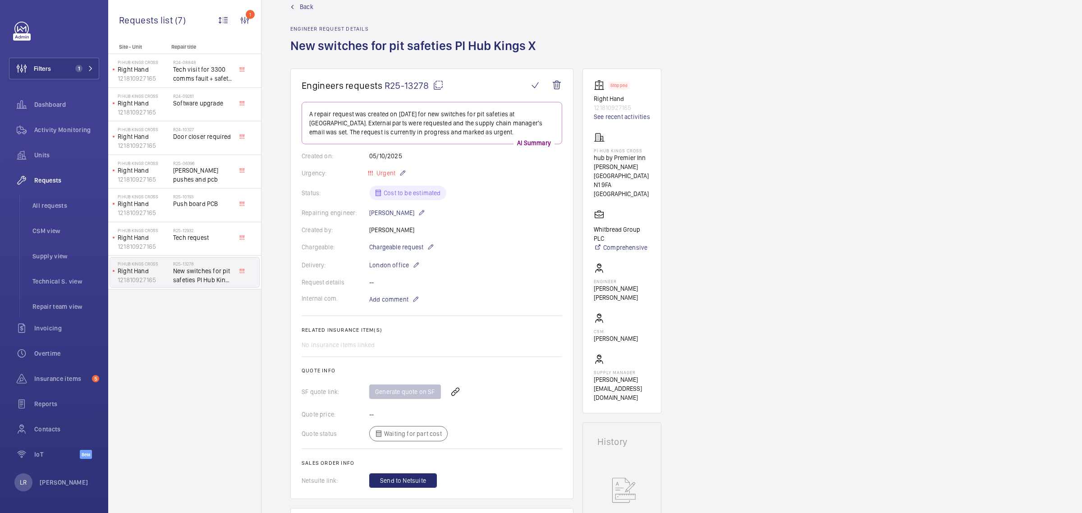
scroll to position [0, 0]
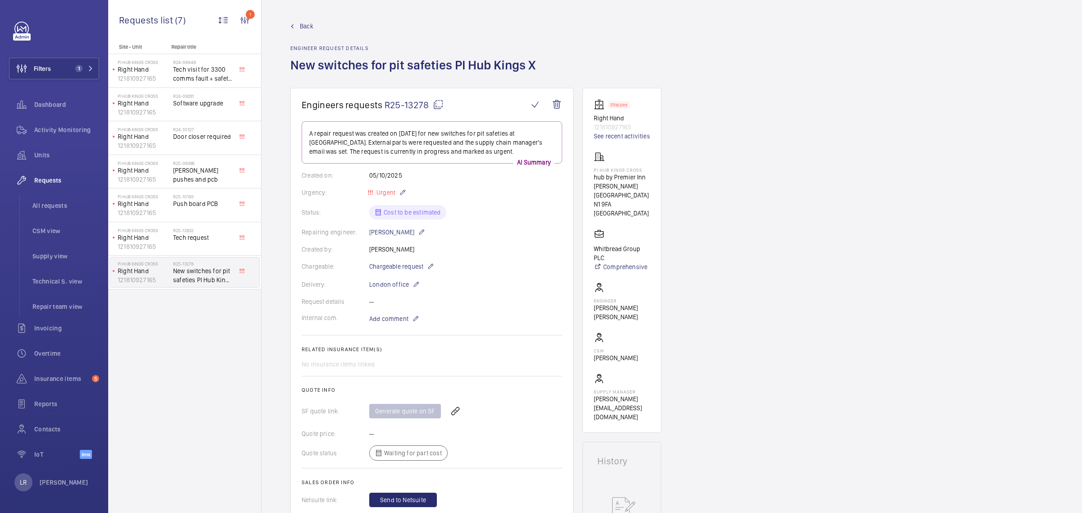
click at [440, 107] on mat-icon at bounding box center [438, 104] width 11 height 11
click at [645, 167] on div "PI Hub Kings Cross hub by Premier Inn [PERSON_NAME][GEOGRAPHIC_DATA] [GEOGRAPHI…" at bounding box center [622, 185] width 56 height 66
copy p "PI Hub Kings Cross"
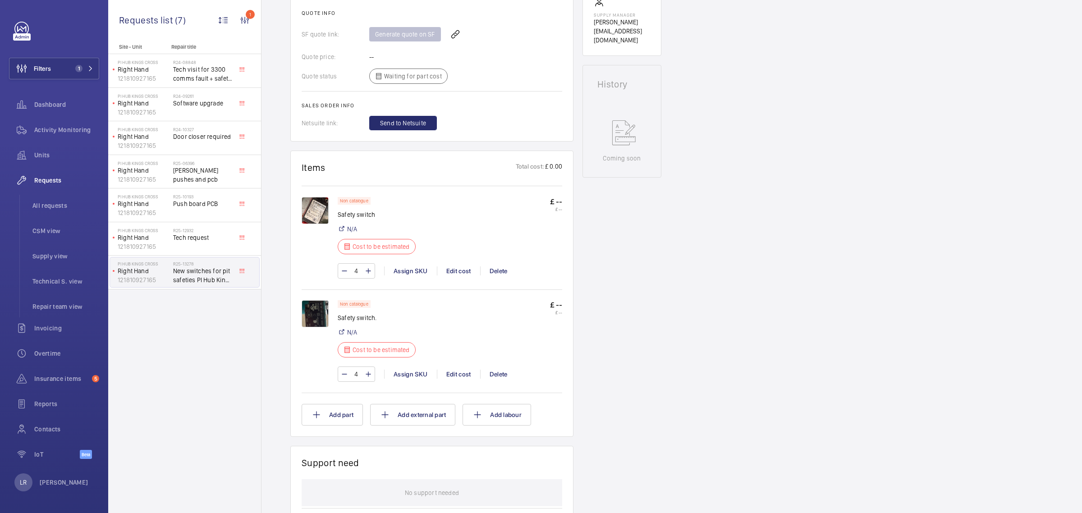
scroll to position [395, 0]
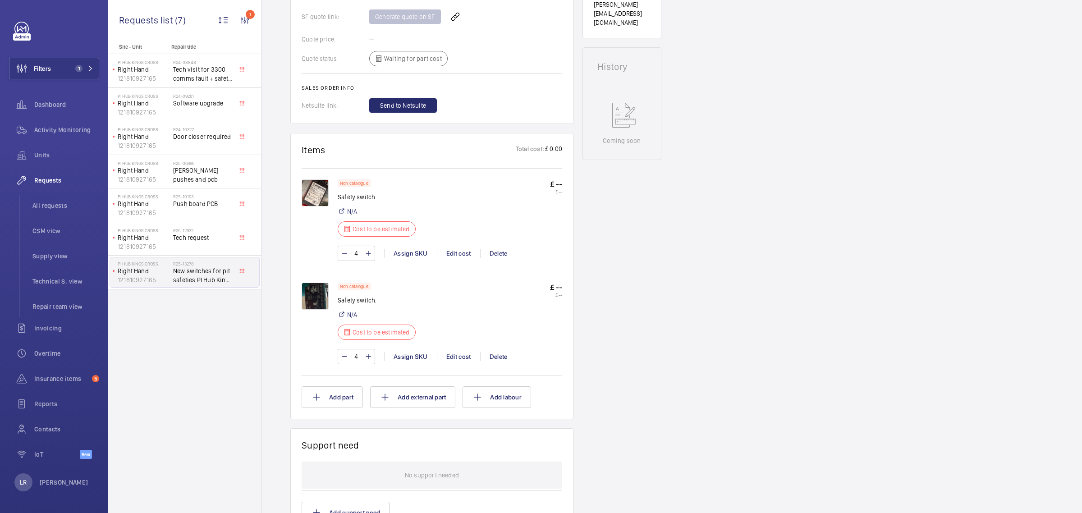
click at [305, 295] on img at bounding box center [315, 296] width 27 height 27
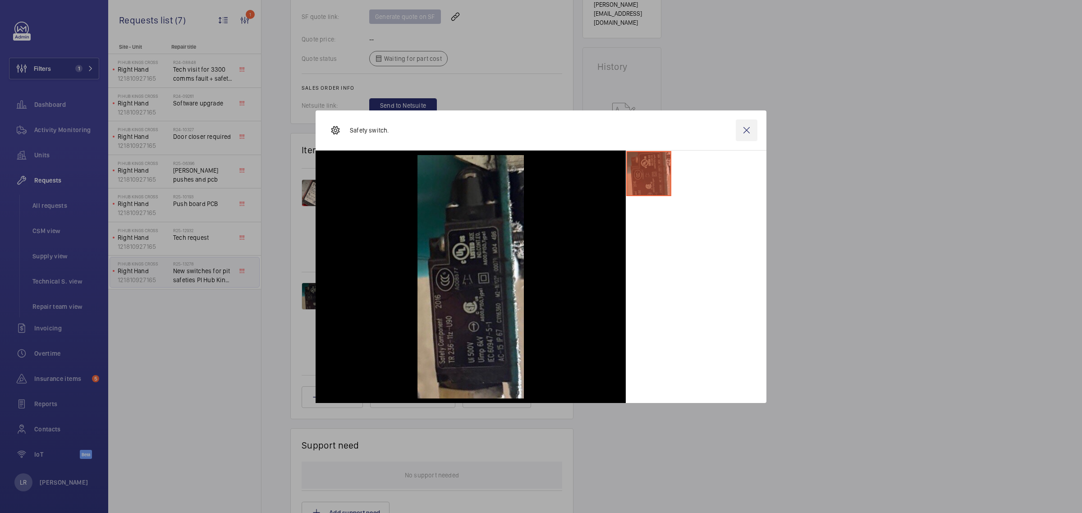
click at [744, 131] on wm-front-icon-button at bounding box center [747, 130] width 22 height 22
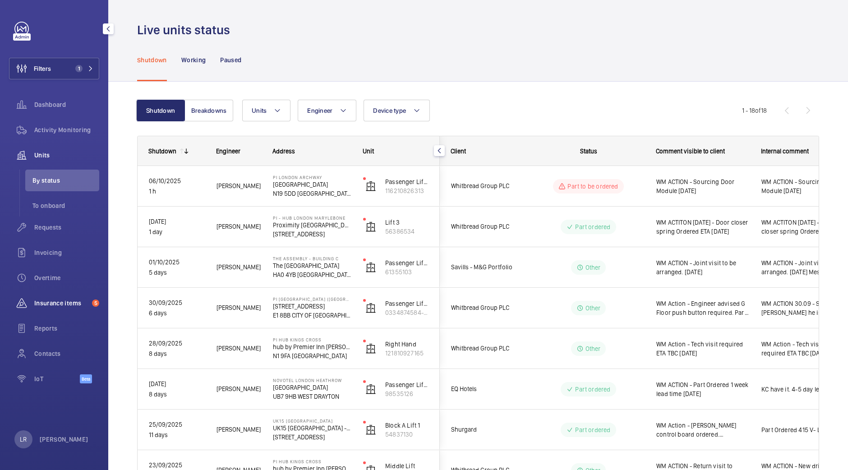
click at [43, 301] on span "Insurance items" at bounding box center [61, 303] width 54 height 9
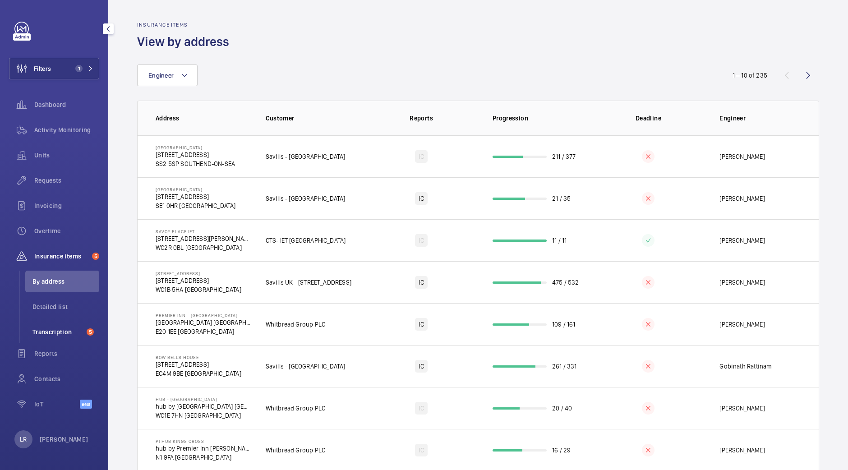
click at [60, 323] on li "Transcription 5" at bounding box center [62, 332] width 74 height 22
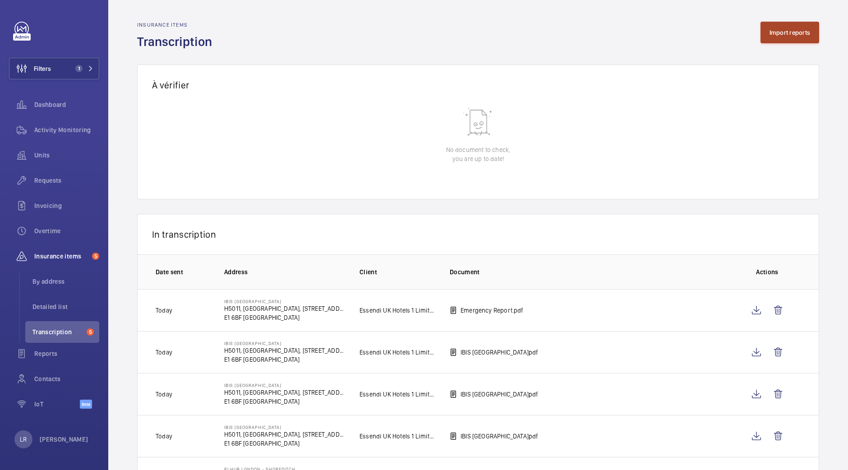
click at [793, 30] on button "Import reports" at bounding box center [789, 33] width 59 height 22
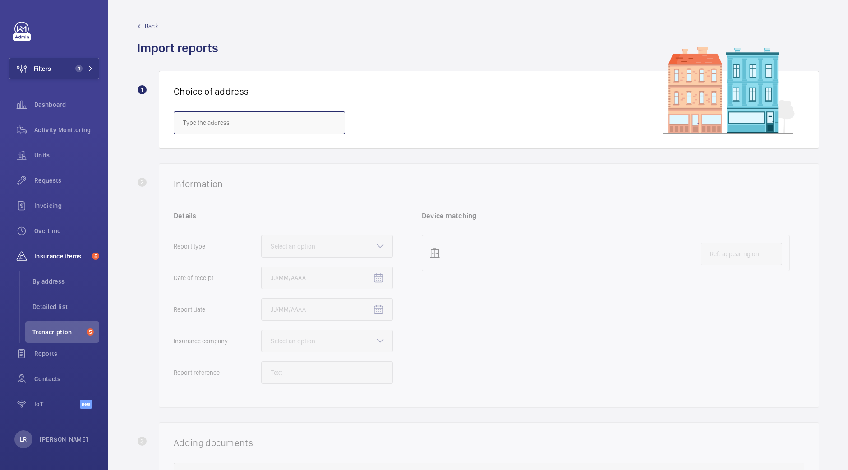
click at [285, 116] on input "text" at bounding box center [259, 122] width 171 height 23
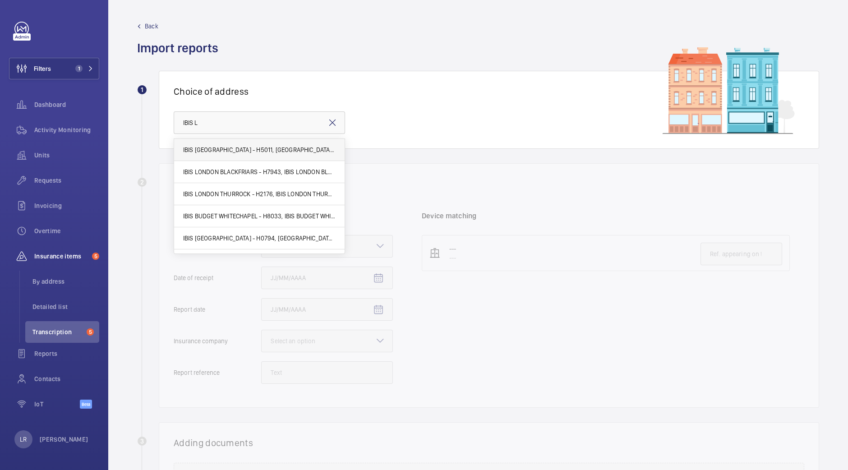
click at [297, 151] on span "IBIS [GEOGRAPHIC_DATA] - H5011, [GEOGRAPHIC_DATA], [STREET_ADDRESS]" at bounding box center [259, 149] width 152 height 9
type input "IBIS [GEOGRAPHIC_DATA] - H5011, [GEOGRAPHIC_DATA], [STREET_ADDRESS]"
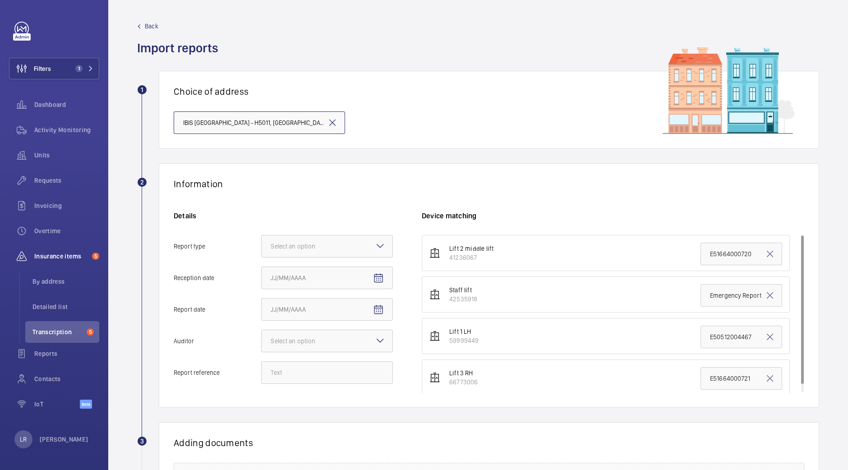
scroll to position [0, 69]
click at [347, 250] on div at bounding box center [327, 246] width 131 height 22
click at [262, 250] on input "Report type Select an option" at bounding box center [262, 246] width 0 height 22
click at [343, 271] on span "Insurance company" at bounding box center [327, 273] width 113 height 9
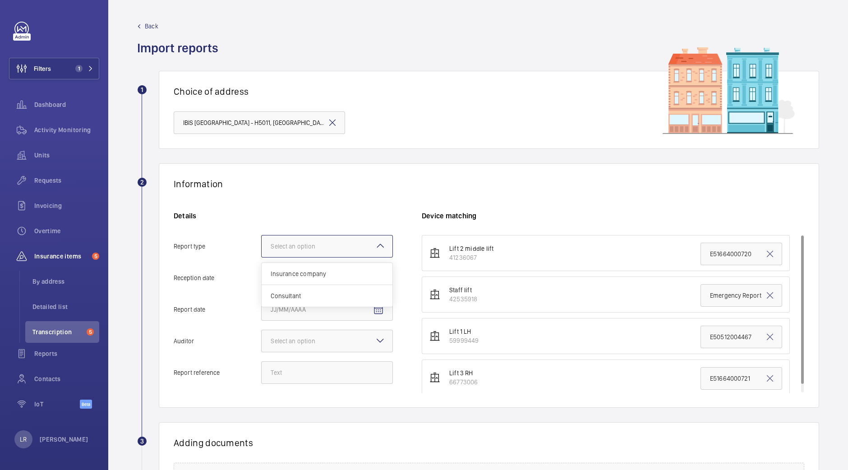
click at [262, 257] on input "Report type Select an option Insurance company Consultant" at bounding box center [262, 246] width 0 height 22
click at [381, 283] on span "Open calendar" at bounding box center [378, 278] width 22 height 22
click at [289, 371] on span "6" at bounding box center [292, 369] width 16 height 16
type input "[DATE]"
click at [377, 317] on span "Open calendar" at bounding box center [378, 310] width 22 height 22
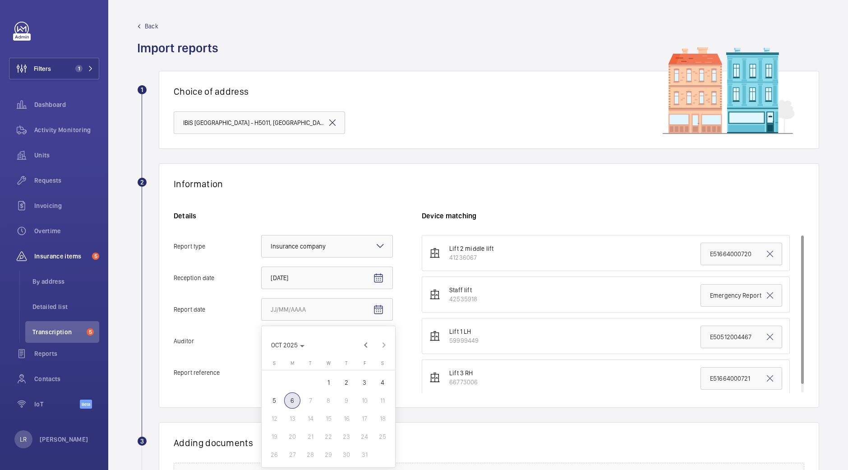
click at [361, 379] on span "3" at bounding box center [364, 382] width 16 height 16
type input "[DATE]"
click at [344, 339] on div at bounding box center [327, 341] width 131 height 22
click at [262, 339] on input "Auditor Select an option Veritas Zurich British Engineering Allianz Other" at bounding box center [262, 341] width 0 height 22
click at [295, 432] on span "Allianz" at bounding box center [327, 434] width 113 height 9
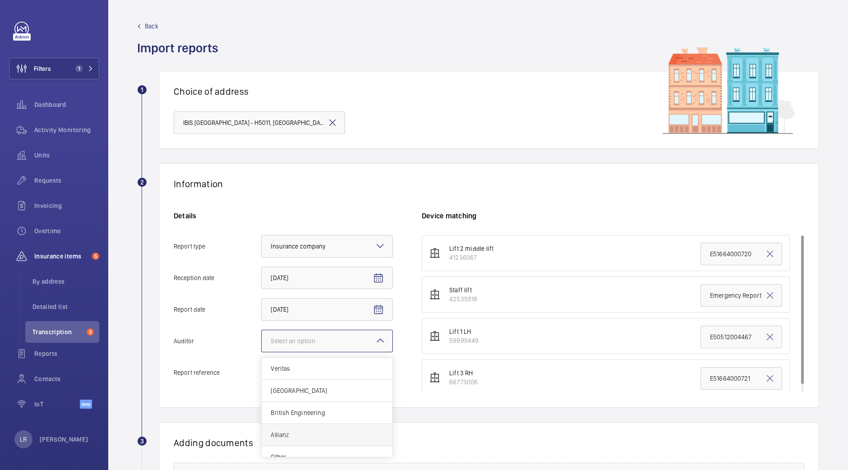
click at [262, 352] on input "Auditor Select an option Veritas Zurich British Engineering Allianz Other" at bounding box center [262, 341] width 0 height 22
click at [304, 367] on input "Report reference" at bounding box center [327, 372] width 132 height 23
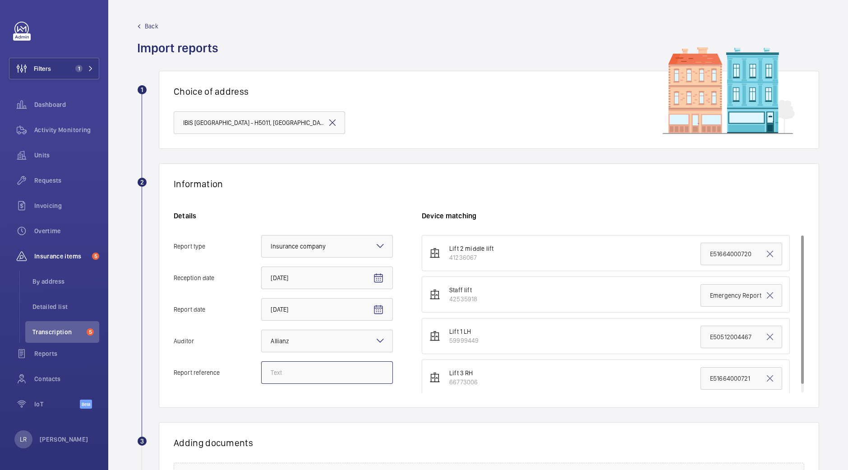
paste input "E50512005253"
type input "E50512005253"
drag, startPoint x: 704, startPoint y: 252, endPoint x: 779, endPoint y: 252, distance: 74.9
click at [779, 252] on li "Lift 2 middle lift 41236067 E51664000720" at bounding box center [606, 253] width 368 height 36
click at [712, 250] on input "E51664000720" at bounding box center [741, 254] width 82 height 23
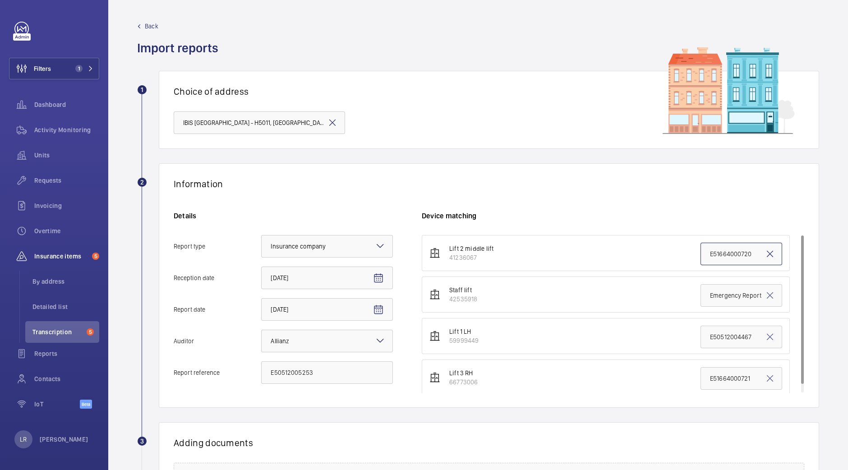
drag, startPoint x: 694, startPoint y: 256, endPoint x: 764, endPoint y: 253, distance: 70.4
click at [764, 253] on div "E51664000720" at bounding box center [741, 254] width 82 height 23
paste input "E50512005253"
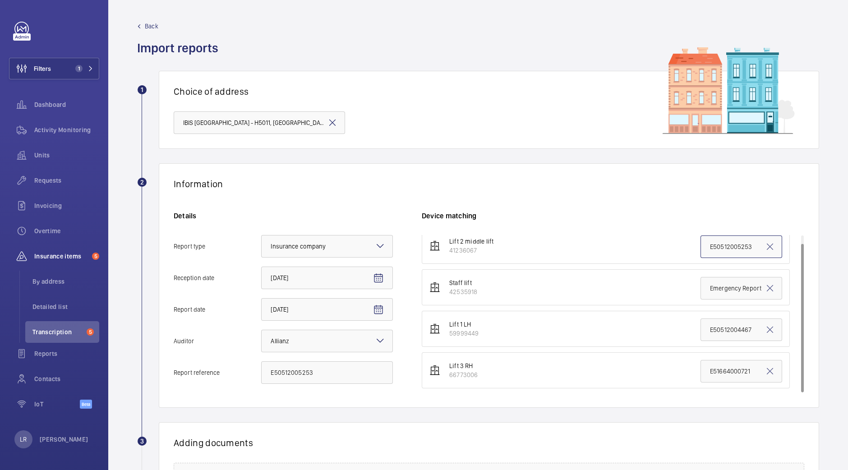
type input "E50512005253"
